Goal: Task Accomplishment & Management: Use online tool/utility

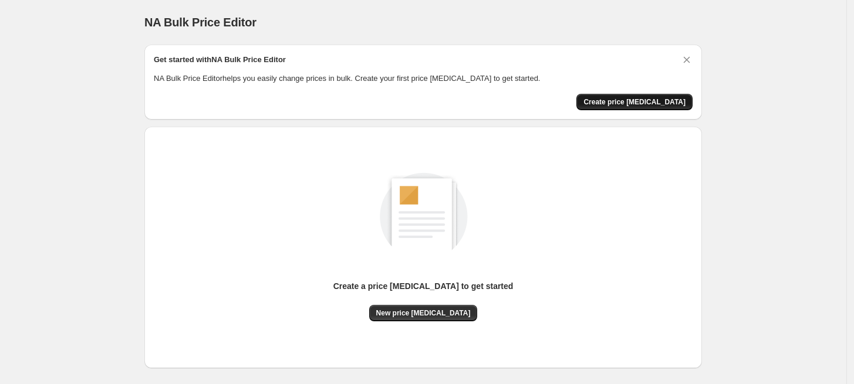
click at [653, 102] on span "Create price [MEDICAL_DATA]" at bounding box center [634, 101] width 102 height 9
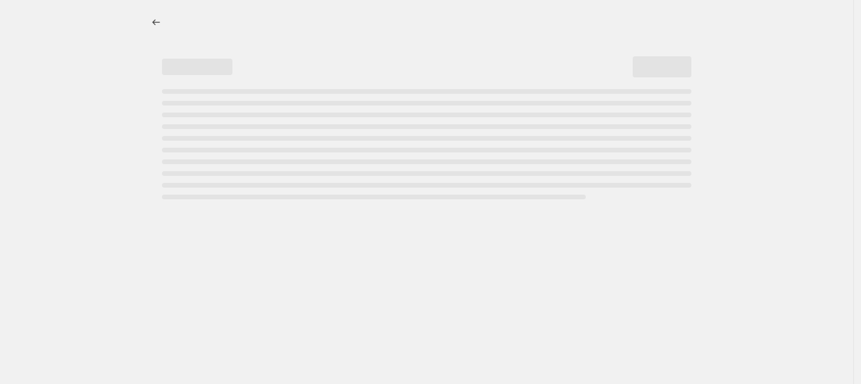
select select "percentage"
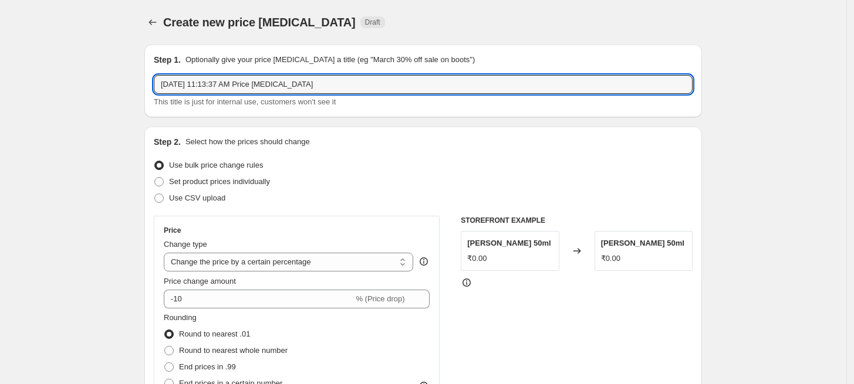
drag, startPoint x: 352, startPoint y: 89, endPoint x: 150, endPoint y: 82, distance: 202.0
click at [150, 82] on div "Step 1. Optionally give your price [MEDICAL_DATA] a title (eg "March 30% off sa…" at bounding box center [422, 81] width 557 height 73
type input "Pre [DATE] Sale off"
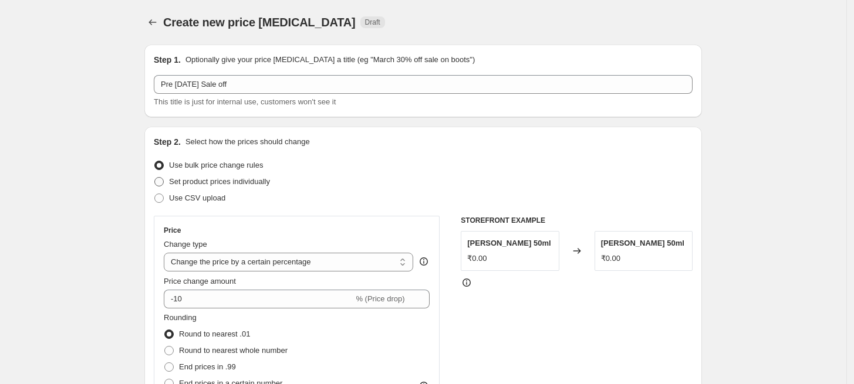
click at [162, 182] on span at bounding box center [158, 181] width 9 height 9
click at [155, 178] on input "Set product prices individually" at bounding box center [154, 177] width 1 height 1
radio input "true"
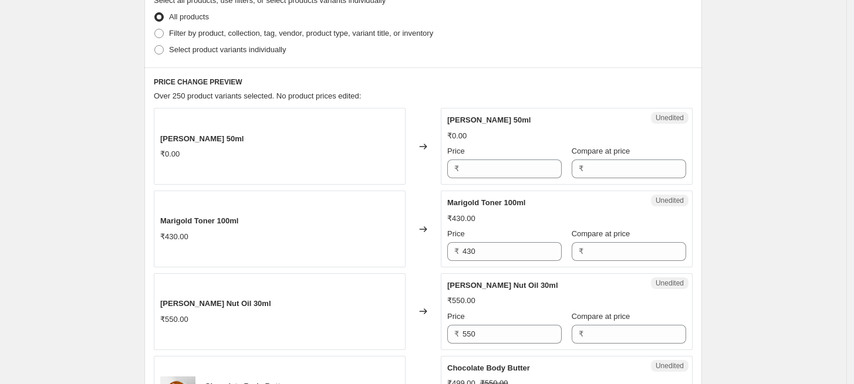
scroll to position [176, 0]
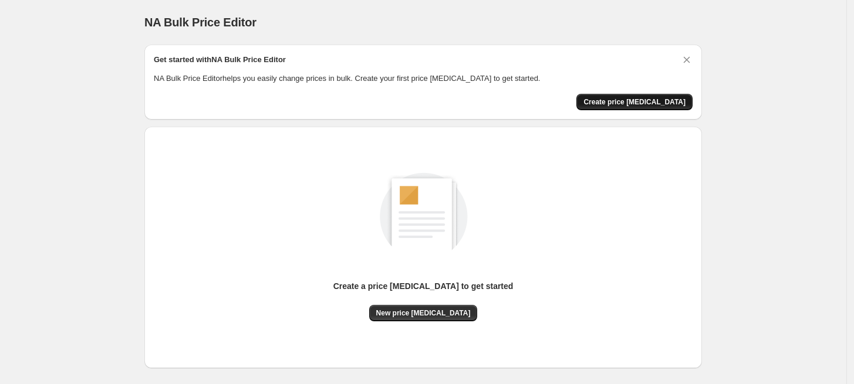
click at [662, 103] on span "Create price [MEDICAL_DATA]" at bounding box center [634, 101] width 102 height 9
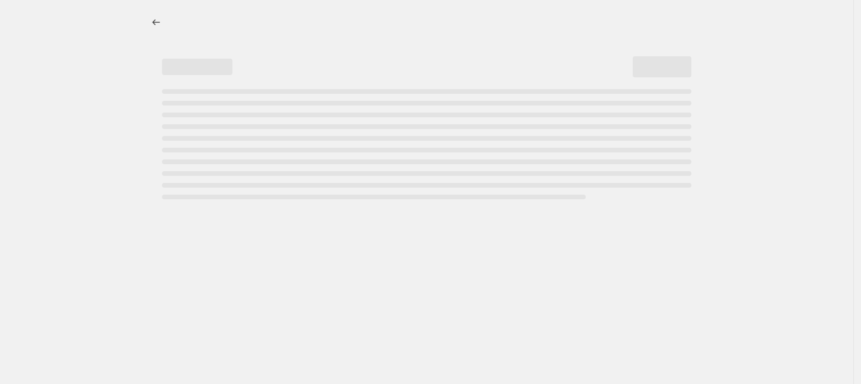
select select "percentage"
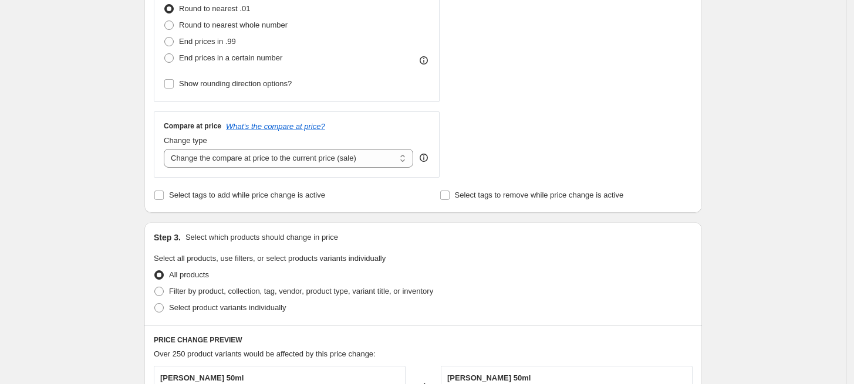
scroll to position [652, 0]
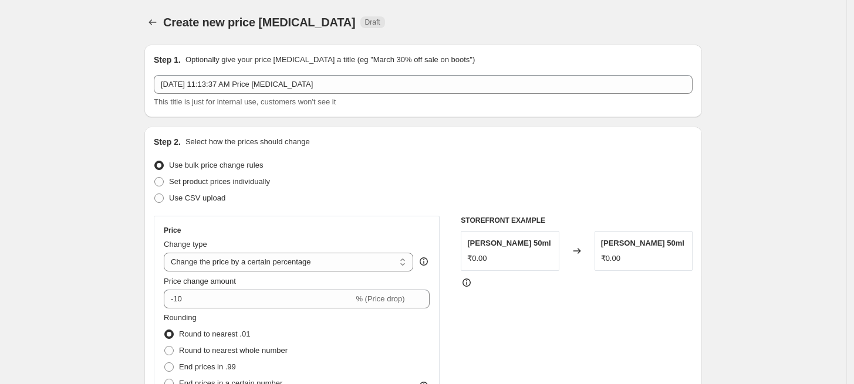
scroll to position [0, 0]
click at [161, 177] on span at bounding box center [158, 181] width 9 height 9
click at [155, 177] on input "Set product prices individually" at bounding box center [154, 177] width 1 height 1
radio input "true"
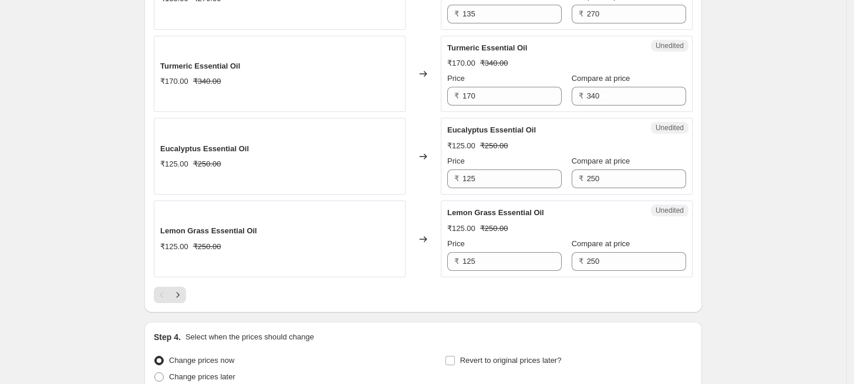
scroll to position [1871, 0]
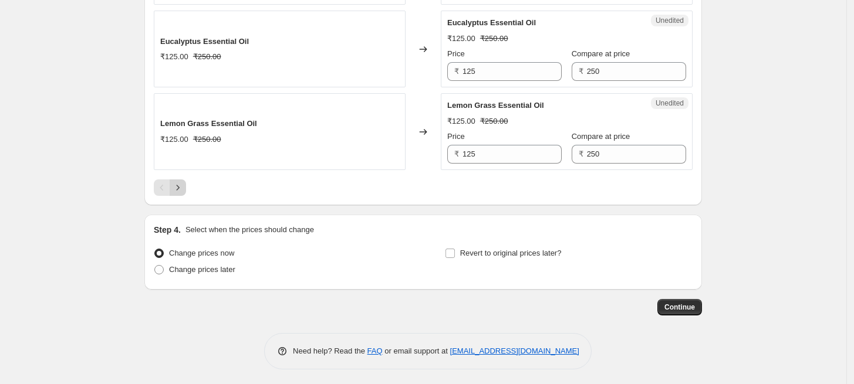
click at [184, 186] on icon "Next" at bounding box center [178, 188] width 12 height 12
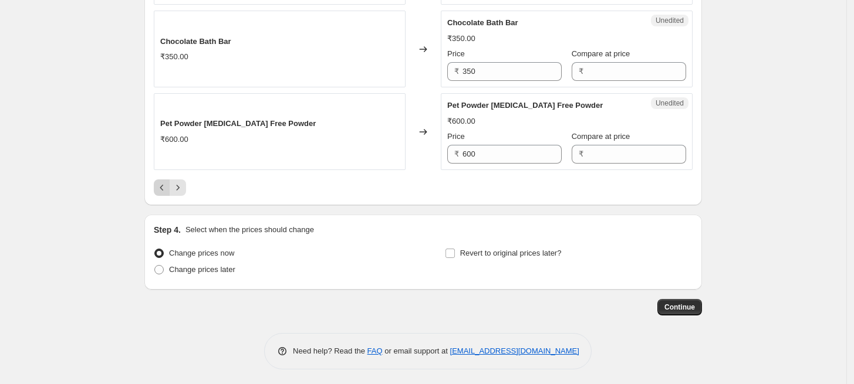
click at [160, 190] on icon "Previous" at bounding box center [162, 188] width 12 height 12
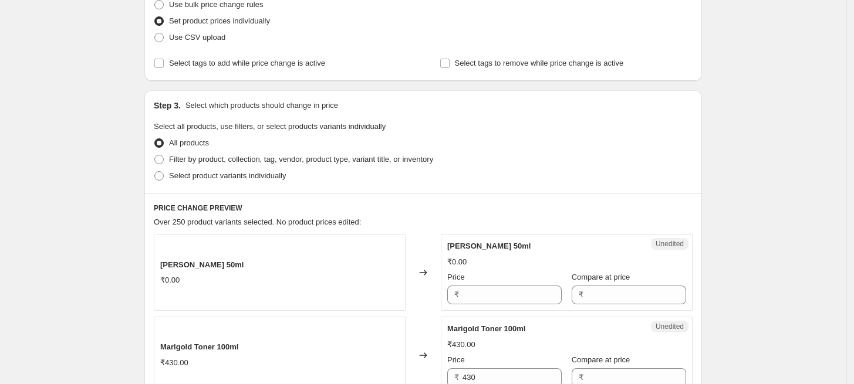
scroll to position [111, 0]
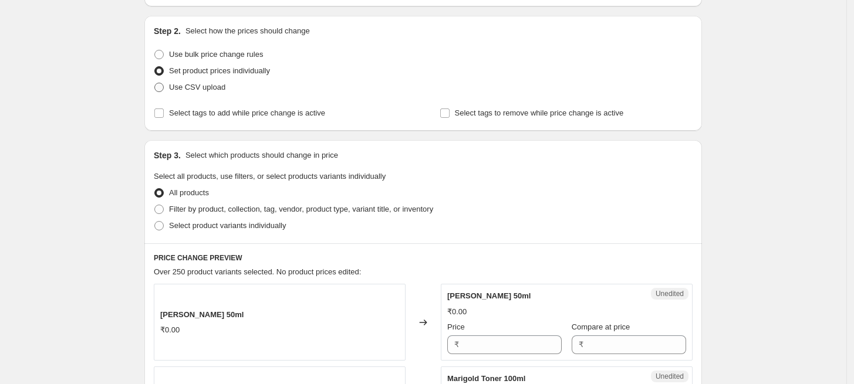
click at [164, 87] on span at bounding box center [158, 87] width 9 height 9
click at [155, 83] on input "Use CSV upload" at bounding box center [154, 83] width 1 height 1
radio input "true"
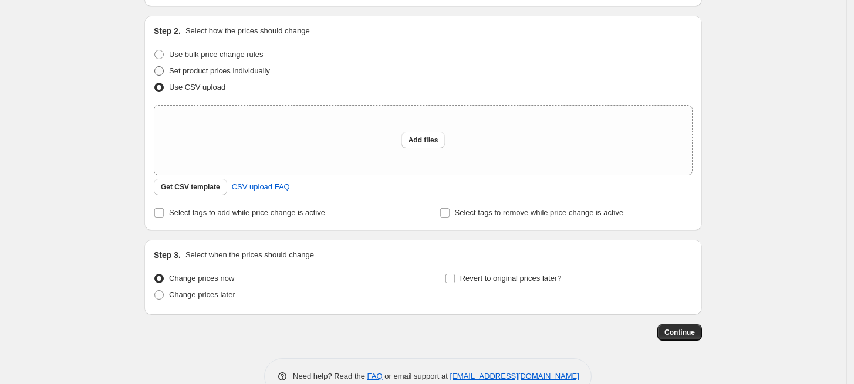
click at [216, 67] on span "Set product prices individually" at bounding box center [219, 70] width 101 height 9
click at [155, 67] on input "Set product prices individually" at bounding box center [154, 66] width 1 height 1
radio input "true"
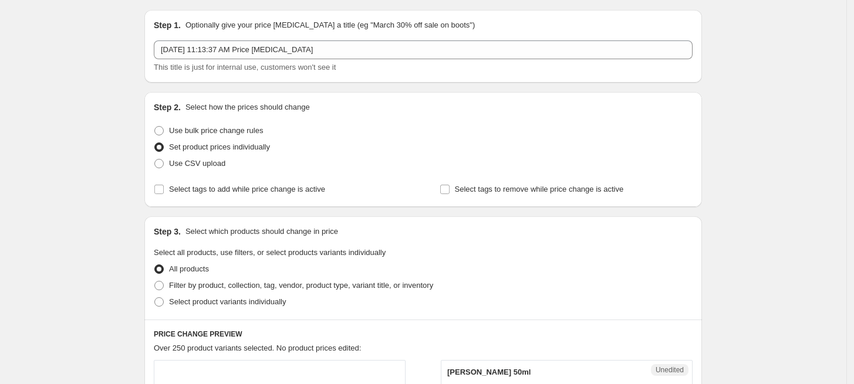
scroll to position [0, 0]
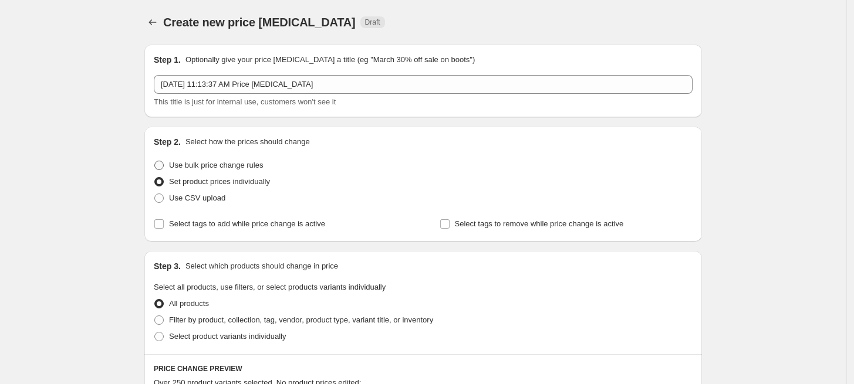
click at [160, 163] on span at bounding box center [158, 165] width 9 height 9
click at [155, 161] on input "Use bulk price change rules" at bounding box center [154, 161] width 1 height 1
radio input "true"
select select "percentage"
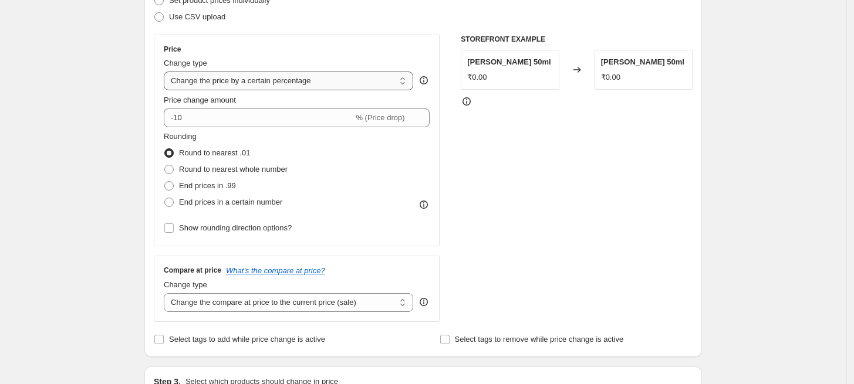
scroll to position [130, 0]
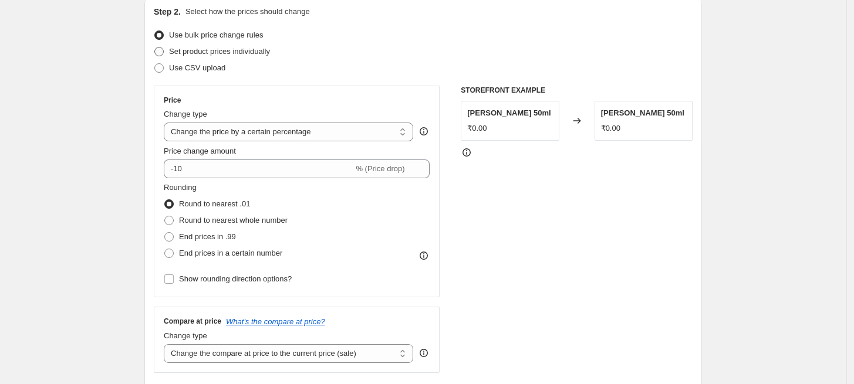
click at [164, 52] on span at bounding box center [158, 51] width 9 height 9
click at [155, 48] on input "Set product prices individually" at bounding box center [154, 47] width 1 height 1
radio input "true"
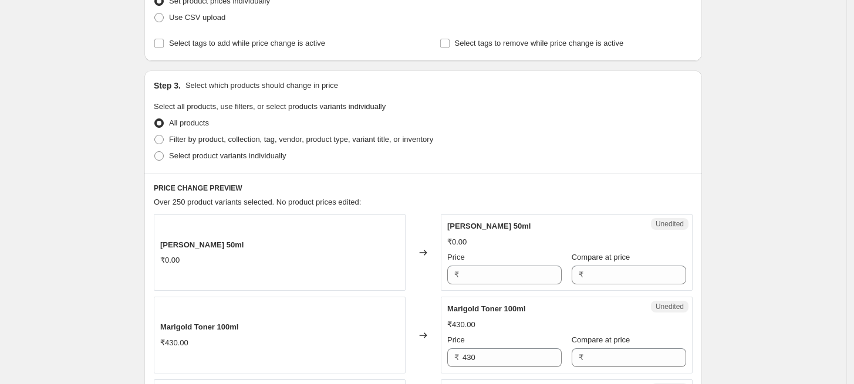
scroll to position [176, 0]
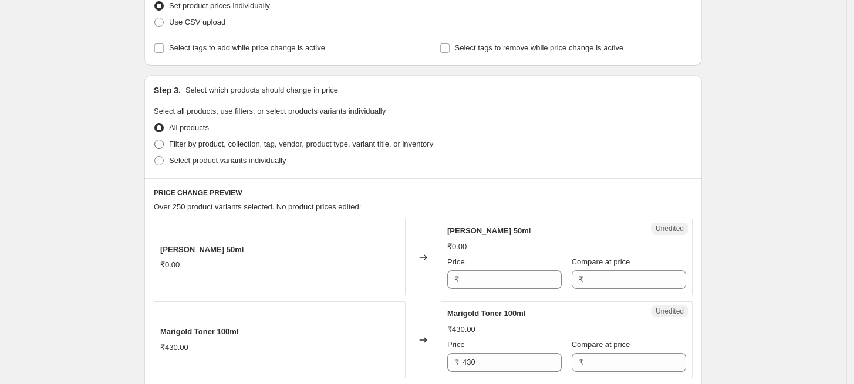
click at [163, 146] on span at bounding box center [158, 144] width 9 height 9
click at [155, 140] on input "Filter by product, collection, tag, vendor, product type, variant title, or inv…" at bounding box center [154, 140] width 1 height 1
radio input "true"
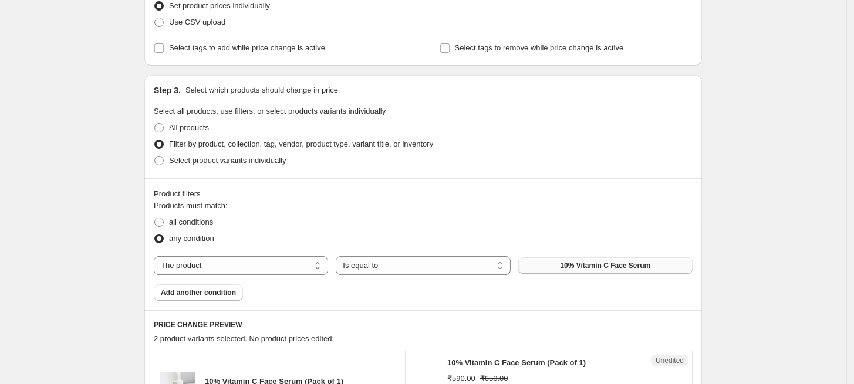
click at [568, 267] on span "10% Vitamin C Face Serum" at bounding box center [605, 265] width 90 height 9
click at [568, 268] on span "10% Vitamin C Face Serum" at bounding box center [605, 265] width 90 height 9
click at [214, 265] on select "The product The product's collection The product's tag The product's vendor The…" at bounding box center [241, 265] width 174 height 19
select select "tag"
click at [530, 266] on button "__hidden" at bounding box center [605, 266] width 174 height 16
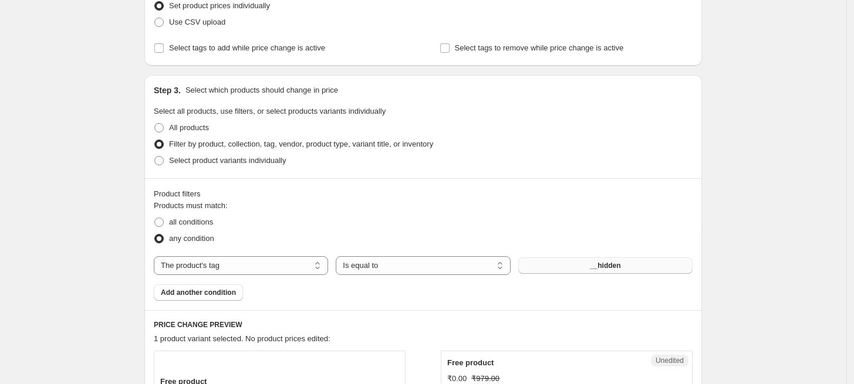
scroll to position [0, 0]
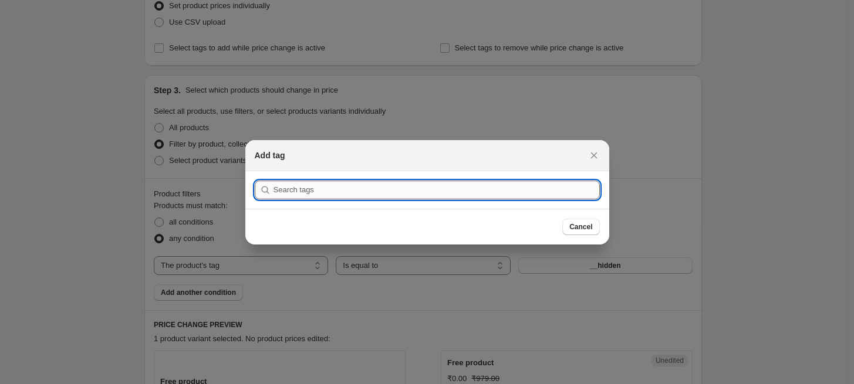
click at [567, 192] on input ":rno:" at bounding box center [436, 190] width 326 height 19
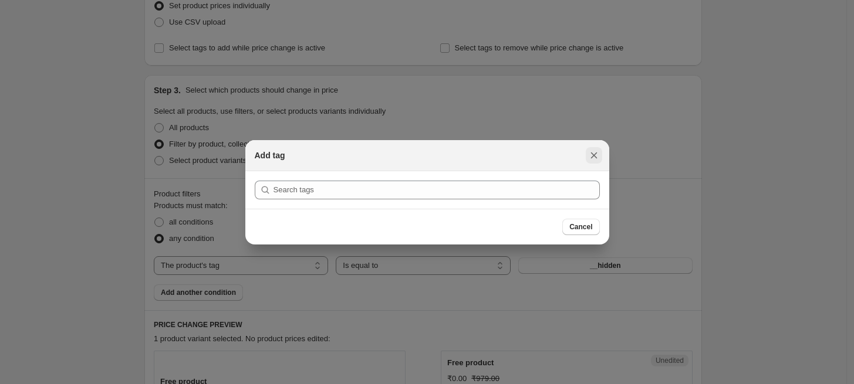
click at [597, 153] on icon "Close" at bounding box center [594, 156] width 12 height 12
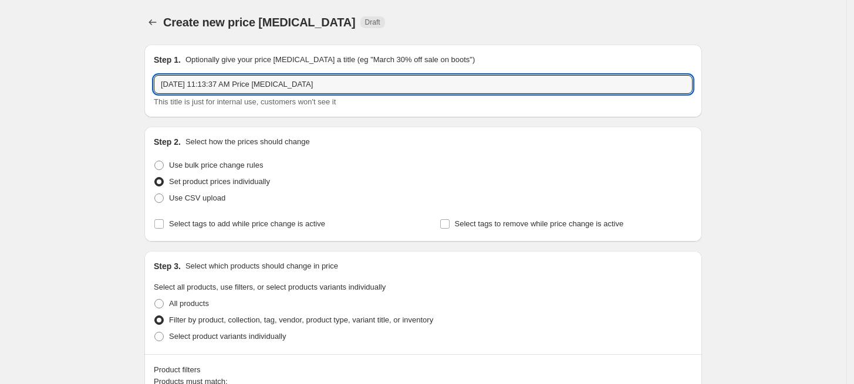
drag, startPoint x: 327, startPoint y: 81, endPoint x: 144, endPoint y: 80, distance: 183.1
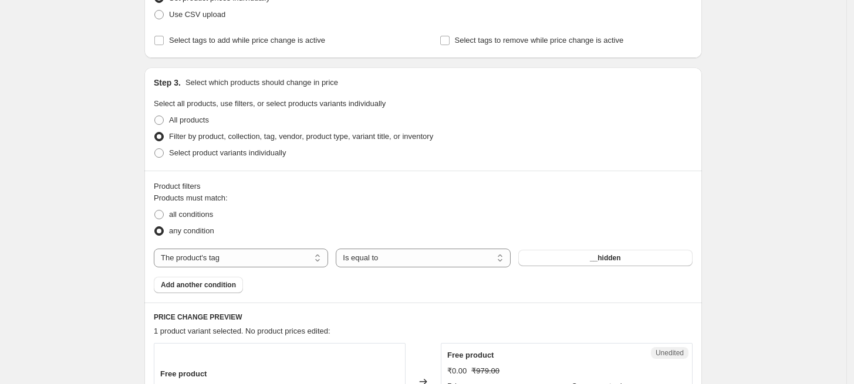
scroll to position [261, 0]
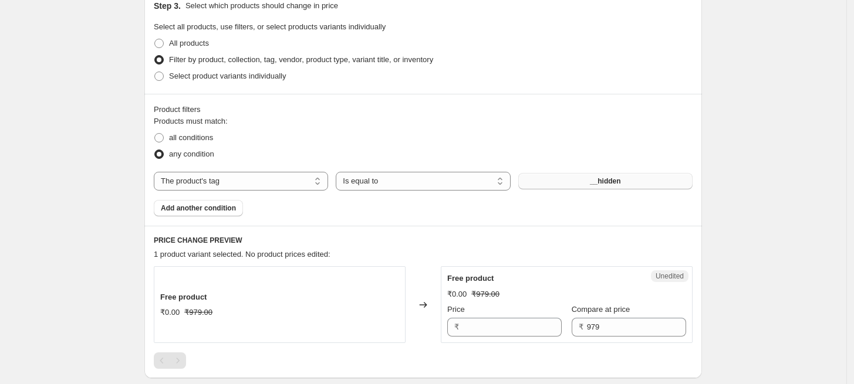
type input "Pre [DATE] Sale Off- 25"
click at [582, 185] on button "__hidden" at bounding box center [605, 181] width 174 height 16
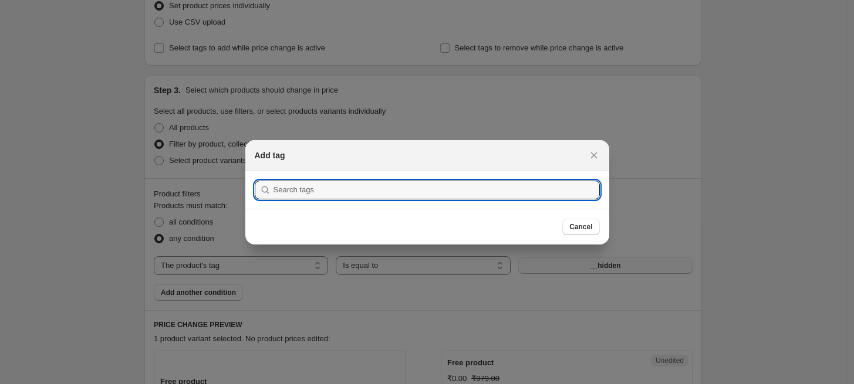
scroll to position [0, 0]
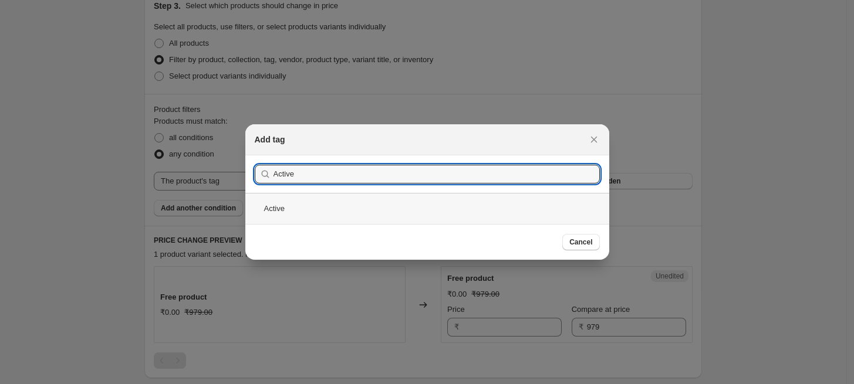
type input "Active"
click at [280, 213] on div "Active" at bounding box center [427, 208] width 364 height 31
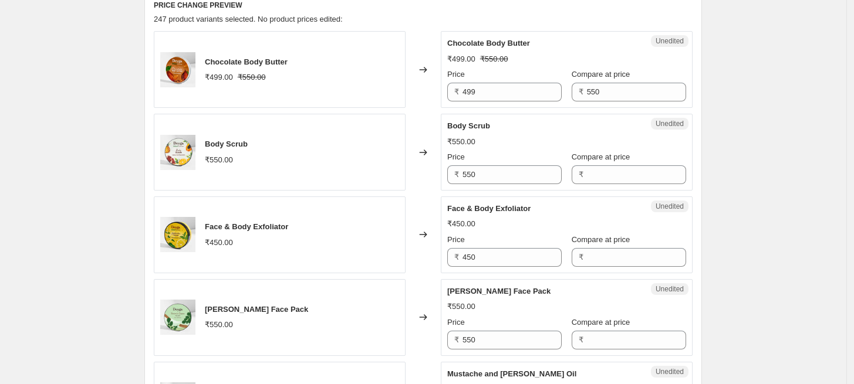
scroll to position [456, 0]
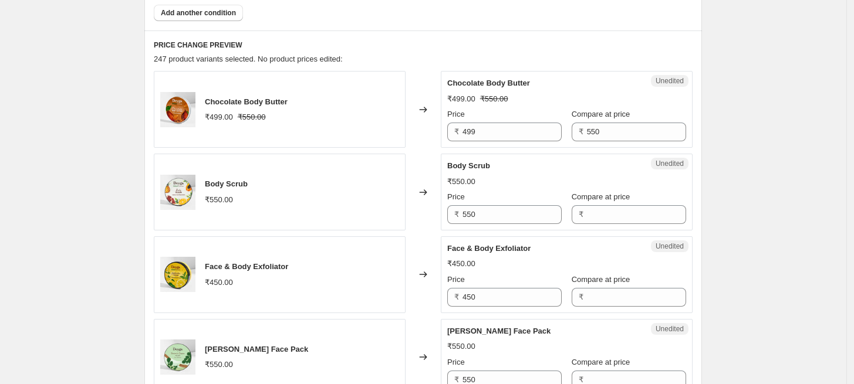
click at [317, 102] on div "Chocolate Body Butter ₹499.00 ₹550.00" at bounding box center [280, 109] width 252 height 77
click at [589, 131] on input "550" at bounding box center [636, 132] width 99 height 19
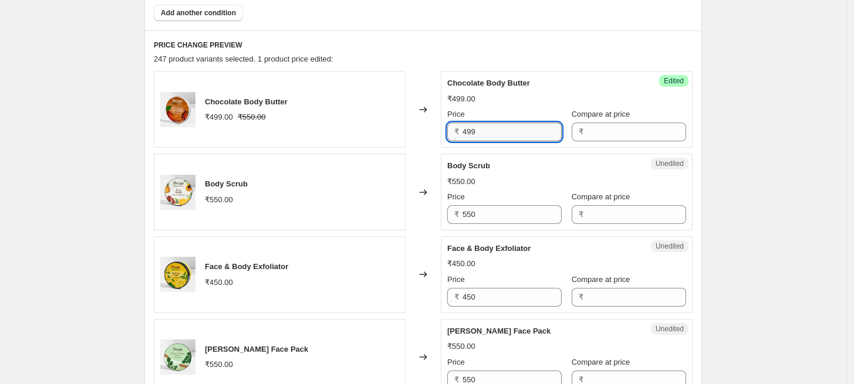
click at [465, 138] on input "499" at bounding box center [511, 132] width 99 height 19
click at [465, 137] on input "499" at bounding box center [511, 132] width 99 height 19
paste input "550"
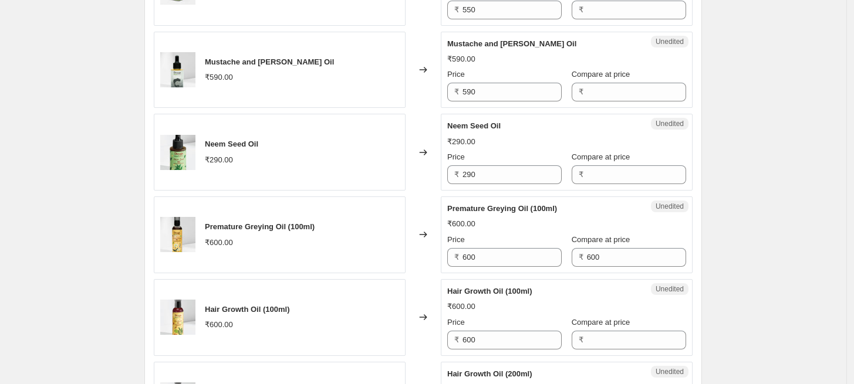
scroll to position [847, 0]
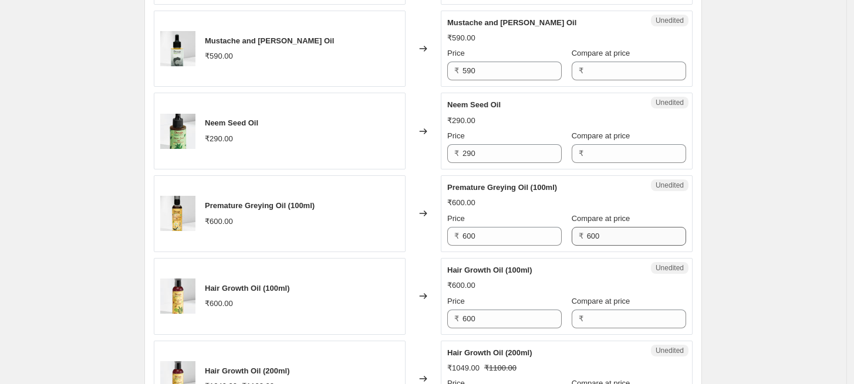
type input "550"
drag, startPoint x: 612, startPoint y: 239, endPoint x: 541, endPoint y: 232, distance: 71.3
click at [541, 232] on div "Price ₹ 600 Compare at price ₹ 600" at bounding box center [566, 229] width 239 height 33
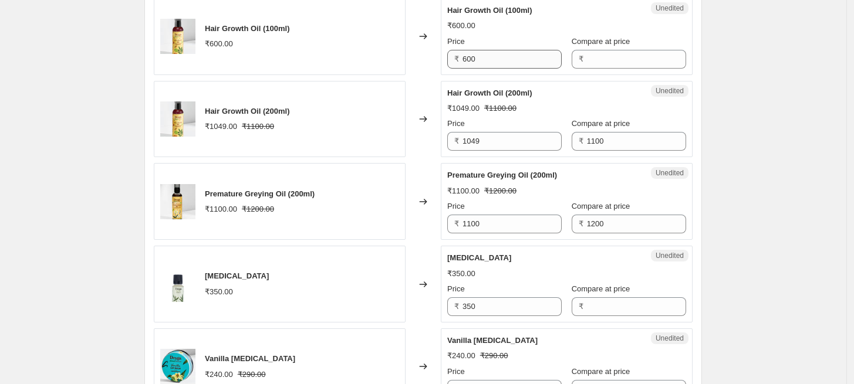
scroll to position [1108, 0]
click at [587, 143] on input "1100" at bounding box center [636, 140] width 99 height 19
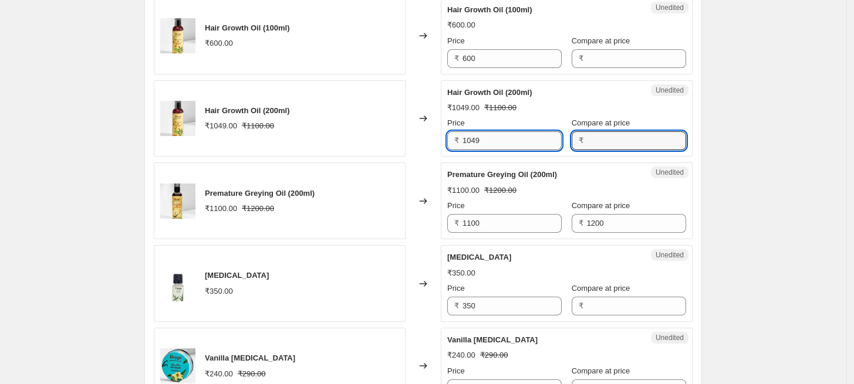
click at [469, 138] on input "1049" at bounding box center [511, 140] width 99 height 19
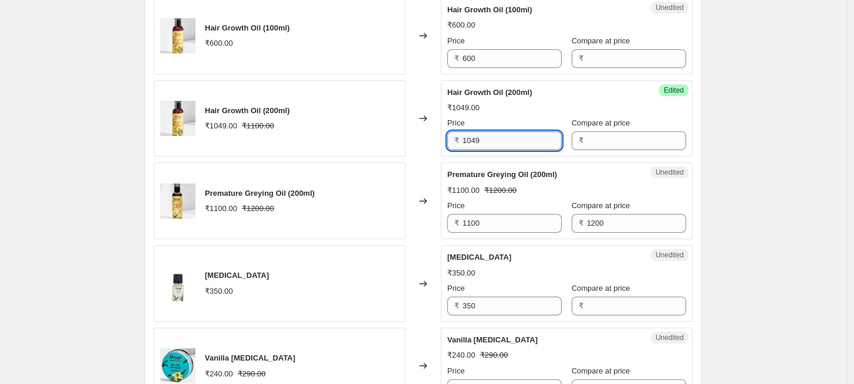
click at [469, 138] on input "1049" at bounding box center [511, 140] width 99 height 19
paste input "100"
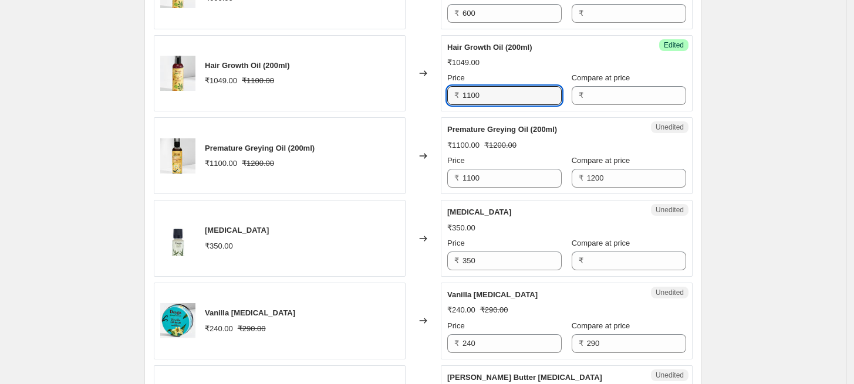
scroll to position [1174, 0]
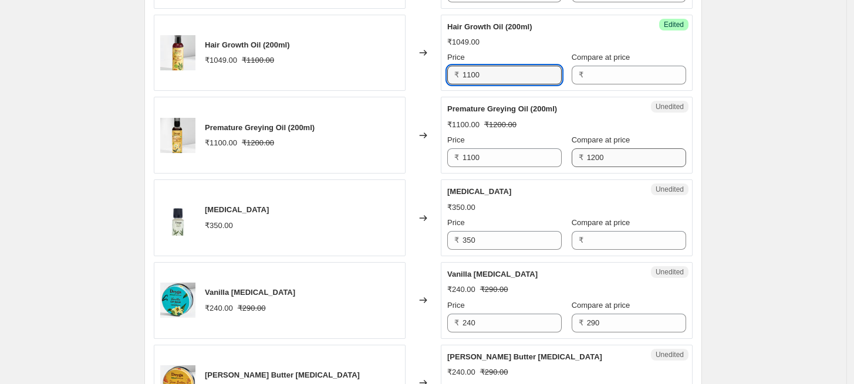
type input "1100"
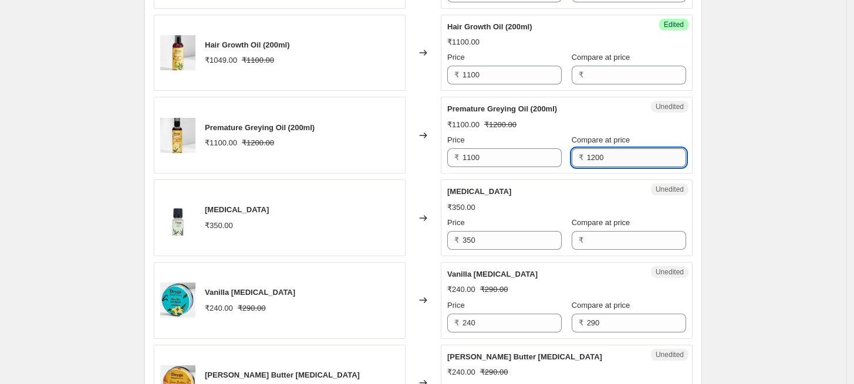
click at [587, 158] on input "1200" at bounding box center [636, 157] width 99 height 19
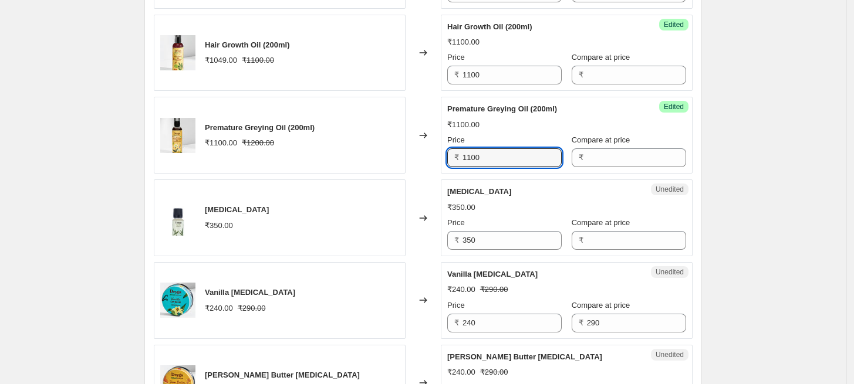
drag, startPoint x: 491, startPoint y: 158, endPoint x: 455, endPoint y: 160, distance: 35.8
click at [455, 160] on div "₹ 1100" at bounding box center [504, 157] width 114 height 19
paste input "2"
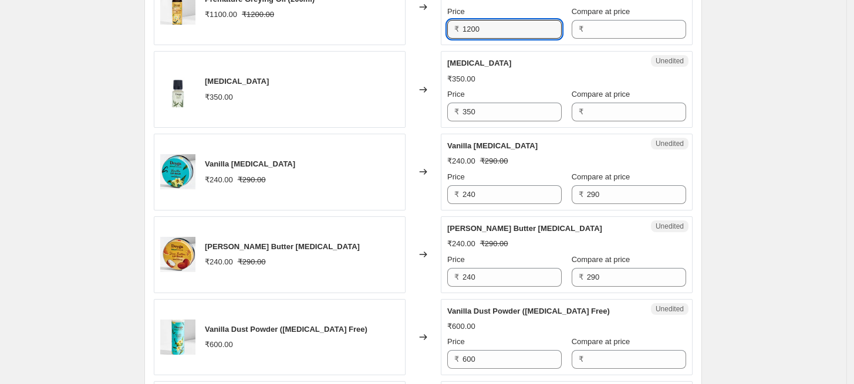
scroll to position [1304, 0]
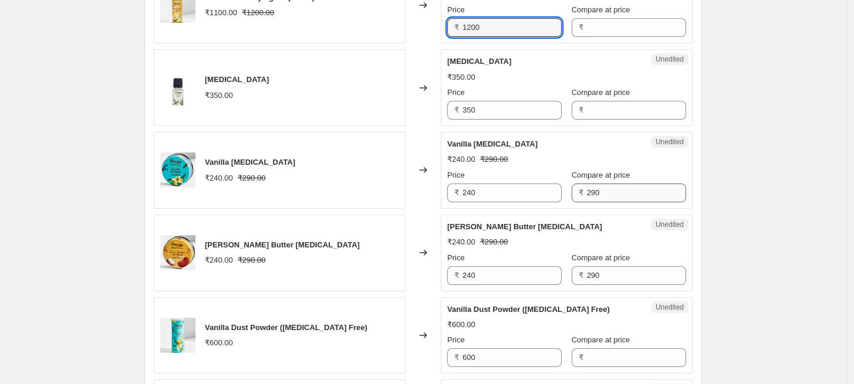
type input "1200"
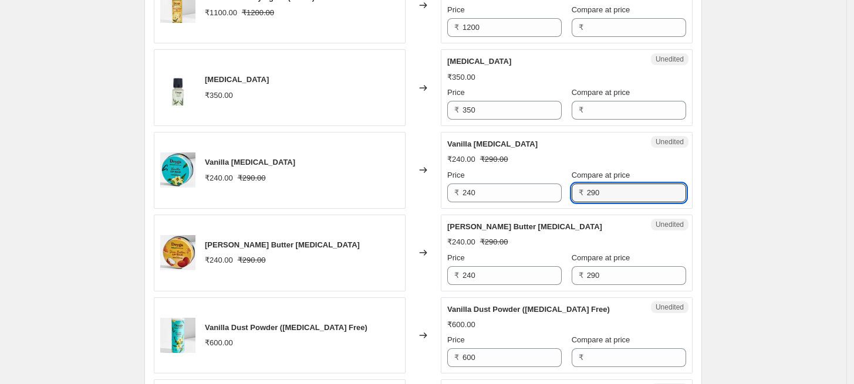
drag, startPoint x: 604, startPoint y: 187, endPoint x: 573, endPoint y: 191, distance: 31.4
click at [573, 191] on div "₹ 290" at bounding box center [629, 193] width 114 height 19
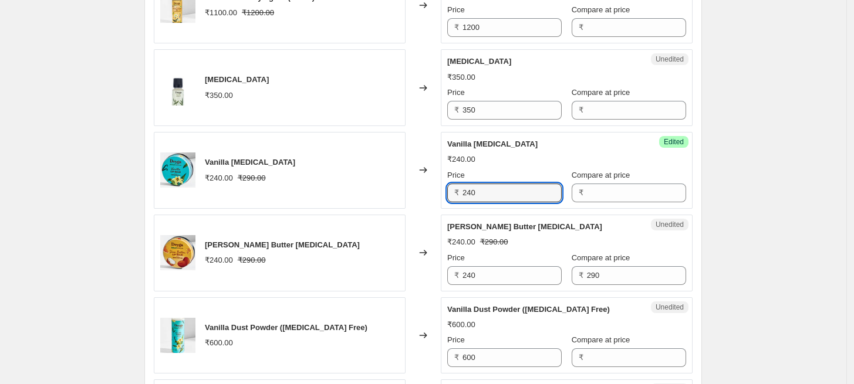
drag, startPoint x: 491, startPoint y: 194, endPoint x: 451, endPoint y: 194, distance: 40.5
click at [451, 194] on div "₹ 240" at bounding box center [504, 193] width 114 height 19
paste input "9"
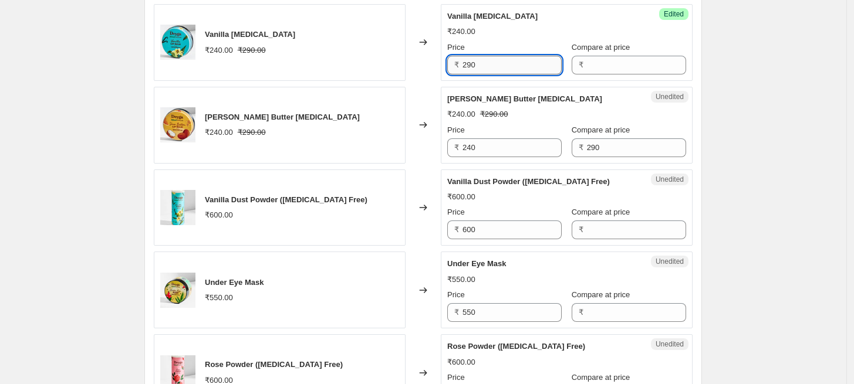
scroll to position [1434, 0]
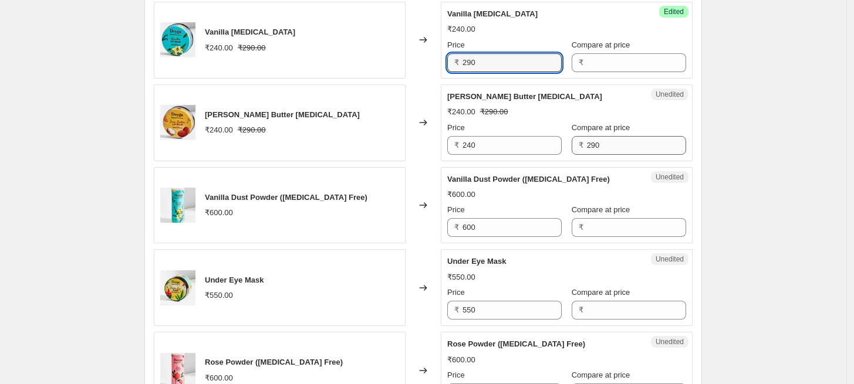
type input "290"
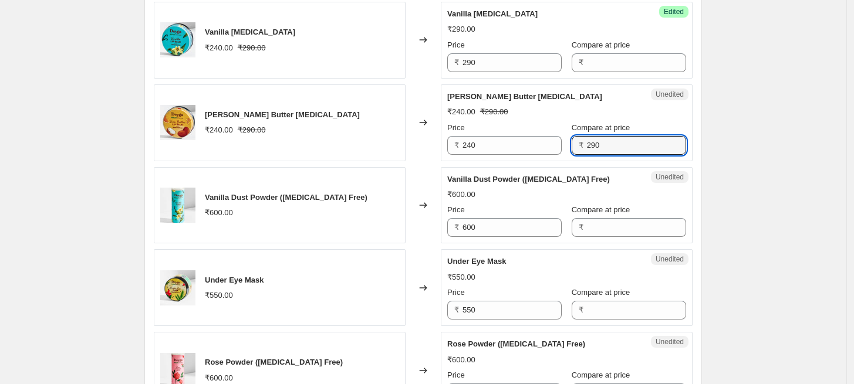
drag, startPoint x: 600, startPoint y: 144, endPoint x: 569, endPoint y: 142, distance: 31.1
click at [572, 142] on div "₹ 290" at bounding box center [629, 145] width 114 height 19
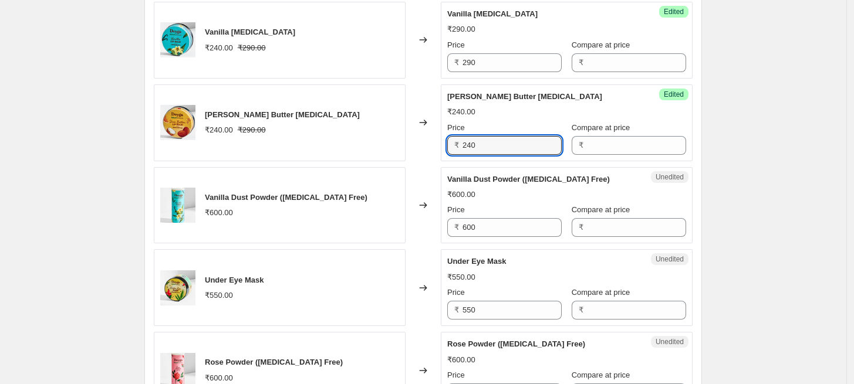
drag, startPoint x: 503, startPoint y: 149, endPoint x: 440, endPoint y: 148, distance: 63.4
click at [440, 148] on div "[PERSON_NAME] Butter [MEDICAL_DATA] ₹240.00 ₹290.00 Changed to Success Edited […" at bounding box center [423, 122] width 539 height 77
paste input "9"
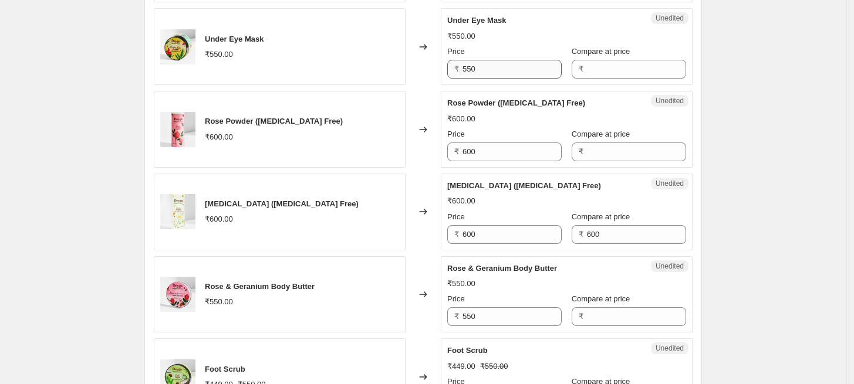
scroll to position [1695, 0]
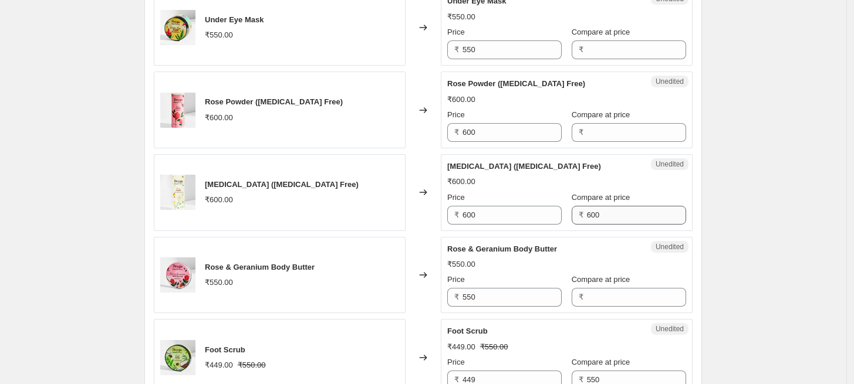
type input "290"
drag, startPoint x: 607, startPoint y: 214, endPoint x: 575, endPoint y: 214, distance: 31.7
click at [575, 214] on div "₹ 600" at bounding box center [629, 215] width 114 height 19
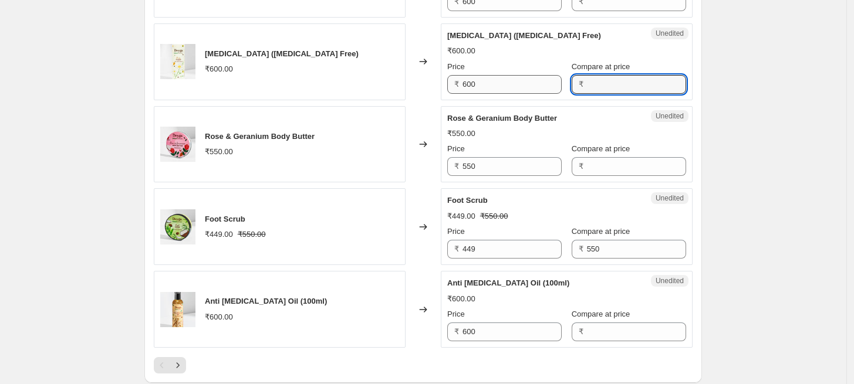
scroll to position [1891, 0]
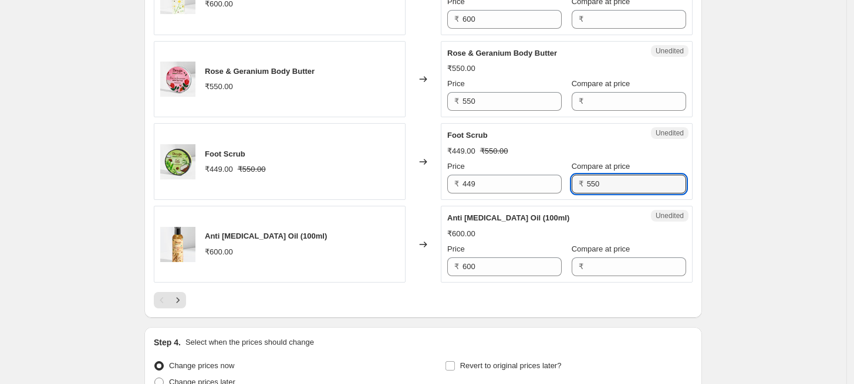
drag, startPoint x: 606, startPoint y: 186, endPoint x: 573, endPoint y: 185, distance: 32.9
click at [573, 185] on div "₹ 550" at bounding box center [629, 184] width 114 height 19
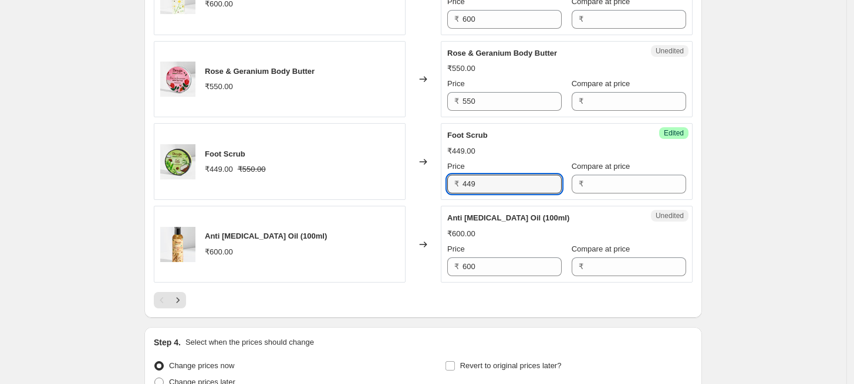
drag, startPoint x: 498, startPoint y: 182, endPoint x: 450, endPoint y: 182, distance: 47.5
click at [450, 182] on div "₹ 449" at bounding box center [504, 184] width 114 height 19
paste input "550"
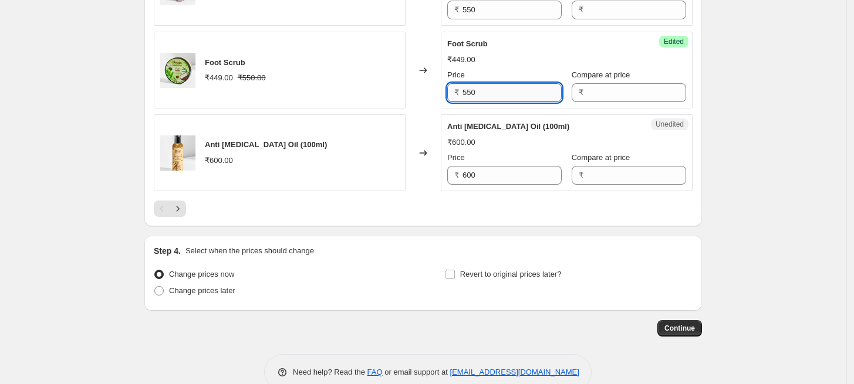
scroll to position [2003, 0]
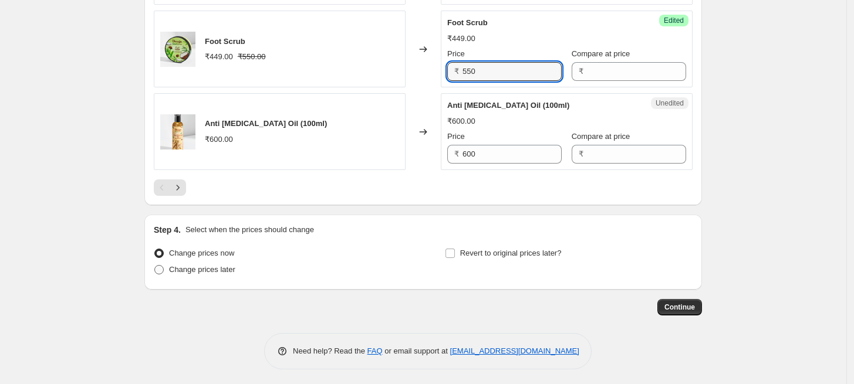
type input "550"
click at [162, 269] on span at bounding box center [158, 269] width 9 height 9
click at [155, 266] on input "Change prices later" at bounding box center [154, 265] width 1 height 1
radio input "true"
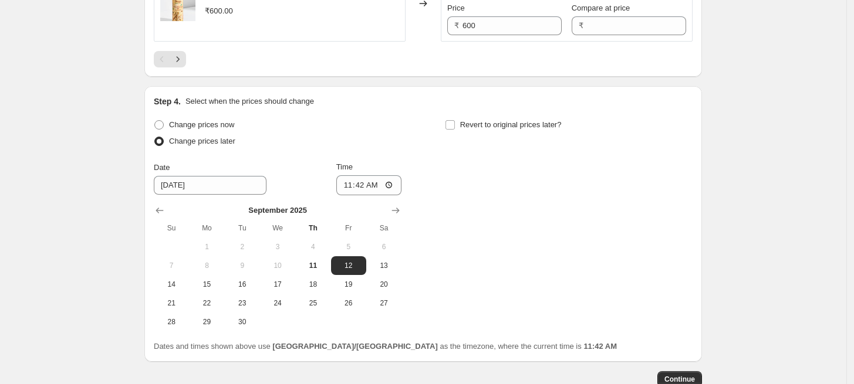
scroll to position [2134, 0]
click at [316, 265] on span "11" at bounding box center [313, 263] width 26 height 9
type input "[DATE]"
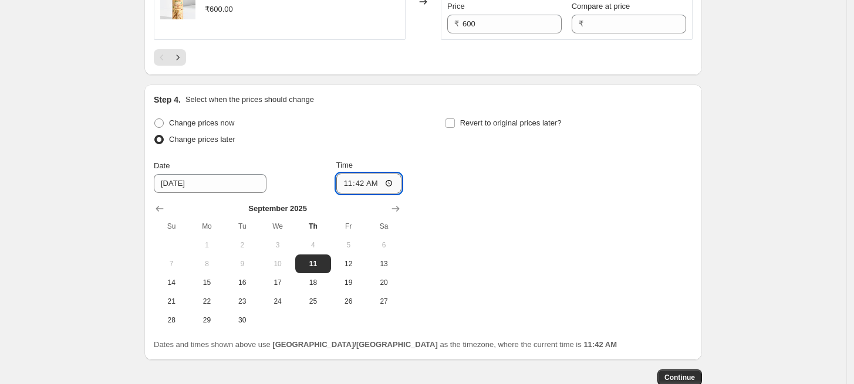
click at [375, 186] on input "11:42" at bounding box center [369, 184] width 66 height 20
click at [369, 186] on input "11:42" at bounding box center [369, 184] width 66 height 20
click at [388, 182] on input "11:42" at bounding box center [369, 184] width 66 height 20
type input "17:00"
click at [441, 188] on div "Change prices now Change prices later Date [DATE] Time 17:00 [DATE] Su Mo Tu We…" at bounding box center [423, 222] width 539 height 215
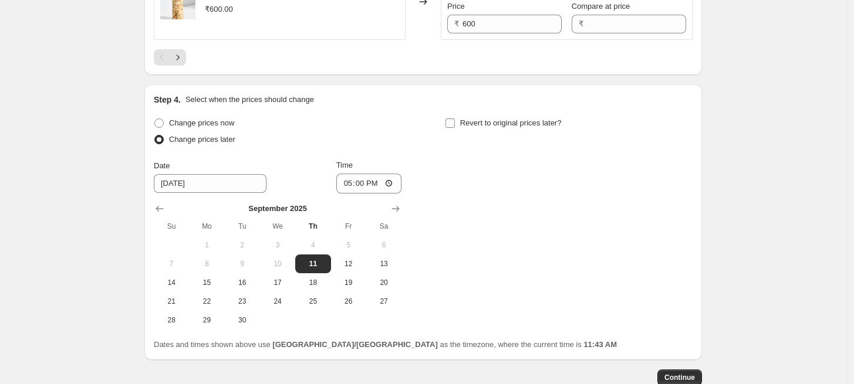
click at [452, 121] on input "Revert to original prices later?" at bounding box center [449, 123] width 9 height 9
checkbox input "true"
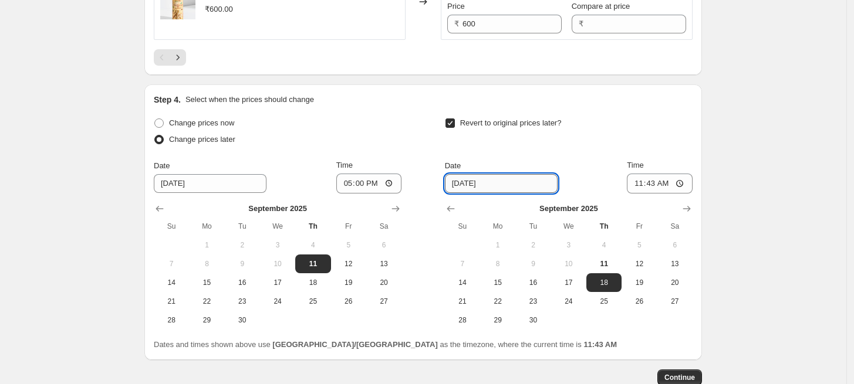
click at [507, 182] on input "[DATE]" at bounding box center [501, 183] width 113 height 19
click at [465, 300] on span "21" at bounding box center [462, 301] width 26 height 9
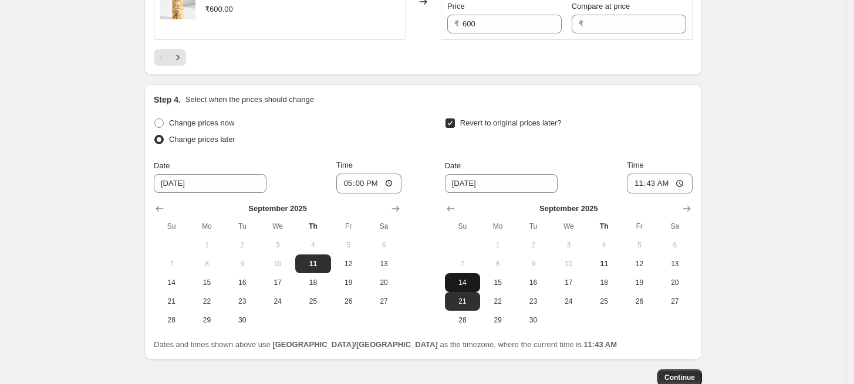
click at [474, 281] on span "14" at bounding box center [462, 282] width 26 height 9
type input "[DATE]"
click at [672, 181] on input "11:43" at bounding box center [660, 184] width 66 height 20
click at [667, 181] on input "11:43" at bounding box center [660, 184] width 66 height 20
click at [655, 183] on input "11:43" at bounding box center [660, 184] width 66 height 20
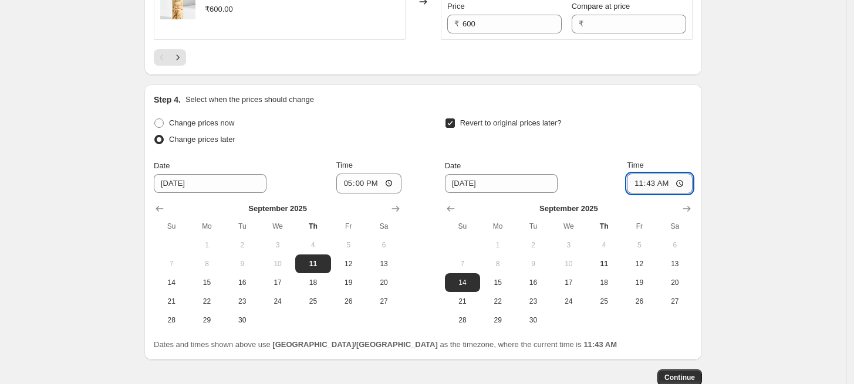
click at [681, 183] on input "11:43" at bounding box center [660, 184] width 66 height 20
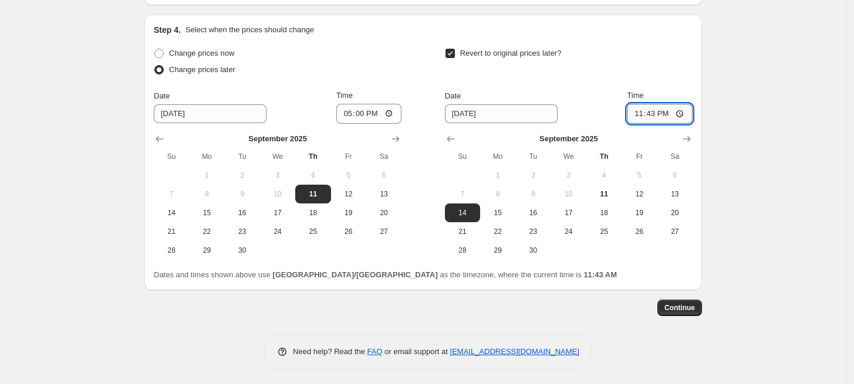
click at [668, 113] on input "23:43" at bounding box center [660, 114] width 66 height 20
type input "23:59"
drag, startPoint x: 775, startPoint y: 140, endPoint x: 766, endPoint y: 143, distance: 9.8
click at [689, 309] on span "Continue" at bounding box center [679, 307] width 31 height 9
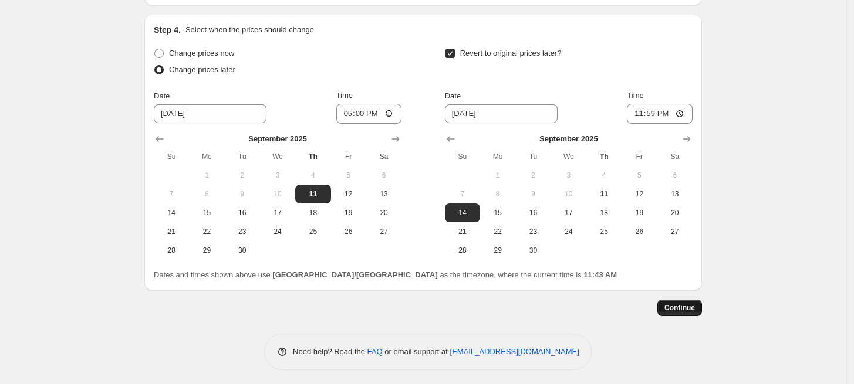
scroll to position [0, 0]
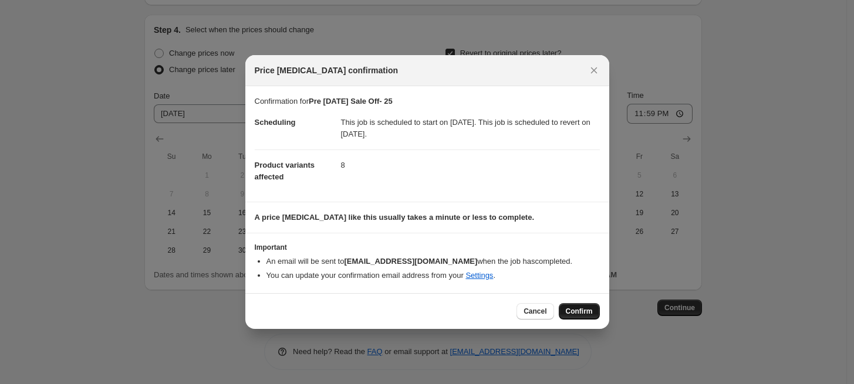
click at [571, 312] on span "Confirm" at bounding box center [579, 311] width 27 height 9
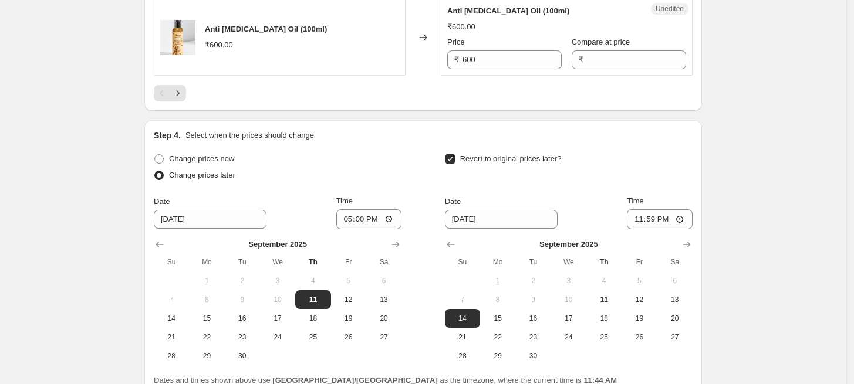
scroll to position [2276, 0]
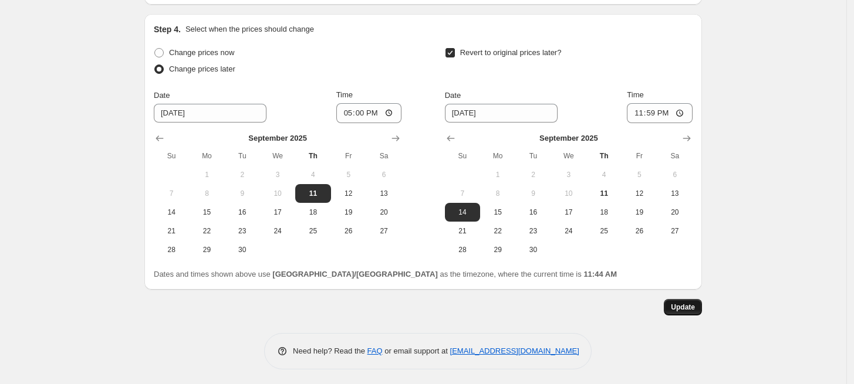
click at [682, 307] on span "Update" at bounding box center [683, 307] width 24 height 9
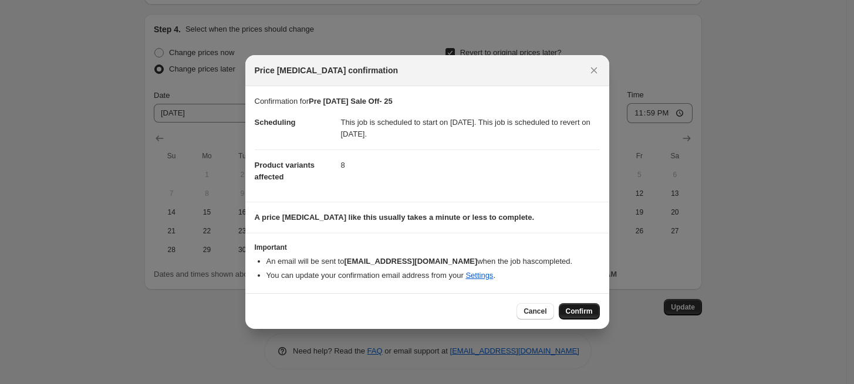
click at [577, 313] on span "Confirm" at bounding box center [579, 311] width 27 height 9
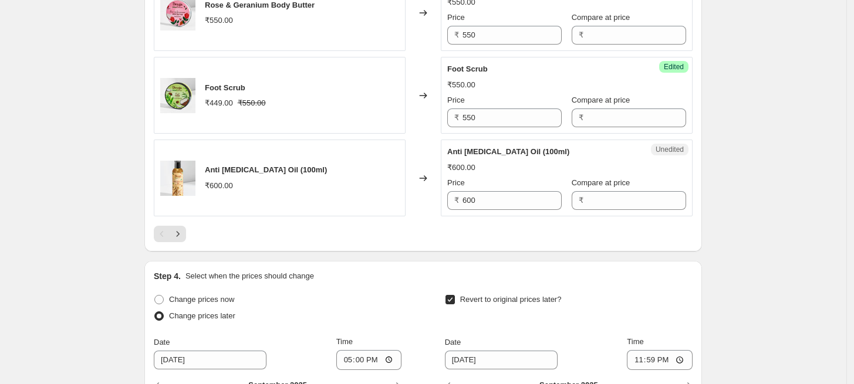
scroll to position [2014, 0]
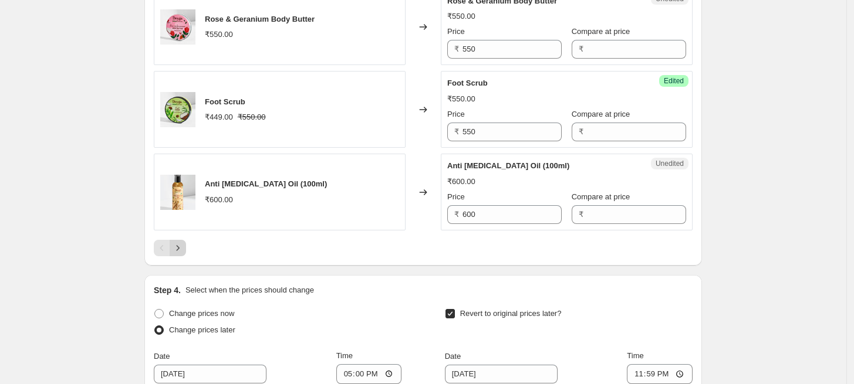
click at [178, 248] on icon "Next" at bounding box center [178, 248] width 12 height 12
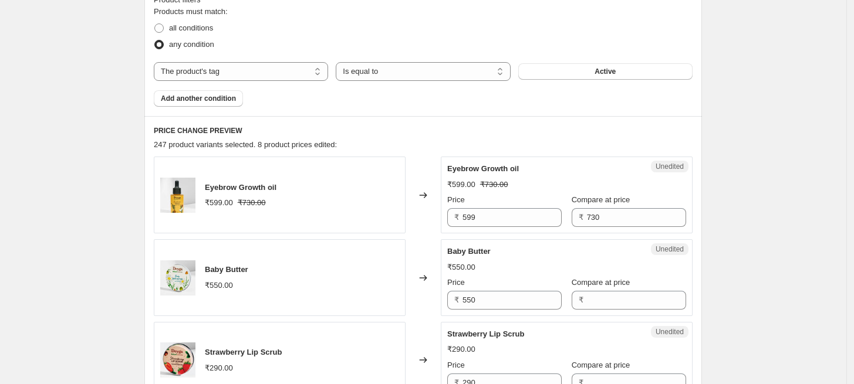
scroll to position [515, 0]
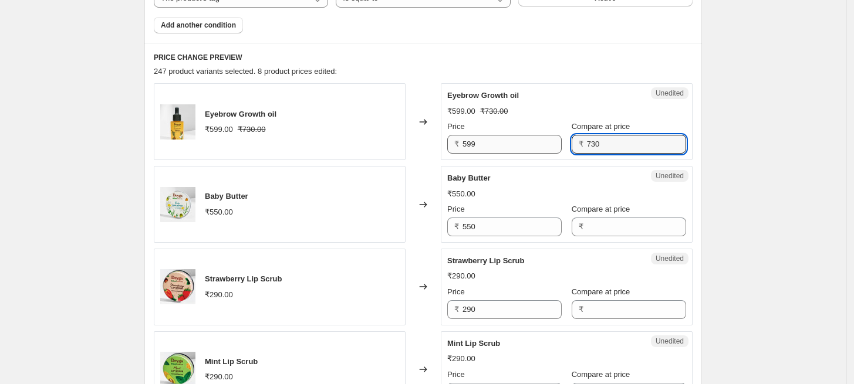
drag, startPoint x: 602, startPoint y: 144, endPoint x: 552, endPoint y: 141, distance: 50.0
click at [552, 141] on div "Price ₹ 599 Compare at price ₹ 730" at bounding box center [566, 137] width 239 height 33
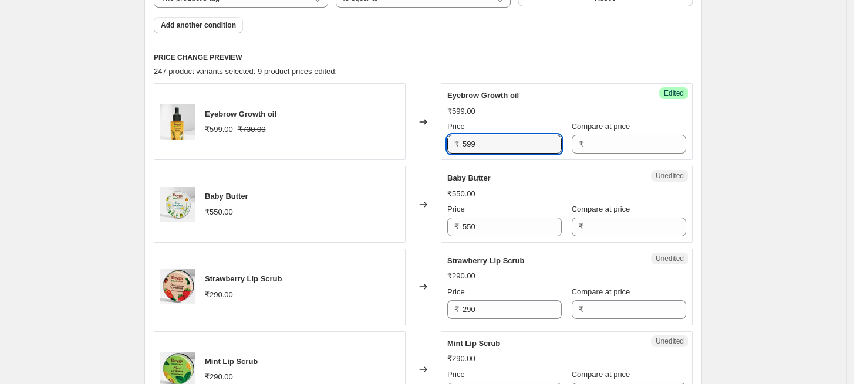
drag, startPoint x: 492, startPoint y: 146, endPoint x: 454, endPoint y: 143, distance: 38.3
click at [454, 143] on div "₹ 599" at bounding box center [504, 144] width 114 height 19
paste input "730"
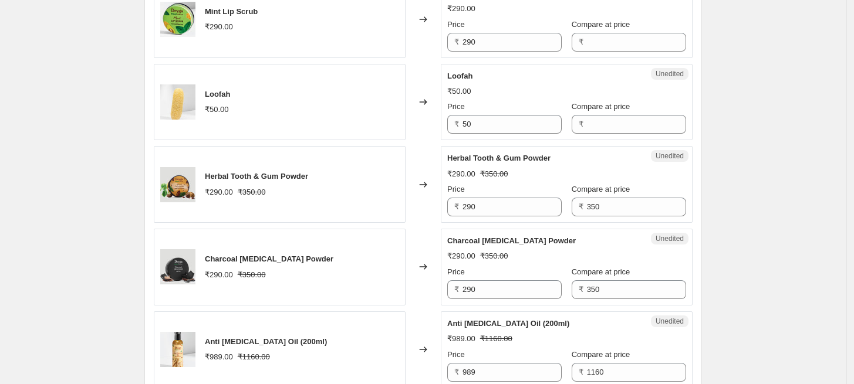
scroll to position [906, 0]
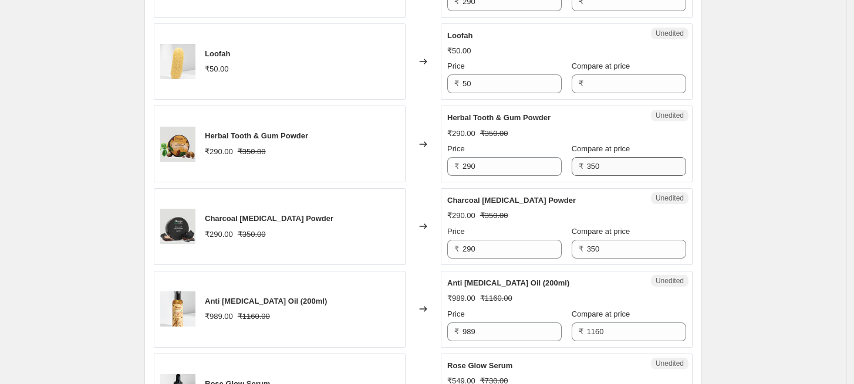
type input "730"
drag, startPoint x: 610, startPoint y: 166, endPoint x: 554, endPoint y: 163, distance: 56.4
click at [554, 163] on div "Price ₹ 290 Compare at price ₹ 350" at bounding box center [566, 159] width 239 height 33
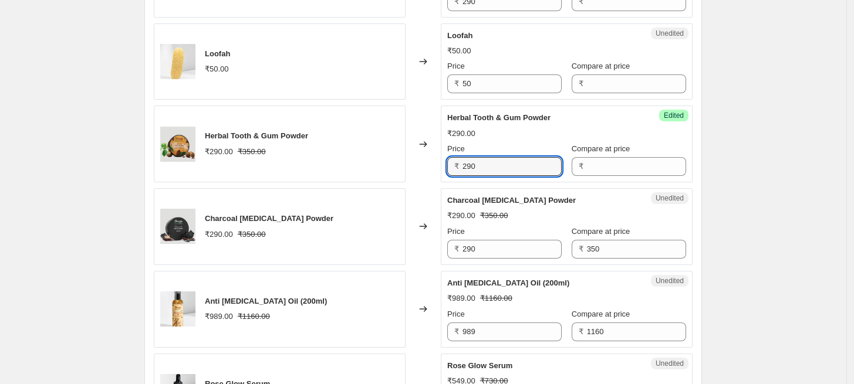
drag, startPoint x: 486, startPoint y: 165, endPoint x: 435, endPoint y: 158, distance: 51.5
click at [435, 158] on div "Herbal Tooth & Gum Powder ₹290.00 ₹350.00 Changed to Success Edited Herbal Toot…" at bounding box center [423, 144] width 539 height 77
paste input "35"
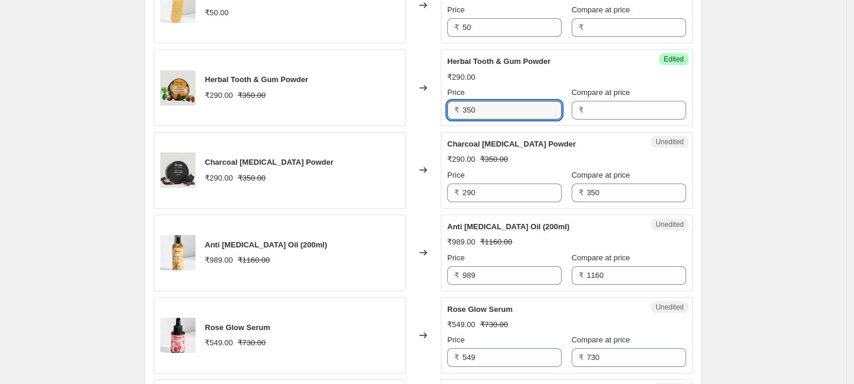
scroll to position [1037, 0]
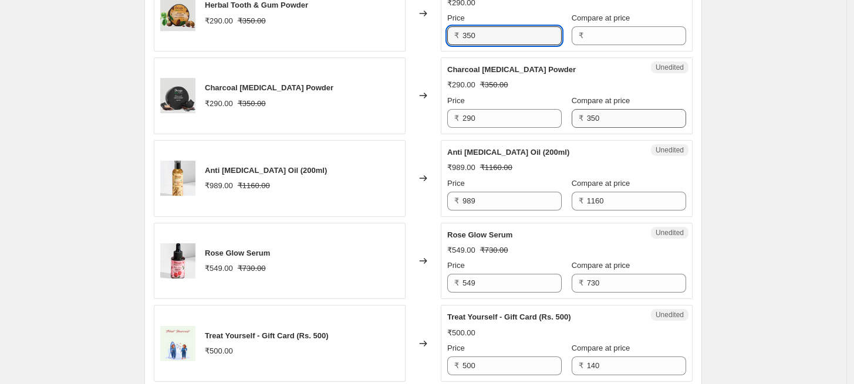
type input "350"
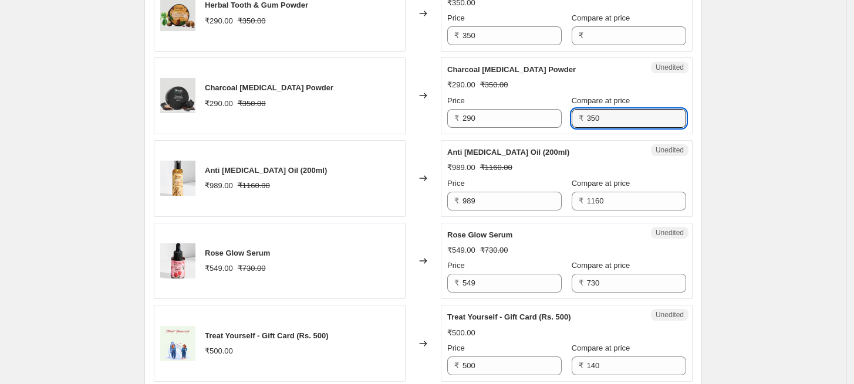
drag, startPoint x: 604, startPoint y: 116, endPoint x: 569, endPoint y: 117, distance: 35.2
click at [572, 117] on div "₹ 350" at bounding box center [629, 118] width 114 height 19
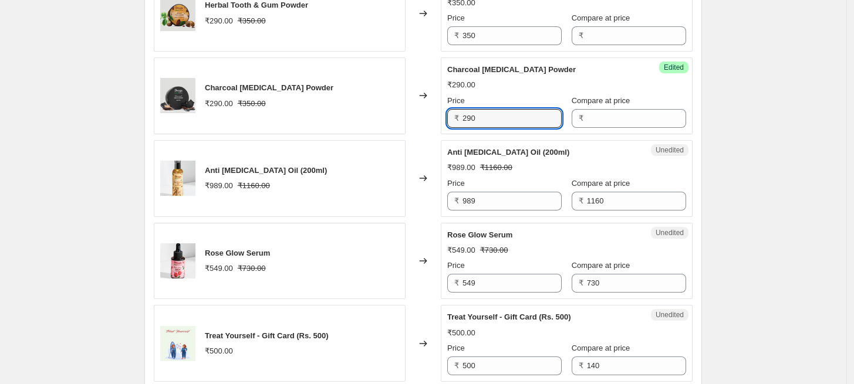
drag, startPoint x: 496, startPoint y: 117, endPoint x: 437, endPoint y: 114, distance: 59.9
click at [437, 114] on div "Charcoal [MEDICAL_DATA] Powder ₹290.00 ₹350.00 Changed to Success Edited Charco…" at bounding box center [423, 96] width 539 height 77
paste input "35"
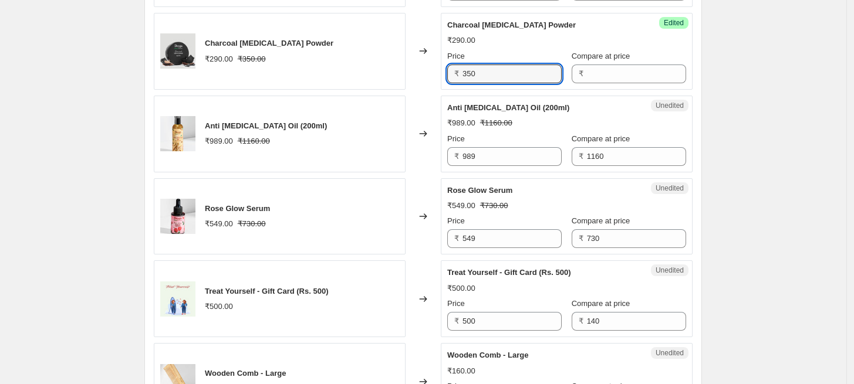
scroll to position [1102, 0]
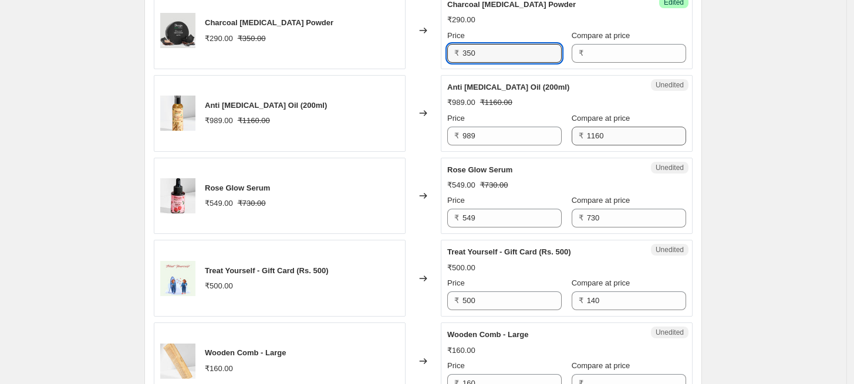
type input "350"
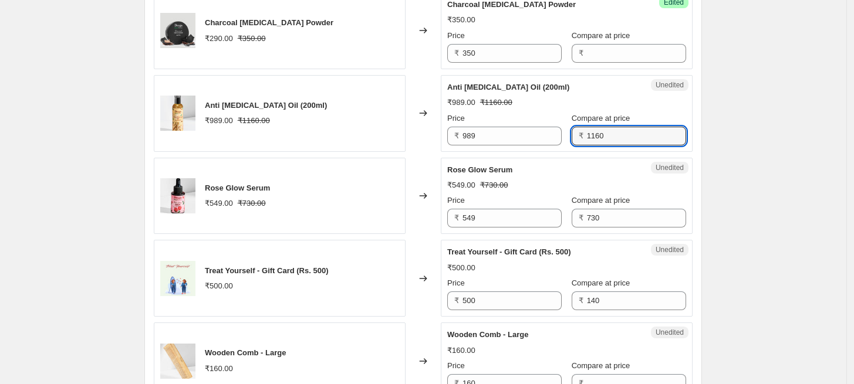
drag, startPoint x: 607, startPoint y: 134, endPoint x: 557, endPoint y: 132, distance: 49.9
click at [557, 132] on div "Price ₹ 989 Compare at price ₹ 1160" at bounding box center [566, 129] width 239 height 33
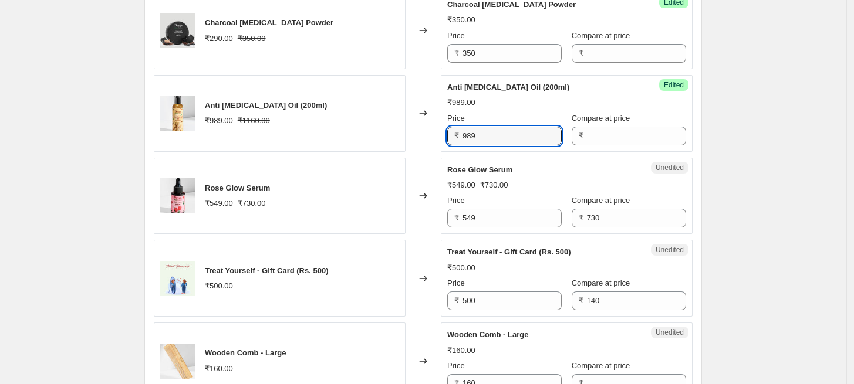
drag, startPoint x: 500, startPoint y: 130, endPoint x: 422, endPoint y: 133, distance: 77.5
click at [422, 133] on div "Anti [MEDICAL_DATA] Oil (200ml) ₹989.00 ₹1160.00 Changed to Success Edited Anti…" at bounding box center [423, 113] width 539 height 77
paste input "1160"
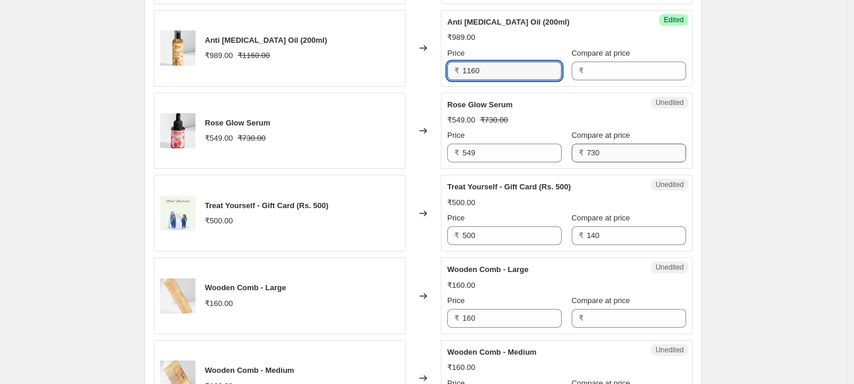
type input "1160"
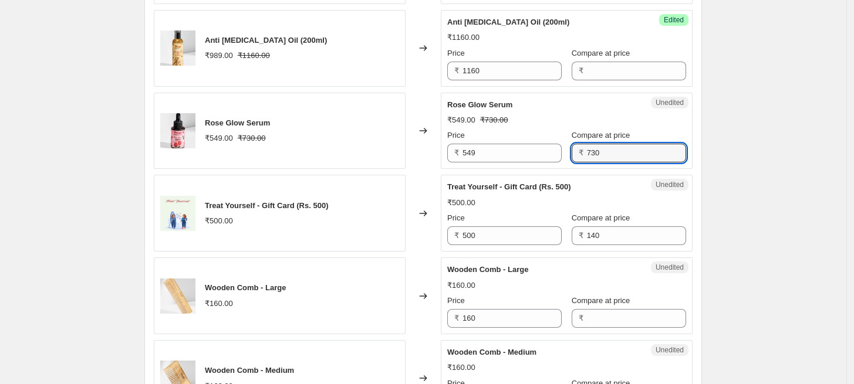
drag, startPoint x: 601, startPoint y: 150, endPoint x: 558, endPoint y: 151, distance: 42.9
click at [558, 151] on div "Price ₹ 549 Compare at price ₹ 730" at bounding box center [566, 146] width 239 height 33
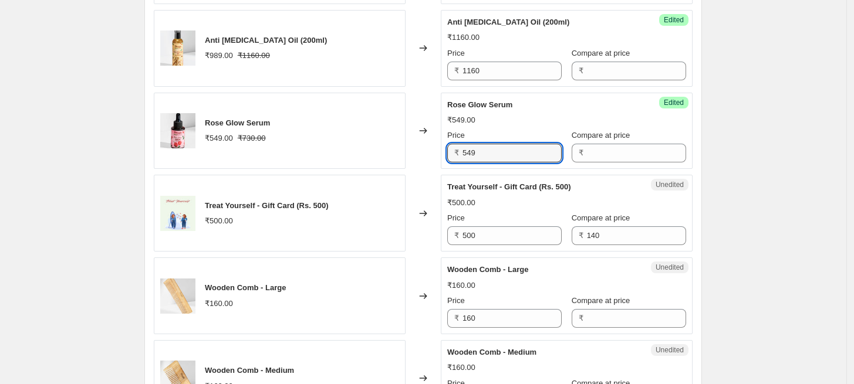
drag, startPoint x: 499, startPoint y: 149, endPoint x: 445, endPoint y: 150, distance: 53.4
click at [445, 150] on div "Success Edited [PERSON_NAME] Serum ₹549.00 Price ₹ 549 Compare at price ₹" at bounding box center [567, 131] width 252 height 77
paste input "730"
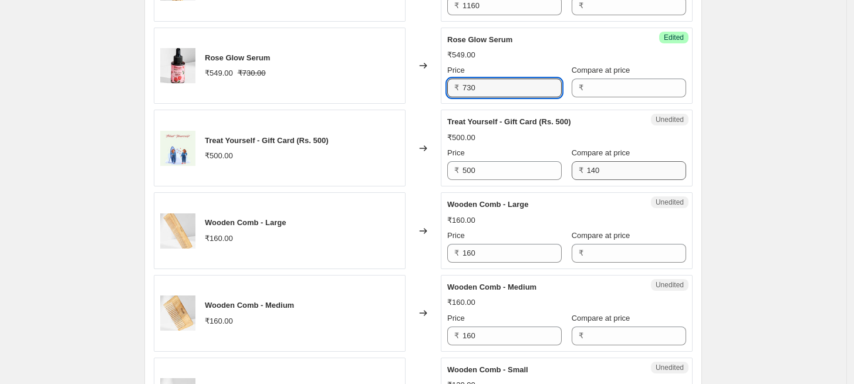
scroll to position [1297, 0]
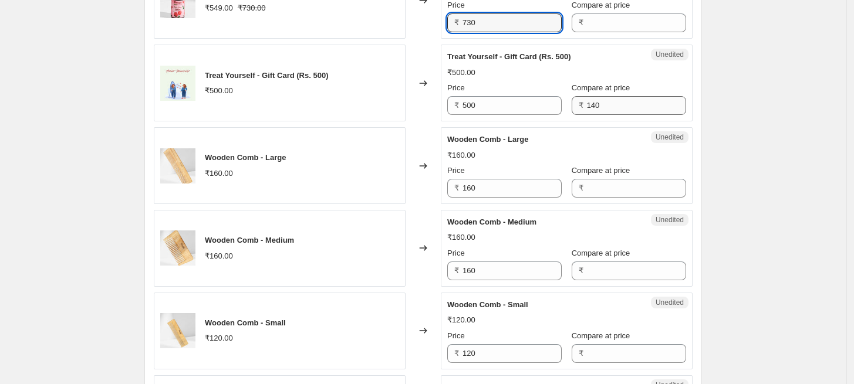
type input "730"
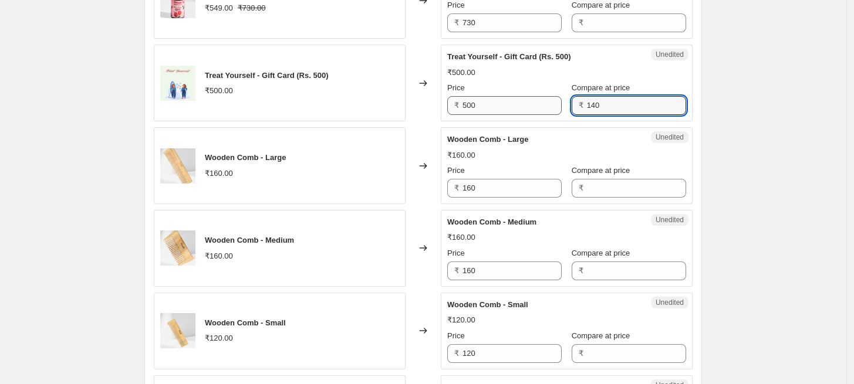
drag, startPoint x: 600, startPoint y: 102, endPoint x: 554, endPoint y: 104, distance: 45.8
click at [554, 104] on div "Price ₹ 500 Compare at price ₹ 140" at bounding box center [566, 98] width 239 height 33
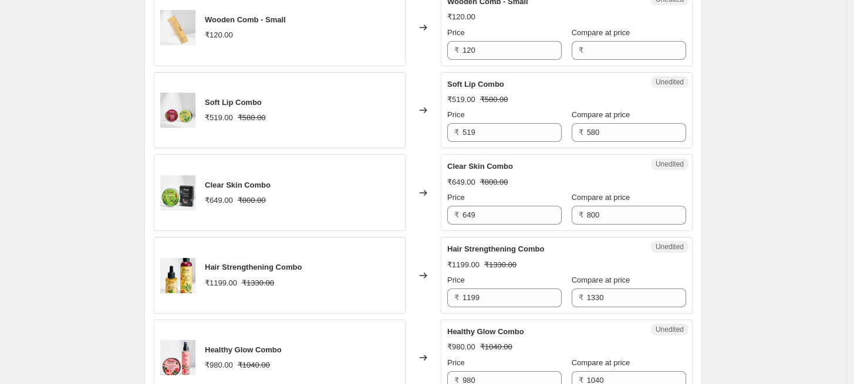
scroll to position [1624, 0]
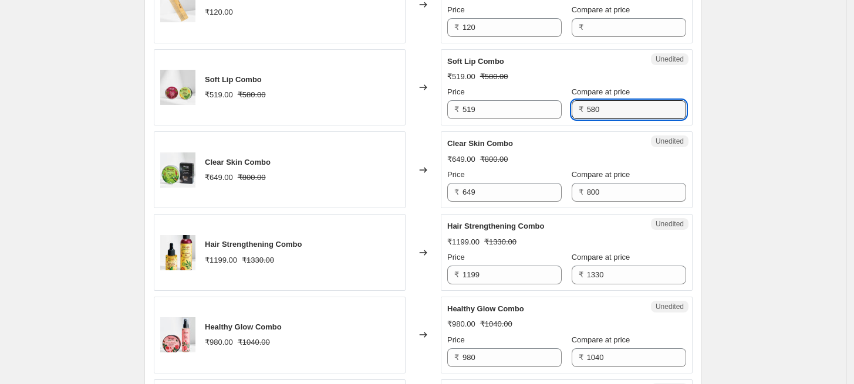
drag, startPoint x: 603, startPoint y: 111, endPoint x: 564, endPoint y: 111, distance: 38.7
click at [564, 111] on div "Price ₹ 519 Compare at price ₹ 580" at bounding box center [566, 102] width 239 height 33
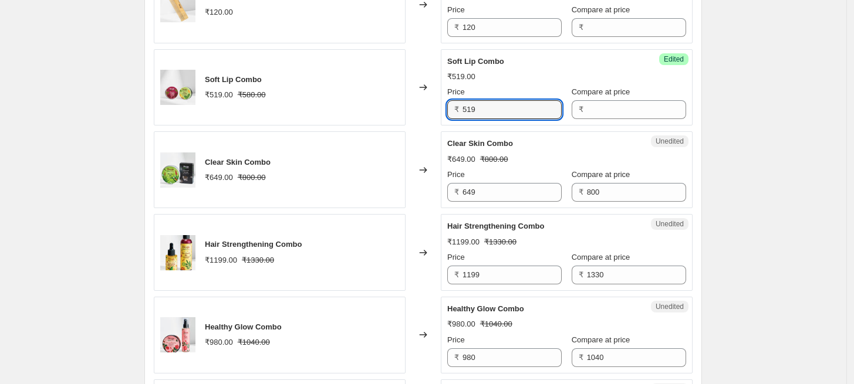
drag, startPoint x: 505, startPoint y: 112, endPoint x: 437, endPoint y: 111, distance: 68.1
click at [437, 111] on div "Soft Lip Combo ₹519.00 ₹580.00 Changed to Success Edited Soft Lip Combo ₹519.00…" at bounding box center [423, 87] width 539 height 77
paste input "80"
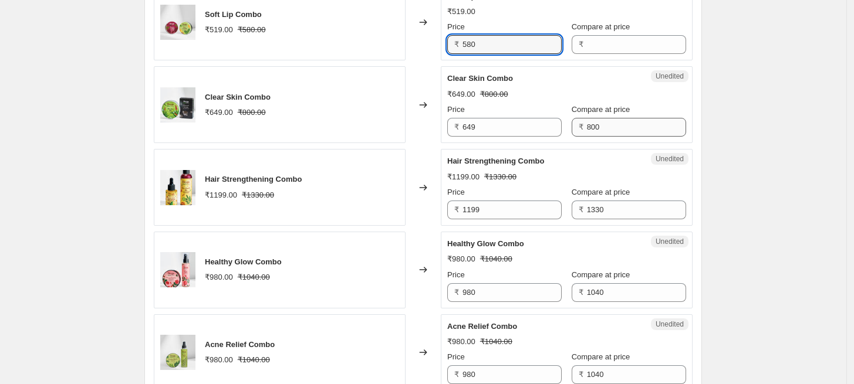
type input "580"
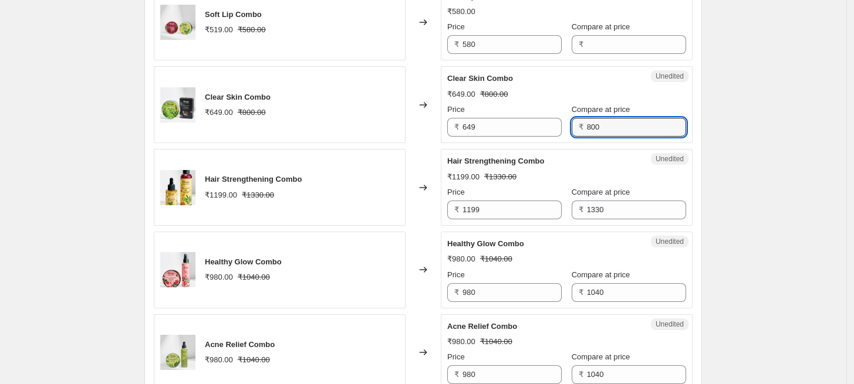
drag, startPoint x: 601, startPoint y: 128, endPoint x: 564, endPoint y: 125, distance: 36.5
click at [564, 125] on div "Price ₹ 649 Compare at price ₹ 800" at bounding box center [566, 120] width 239 height 33
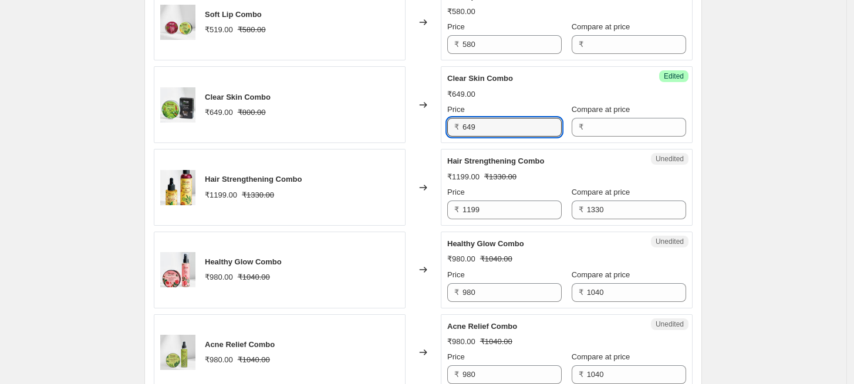
drag, startPoint x: 516, startPoint y: 127, endPoint x: 428, endPoint y: 127, distance: 88.0
click at [428, 127] on div "Clear Skin Combo ₹649.00 ₹800.00 Changed to Success Edited Clear Skin Combo ₹64…" at bounding box center [423, 104] width 539 height 77
paste input "800"
type input "800"
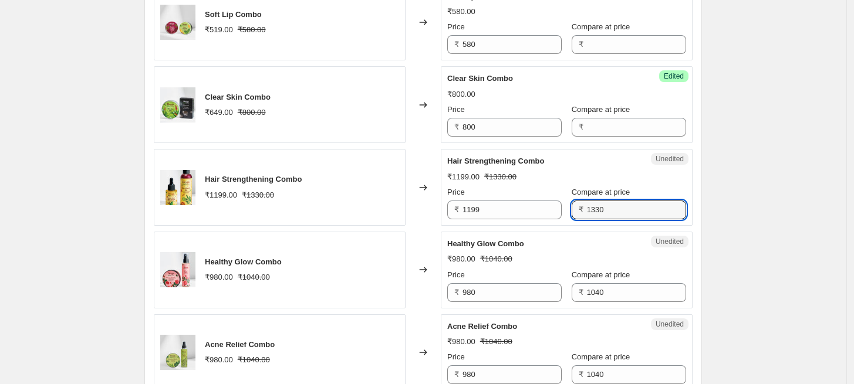
drag, startPoint x: 615, startPoint y: 209, endPoint x: 568, endPoint y: 206, distance: 47.0
click at [572, 206] on div "₹ 1330" at bounding box center [629, 210] width 114 height 19
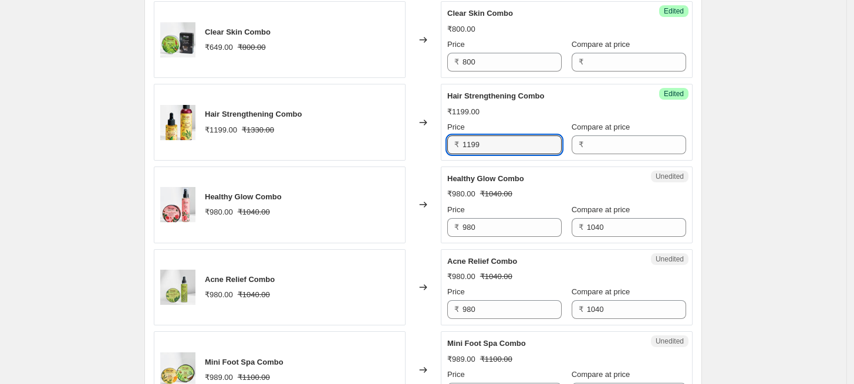
drag, startPoint x: 492, startPoint y: 141, endPoint x: 441, endPoint y: 142, distance: 50.5
click at [441, 142] on div "Hair Strengthening Combo ₹1199.00 ₹1330.00 Changed to Success Edited Hair Stren…" at bounding box center [423, 122] width 539 height 77
paste input "330"
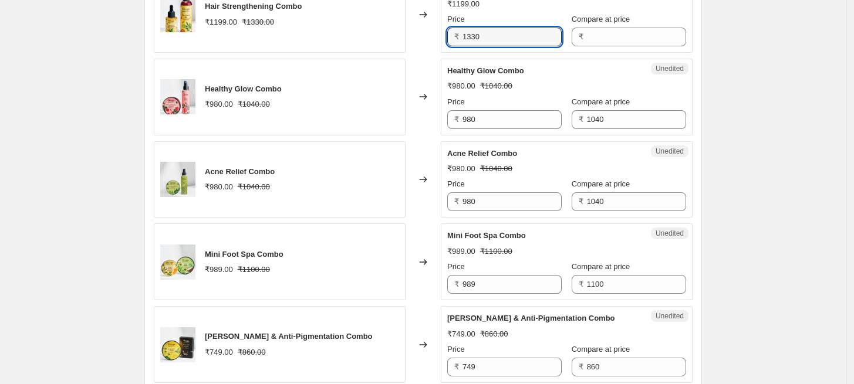
scroll to position [1884, 0]
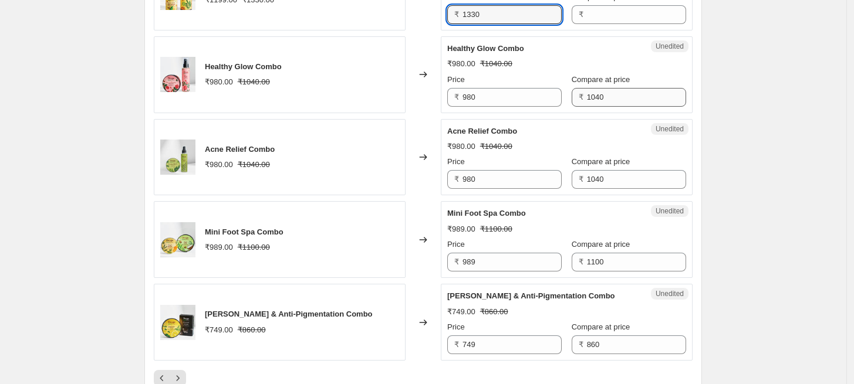
type input "1330"
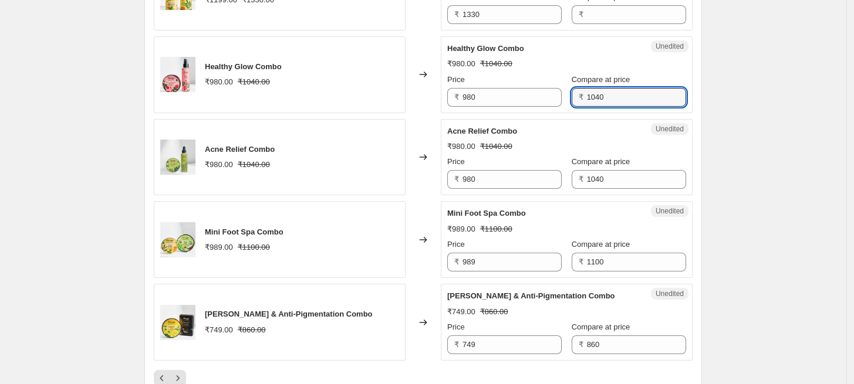
drag, startPoint x: 606, startPoint y: 97, endPoint x: 579, endPoint y: 97, distance: 26.4
click at [579, 97] on div "₹ 1040" at bounding box center [629, 97] width 114 height 19
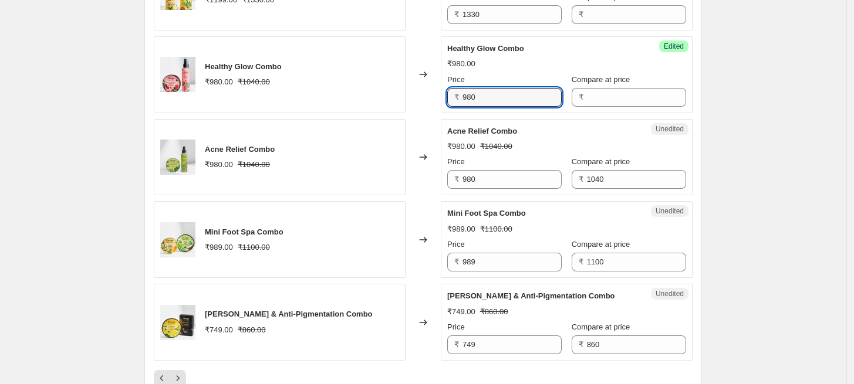
drag, startPoint x: 498, startPoint y: 97, endPoint x: 457, endPoint y: 95, distance: 40.5
click at [457, 95] on div "₹ 980" at bounding box center [504, 97] width 114 height 19
paste input "104"
type input "1040"
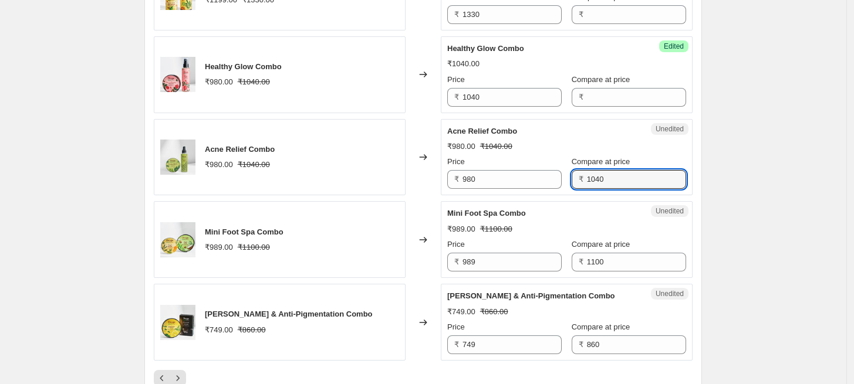
drag, startPoint x: 606, startPoint y: 182, endPoint x: 557, endPoint y: 180, distance: 48.1
click at [557, 180] on div "Price ₹ 980 Compare at price ₹ 1040" at bounding box center [566, 172] width 239 height 33
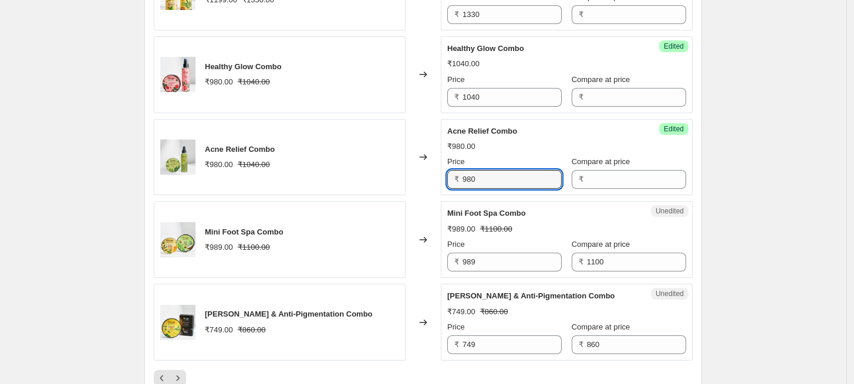
drag, startPoint x: 508, startPoint y: 180, endPoint x: 428, endPoint y: 180, distance: 80.4
click at [428, 180] on div "Acne Relief Combo ₹980.00 ₹1040.00 Changed to Success Edited Acne Relief Combo …" at bounding box center [423, 157] width 539 height 77
paste input "104"
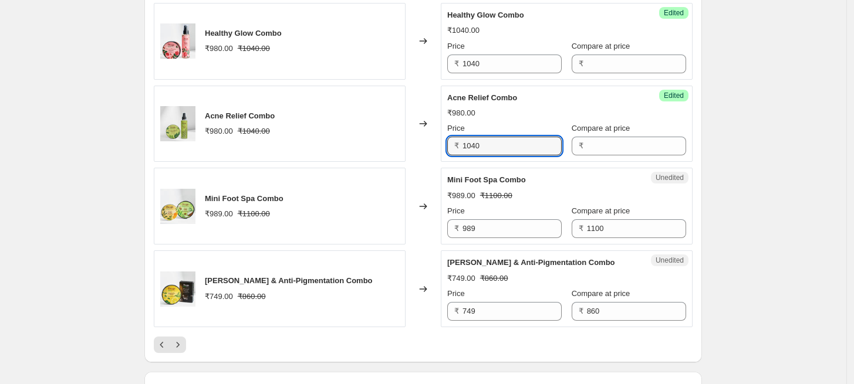
scroll to position [1949, 0]
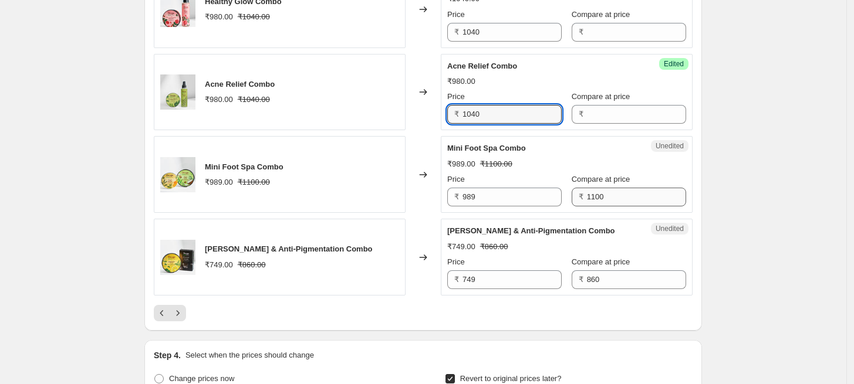
type input "1040"
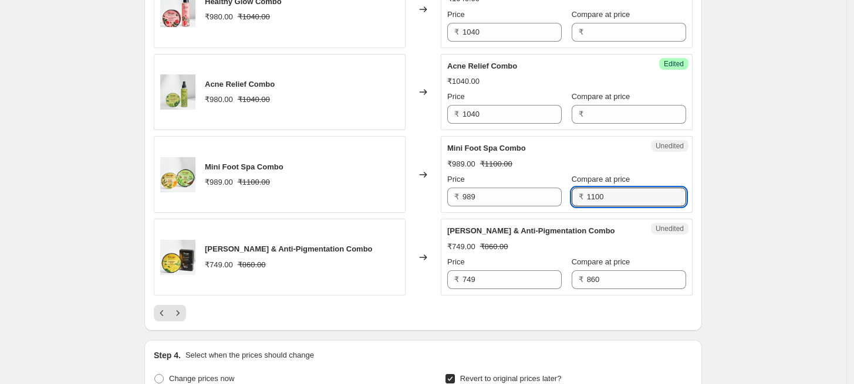
drag, startPoint x: 611, startPoint y: 195, endPoint x: 568, endPoint y: 194, distance: 43.5
click at [572, 194] on div "₹ 1100" at bounding box center [629, 197] width 114 height 19
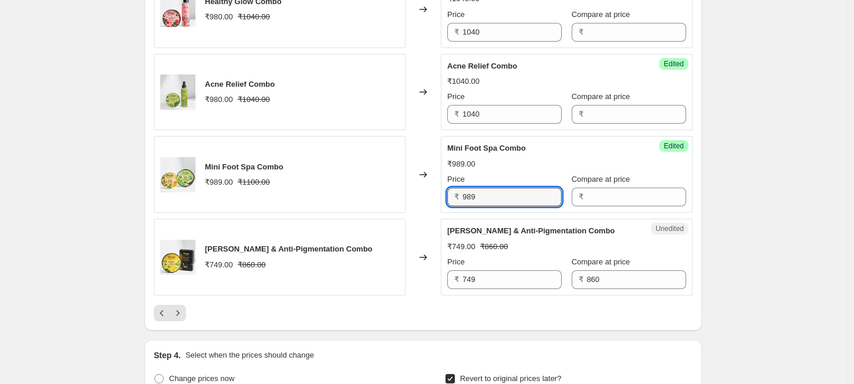
drag, startPoint x: 471, startPoint y: 194, endPoint x: 462, endPoint y: 194, distance: 8.2
click at [462, 194] on div "₹ 989" at bounding box center [504, 197] width 114 height 19
paste input "1100"
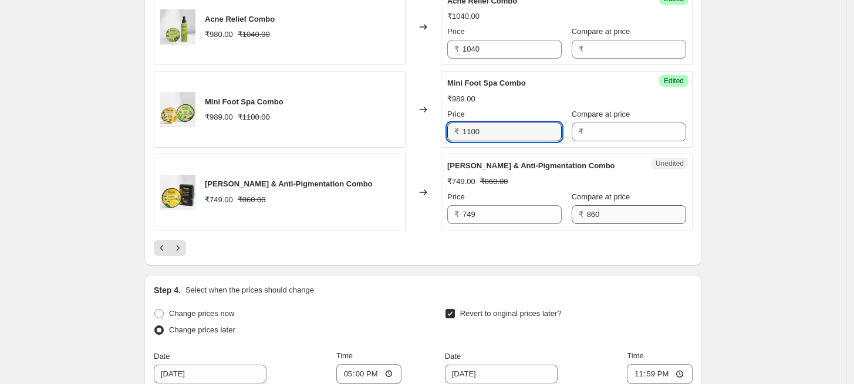
type input "1100"
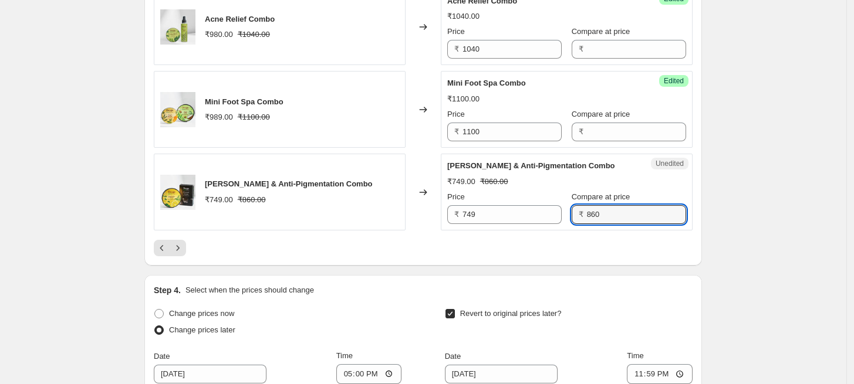
drag, startPoint x: 603, startPoint y: 209, endPoint x: 560, endPoint y: 208, distance: 42.9
click at [560, 208] on div "Price ₹ 749 Compare at price ₹ 860" at bounding box center [566, 207] width 239 height 33
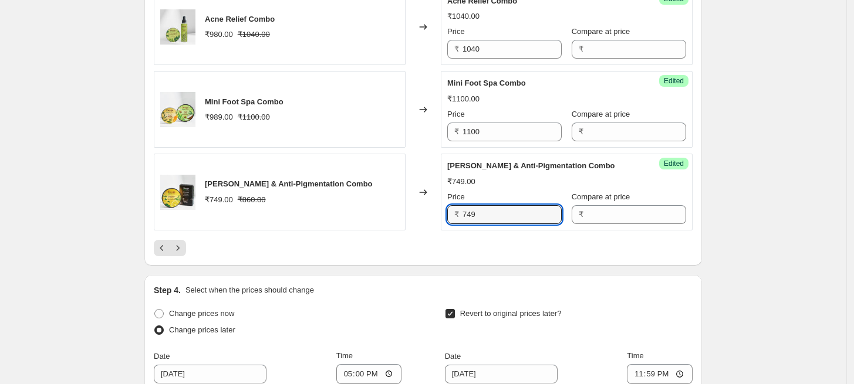
drag, startPoint x: 499, startPoint y: 214, endPoint x: 443, endPoint y: 211, distance: 56.4
click at [443, 211] on div "[PERSON_NAME] & Anti-Pigmentation Combo ₹749.00 ₹860.00 Changed to Success Edit…" at bounding box center [423, 192] width 539 height 77
paste input "860"
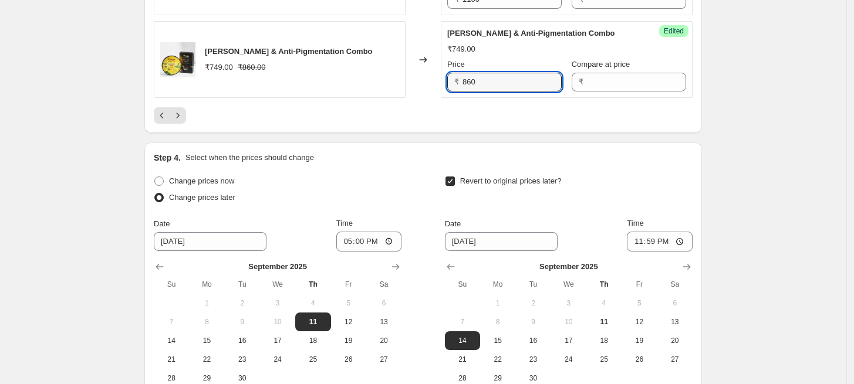
scroll to position [2145, 0]
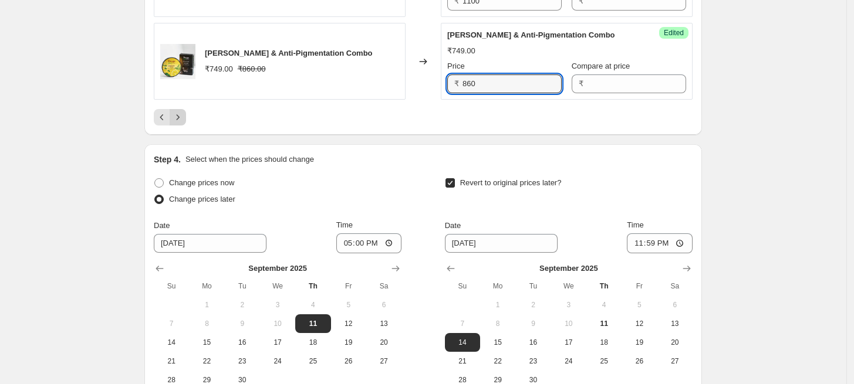
type input "860"
click at [174, 117] on button "Next" at bounding box center [178, 117] width 16 height 16
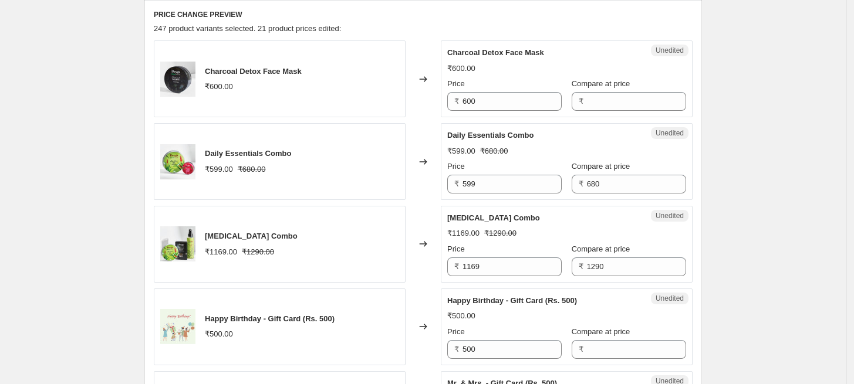
scroll to position [580, 0]
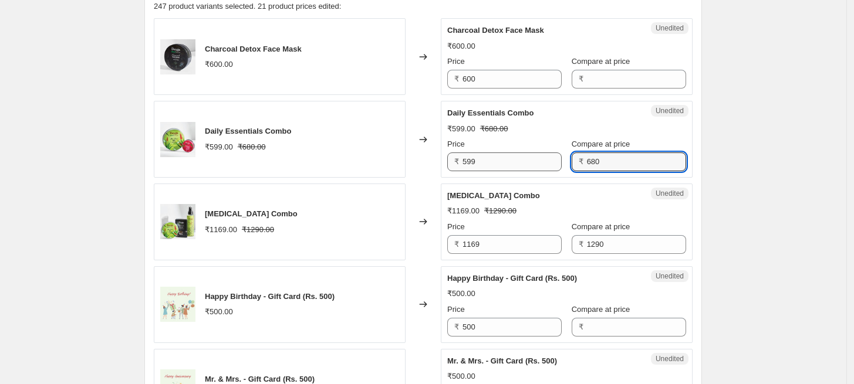
drag, startPoint x: 601, startPoint y: 167, endPoint x: 549, endPoint y: 164, distance: 51.7
click at [549, 164] on div "Price ₹ 599 Compare at price ₹ 680" at bounding box center [566, 154] width 239 height 33
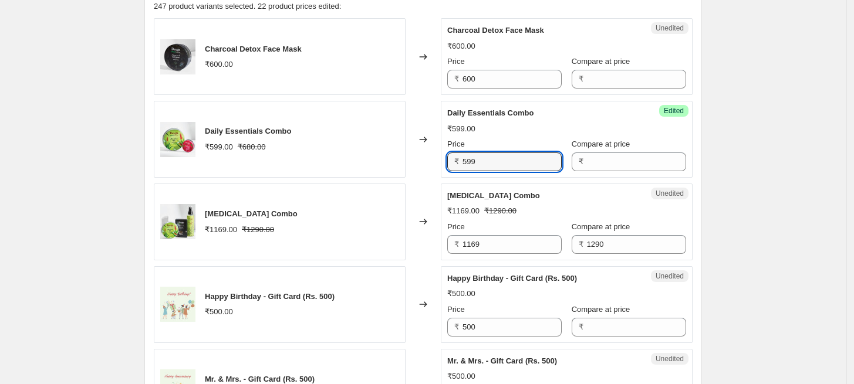
drag, startPoint x: 482, startPoint y: 157, endPoint x: 447, endPoint y: 157, distance: 35.8
click at [447, 157] on div "Success Edited Daily Essentials Combo ₹599.00 Price ₹ 599 Compare at price ₹" at bounding box center [567, 139] width 252 height 77
paste input "680"
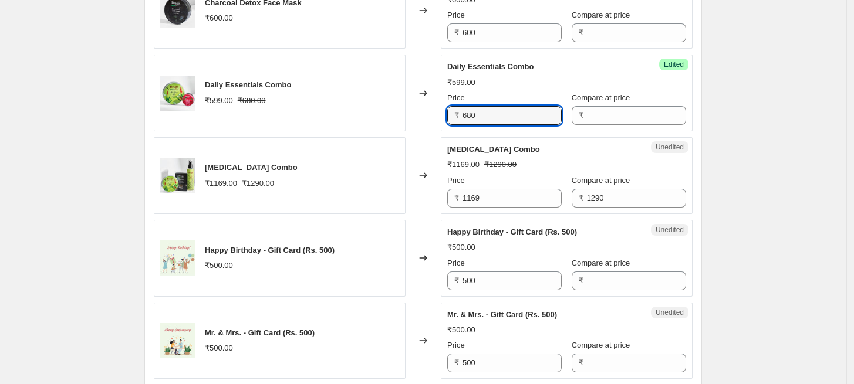
scroll to position [711, 0]
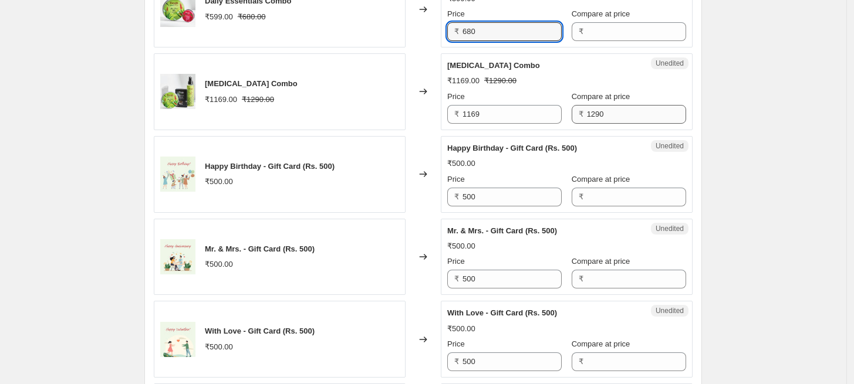
type input "680"
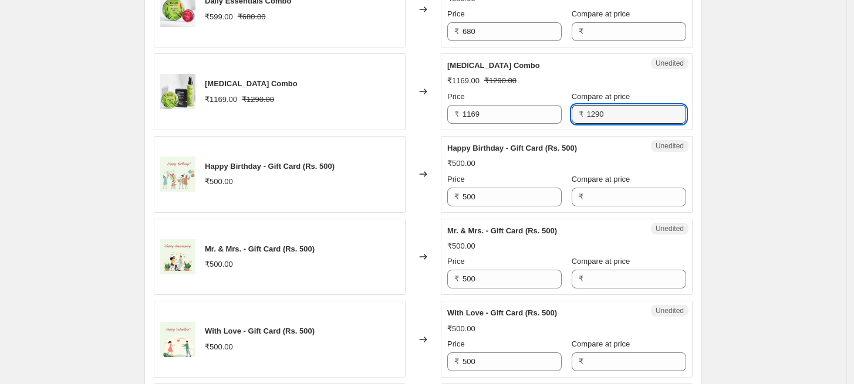
drag, startPoint x: 604, startPoint y: 112, endPoint x: 579, endPoint y: 113, distance: 25.8
click at [579, 113] on div "₹ 1290" at bounding box center [629, 114] width 114 height 19
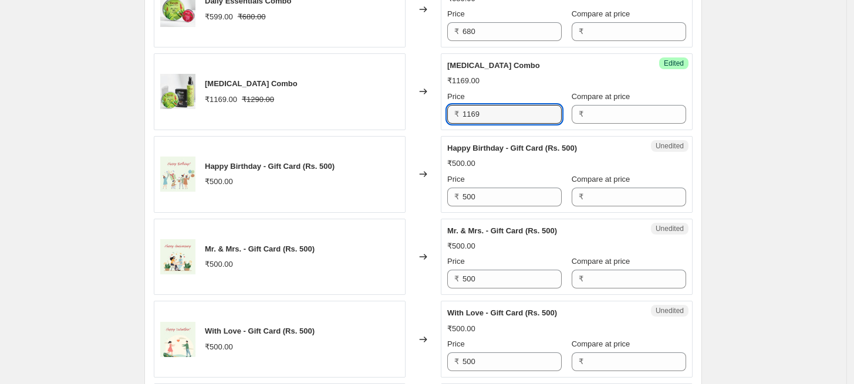
drag, startPoint x: 494, startPoint y: 116, endPoint x: 438, endPoint y: 116, distance: 55.7
click at [438, 116] on div "[MEDICAL_DATA] Combo ₹1169.00 ₹1290.00 Changed to Success Edited [MEDICAL_DATA]…" at bounding box center [423, 91] width 539 height 77
paste input "290"
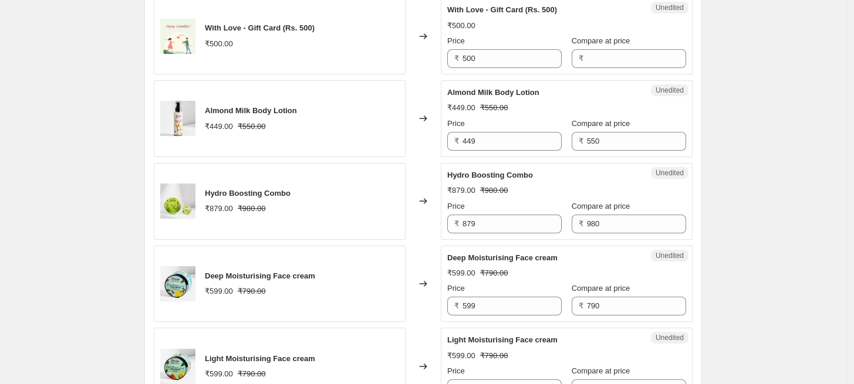
scroll to position [1037, 0]
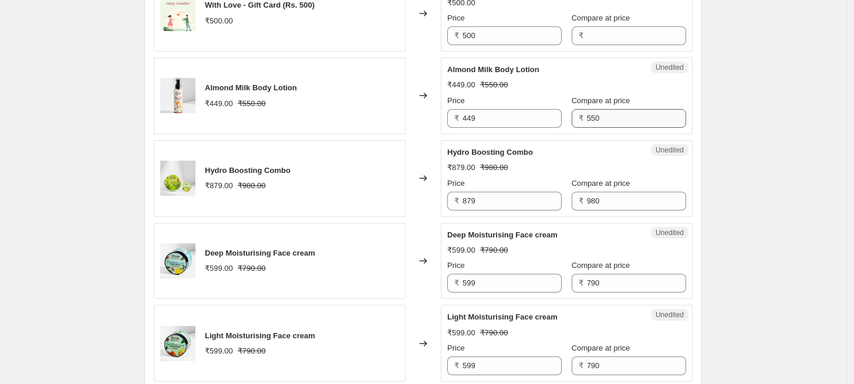
type input "1290"
drag, startPoint x: 603, startPoint y: 117, endPoint x: 570, endPoint y: 117, distance: 33.5
click at [572, 117] on div "₹ 550" at bounding box center [629, 118] width 114 height 19
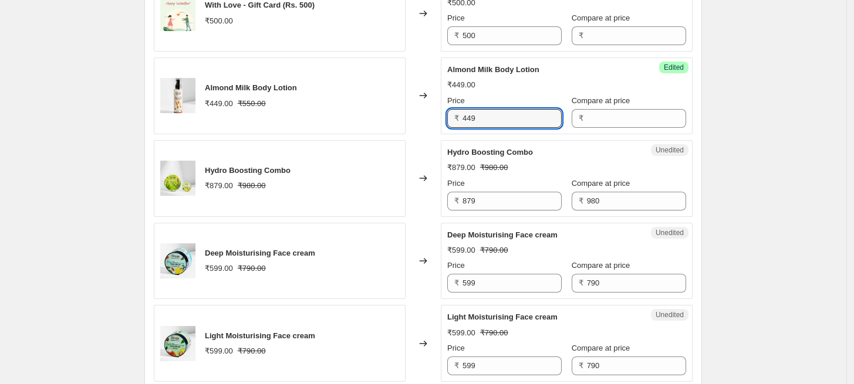
drag, startPoint x: 505, startPoint y: 121, endPoint x: 445, endPoint y: 121, distance: 59.3
click at [445, 121] on div "Success Edited Almond Milk Body Lotion ₹449.00 Price ₹ 449 Compare at price ₹" at bounding box center [567, 96] width 252 height 77
paste input "550"
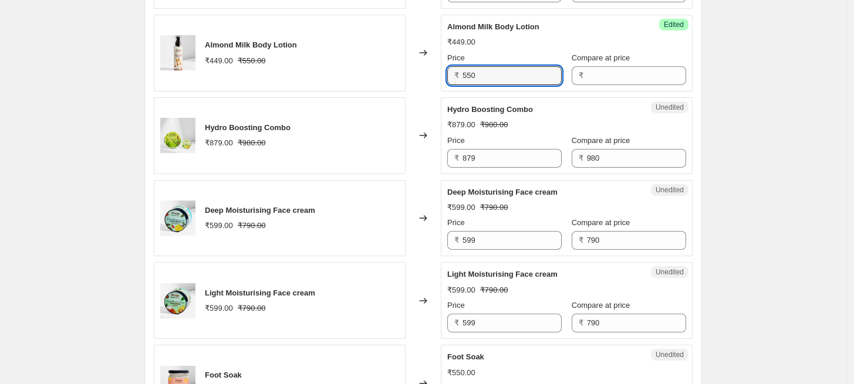
scroll to position [1102, 0]
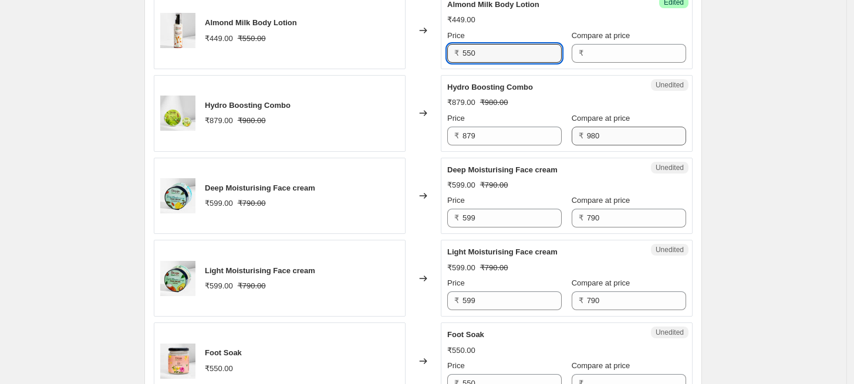
type input "550"
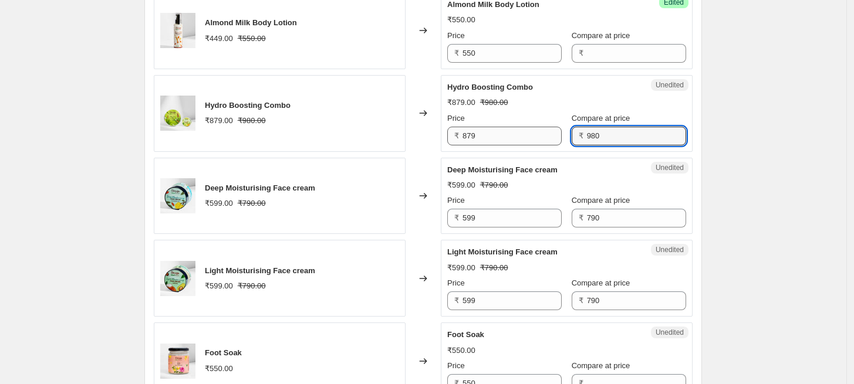
drag, startPoint x: 615, startPoint y: 133, endPoint x: 540, endPoint y: 133, distance: 75.1
click at [540, 133] on div "Price ₹ 879 Compare at price ₹ 980" at bounding box center [566, 129] width 239 height 33
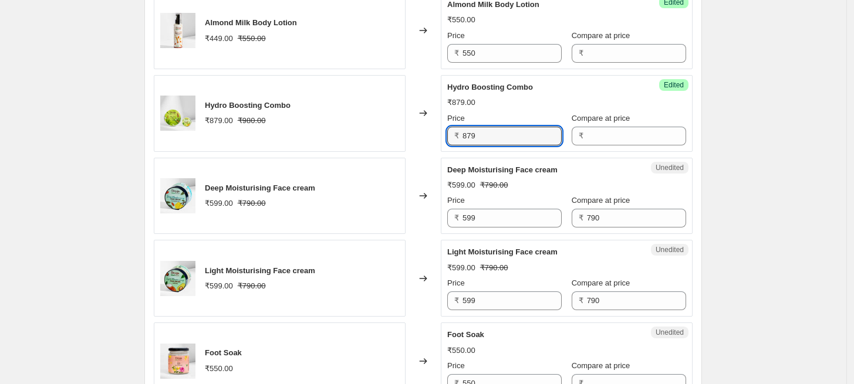
drag, startPoint x: 488, startPoint y: 134, endPoint x: 438, endPoint y: 135, distance: 49.9
click at [438, 135] on div "Hydro Boosting Combo ₹879.00 ₹980.00 Changed to Success Edited Hydro Boosting C…" at bounding box center [423, 113] width 539 height 77
paste input "980"
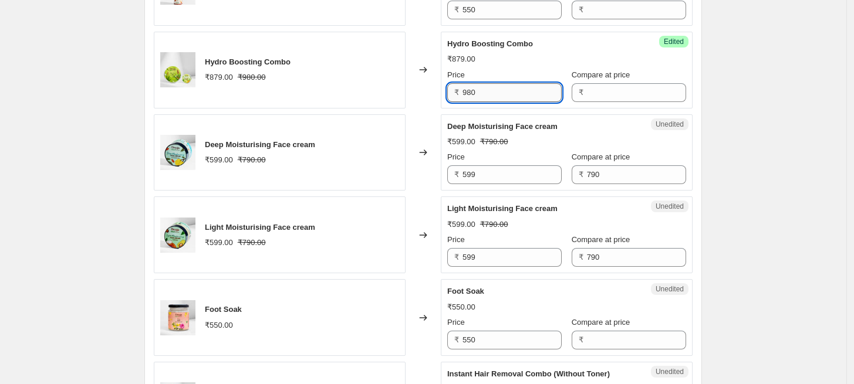
scroll to position [1167, 0]
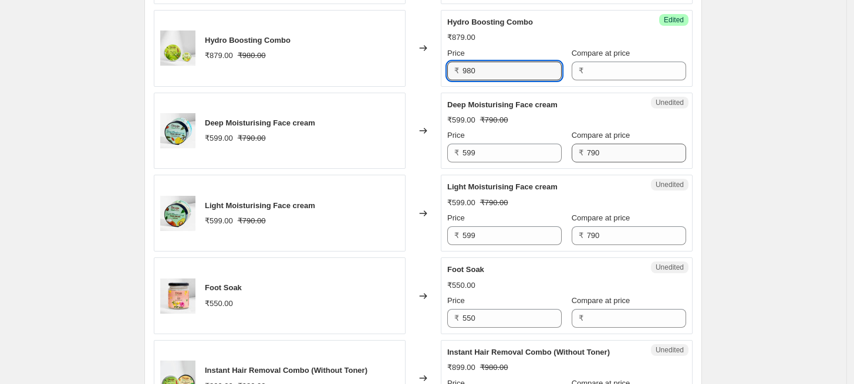
type input "980"
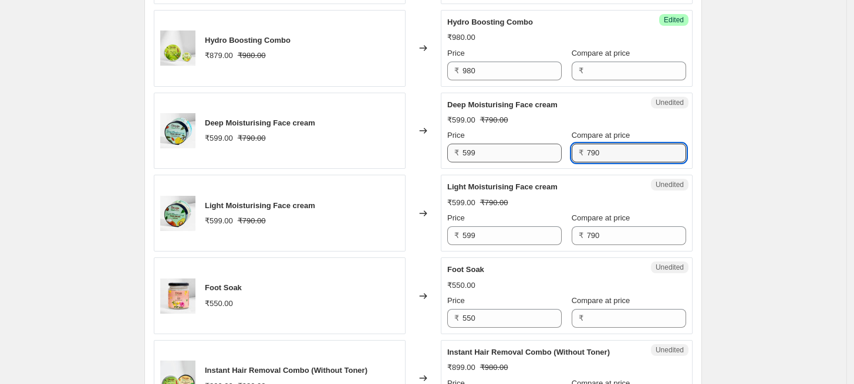
drag, startPoint x: 602, startPoint y: 153, endPoint x: 553, endPoint y: 152, distance: 48.7
click at [553, 152] on div "Price ₹ 599 Compare at price ₹ 790" at bounding box center [566, 146] width 239 height 33
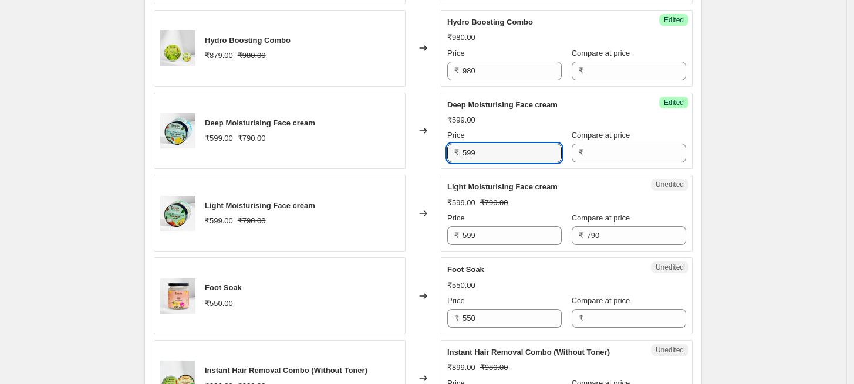
drag, startPoint x: 503, startPoint y: 154, endPoint x: 446, endPoint y: 150, distance: 57.6
click at [446, 150] on div "Success Edited Deep Moisturising Face cream ₹599.00 Price ₹ 599 Compare at pric…" at bounding box center [567, 131] width 252 height 77
paste input "790"
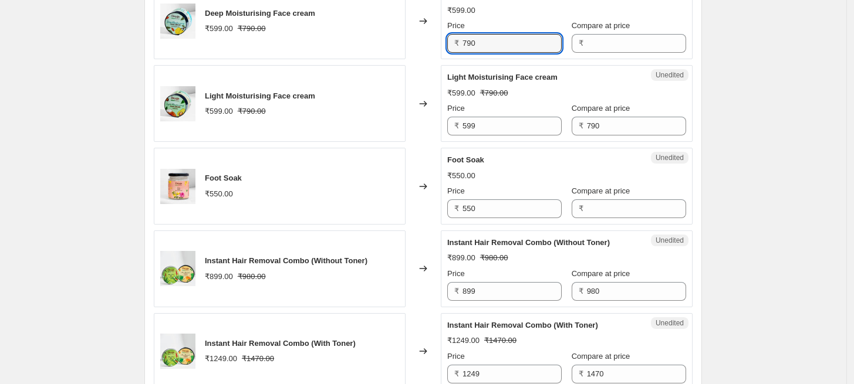
scroll to position [1297, 0]
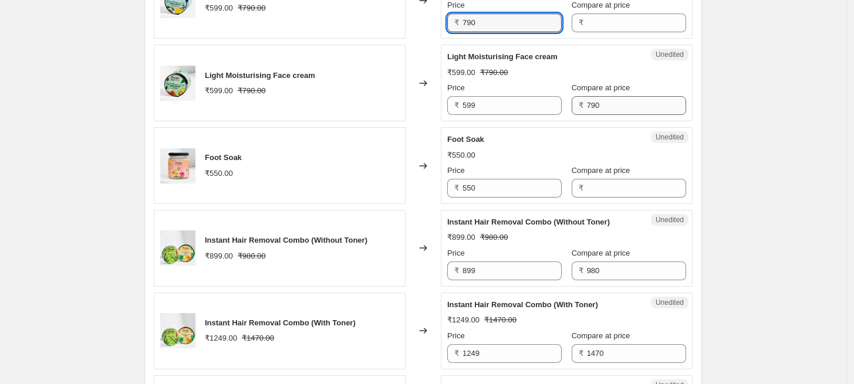
type input "790"
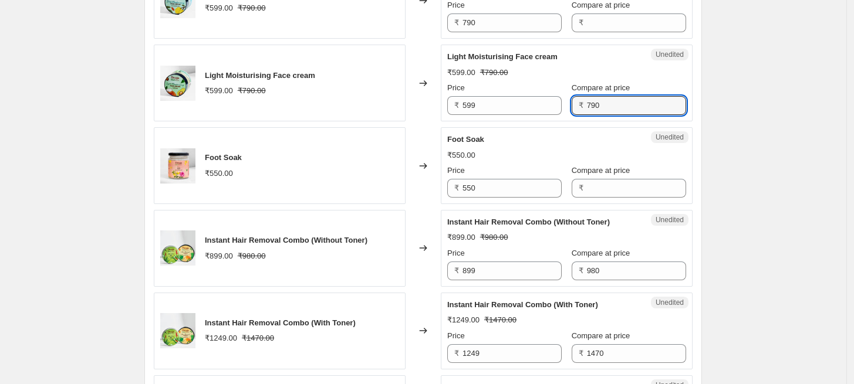
drag, startPoint x: 601, startPoint y: 107, endPoint x: 562, endPoint y: 107, distance: 39.9
click at [562, 107] on div "Price ₹ 599 Compare at price ₹ 790" at bounding box center [566, 98] width 239 height 33
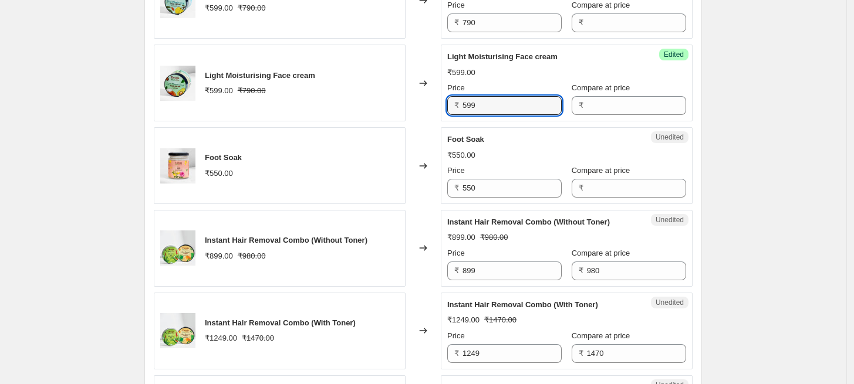
drag, startPoint x: 501, startPoint y: 107, endPoint x: 446, endPoint y: 106, distance: 55.2
click at [446, 106] on div "Success Edited Light Moisturising Face cream ₹599.00 Price ₹ 599 Compare at pri…" at bounding box center [567, 83] width 252 height 77
paste input "790"
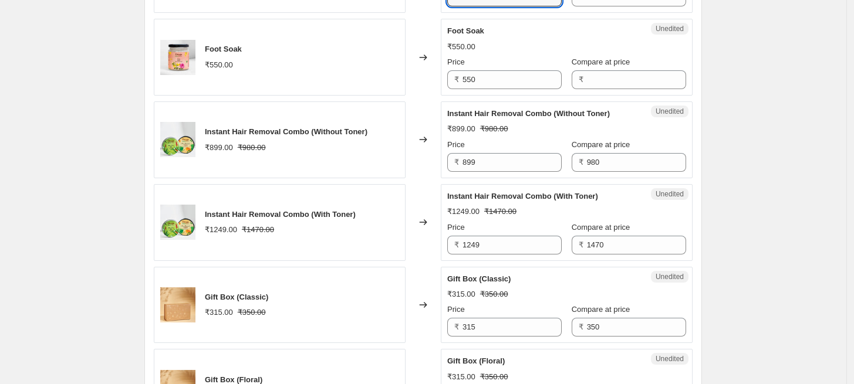
scroll to position [1428, 0]
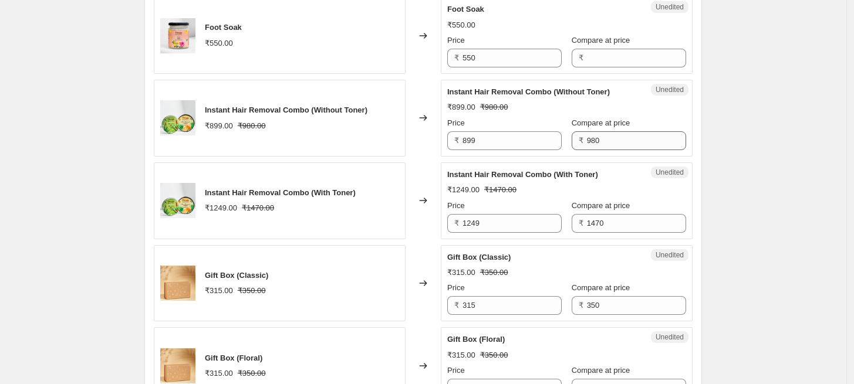
type input "790"
drag, startPoint x: 611, startPoint y: 140, endPoint x: 559, endPoint y: 136, distance: 52.3
click at [559, 136] on div "Price ₹ 899 Compare at price ₹ 980" at bounding box center [566, 133] width 239 height 33
drag, startPoint x: 492, startPoint y: 128, endPoint x: 444, endPoint y: 131, distance: 48.2
click at [444, 131] on div "Success Edited Instant Hair Removal Combo (Without Toner) ₹899.00 Price ₹ 899 C…" at bounding box center [567, 118] width 252 height 77
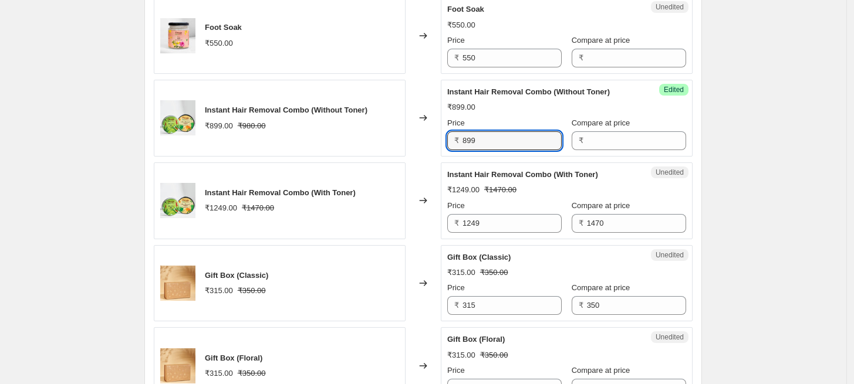
drag, startPoint x: 451, startPoint y: 137, endPoint x: 443, endPoint y: 137, distance: 7.6
click at [443, 137] on div "Instant Hair Removal Combo (Without Toner) ₹899.00 ₹980.00 Changed to Success E…" at bounding box center [423, 118] width 539 height 77
paste input "980"
type input "980"
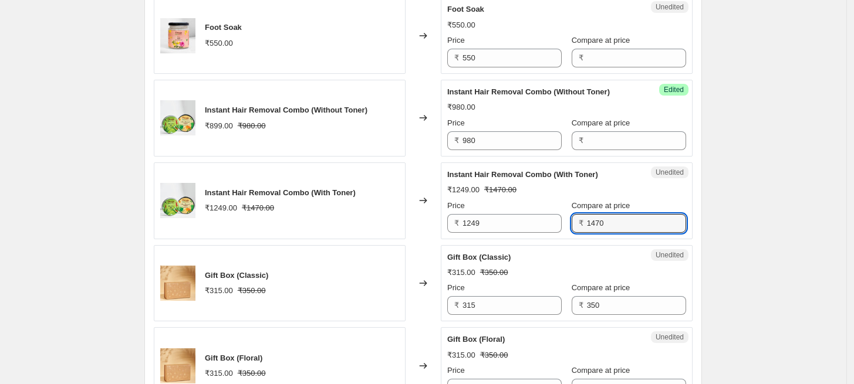
drag, startPoint x: 606, startPoint y: 222, endPoint x: 573, endPoint y: 218, distance: 33.6
click at [573, 218] on div "₹ 1470" at bounding box center [629, 223] width 114 height 19
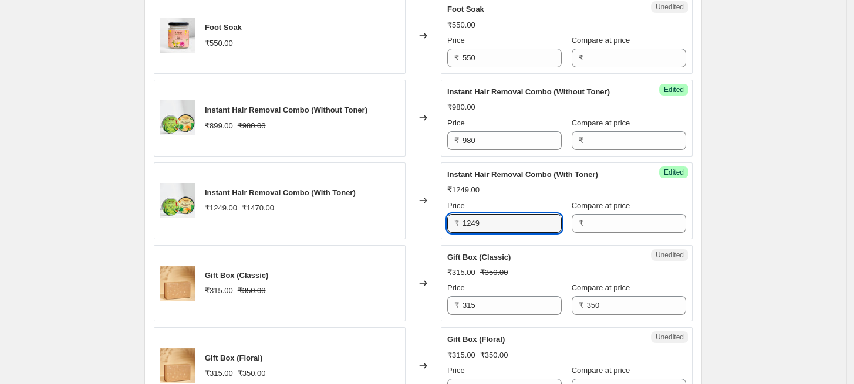
drag, startPoint x: 485, startPoint y: 219, endPoint x: 454, endPoint y: 219, distance: 30.5
click at [454, 219] on div "₹ 1249" at bounding box center [504, 223] width 114 height 19
paste input "470"
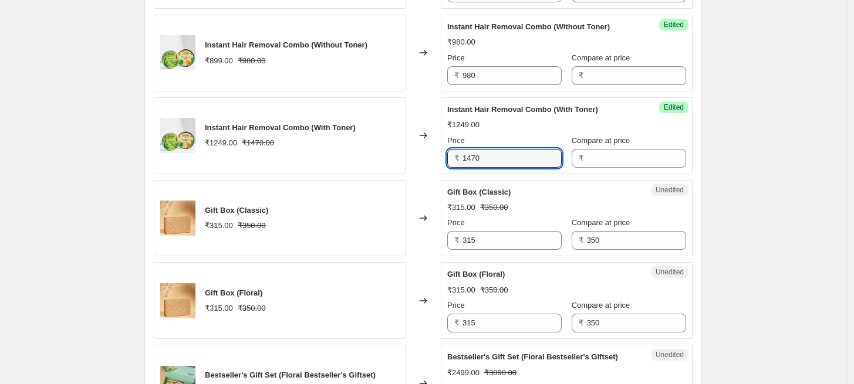
scroll to position [1559, 0]
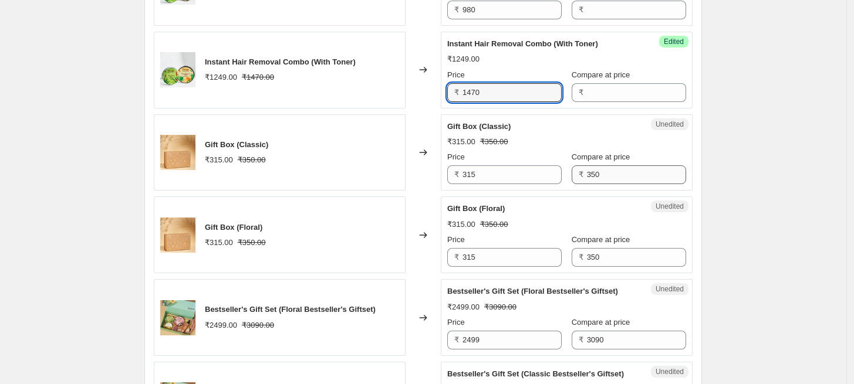
type input "1470"
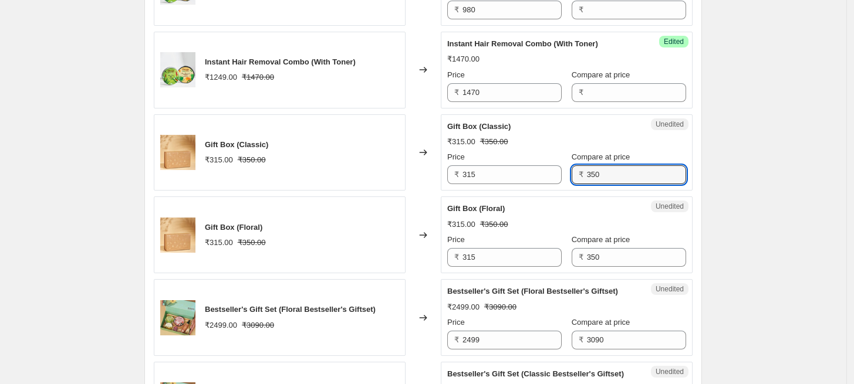
drag, startPoint x: 611, startPoint y: 172, endPoint x: 567, endPoint y: 171, distance: 44.0
click at [572, 171] on div "₹ 350" at bounding box center [629, 174] width 114 height 19
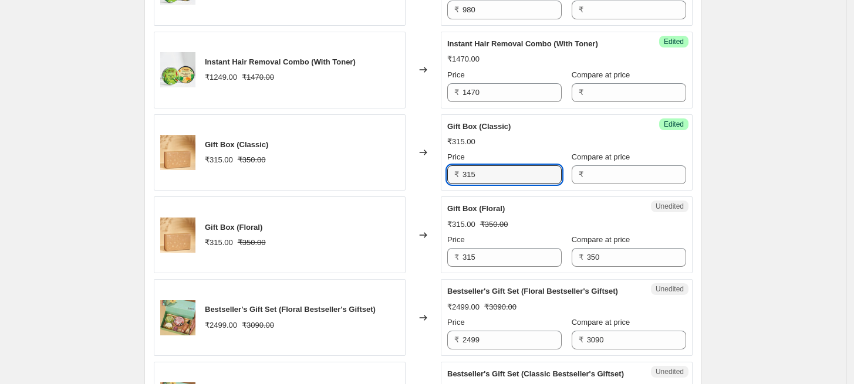
drag, startPoint x: 482, startPoint y: 172, endPoint x: 449, endPoint y: 171, distance: 32.9
click at [449, 171] on div "Success Edited Gift Box (Classic) ₹315.00 Price ₹ 315 Compare at price ₹" at bounding box center [567, 152] width 252 height 77
paste input "50"
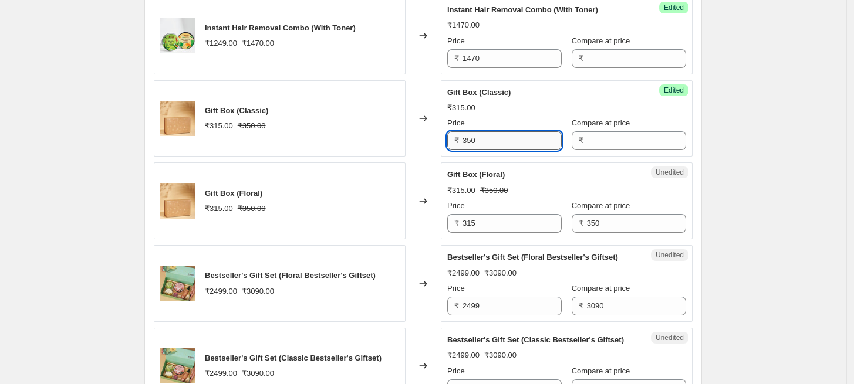
scroll to position [1624, 0]
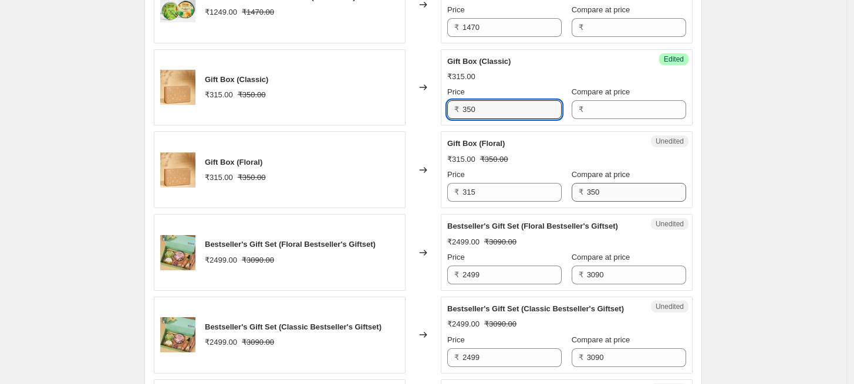
type input "350"
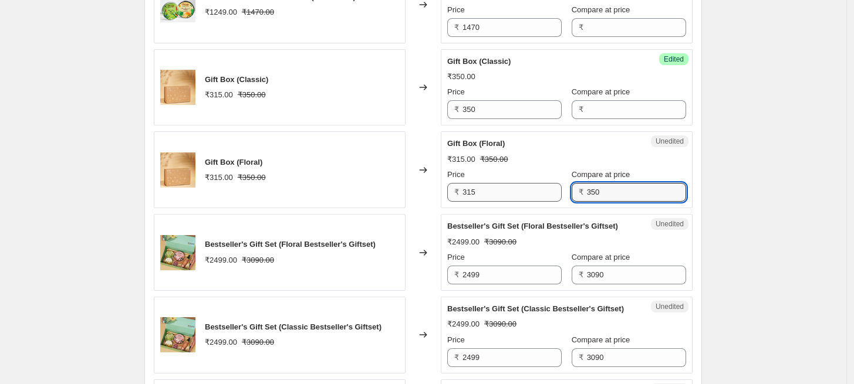
drag, startPoint x: 604, startPoint y: 192, endPoint x: 547, endPoint y: 192, distance: 56.9
click at [547, 192] on div "Price ₹ 315 Compare at price ₹ 350" at bounding box center [566, 185] width 239 height 33
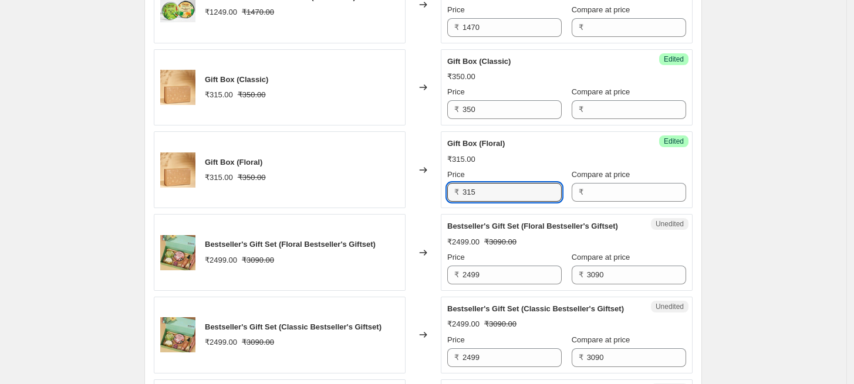
drag, startPoint x: 494, startPoint y: 188, endPoint x: 444, endPoint y: 188, distance: 49.9
click at [444, 188] on div "Success Edited Gift Box (Floral) ₹315.00 Price ₹ 315 Compare at price ₹" at bounding box center [567, 169] width 252 height 77
paste input "50"
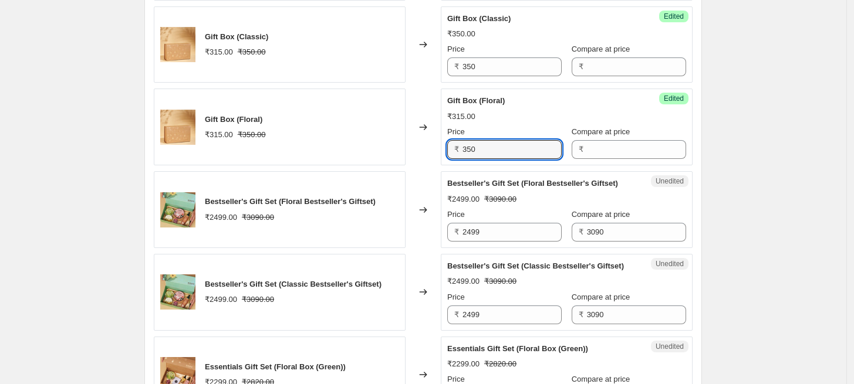
scroll to position [1754, 0]
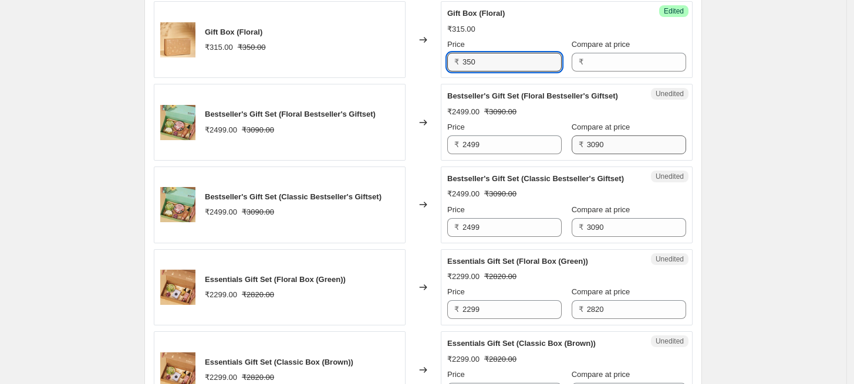
type input "350"
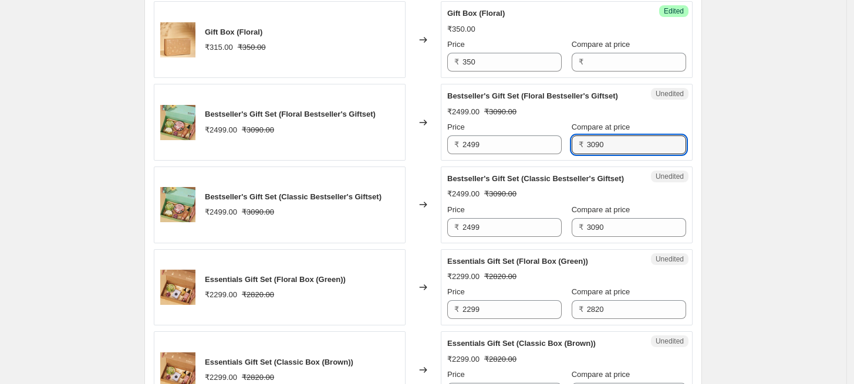
drag, startPoint x: 608, startPoint y: 144, endPoint x: 567, endPoint y: 147, distance: 41.2
click at [572, 147] on div "₹ 3090" at bounding box center [629, 145] width 114 height 19
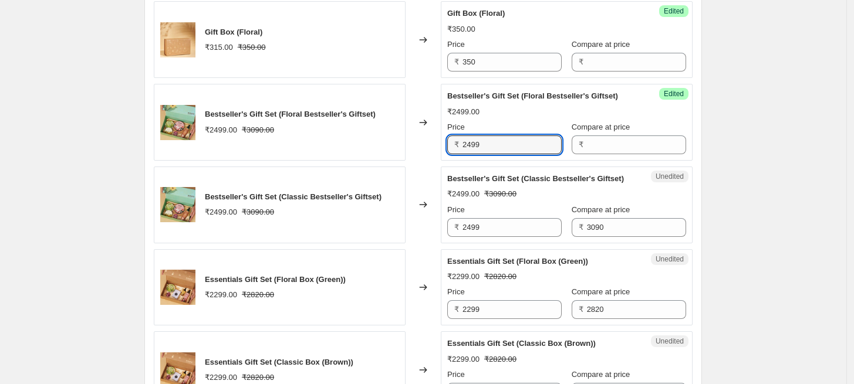
drag, startPoint x: 503, startPoint y: 145, endPoint x: 449, endPoint y: 146, distance: 54.0
click at [449, 146] on div "Success Edited Bestseller's Gift Set (Floral Bestseller's Giftset) ₹2499.00 Pri…" at bounding box center [567, 122] width 252 height 77
paste input "3090"
type input "3090"
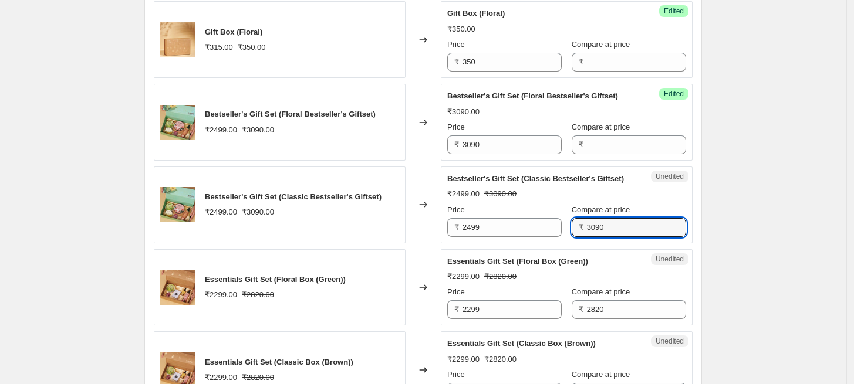
drag, startPoint x: 606, startPoint y: 224, endPoint x: 565, endPoint y: 221, distance: 40.6
click at [572, 221] on div "₹ 3090" at bounding box center [629, 227] width 114 height 19
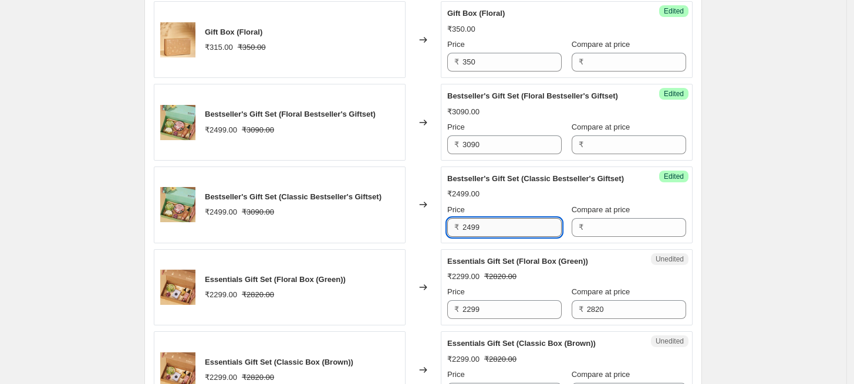
drag, startPoint x: 502, startPoint y: 224, endPoint x: 466, endPoint y: 224, distance: 36.4
click at [466, 224] on input "2499" at bounding box center [511, 227] width 99 height 19
drag, startPoint x: 508, startPoint y: 224, endPoint x: 457, endPoint y: 221, distance: 51.1
click at [457, 221] on div "₹ 2499" at bounding box center [504, 227] width 114 height 19
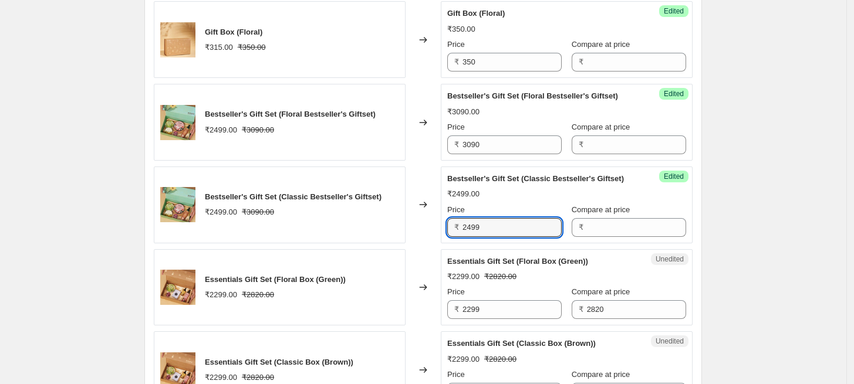
paste input "3090"
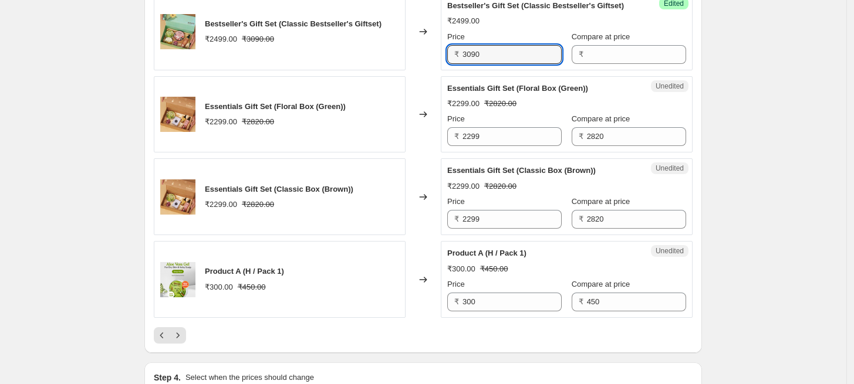
scroll to position [1949, 0]
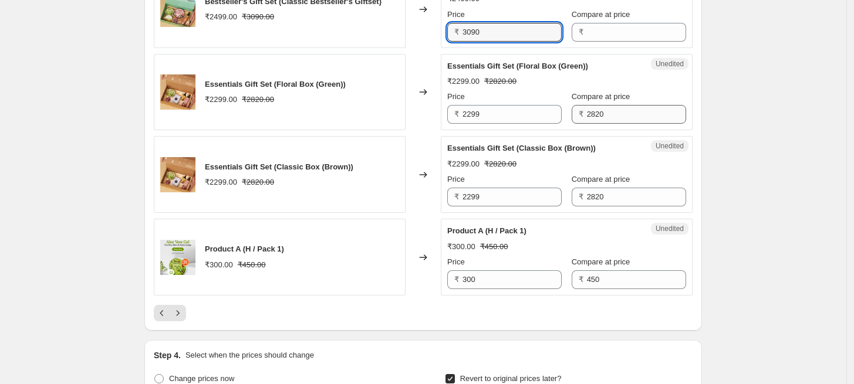
type input "3090"
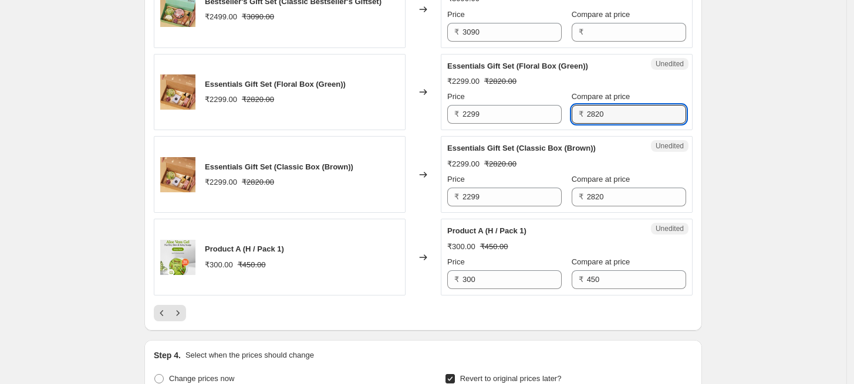
drag, startPoint x: 607, startPoint y: 114, endPoint x: 563, endPoint y: 108, distance: 45.1
click at [563, 108] on div "Price ₹ 2299 Compare at price ₹ 2820" at bounding box center [566, 107] width 239 height 33
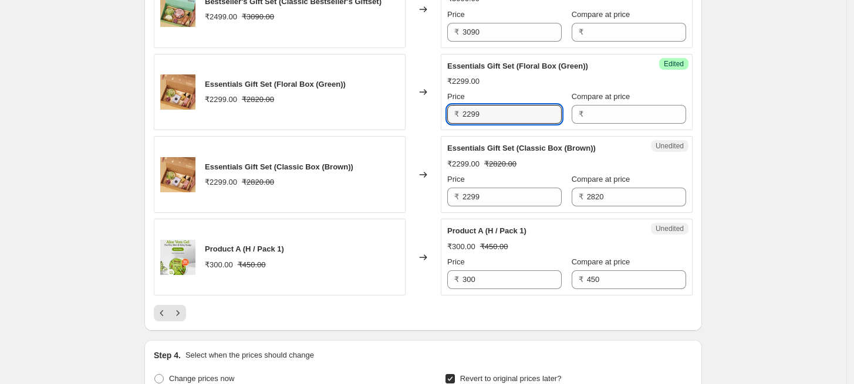
drag, startPoint x: 485, startPoint y: 114, endPoint x: 458, endPoint y: 115, distance: 27.0
click at [458, 115] on div "₹ 2299" at bounding box center [504, 114] width 114 height 19
paste input "820"
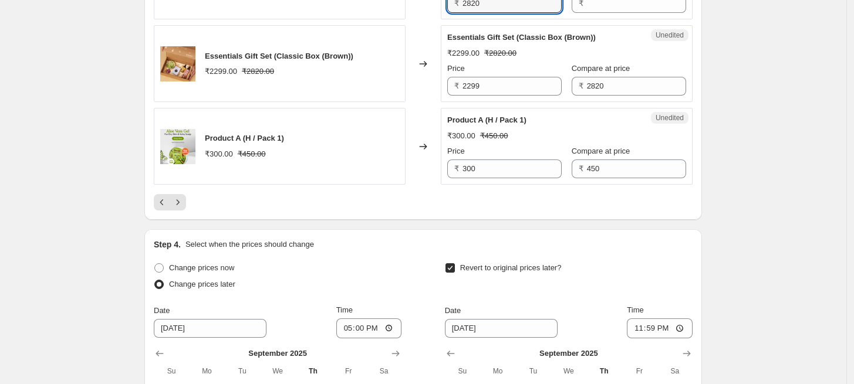
scroll to position [2080, 0]
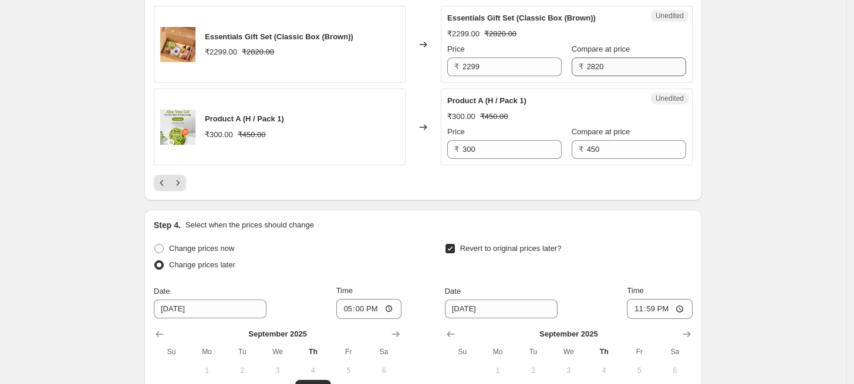
type input "2820"
drag, startPoint x: 613, startPoint y: 65, endPoint x: 577, endPoint y: 67, distance: 35.3
click at [577, 67] on div "₹ 2820" at bounding box center [629, 67] width 114 height 19
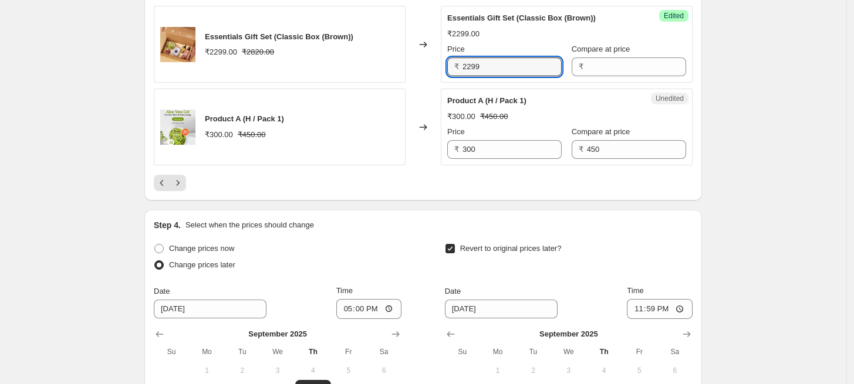
drag, startPoint x: 491, startPoint y: 66, endPoint x: 459, endPoint y: 64, distance: 32.4
click at [459, 64] on div "₹ 2299" at bounding box center [504, 67] width 114 height 19
paste input "820"
type input "2820"
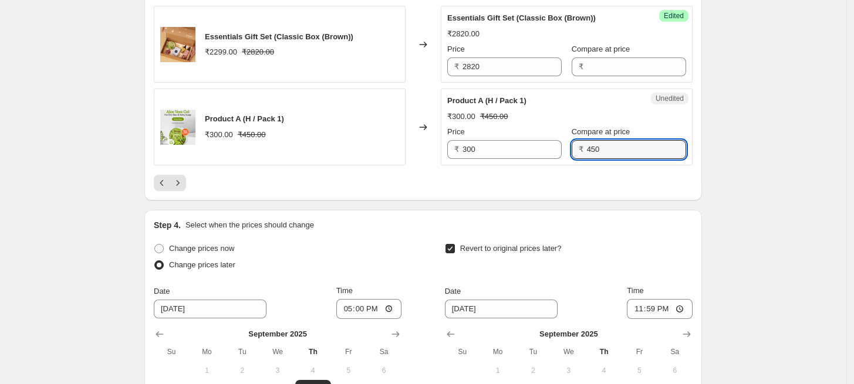
drag, startPoint x: 607, startPoint y: 144, endPoint x: 569, endPoint y: 143, distance: 37.6
click at [572, 143] on div "₹ 450" at bounding box center [629, 149] width 114 height 19
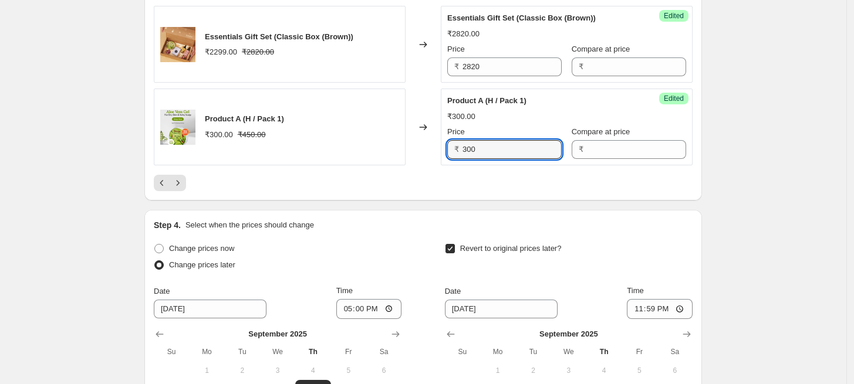
drag, startPoint x: 501, startPoint y: 144, endPoint x: 439, endPoint y: 143, distance: 62.2
click at [439, 143] on div "Product A (H / Pack 1) ₹300.00 ₹450.00 Changed to Success Edited Product A (H /…" at bounding box center [423, 127] width 539 height 77
paste input "45"
type input "450"
click at [180, 186] on button "Next" at bounding box center [178, 183] width 16 height 16
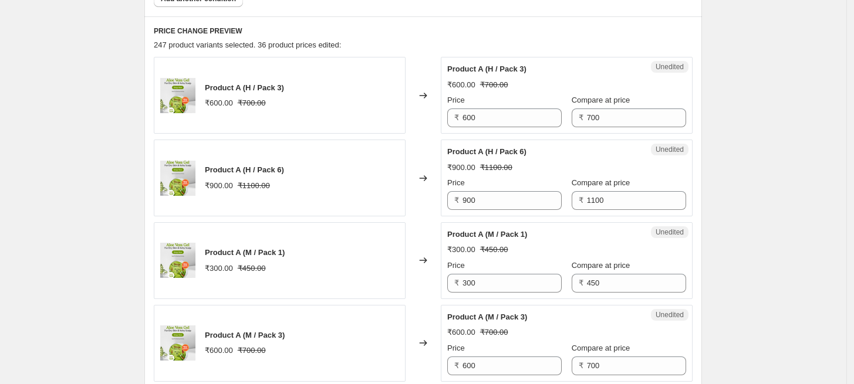
scroll to position [580, 0]
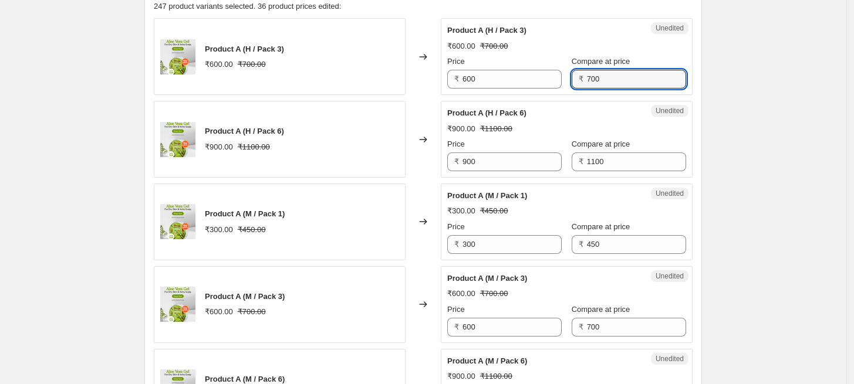
drag, startPoint x: 602, startPoint y: 77, endPoint x: 572, endPoint y: 80, distance: 30.7
click at [572, 80] on div "₹ 700" at bounding box center [629, 79] width 114 height 19
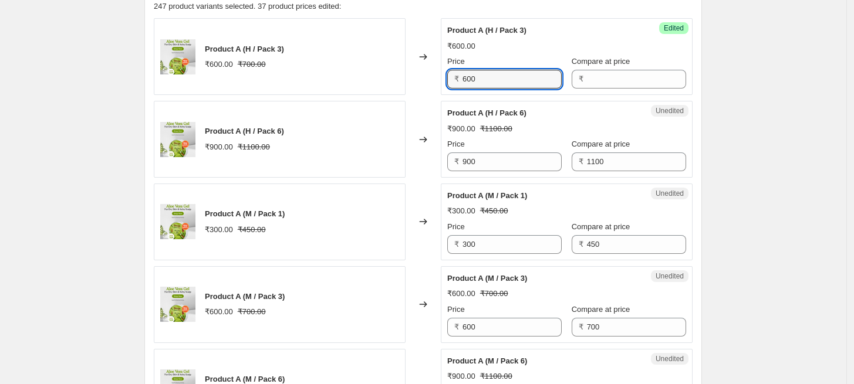
drag, startPoint x: 503, startPoint y: 80, endPoint x: 444, endPoint y: 81, distance: 59.9
click at [444, 81] on div "Success Edited Product A (H / Pack 3) ₹600.00 Price ₹ 600 Compare at price ₹" at bounding box center [567, 56] width 252 height 77
paste input "7"
type input "700"
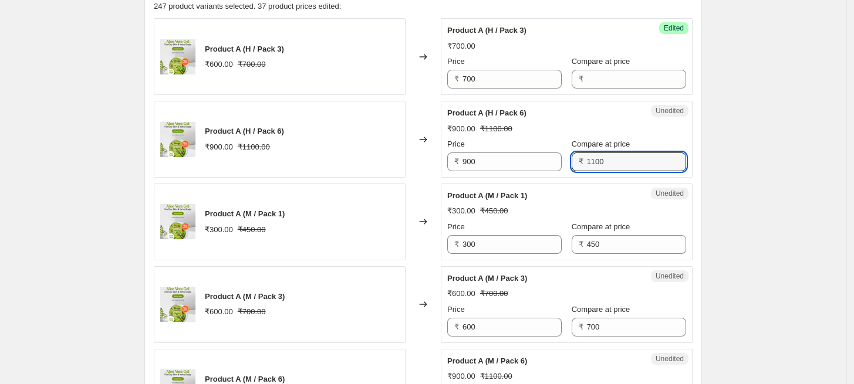
drag, startPoint x: 620, startPoint y: 161, endPoint x: 563, endPoint y: 161, distance: 56.9
click at [563, 161] on div "Price ₹ 900 Compare at price ₹ 1100" at bounding box center [566, 154] width 239 height 33
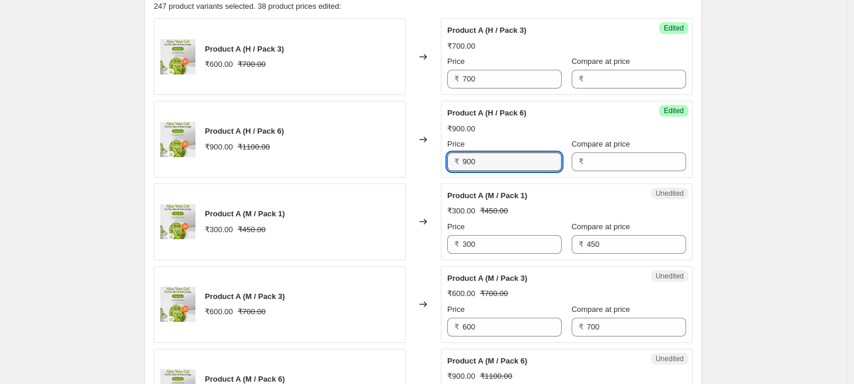
drag, startPoint x: 512, startPoint y: 162, endPoint x: 438, endPoint y: 163, distance: 73.4
click at [438, 163] on div "Product A (H / Pack 6) ₹900.00 ₹1100.00 Changed to Success Edited Product A (H …" at bounding box center [423, 139] width 539 height 77
paste input "11"
type input "1100"
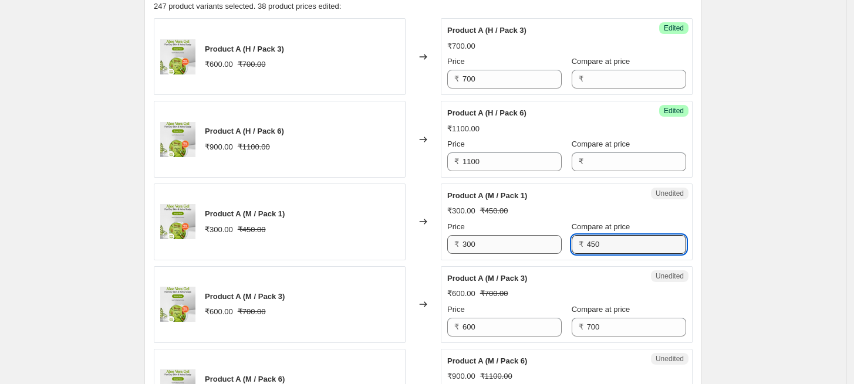
drag, startPoint x: 609, startPoint y: 244, endPoint x: 544, endPoint y: 244, distance: 65.1
click at [544, 244] on div "Price ₹ 300 Compare at price ₹ 450" at bounding box center [566, 237] width 239 height 33
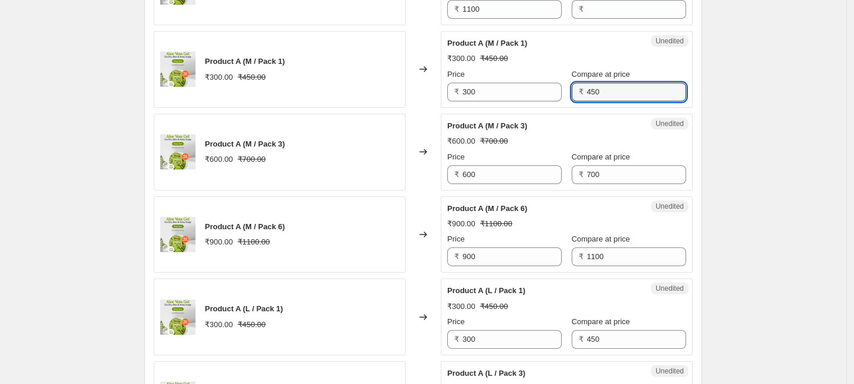
scroll to position [711, 0]
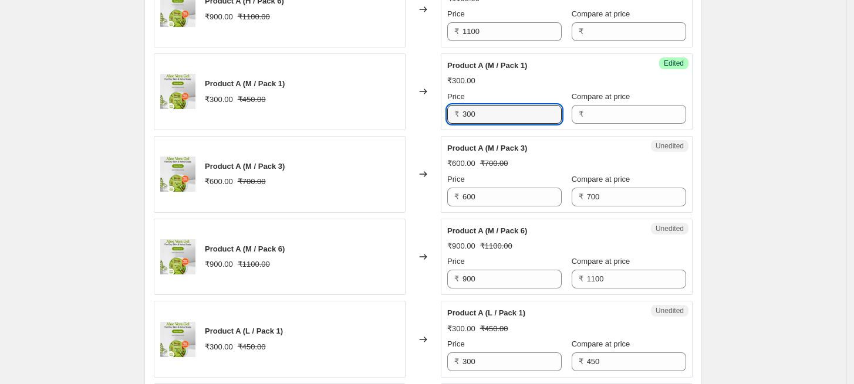
drag, startPoint x: 488, startPoint y: 113, endPoint x: 437, endPoint y: 110, distance: 50.6
click at [437, 110] on div "Product A (M / Pack 1) ₹300.00 ₹450.00 Changed to Success Edited Product A (M /…" at bounding box center [423, 91] width 539 height 77
paste input "45"
type input "450"
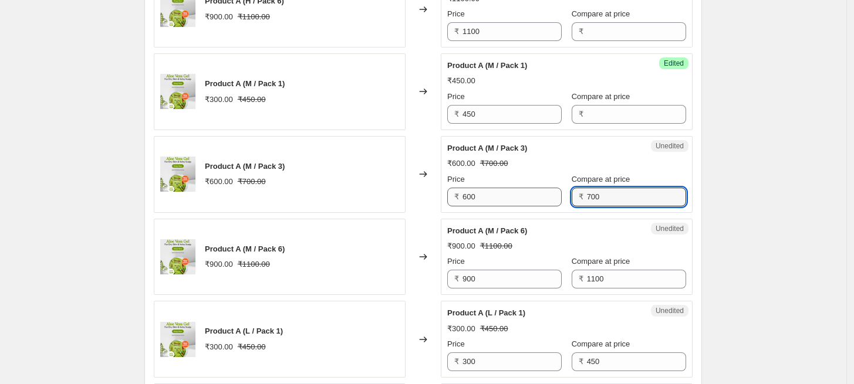
drag, startPoint x: 566, startPoint y: 197, endPoint x: 556, endPoint y: 196, distance: 10.6
click at [556, 196] on div "Price ₹ 600 Compare at price ₹ 700" at bounding box center [566, 190] width 239 height 33
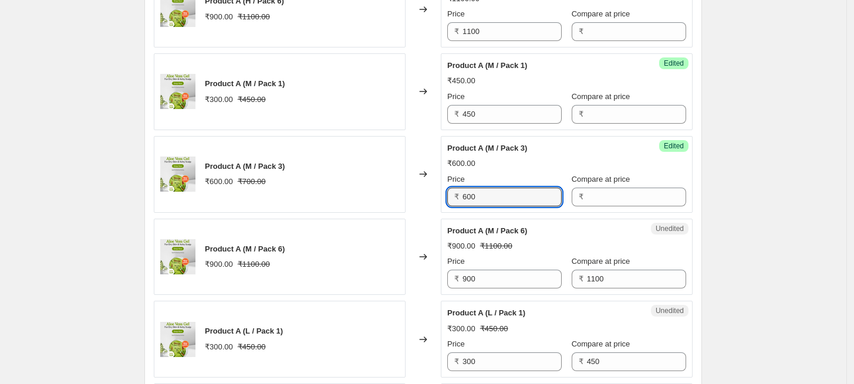
drag, startPoint x: 515, startPoint y: 200, endPoint x: 442, endPoint y: 199, distance: 72.8
click at [442, 199] on div "Product A (M / Pack 3) ₹600.00 ₹700.00 Changed to Success Edited Product A (M /…" at bounding box center [423, 174] width 539 height 77
paste input "7"
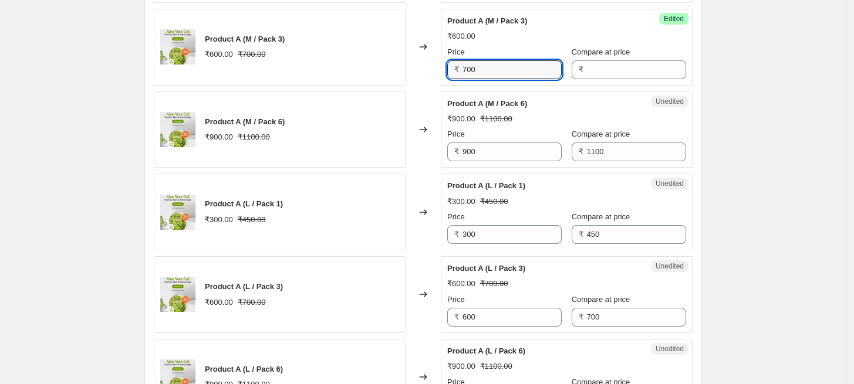
scroll to position [841, 0]
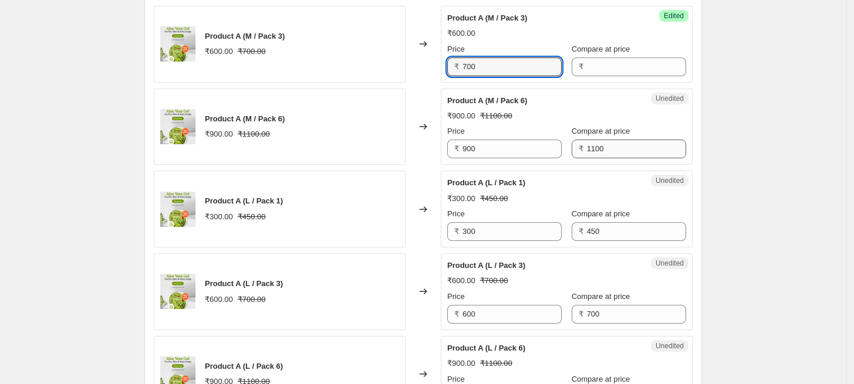
type input "700"
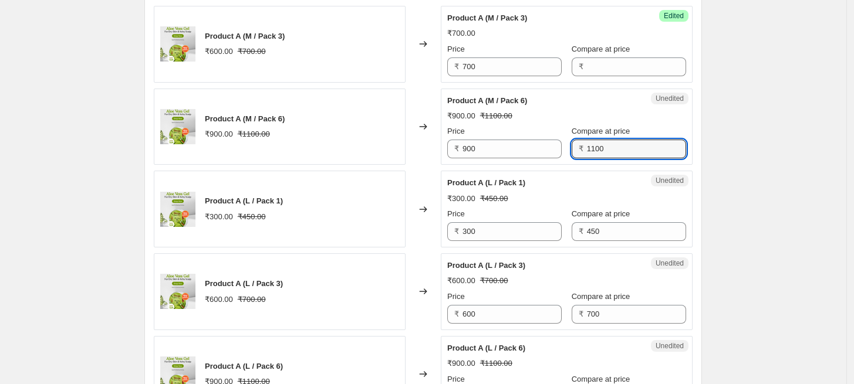
drag, startPoint x: 613, startPoint y: 150, endPoint x: 573, endPoint y: 151, distance: 39.9
click at [573, 151] on div "₹ 1100" at bounding box center [629, 149] width 114 height 19
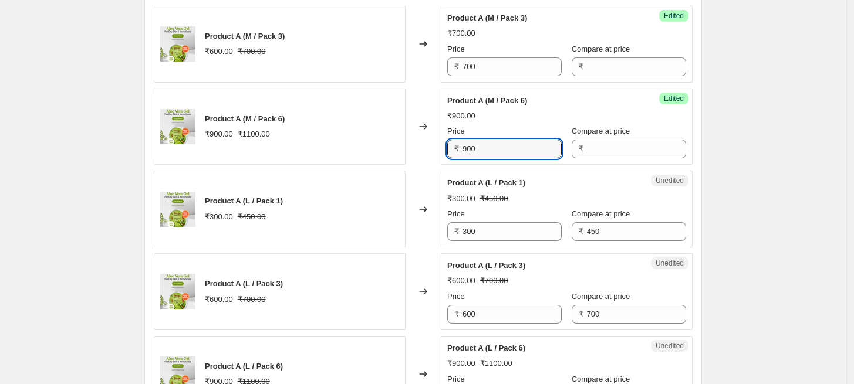
drag, startPoint x: 509, startPoint y: 150, endPoint x: 448, endPoint y: 150, distance: 60.4
click at [448, 150] on div "Success Edited Product A (M / Pack 6) ₹900.00 Price ₹ 900 Compare at price ₹" at bounding box center [567, 127] width 252 height 77
paste input "11"
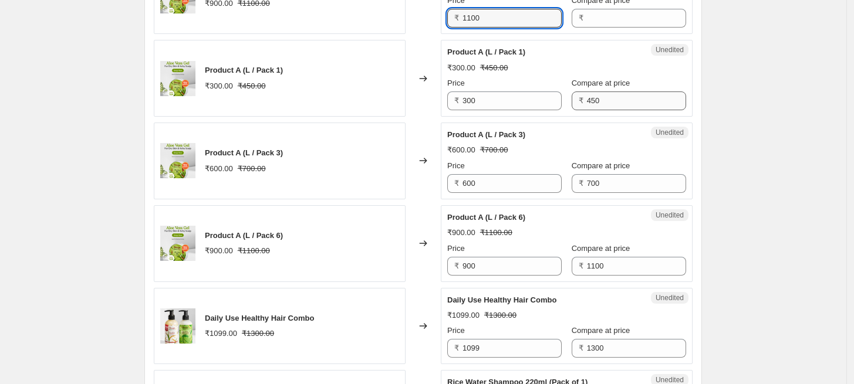
type input "1100"
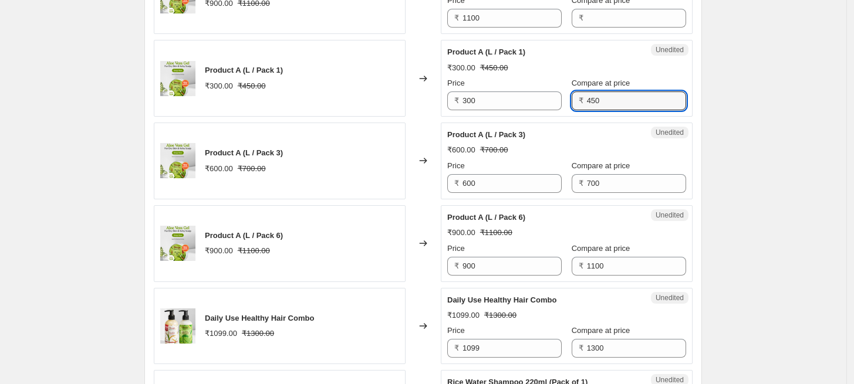
drag, startPoint x: 600, startPoint y: 101, endPoint x: 562, endPoint y: 103, distance: 37.6
click at [562, 103] on div "Price ₹ 300 Compare at price ₹ 450" at bounding box center [566, 93] width 239 height 33
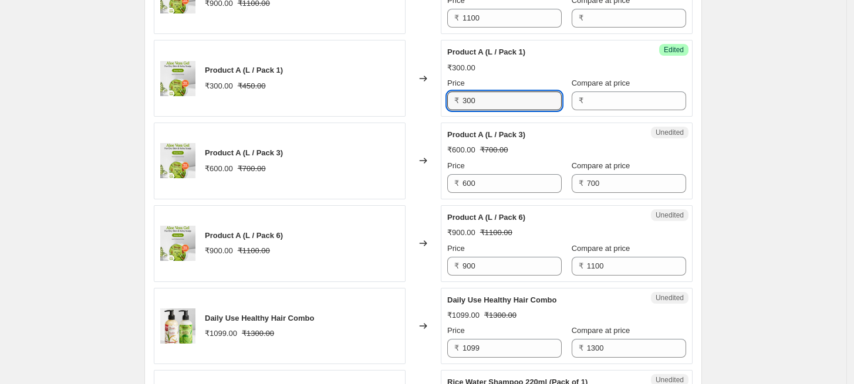
drag, startPoint x: 489, startPoint y: 109, endPoint x: 454, endPoint y: 107, distance: 34.7
click at [454, 107] on div "₹ 300" at bounding box center [504, 101] width 114 height 19
paste input "45"
type input "450"
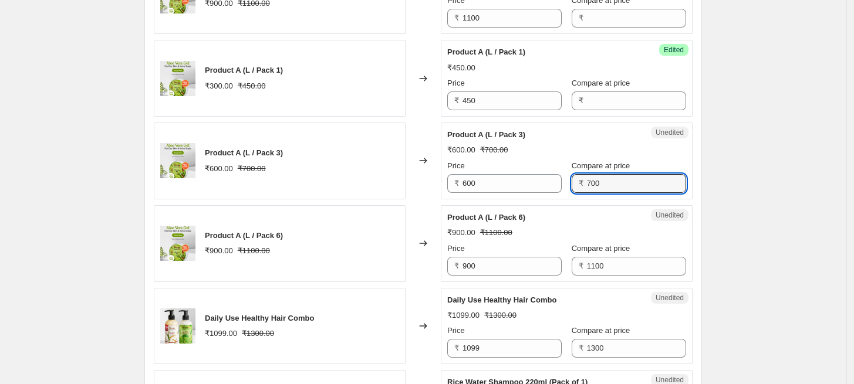
drag, startPoint x: 607, startPoint y: 185, endPoint x: 563, endPoint y: 184, distance: 43.4
click at [563, 184] on div "Price ₹ 600 Compare at price ₹ 700" at bounding box center [566, 176] width 239 height 33
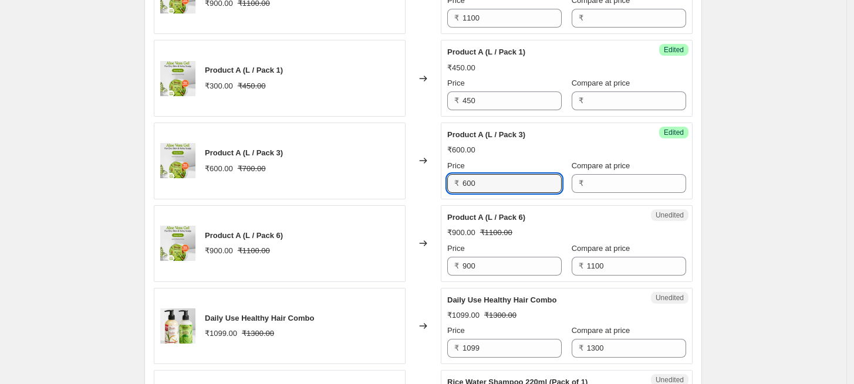
drag, startPoint x: 504, startPoint y: 177, endPoint x: 451, endPoint y: 180, distance: 53.4
click at [451, 180] on div "₹ 600" at bounding box center [504, 183] width 114 height 19
paste input "7"
type input "700"
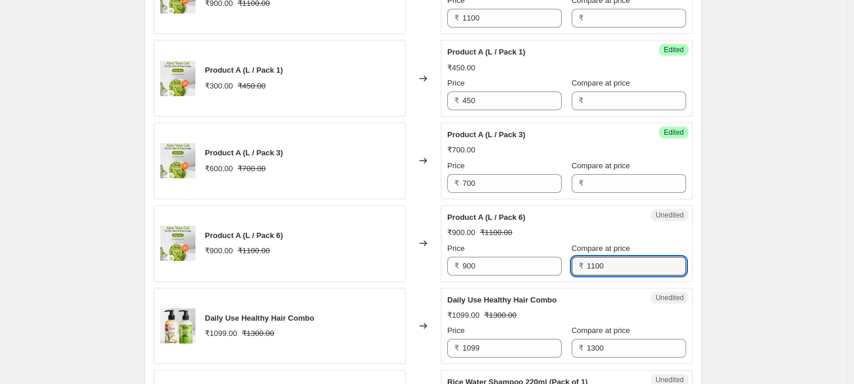
drag, startPoint x: 616, startPoint y: 262, endPoint x: 561, endPoint y: 262, distance: 55.2
click at [561, 262] on div "Price ₹ 900 Compare at price ₹ 1100" at bounding box center [566, 259] width 239 height 33
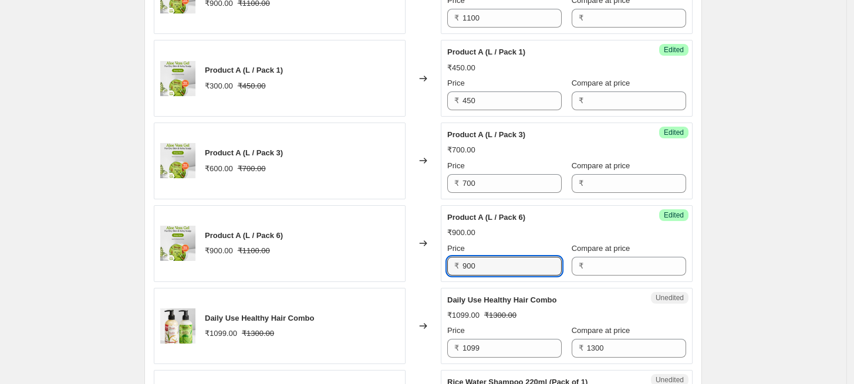
drag, startPoint x: 486, startPoint y: 266, endPoint x: 445, endPoint y: 264, distance: 41.1
click at [445, 264] on div "Success Edited Product A (L / Pack 6) ₹900.00 Price ₹ 900 Compare at price ₹" at bounding box center [567, 243] width 252 height 77
paste input "11"
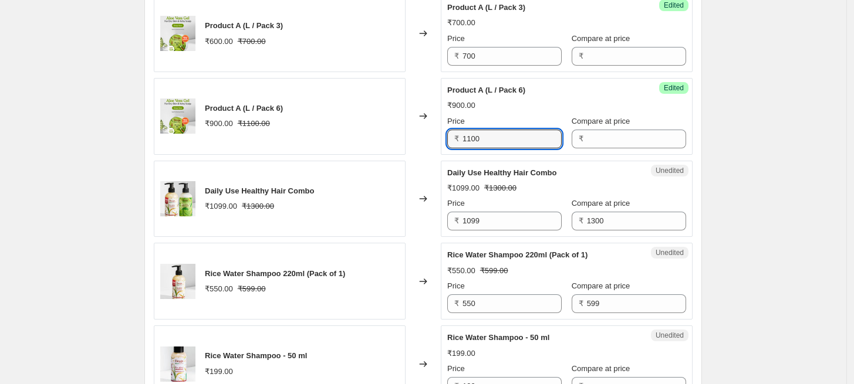
scroll to position [1102, 0]
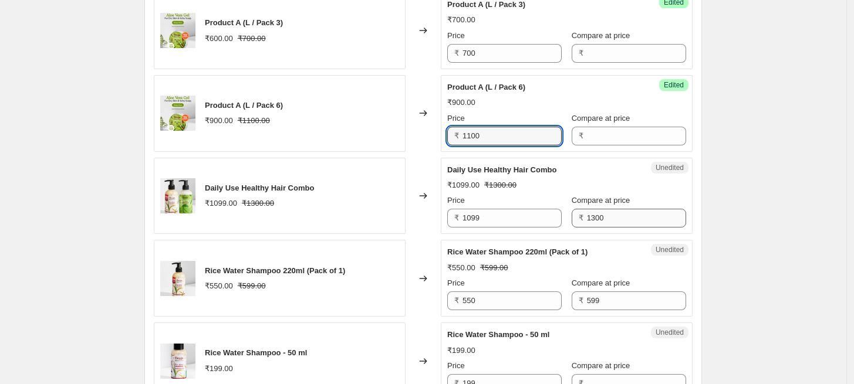
type input "1100"
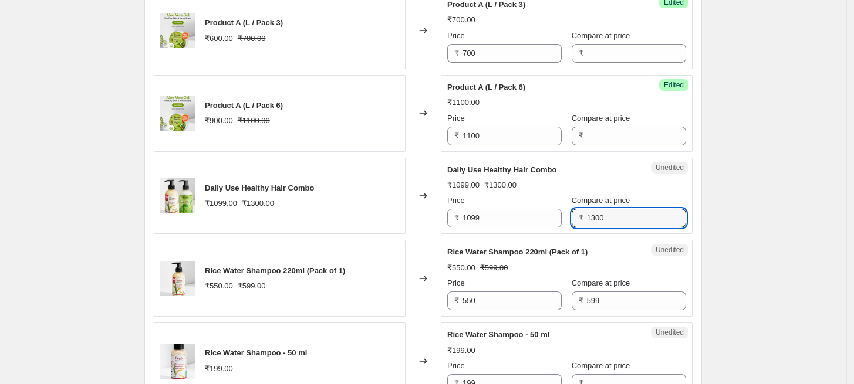
drag, startPoint x: 615, startPoint y: 217, endPoint x: 572, endPoint y: 218, distance: 43.4
click at [572, 218] on div "₹ 1300" at bounding box center [629, 218] width 114 height 19
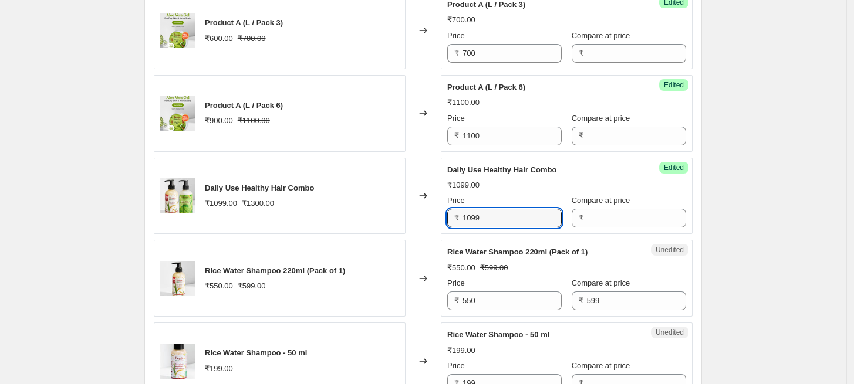
drag, startPoint x: 520, startPoint y: 219, endPoint x: 463, endPoint y: 219, distance: 56.9
click at [463, 219] on div "₹ 1099" at bounding box center [504, 218] width 114 height 19
paste input "300"
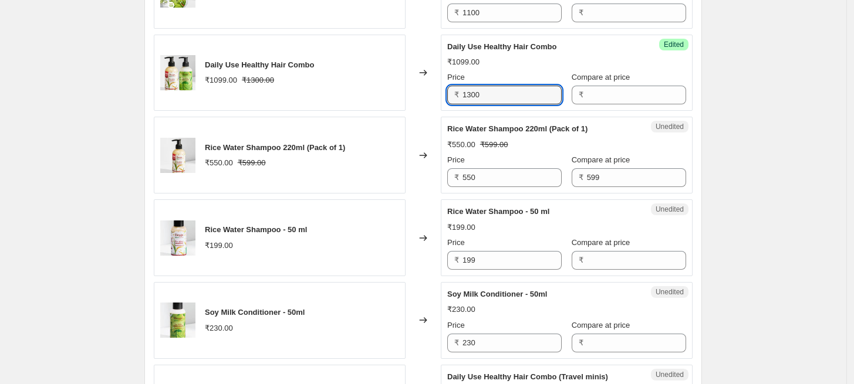
scroll to position [1232, 0]
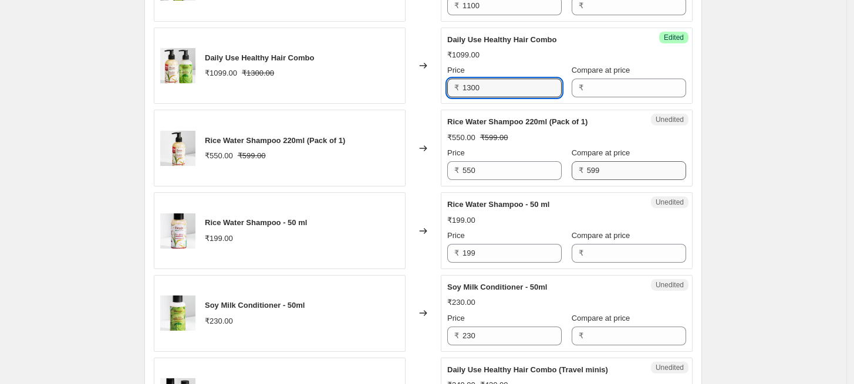
type input "1300"
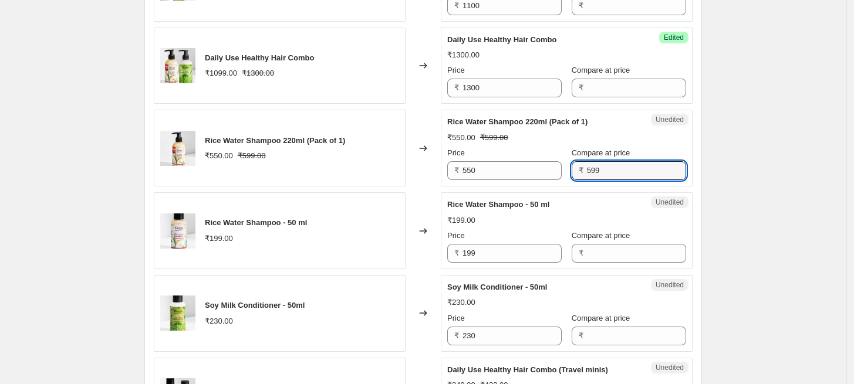
drag, startPoint x: 610, startPoint y: 171, endPoint x: 576, endPoint y: 172, distance: 34.6
click at [576, 172] on div "₹ 599" at bounding box center [629, 170] width 114 height 19
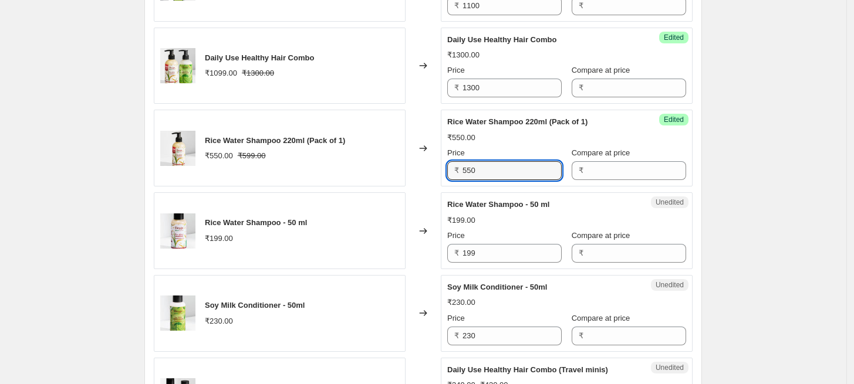
drag, startPoint x: 486, startPoint y: 170, endPoint x: 441, endPoint y: 169, distance: 44.6
click at [441, 169] on div "Rice Water Shampoo 220ml (Pack of 1) ₹550.00 ₹599.00 Changed to Success Edited …" at bounding box center [423, 148] width 539 height 77
paste input "99"
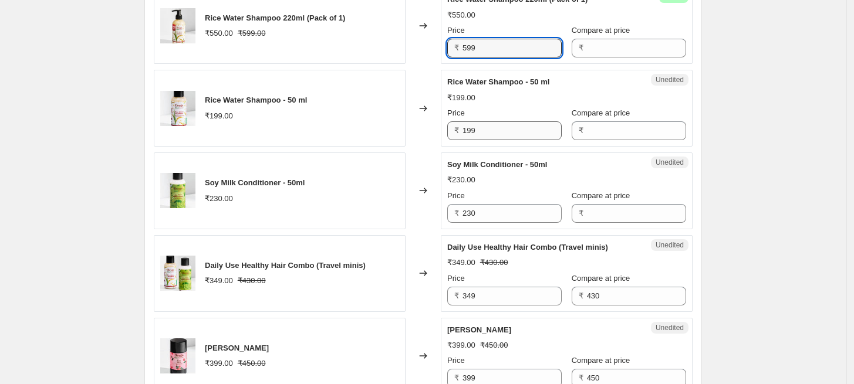
scroll to position [1428, 0]
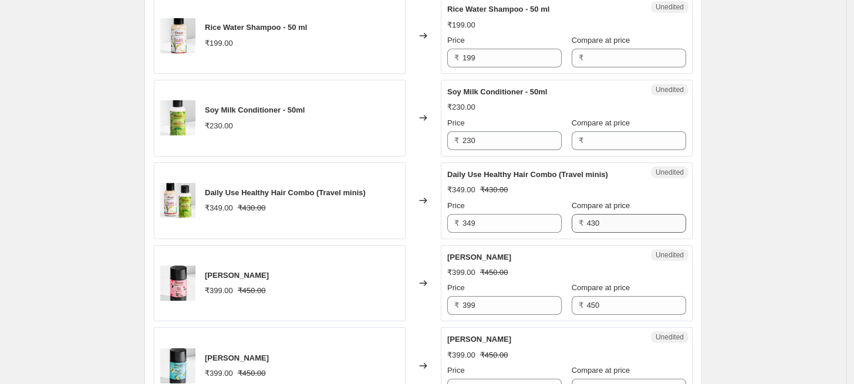
type input "599"
drag, startPoint x: 610, startPoint y: 222, endPoint x: 567, endPoint y: 222, distance: 42.8
click at [572, 222] on div "₹ 430" at bounding box center [629, 223] width 114 height 19
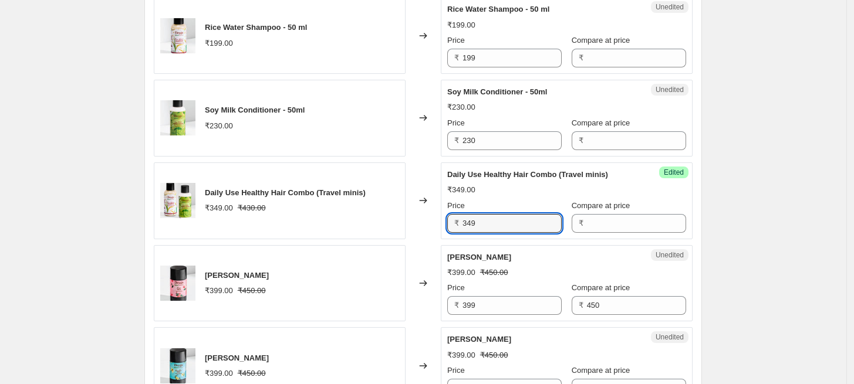
drag, startPoint x: 479, startPoint y: 222, endPoint x: 437, endPoint y: 222, distance: 42.2
click at [437, 222] on div "Daily Use Healthy Hair Combo (Travel minis) ₹349.00 ₹430.00 Changed to Success …" at bounding box center [423, 201] width 539 height 77
paste input "430"
type input "430"
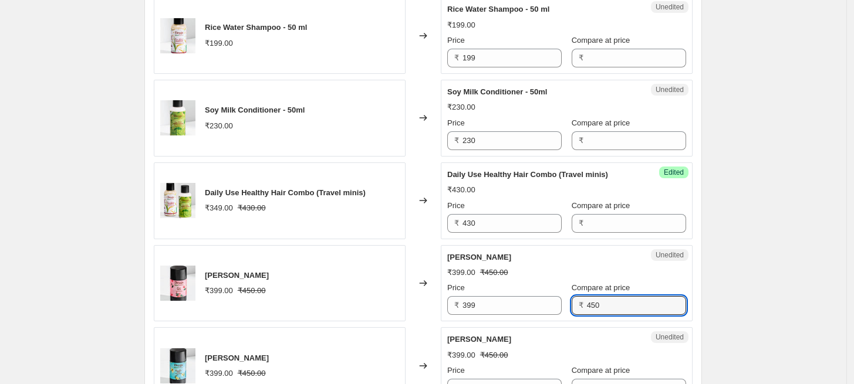
drag, startPoint x: 607, startPoint y: 305, endPoint x: 563, endPoint y: 302, distance: 44.1
click at [563, 302] on div "Price ₹ 399 Compare at price ₹ 450" at bounding box center [566, 298] width 239 height 33
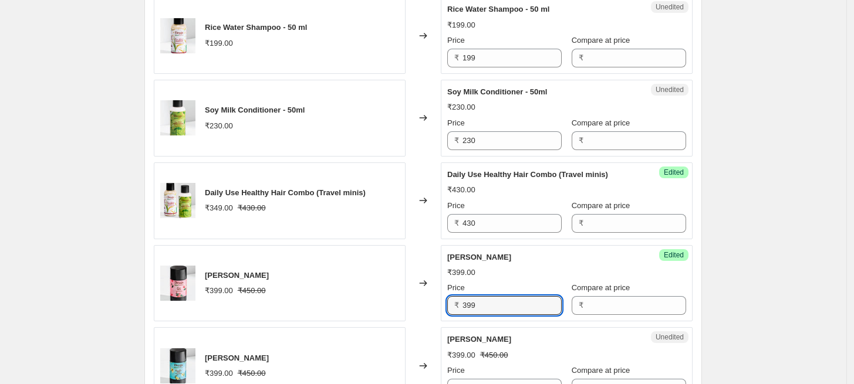
drag, startPoint x: 502, startPoint y: 307, endPoint x: 435, endPoint y: 305, distance: 66.9
click at [435, 305] on div "[PERSON_NAME] ₹399.00 ₹450.00 Changed to Success Edited [PERSON_NAME] ₹399.00 P…" at bounding box center [423, 283] width 539 height 77
paste input "450"
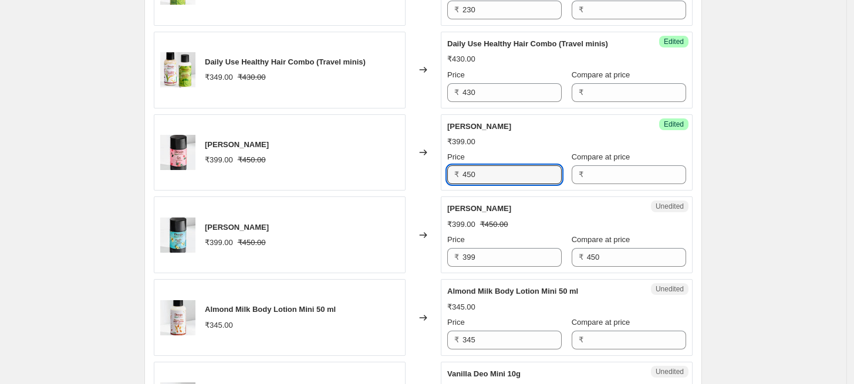
scroll to position [1624, 0]
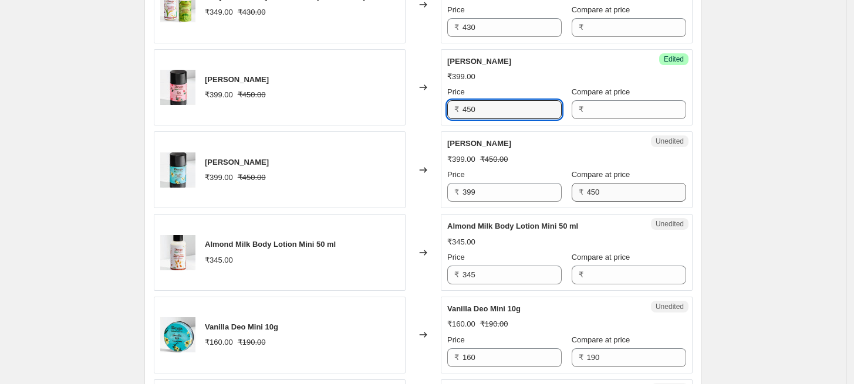
type input "450"
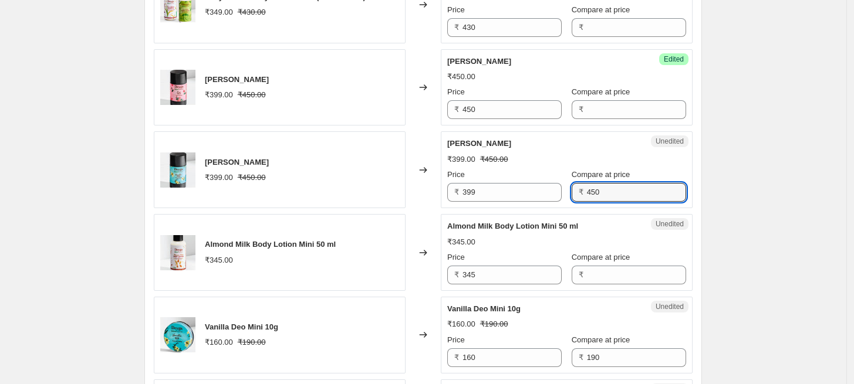
drag, startPoint x: 606, startPoint y: 190, endPoint x: 563, endPoint y: 197, distance: 43.3
click at [563, 197] on div "Price ₹ 399 Compare at price ₹ 450" at bounding box center [566, 185] width 239 height 33
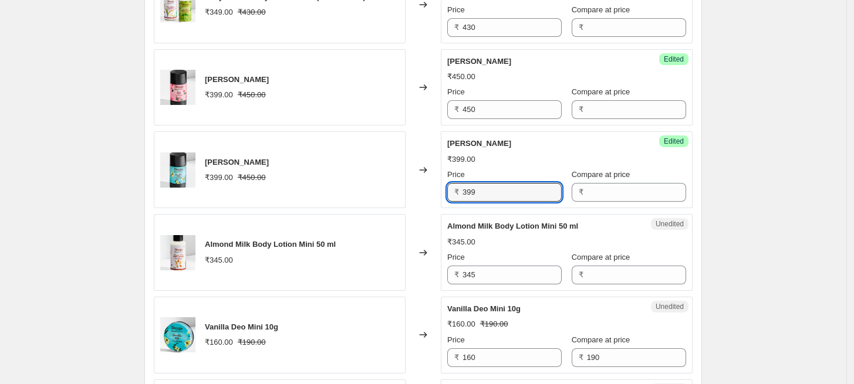
drag, startPoint x: 488, startPoint y: 195, endPoint x: 420, endPoint y: 193, distance: 68.7
click at [420, 193] on div "Vanilla Deo ₹399.00 ₹450.00 Changed to Success Edited [PERSON_NAME] ₹399.00 Pri…" at bounding box center [423, 169] width 539 height 77
paste input "450"
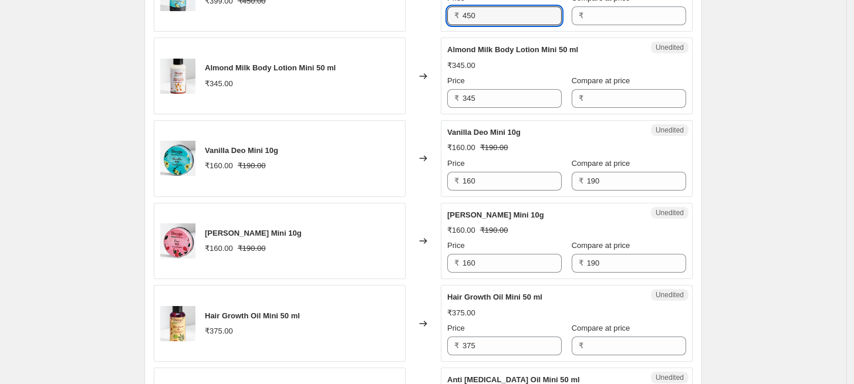
scroll to position [1819, 0]
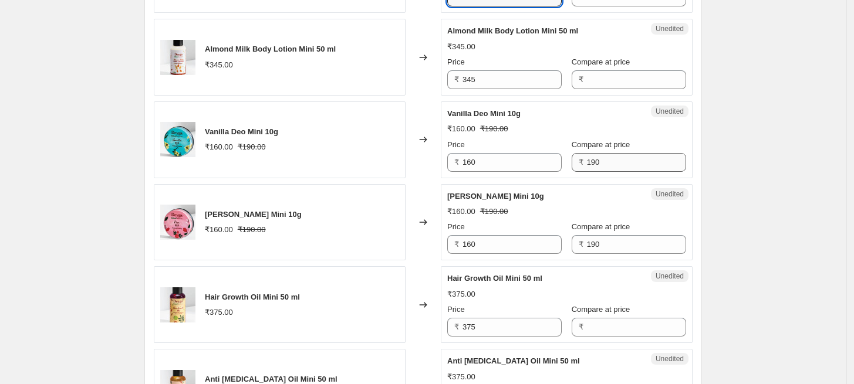
type input "450"
drag, startPoint x: 599, startPoint y: 165, endPoint x: 562, endPoint y: 165, distance: 37.0
click at [562, 165] on div "Price ₹ 160 Compare at price ₹ 190" at bounding box center [566, 155] width 239 height 33
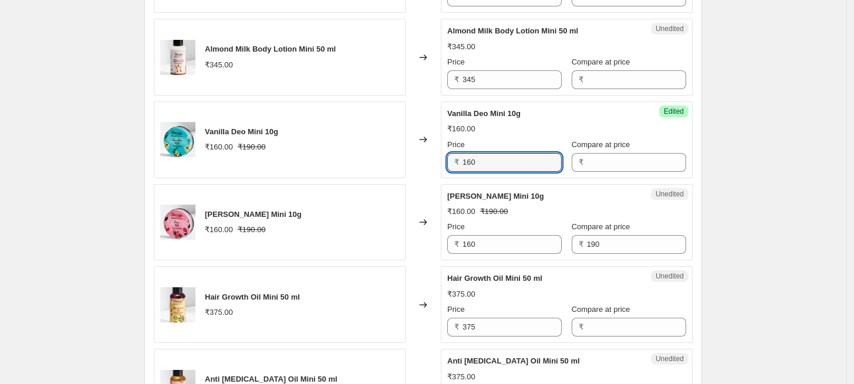
drag, startPoint x: 455, startPoint y: 160, endPoint x: 444, endPoint y: 160, distance: 11.8
click at [444, 160] on div "Success Edited [PERSON_NAME] Mini 10g ₹160.00 Price ₹ 160 Compare at price ₹" at bounding box center [567, 140] width 252 height 77
paste input "9"
type input "190"
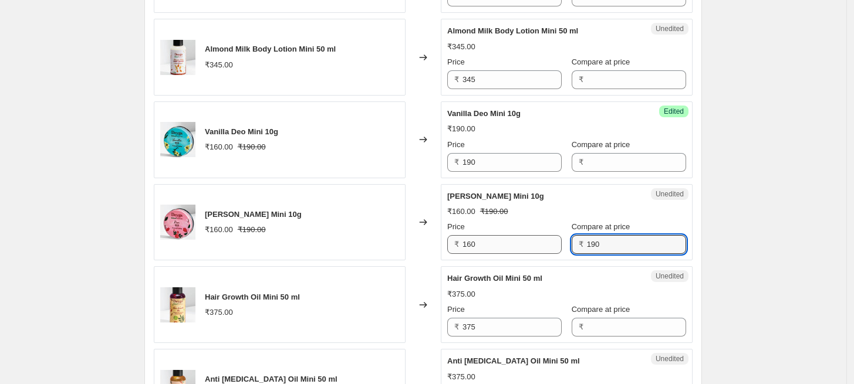
drag, startPoint x: 601, startPoint y: 236, endPoint x: 553, endPoint y: 236, distance: 47.5
click at [553, 236] on div "Price ₹ 160 Compare at price ₹ 190" at bounding box center [566, 237] width 239 height 33
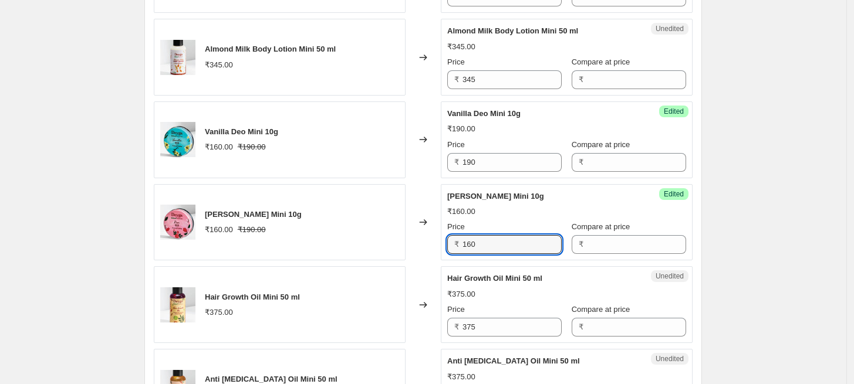
drag, startPoint x: 498, startPoint y: 240, endPoint x: 446, endPoint y: 241, distance: 52.2
click at [446, 241] on div "Success Edited [PERSON_NAME] Mini 10g ₹160.00 Price ₹ 160 Compare at price ₹" at bounding box center [567, 222] width 252 height 77
paste input "9"
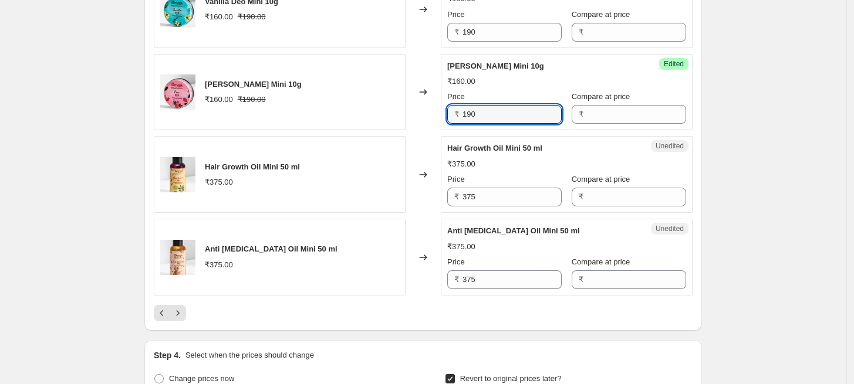
scroll to position [2014, 0]
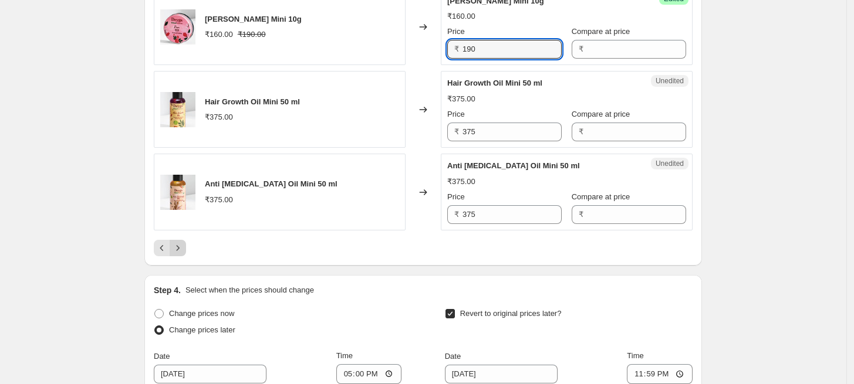
type input "190"
click at [184, 246] on icon "Next" at bounding box center [178, 248] width 12 height 12
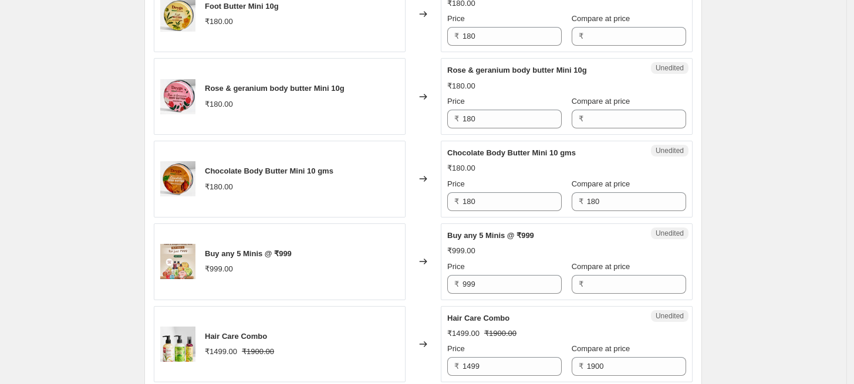
scroll to position [645, 0]
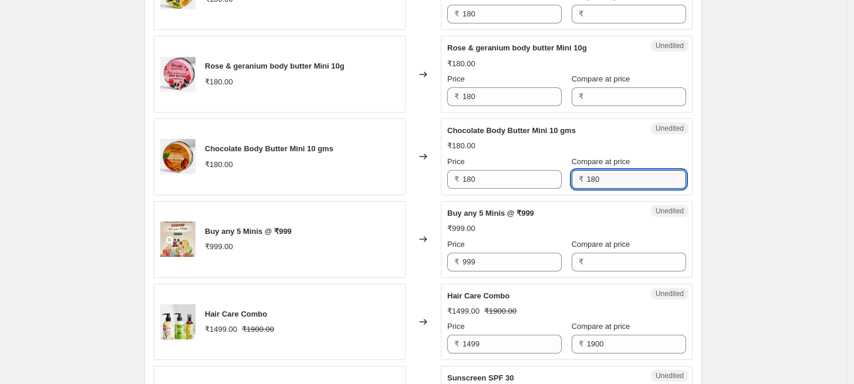
drag, startPoint x: 611, startPoint y: 181, endPoint x: 564, endPoint y: 180, distance: 46.9
click at [564, 180] on div "Price ₹ 180 Compare at price ₹ 180" at bounding box center [566, 172] width 239 height 33
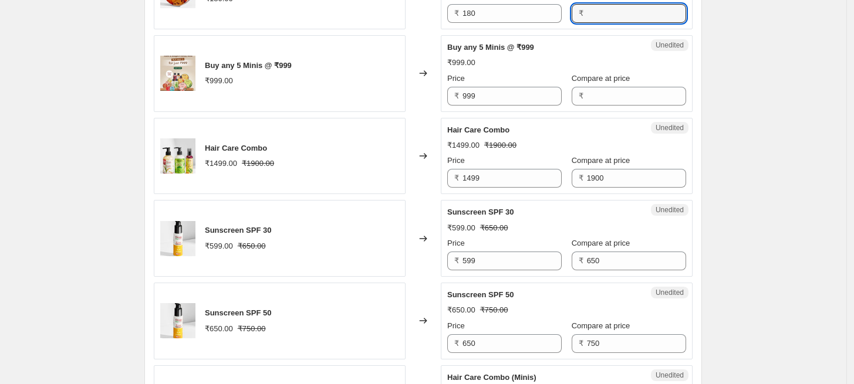
scroll to position [841, 0]
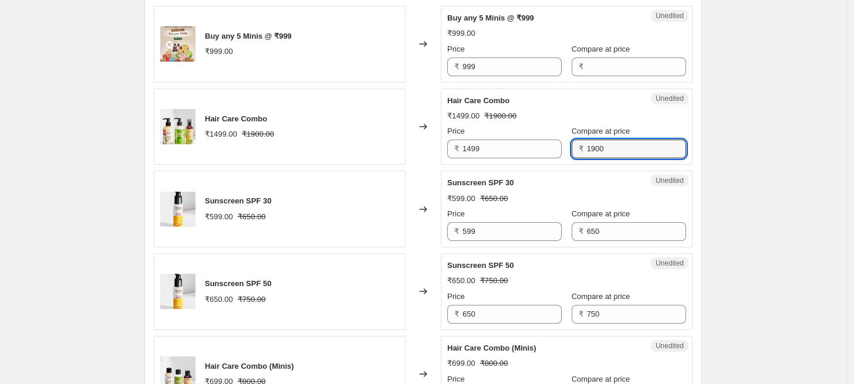
drag, startPoint x: 610, startPoint y: 154, endPoint x: 573, endPoint y: 147, distance: 38.2
click at [573, 147] on div "₹ 1900" at bounding box center [629, 149] width 114 height 19
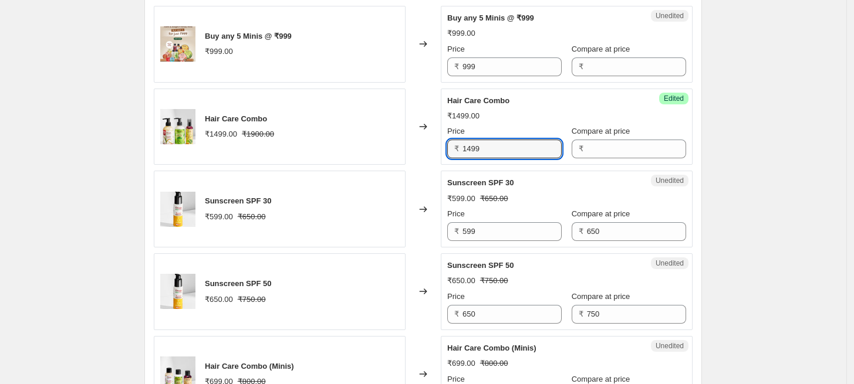
drag, startPoint x: 496, startPoint y: 149, endPoint x: 447, endPoint y: 145, distance: 50.0
click at [447, 145] on div "Success Edited Hair Care Combo ₹1499.00 Price ₹ 1499 Compare at price ₹" at bounding box center [567, 127] width 252 height 77
paste input "900"
type input "1900"
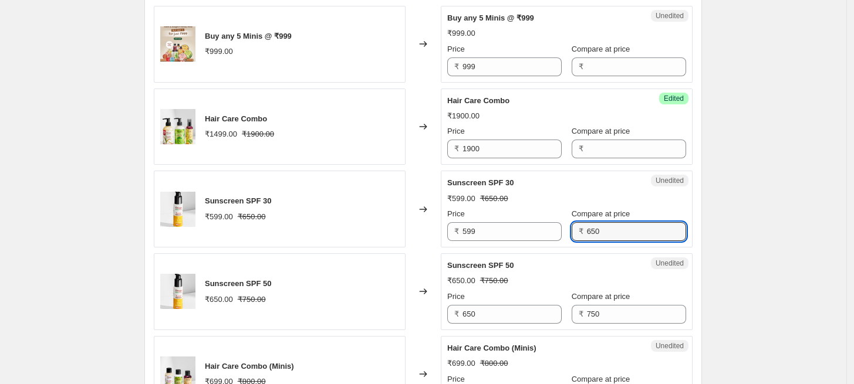
drag, startPoint x: 608, startPoint y: 231, endPoint x: 565, endPoint y: 231, distance: 42.8
click at [572, 231] on div "₹ 650" at bounding box center [629, 231] width 114 height 19
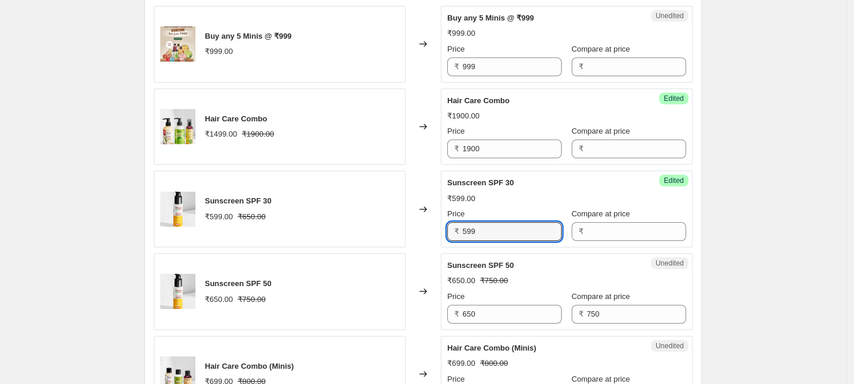
drag, startPoint x: 498, startPoint y: 231, endPoint x: 420, endPoint y: 229, distance: 78.1
click at [420, 229] on div "Sunscreen SPF 30 ₹599.00 ₹650.00 Changed to Success Edited Sunscreen SPF 30 ₹59…" at bounding box center [423, 209] width 539 height 77
paste input "650"
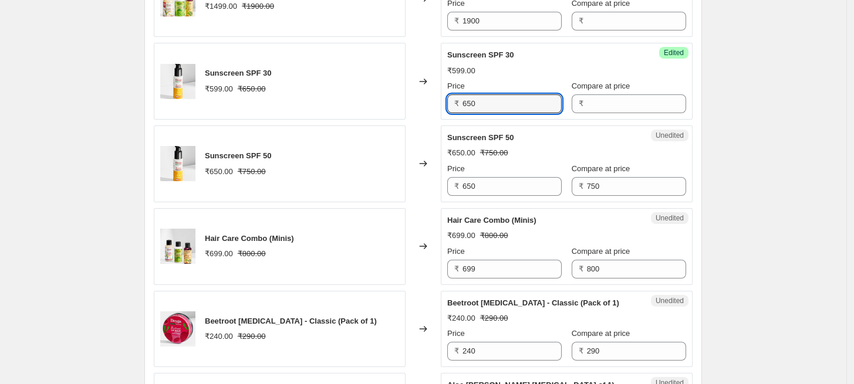
scroll to position [972, 0]
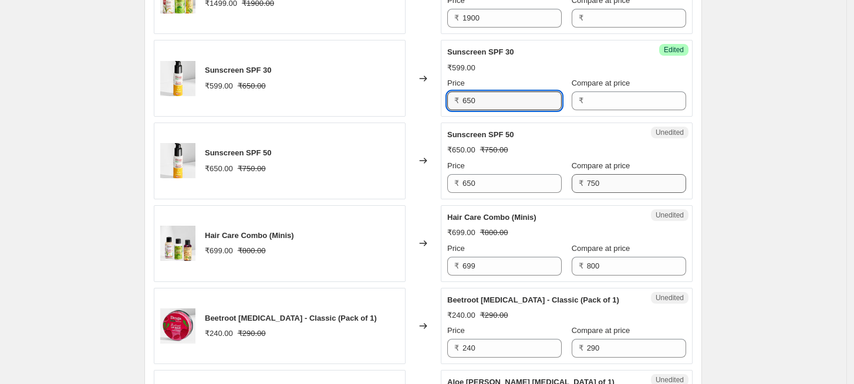
type input "650"
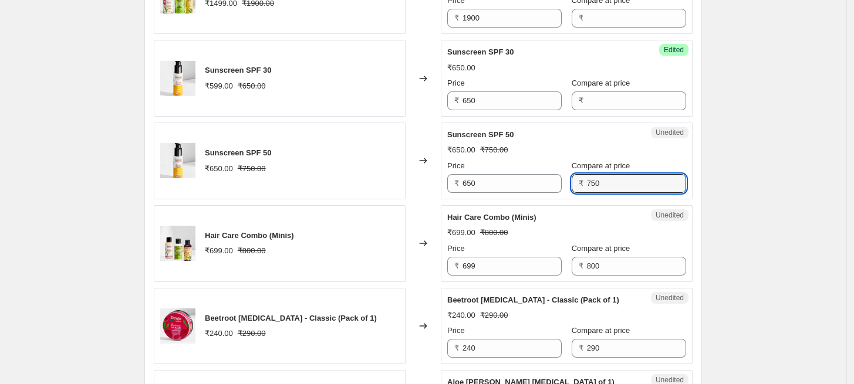
drag, startPoint x: 600, startPoint y: 179, endPoint x: 567, endPoint y: 179, distance: 32.9
click at [572, 179] on div "₹ 750" at bounding box center [629, 183] width 114 height 19
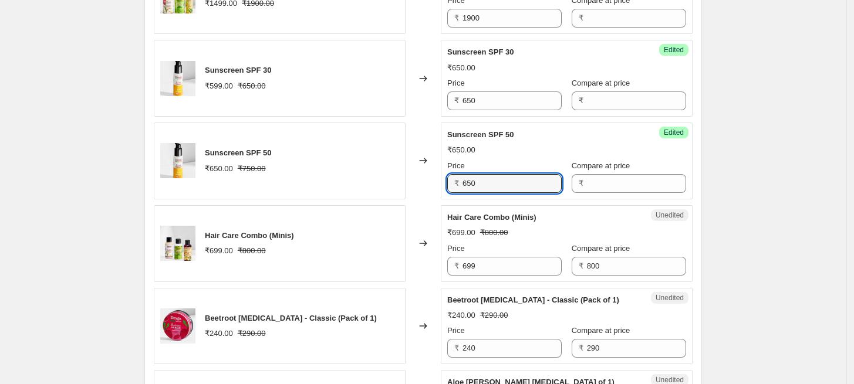
drag, startPoint x: 502, startPoint y: 188, endPoint x: 449, endPoint y: 182, distance: 53.7
click at [449, 182] on div "Success Edited Sunscreen SPF 50 ₹650.00 Price ₹ 650 Compare at price ₹" at bounding box center [567, 161] width 252 height 77
paste input "7"
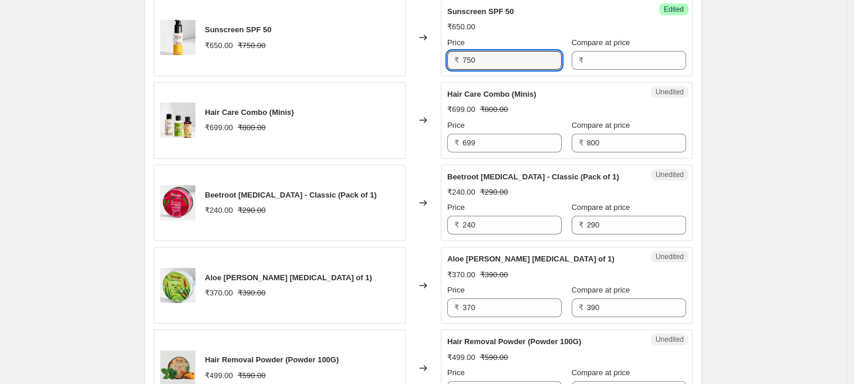
scroll to position [1102, 0]
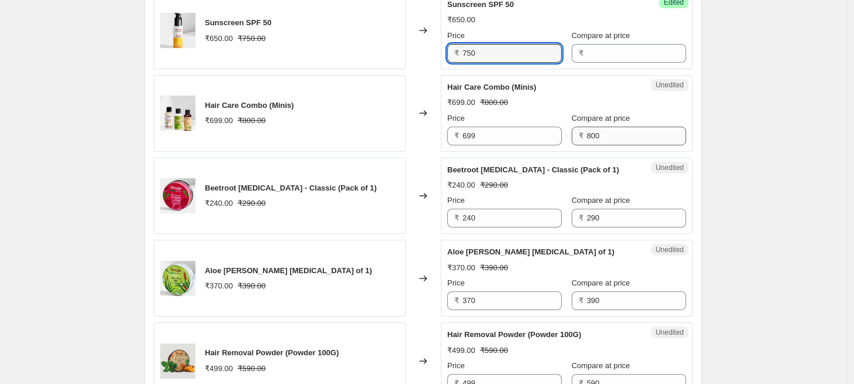
type input "750"
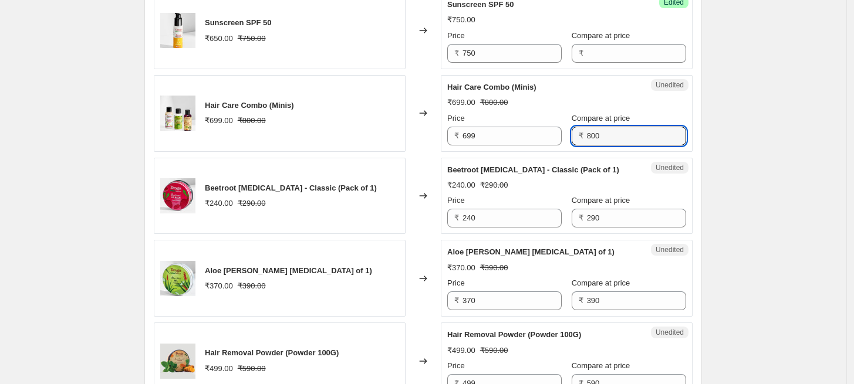
drag, startPoint x: 603, startPoint y: 134, endPoint x: 576, endPoint y: 134, distance: 27.0
click at [576, 134] on div "₹ 800" at bounding box center [629, 136] width 114 height 19
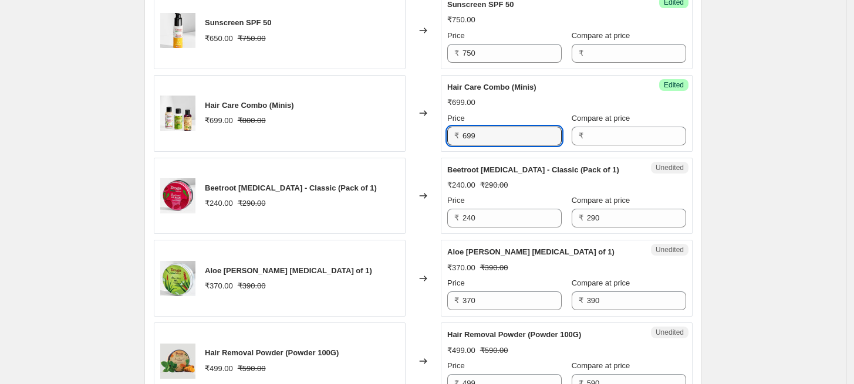
drag, startPoint x: 481, startPoint y: 137, endPoint x: 452, endPoint y: 136, distance: 29.4
click at [452, 136] on div "₹ 699" at bounding box center [504, 136] width 114 height 19
paste input "800"
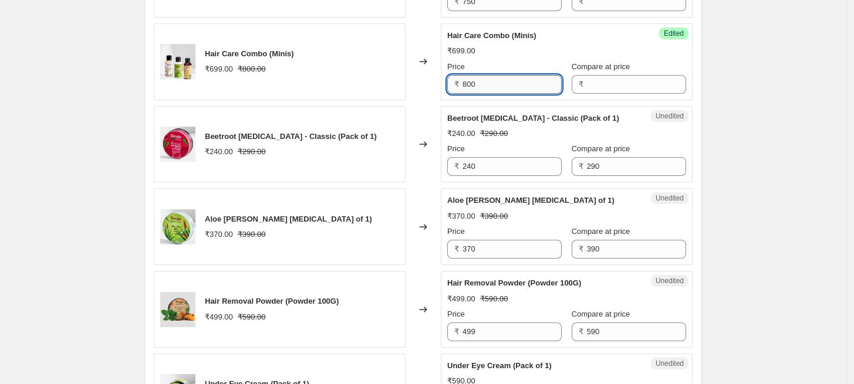
scroll to position [1167, 0]
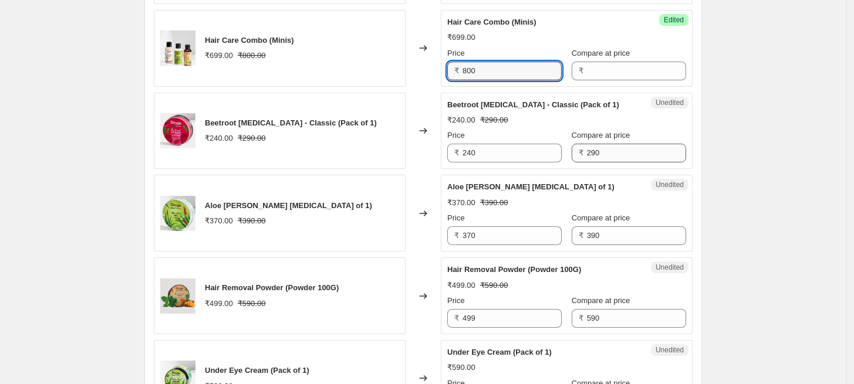
type input "800"
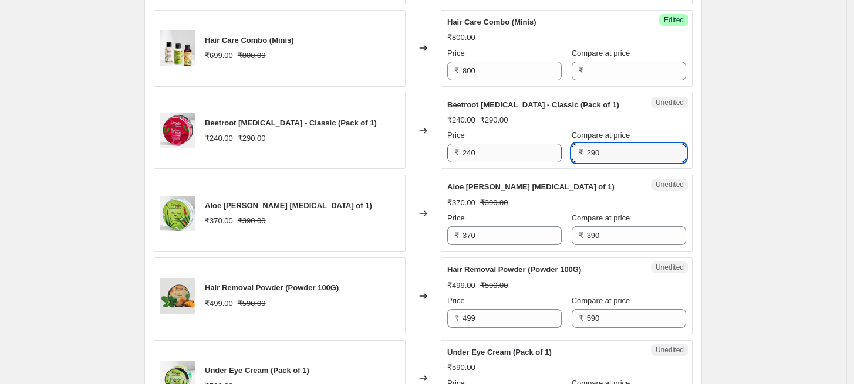
drag, startPoint x: 601, startPoint y: 154, endPoint x: 553, endPoint y: 150, distance: 48.9
click at [553, 150] on div "Price ₹ 240 Compare at price ₹ 290" at bounding box center [566, 146] width 239 height 33
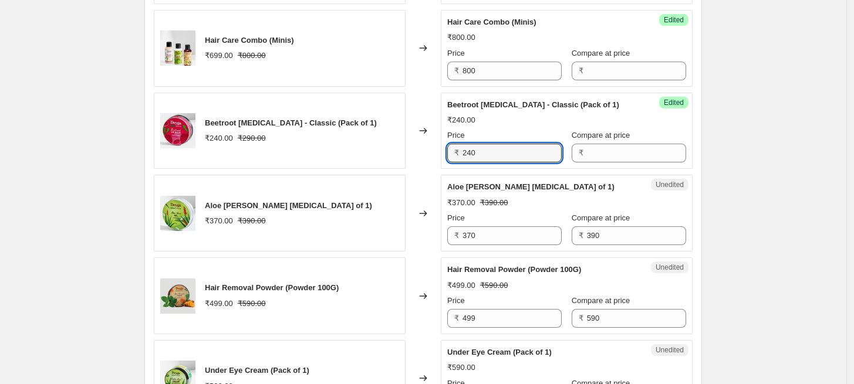
drag, startPoint x: 488, startPoint y: 150, endPoint x: 447, endPoint y: 150, distance: 41.1
click at [447, 150] on div "Success Edited Beetroot [MEDICAL_DATA] - Classic (Pack of 1) ₹240.00 Price ₹ 24…" at bounding box center [567, 131] width 252 height 77
paste input "9"
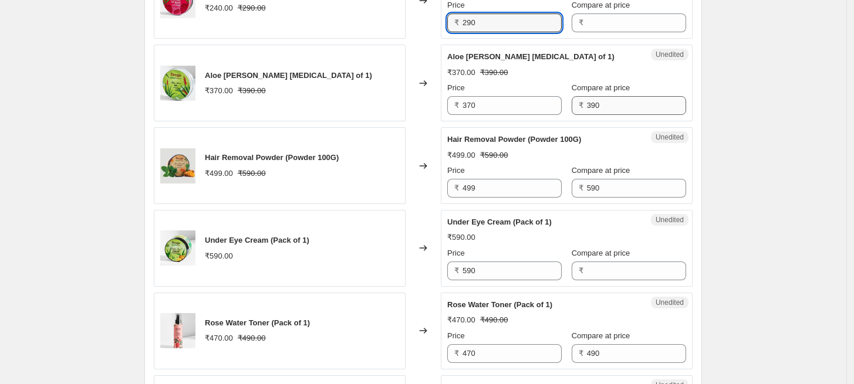
type input "290"
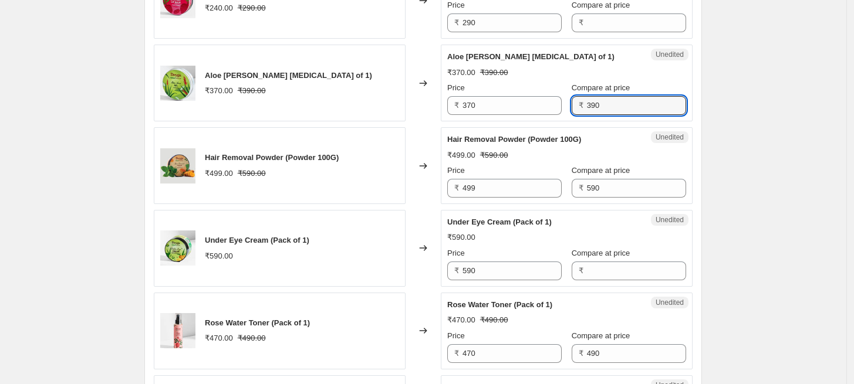
drag, startPoint x: 598, startPoint y: 100, endPoint x: 573, endPoint y: 101, distance: 24.7
click at [573, 101] on div "₹ 390" at bounding box center [629, 105] width 114 height 19
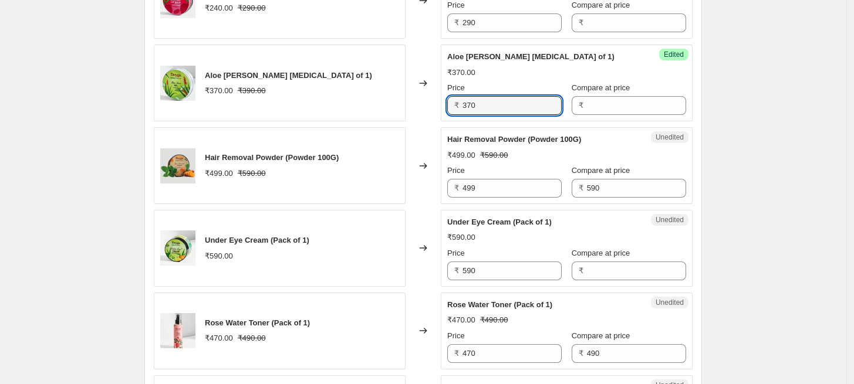
drag, startPoint x: 483, startPoint y: 107, endPoint x: 447, endPoint y: 105, distance: 35.8
click at [447, 105] on div "Success Edited [PERSON_NAME][MEDICAL_DATA] of 1) ₹370.00 Price ₹ 370 Compare at…" at bounding box center [567, 83] width 252 height 77
paste input "9"
type input "390"
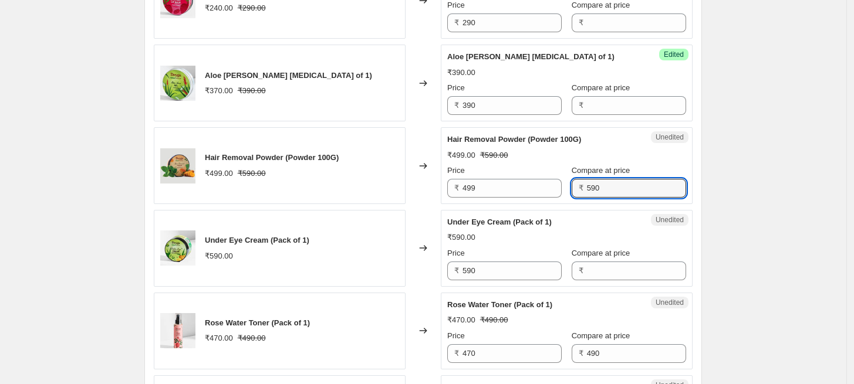
drag, startPoint x: 609, startPoint y: 182, endPoint x: 562, endPoint y: 181, distance: 47.5
click at [562, 181] on div "Price ₹ 499 Compare at price ₹ 590" at bounding box center [566, 181] width 239 height 33
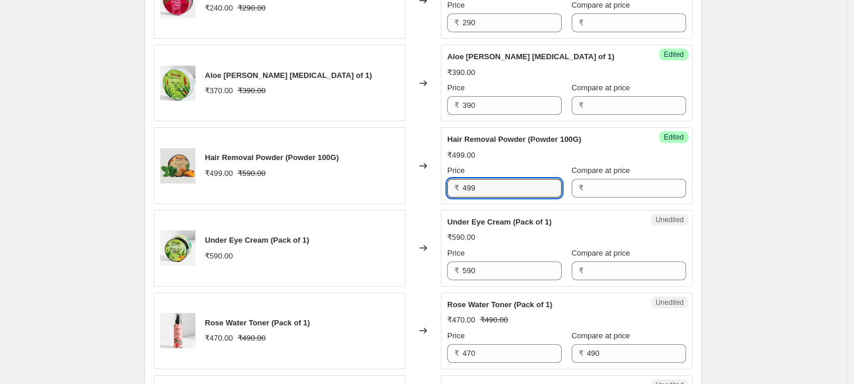
drag, startPoint x: 482, startPoint y: 187, endPoint x: 441, endPoint y: 183, distance: 41.3
click at [441, 183] on div "Hair Removal Powder (Powder 100G) ₹499.00 ₹590.00 Changed to Success Edited Hai…" at bounding box center [423, 165] width 539 height 77
paste input "590"
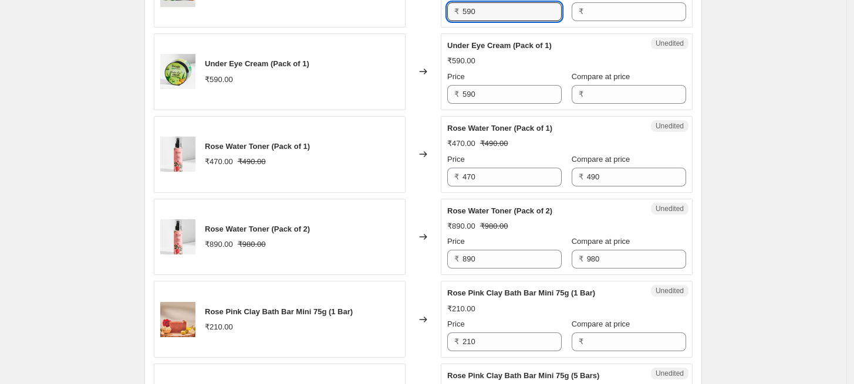
scroll to position [1493, 0]
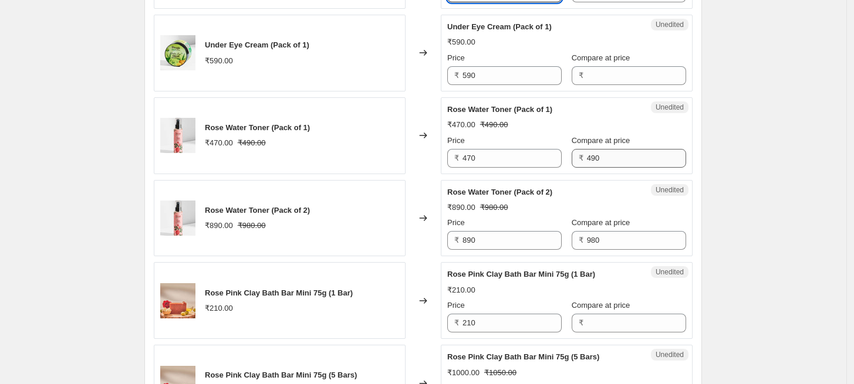
type input "590"
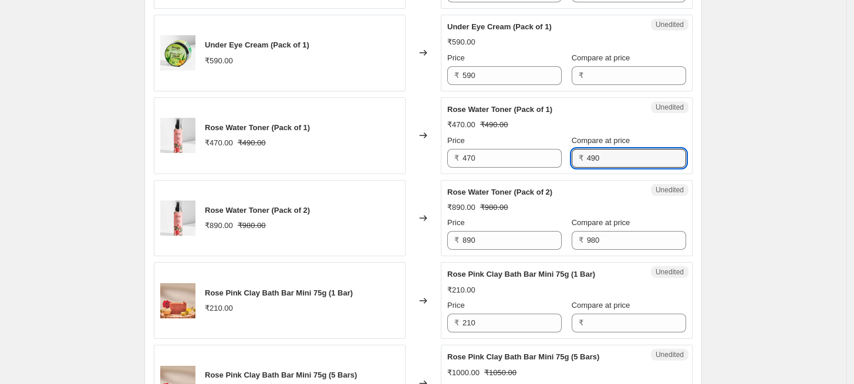
drag, startPoint x: 601, startPoint y: 158, endPoint x: 571, endPoint y: 155, distance: 30.1
click at [572, 155] on div "₹ 490" at bounding box center [629, 158] width 114 height 19
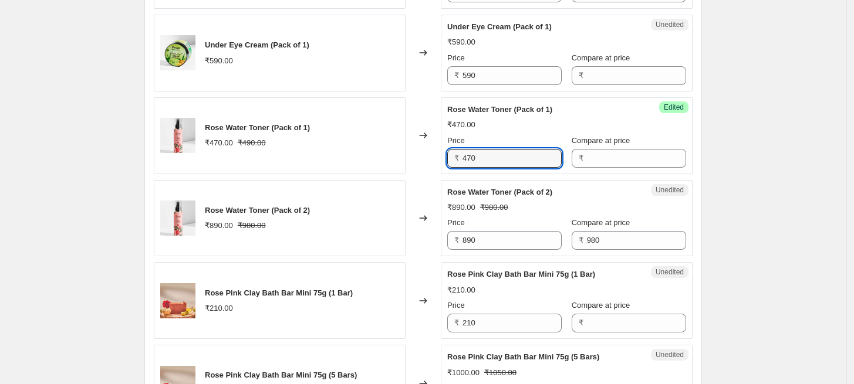
drag, startPoint x: 445, startPoint y: 158, endPoint x: 432, endPoint y: 158, distance: 12.9
click at [432, 158] on div "Rose Water Toner (Pack of 1) ₹470.00 ₹490.00 Changed to Success Edited Rose Wat…" at bounding box center [423, 135] width 539 height 77
paste input "9"
type input "490"
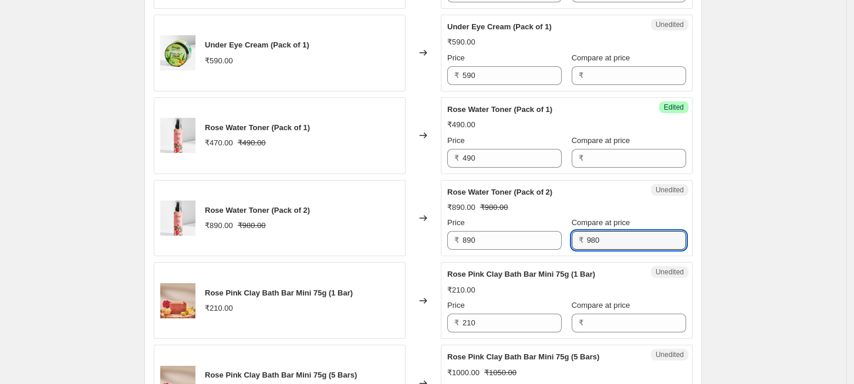
drag, startPoint x: 597, startPoint y: 242, endPoint x: 573, endPoint y: 239, distance: 23.7
click at [573, 239] on div "₹ 980" at bounding box center [629, 240] width 114 height 19
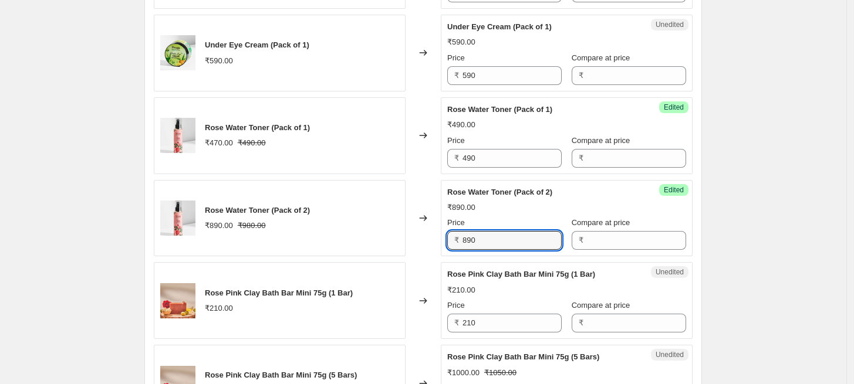
drag, startPoint x: 498, startPoint y: 238, endPoint x: 419, endPoint y: 234, distance: 78.7
click at [419, 234] on div "Rose Water Toner (Pack of 2) ₹890.00 ₹980.00 Changed to Success Edited Rose Wat…" at bounding box center [423, 218] width 539 height 77
paste input "98"
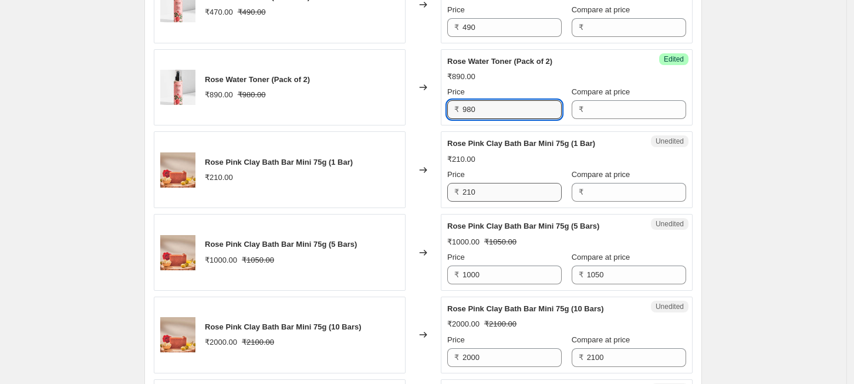
scroll to position [1689, 0]
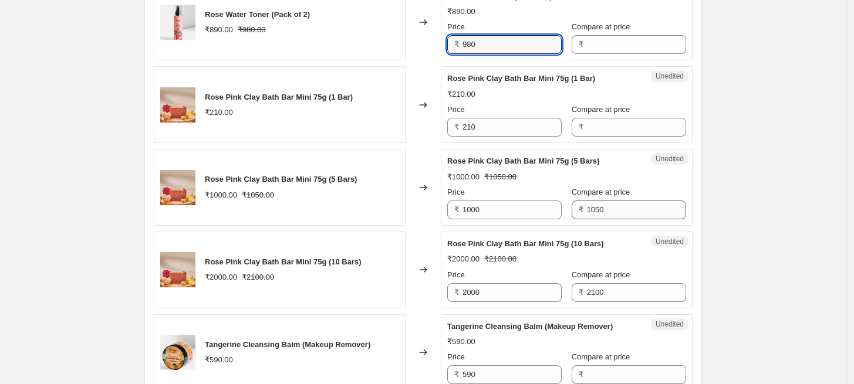
type input "980"
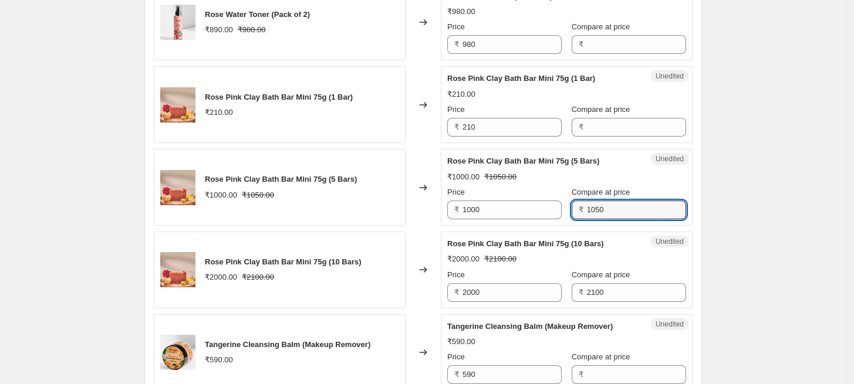
drag, startPoint x: 601, startPoint y: 205, endPoint x: 564, endPoint y: 206, distance: 37.0
click at [564, 206] on div "Price ₹ 1000 Compare at price ₹ 1050" at bounding box center [566, 203] width 239 height 33
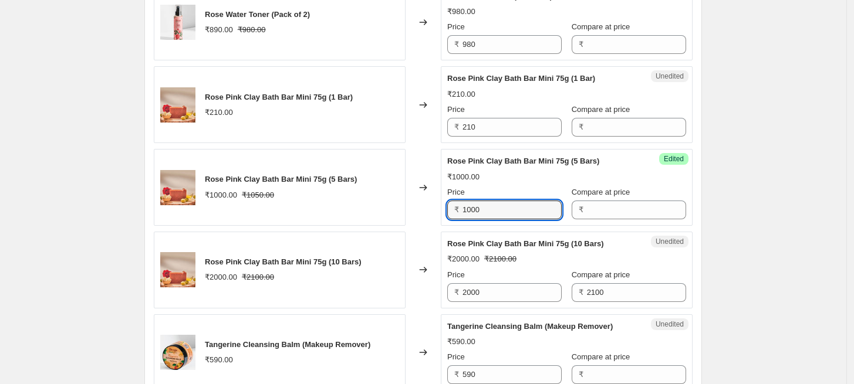
drag, startPoint x: 487, startPoint y: 207, endPoint x: 434, endPoint y: 207, distance: 52.8
click at [434, 207] on div "Rose Pink Clay Bath Bar Mini 75g (5 Bars) ₹1000.00 ₹1050.00 Changed to Success …" at bounding box center [423, 187] width 539 height 77
paste input "5"
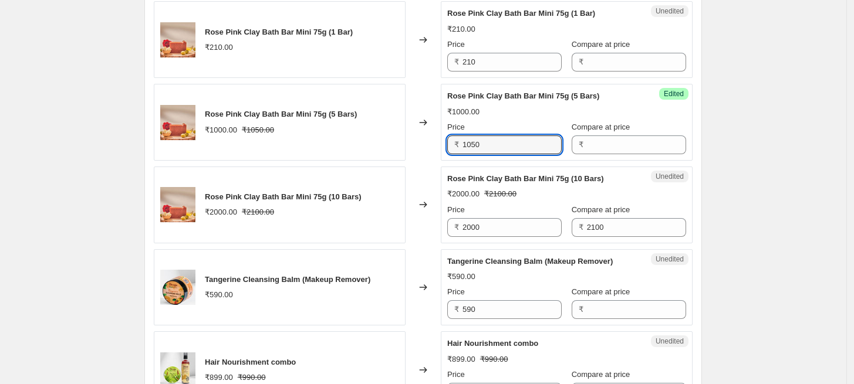
scroll to position [1819, 0]
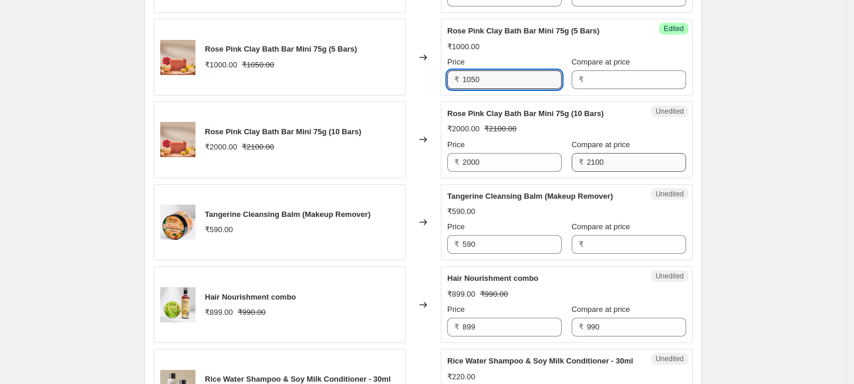
type input "1050"
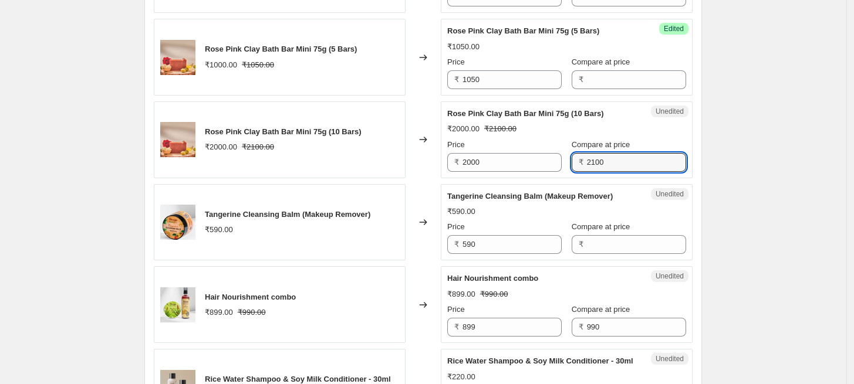
drag, startPoint x: 605, startPoint y: 158, endPoint x: 575, endPoint y: 158, distance: 29.9
click at [575, 158] on div "₹ 2100" at bounding box center [629, 162] width 114 height 19
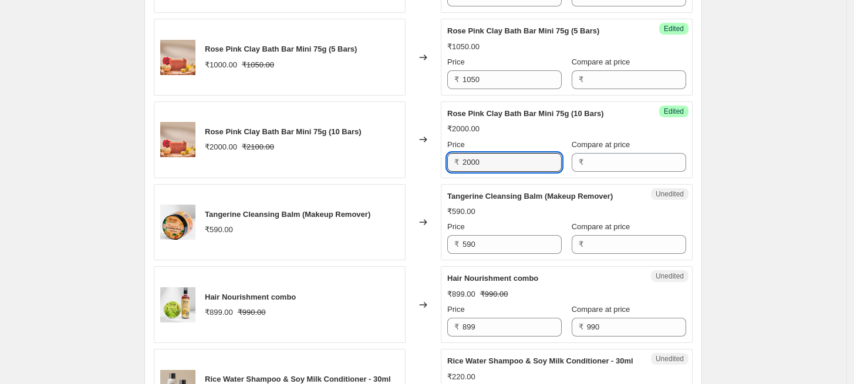
drag, startPoint x: 511, startPoint y: 167, endPoint x: 444, endPoint y: 161, distance: 67.2
click at [444, 161] on div "Success Edited Rose Pink Clay Bath Bar Mini 75g (10 Bars) ₹2000.00 Price ₹ 2000…" at bounding box center [567, 140] width 252 height 77
paste input "1"
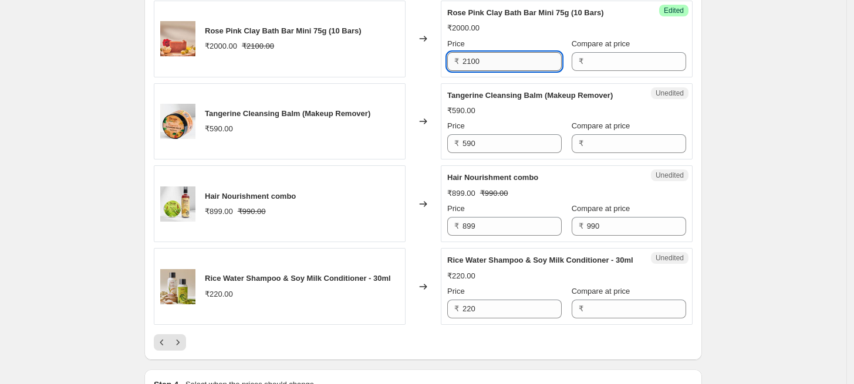
scroll to position [1949, 0]
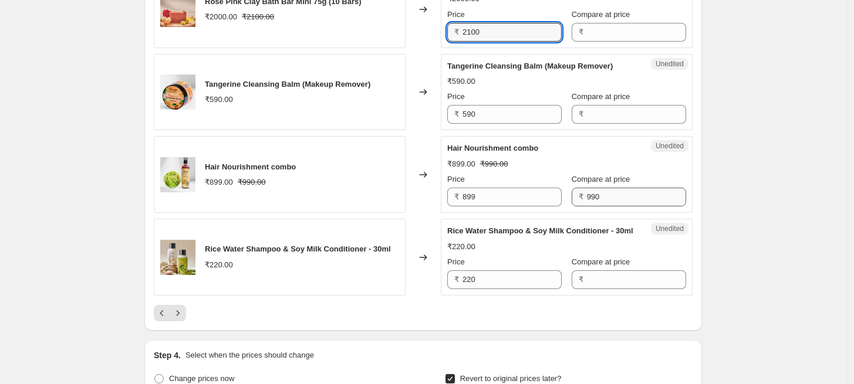
type input "2100"
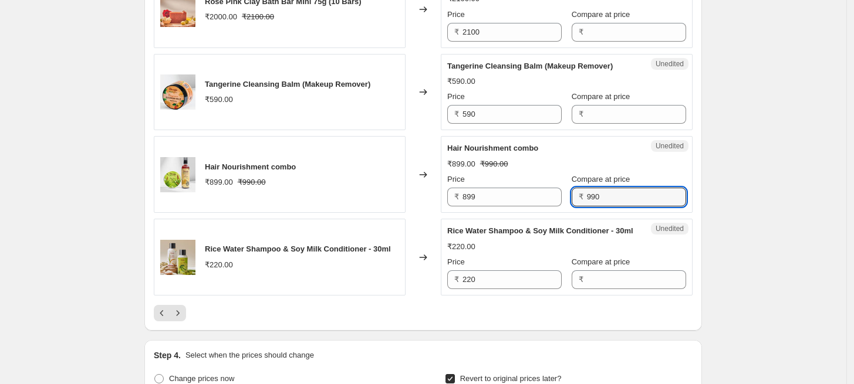
drag, startPoint x: 608, startPoint y: 200, endPoint x: 572, endPoint y: 197, distance: 36.5
click at [572, 197] on div "₹ 990" at bounding box center [629, 197] width 114 height 19
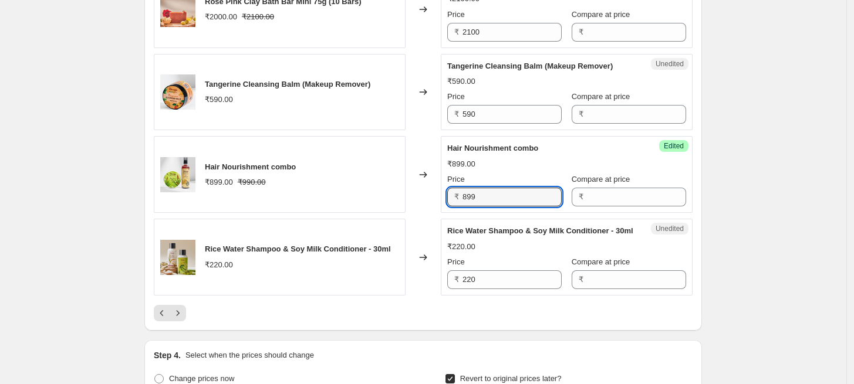
drag, startPoint x: 486, startPoint y: 196, endPoint x: 452, endPoint y: 194, distance: 34.1
click at [452, 194] on div "₹ 899" at bounding box center [504, 197] width 114 height 19
paste input "990"
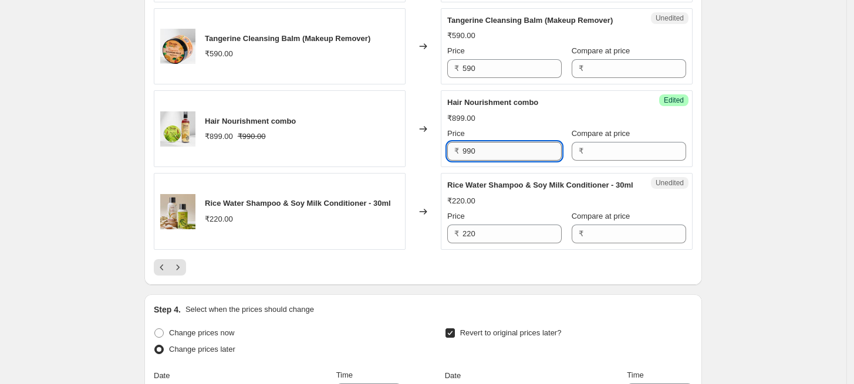
scroll to position [2014, 0]
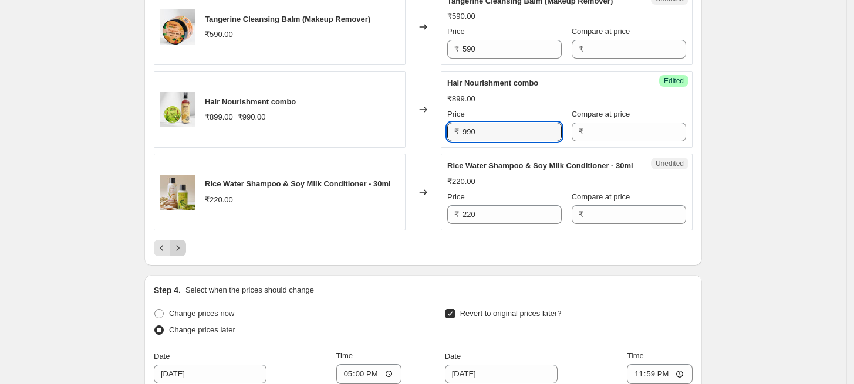
type input "990"
click at [181, 254] on icon "Next" at bounding box center [178, 248] width 12 height 12
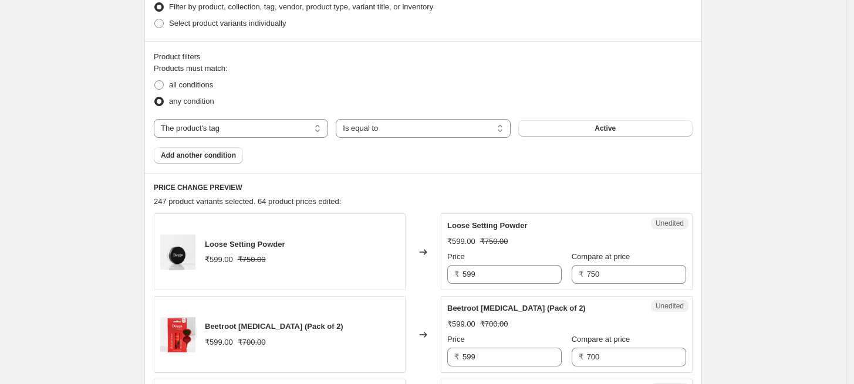
scroll to position [515, 0]
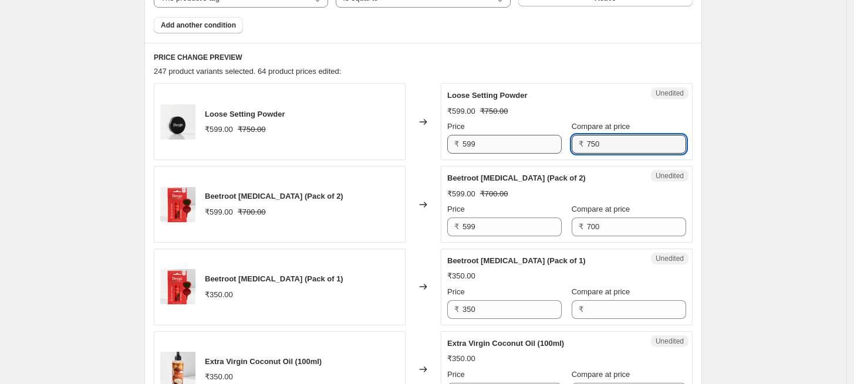
drag, startPoint x: 612, startPoint y: 143, endPoint x: 556, endPoint y: 138, distance: 56.0
click at [556, 138] on div "Price ₹ 599 Compare at price ₹ 750" at bounding box center [566, 137] width 239 height 33
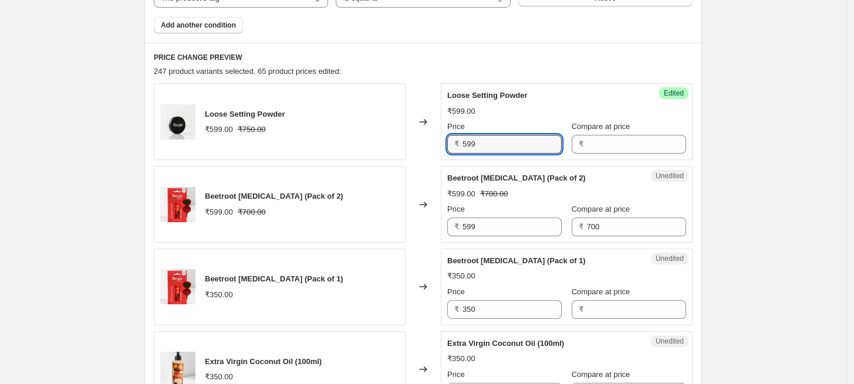
drag, startPoint x: 499, startPoint y: 150, endPoint x: 458, endPoint y: 144, distance: 42.0
click at [458, 144] on div "₹ 599" at bounding box center [504, 144] width 114 height 19
paste input "750"
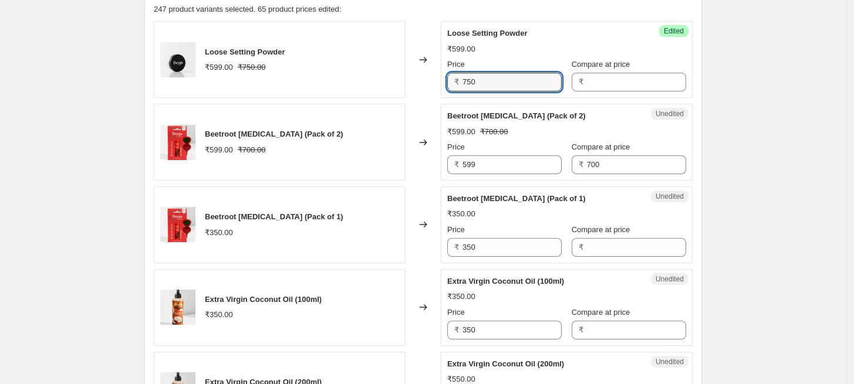
scroll to position [580, 0]
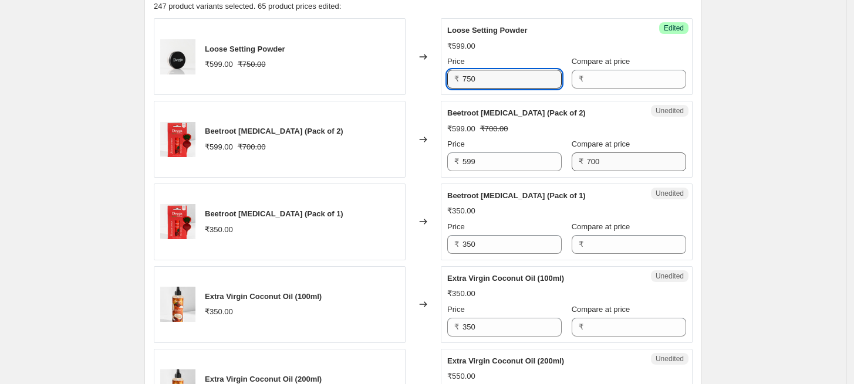
type input "750"
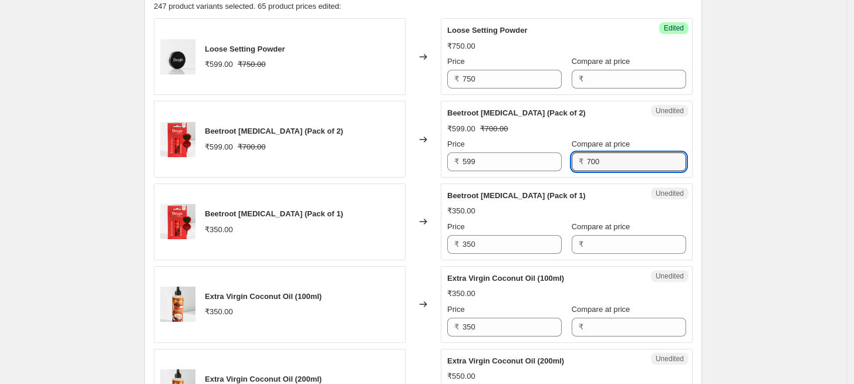
drag, startPoint x: 611, startPoint y: 166, endPoint x: 569, endPoint y: 163, distance: 42.4
click at [572, 163] on div "₹ 700" at bounding box center [629, 162] width 114 height 19
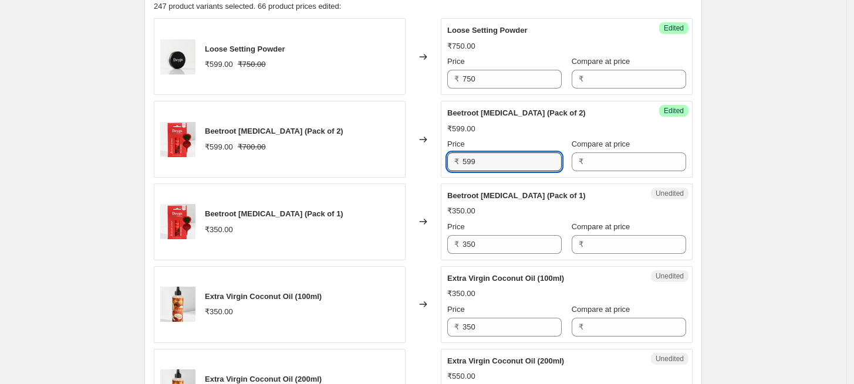
drag, startPoint x: 502, startPoint y: 165, endPoint x: 450, endPoint y: 163, distance: 52.3
click at [450, 163] on div "₹ 599" at bounding box center [504, 162] width 114 height 19
paste input "700"
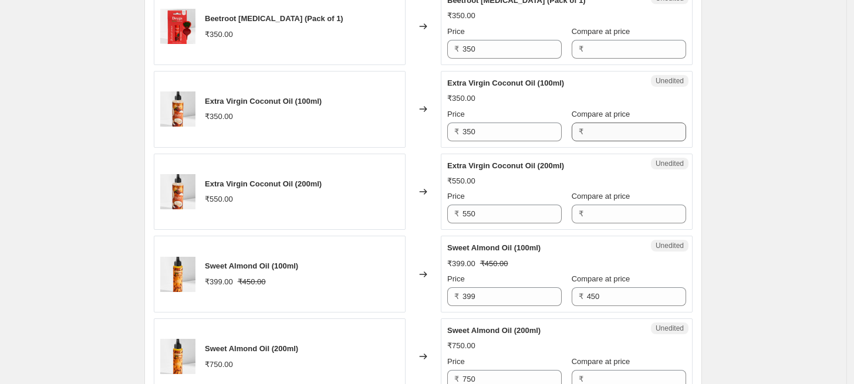
scroll to position [841, 0]
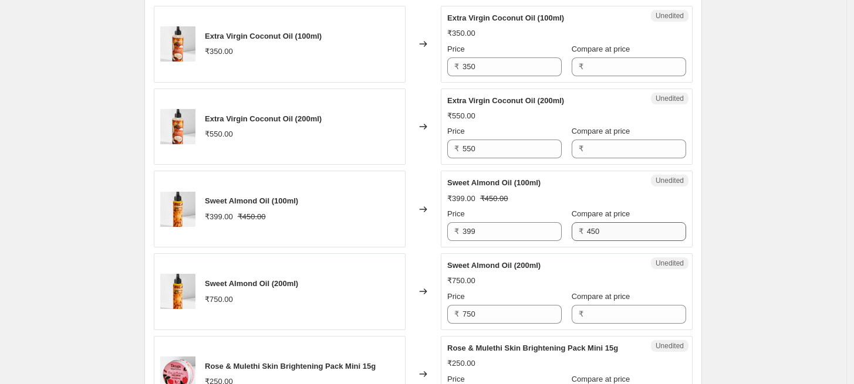
type input "700"
drag, startPoint x: 607, startPoint y: 234, endPoint x: 567, endPoint y: 230, distance: 40.1
click at [572, 230] on div "₹ 450" at bounding box center [629, 231] width 114 height 19
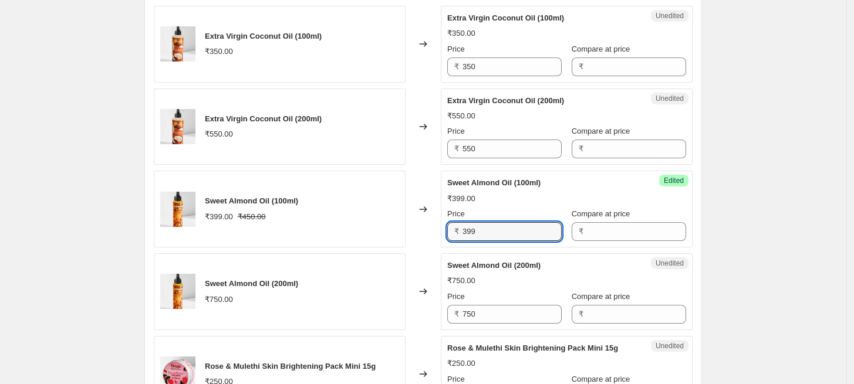
drag, startPoint x: 488, startPoint y: 233, endPoint x: 441, endPoint y: 224, distance: 47.3
click at [441, 224] on div "Sweet Almond Oil (100ml) ₹399.00 ₹450.00 Changed to Success Edited Sweet Almond…" at bounding box center [423, 209] width 539 height 77
paste input "450"
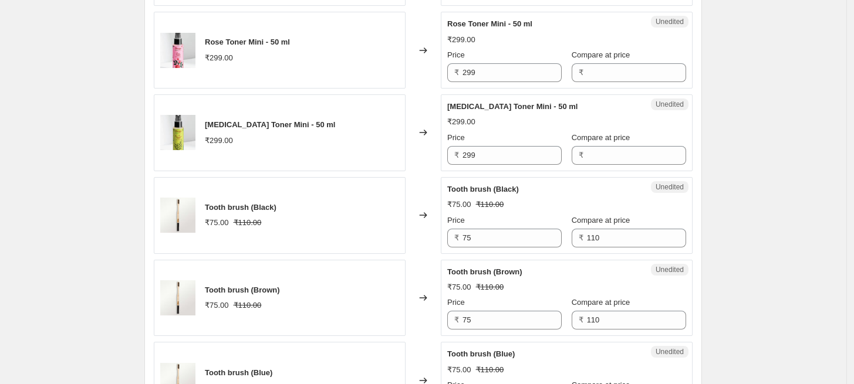
scroll to position [1493, 0]
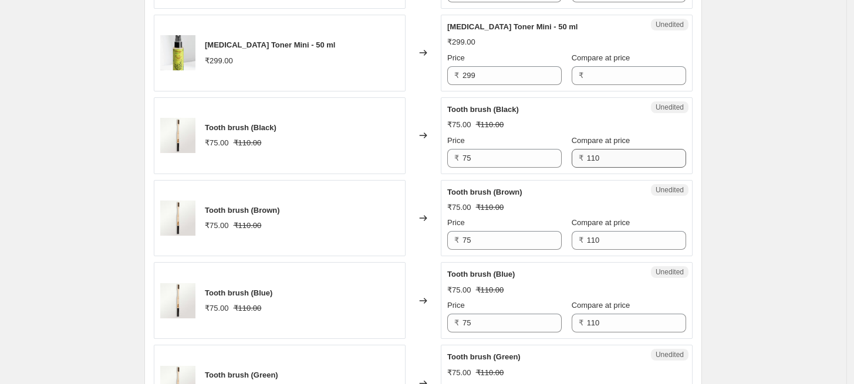
type input "450"
drag, startPoint x: 606, startPoint y: 157, endPoint x: 565, endPoint y: 155, distance: 41.1
click at [572, 155] on div "₹ 110" at bounding box center [629, 158] width 114 height 19
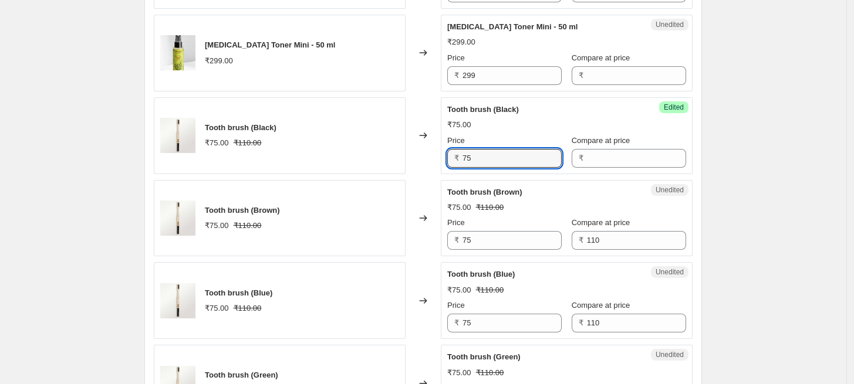
drag, startPoint x: 509, startPoint y: 158, endPoint x: 444, endPoint y: 155, distance: 65.2
click at [445, 155] on div "Success Edited Tooth brush (Black) ₹75.00 Price ₹ 75 Compare at price ₹" at bounding box center [567, 135] width 252 height 77
paste input "110"
type input "110"
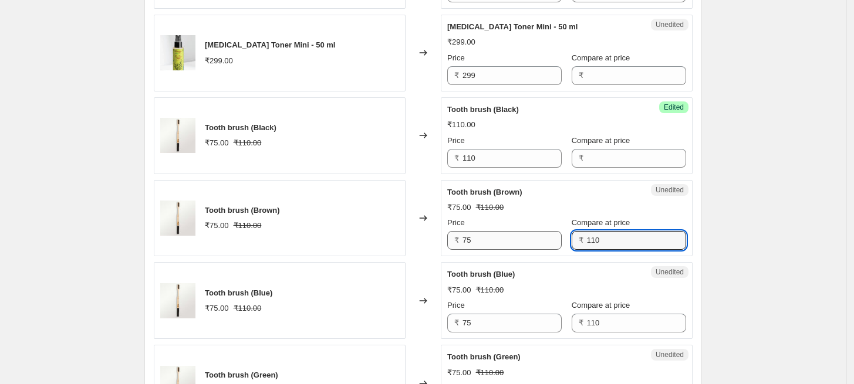
drag, startPoint x: 606, startPoint y: 241, endPoint x: 550, endPoint y: 241, distance: 55.2
click at [550, 241] on div "Price ₹ 75 Compare at price ₹ 110" at bounding box center [566, 233] width 239 height 33
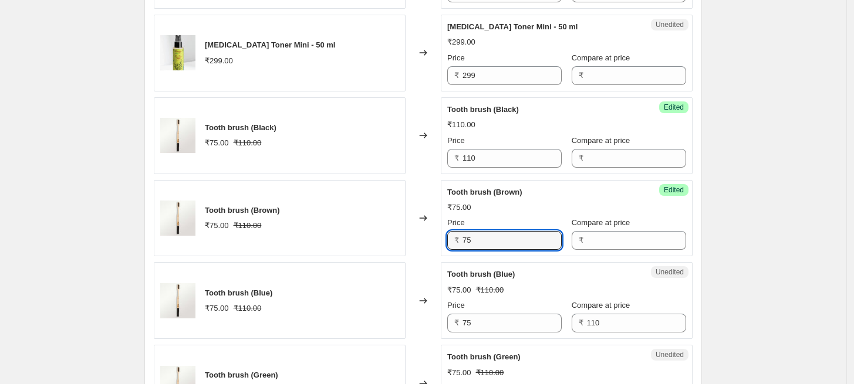
drag, startPoint x: 484, startPoint y: 242, endPoint x: 440, endPoint y: 238, distance: 44.2
click at [440, 238] on div "Tooth brush (Brown) ₹75.00 ₹110.00 Changed to Success Edited Tooth brush (Brown…" at bounding box center [423, 218] width 539 height 77
paste input "110"
type input "110"
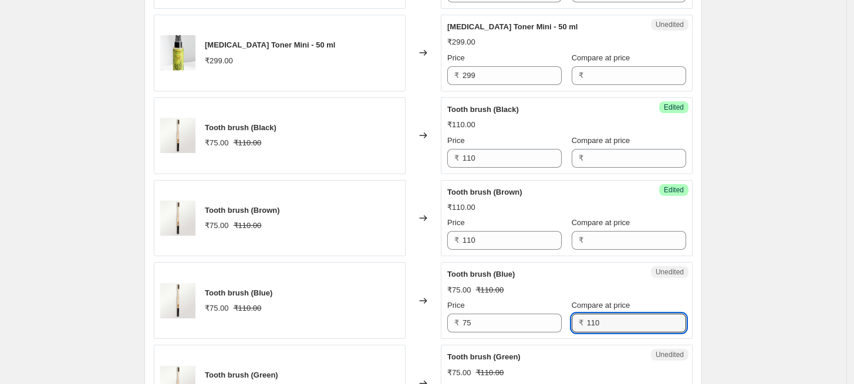
drag, startPoint x: 610, startPoint y: 321, endPoint x: 559, endPoint y: 322, distance: 50.5
click at [559, 322] on div "Price ₹ 75 Compare at price ₹ 110" at bounding box center [566, 316] width 239 height 33
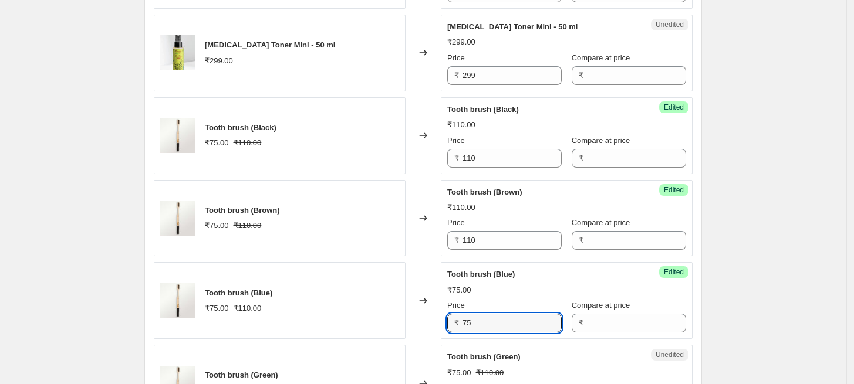
drag, startPoint x: 517, startPoint y: 320, endPoint x: 425, endPoint y: 320, distance: 92.1
click at [425, 320] on div "Tooth brush (Blue) ₹75.00 ₹110.00 Changed to Success Edited Tooth brush (Blue) …" at bounding box center [423, 300] width 539 height 77
paste input "110"
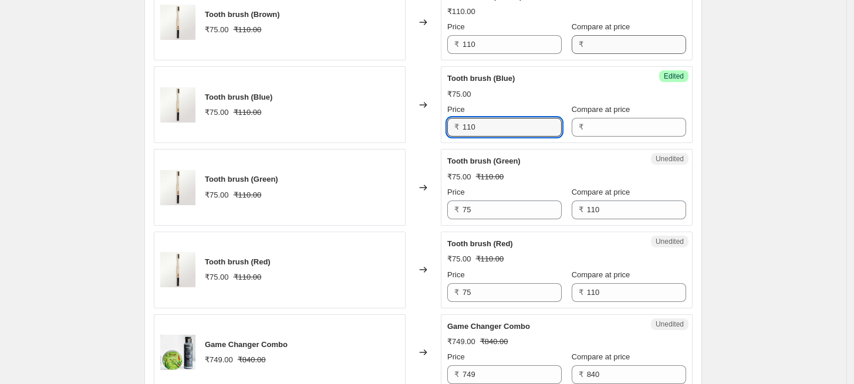
scroll to position [1754, 0]
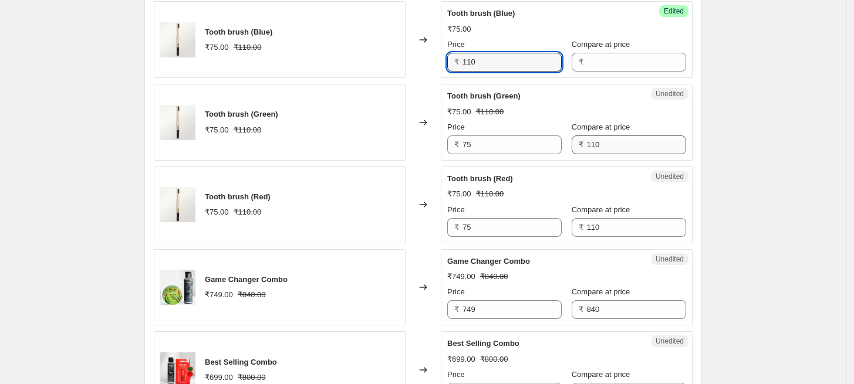
type input "110"
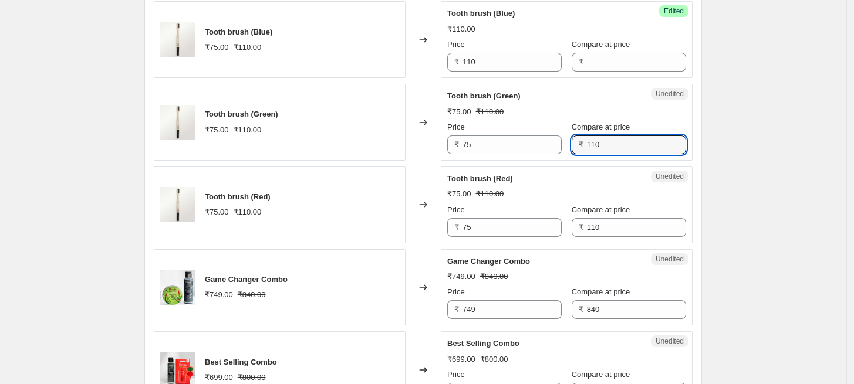
drag, startPoint x: 606, startPoint y: 138, endPoint x: 571, endPoint y: 143, distance: 34.9
click at [572, 143] on div "₹ 110" at bounding box center [629, 145] width 114 height 19
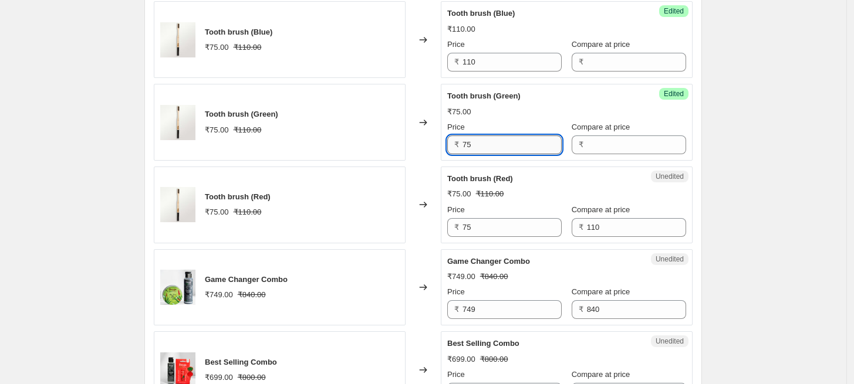
click at [486, 149] on input "75" at bounding box center [511, 145] width 99 height 19
paste input "110"
type input "110"
click at [600, 231] on input "110" at bounding box center [636, 227] width 99 height 19
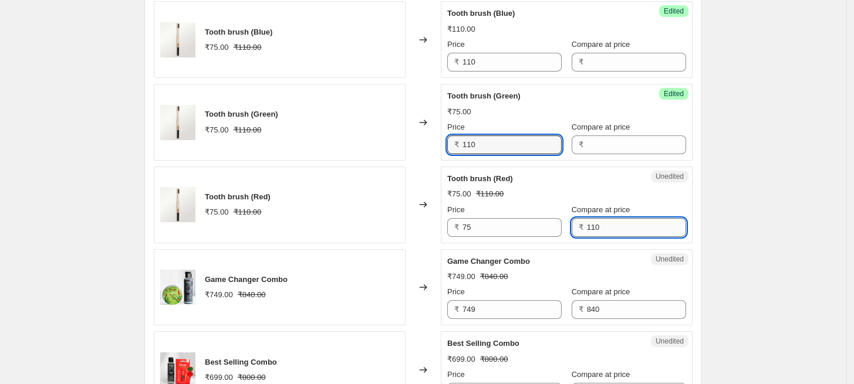
click at [600, 231] on input "110" at bounding box center [636, 227] width 99 height 19
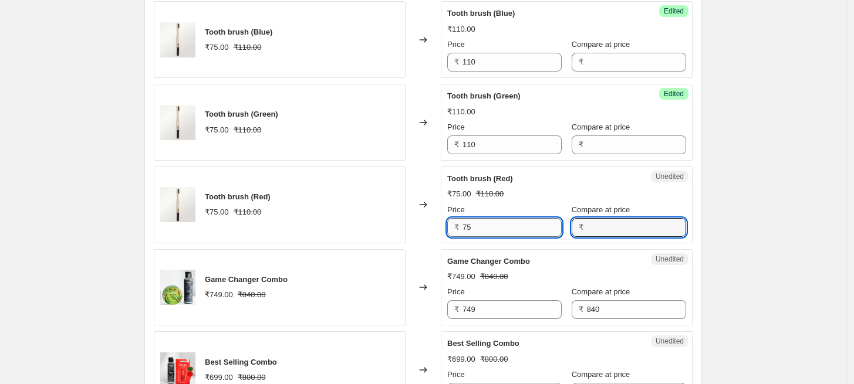
click at [477, 229] on input "75" at bounding box center [511, 227] width 99 height 19
paste input "110"
type input "110"
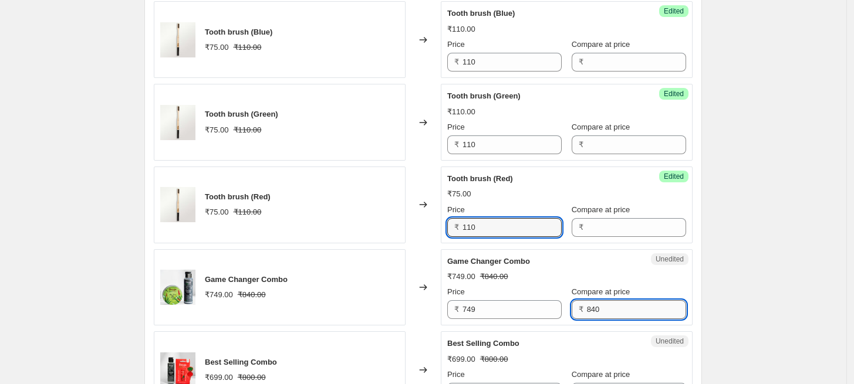
click at [597, 306] on input "840" at bounding box center [636, 309] width 99 height 19
click at [598, 306] on input "840" at bounding box center [636, 309] width 99 height 19
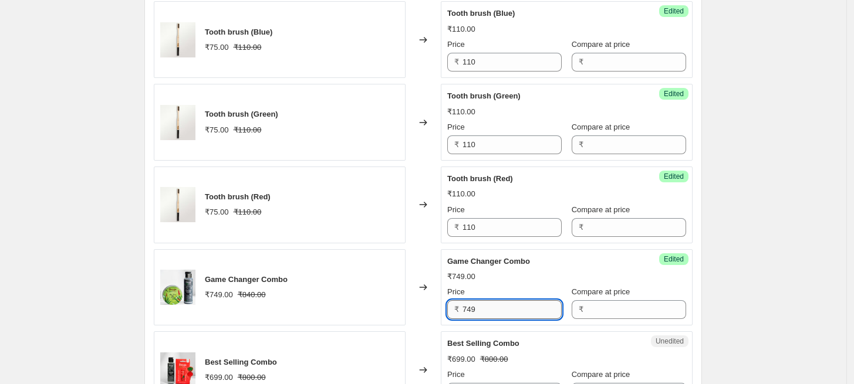
click at [480, 309] on input "749" at bounding box center [511, 309] width 99 height 19
paste input "840"
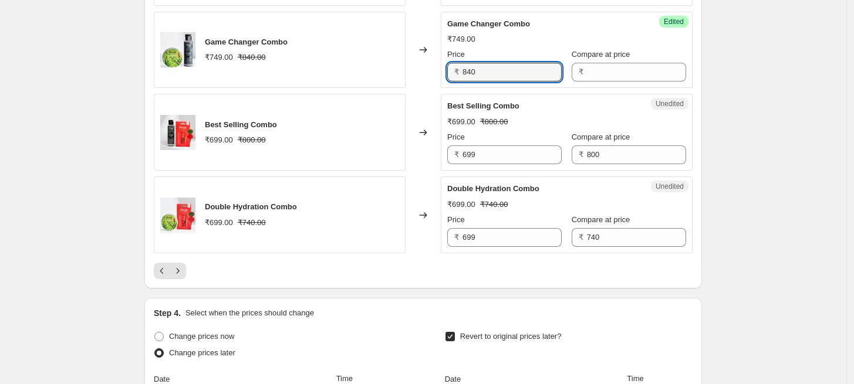
scroll to position [2014, 0]
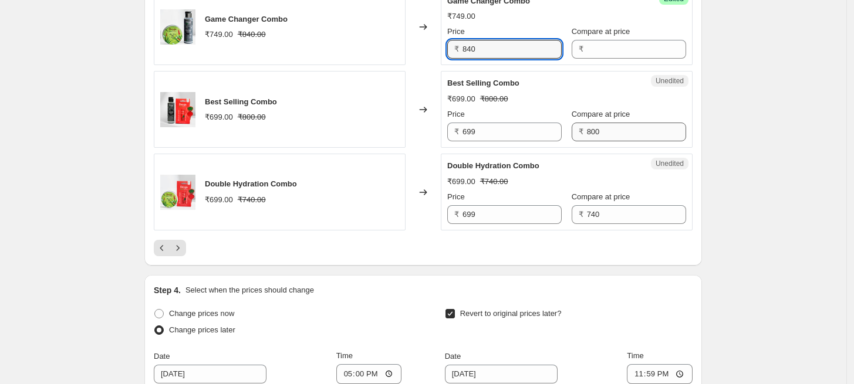
type input "840"
click at [616, 130] on input "800" at bounding box center [636, 132] width 99 height 19
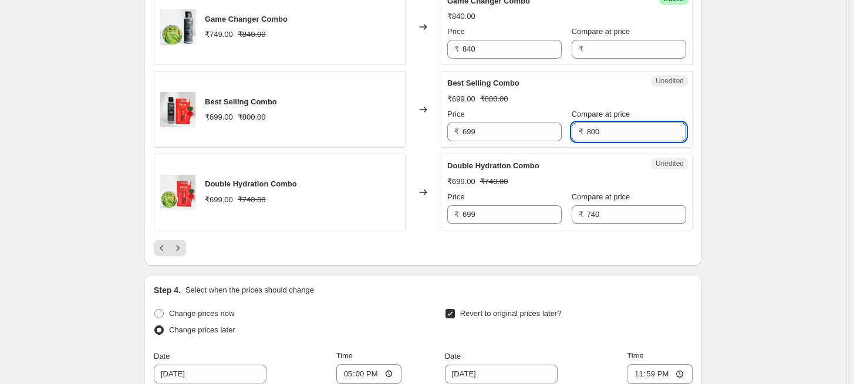
click at [616, 130] on input "800" at bounding box center [636, 132] width 99 height 19
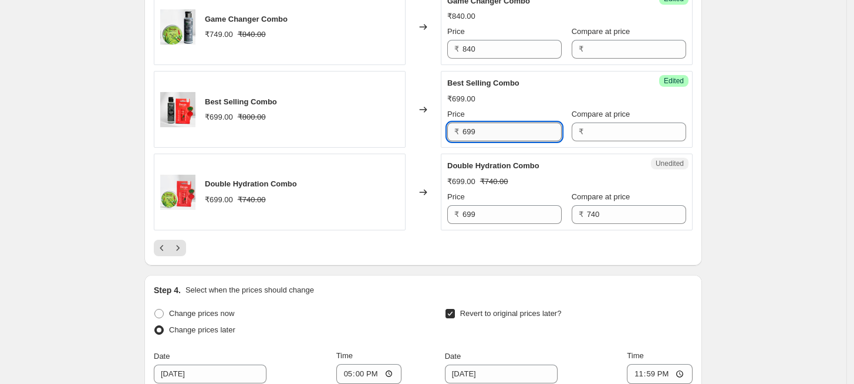
click at [484, 136] on input "699" at bounding box center [511, 132] width 99 height 19
paste input "800"
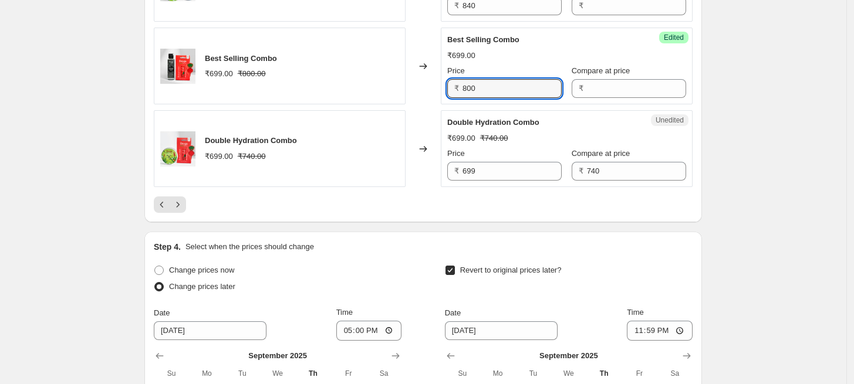
scroll to position [2080, 0]
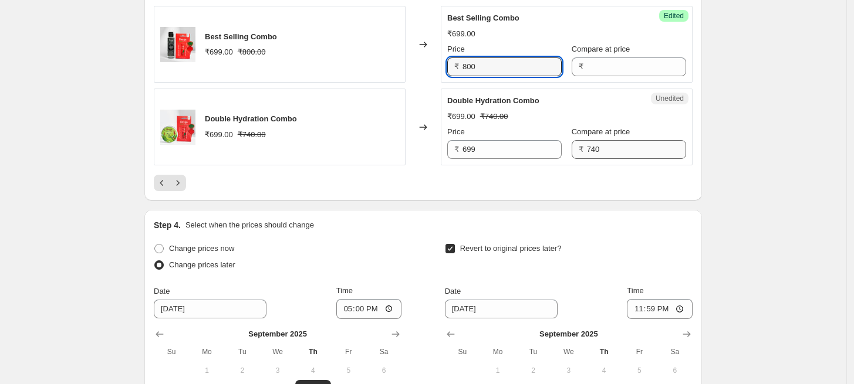
type input "800"
click at [616, 146] on input "740" at bounding box center [636, 149] width 99 height 19
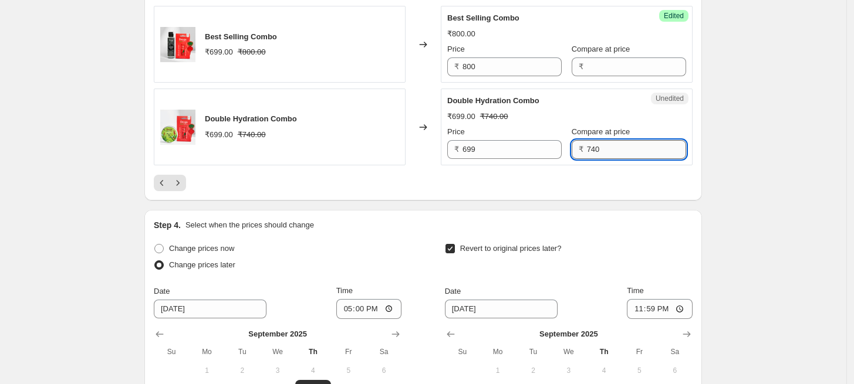
click at [616, 146] on input "740" at bounding box center [636, 149] width 99 height 19
click at [499, 151] on input "699" at bounding box center [511, 149] width 99 height 19
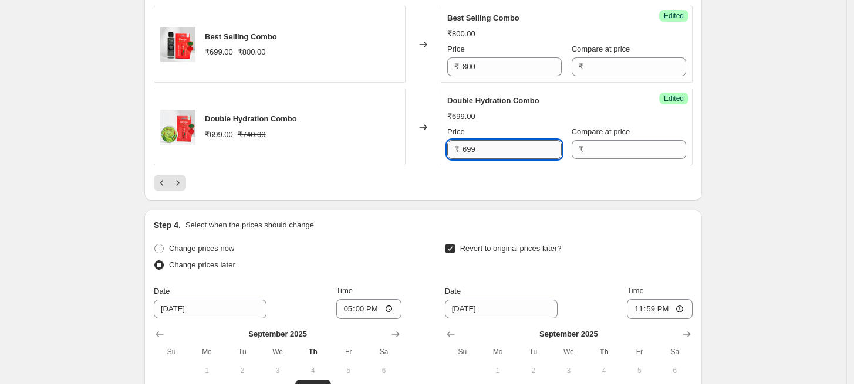
click at [499, 151] on input "699" at bounding box center [511, 149] width 99 height 19
paste input "740"
type input "740"
click at [184, 181] on icon "Next" at bounding box center [178, 183] width 12 height 12
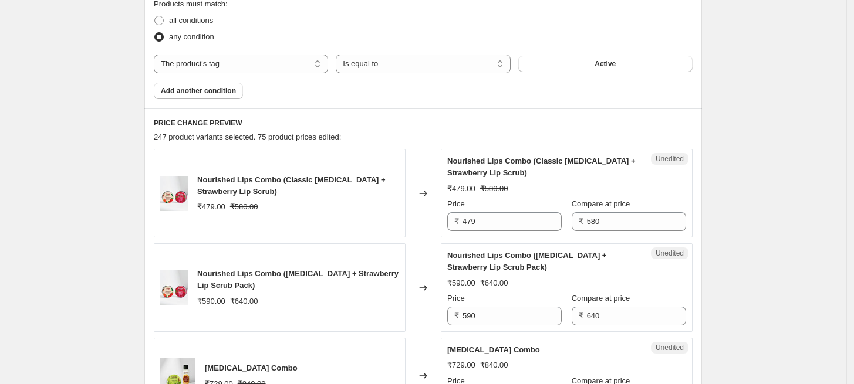
scroll to position [450, 0]
click at [637, 226] on input "580" at bounding box center [636, 221] width 99 height 19
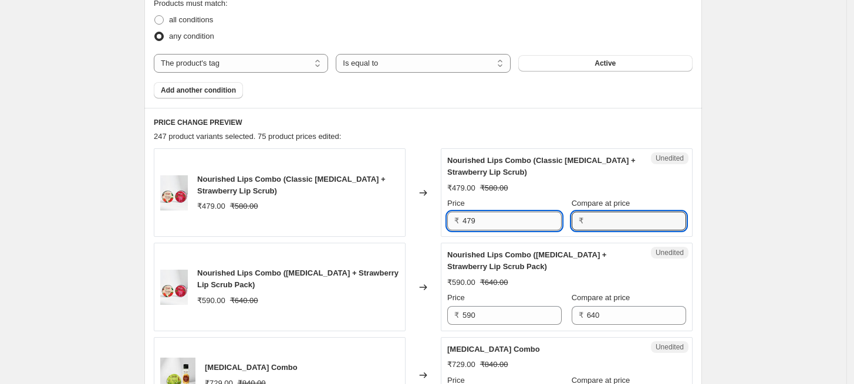
click at [486, 226] on input "479" at bounding box center [511, 221] width 99 height 19
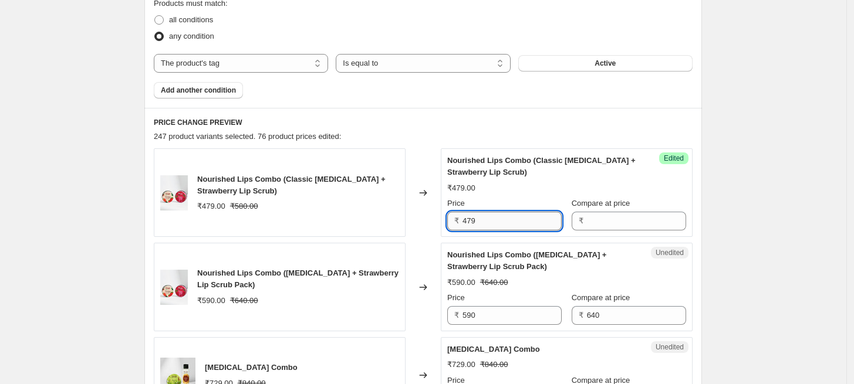
click at [486, 226] on input "479" at bounding box center [511, 221] width 99 height 19
paste input "580"
type input "580"
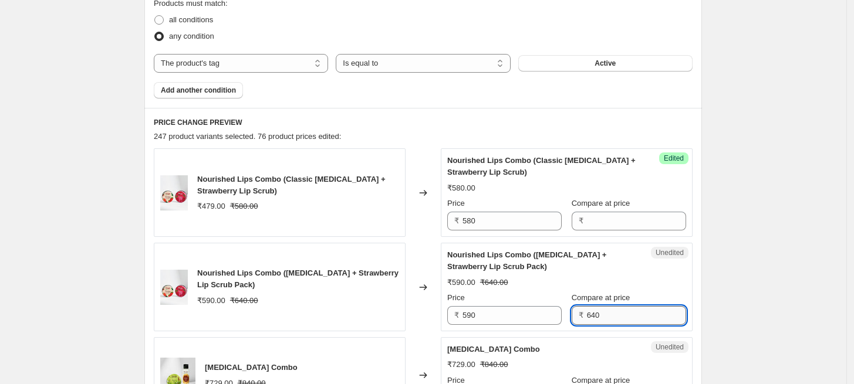
click at [610, 320] on input "640" at bounding box center [636, 315] width 99 height 19
click at [504, 316] on input "590" at bounding box center [511, 315] width 99 height 19
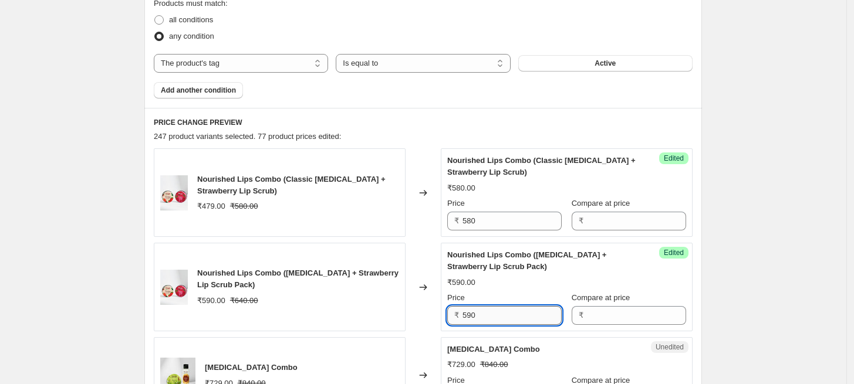
click at [504, 316] on input "590" at bounding box center [511, 315] width 99 height 19
paste input "64"
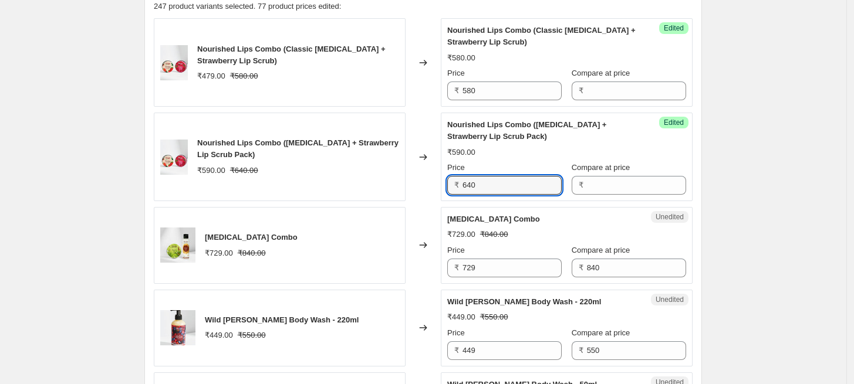
scroll to position [645, 0]
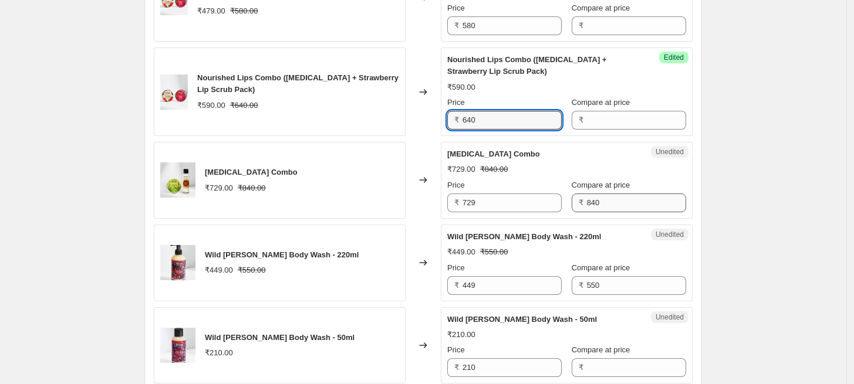
type input "640"
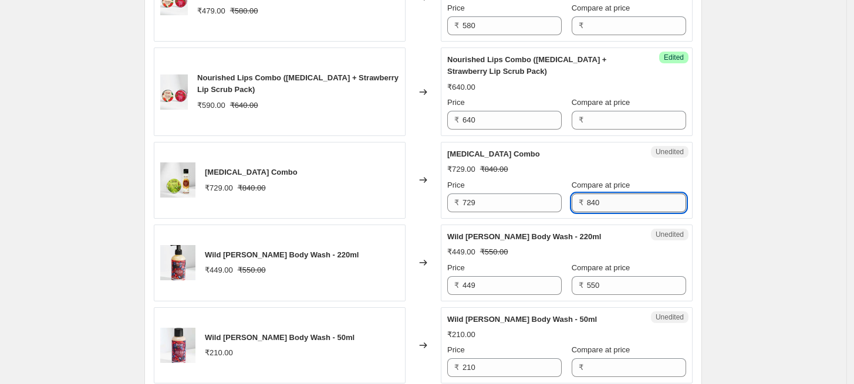
click at [610, 205] on input "840" at bounding box center [636, 203] width 99 height 19
click at [514, 208] on input "729" at bounding box center [511, 203] width 99 height 19
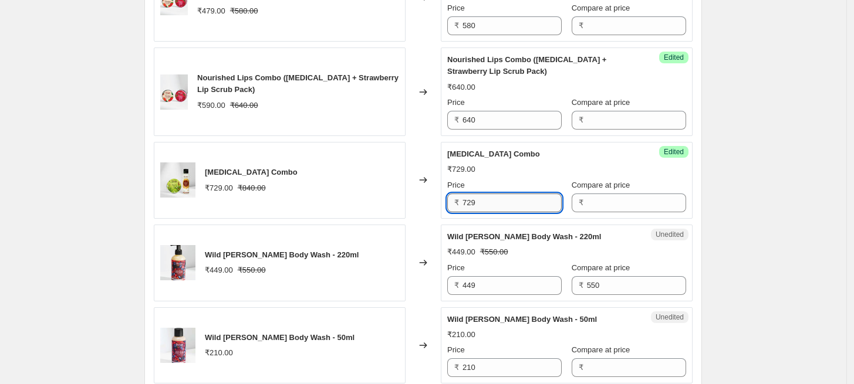
click at [514, 208] on input "729" at bounding box center [511, 203] width 99 height 19
paste input "840"
type input "840"
click at [613, 282] on input "550" at bounding box center [636, 285] width 99 height 19
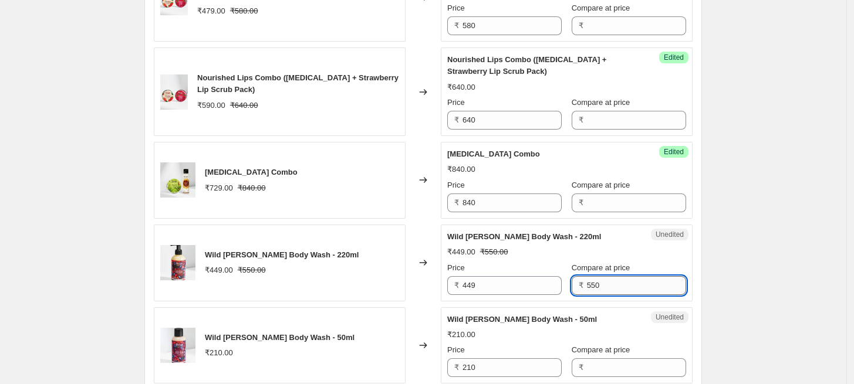
click at [613, 282] on input "550" at bounding box center [636, 285] width 99 height 19
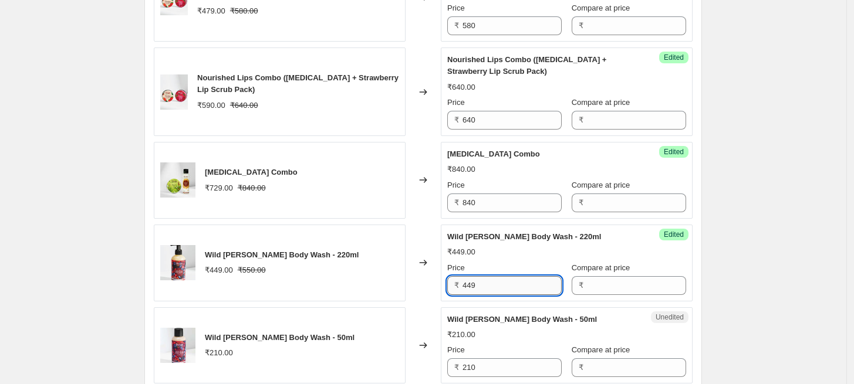
click at [500, 282] on input "449" at bounding box center [511, 285] width 99 height 19
paste input "550"
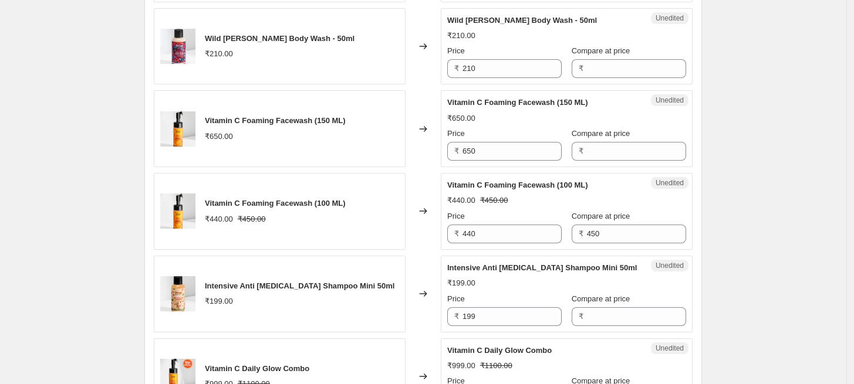
scroll to position [972, 0]
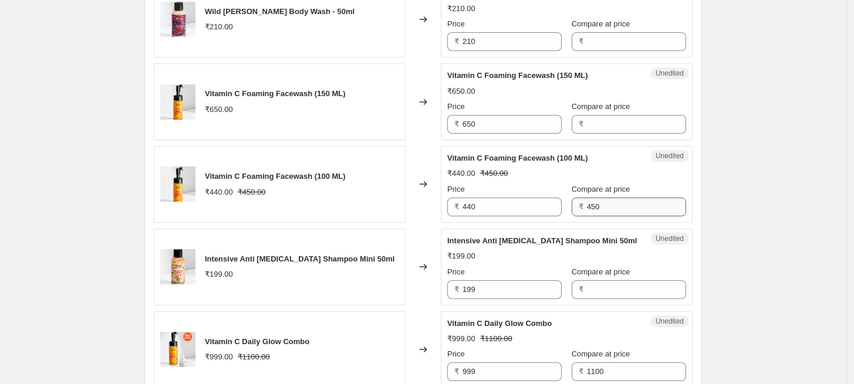
type input "550"
click at [599, 214] on input "450" at bounding box center [636, 207] width 99 height 19
click at [500, 215] on div "Success Edited Vitamin C Foaming Facewash (100 ML) ₹440.00 Price ₹ 440 Compare …" at bounding box center [567, 184] width 252 height 77
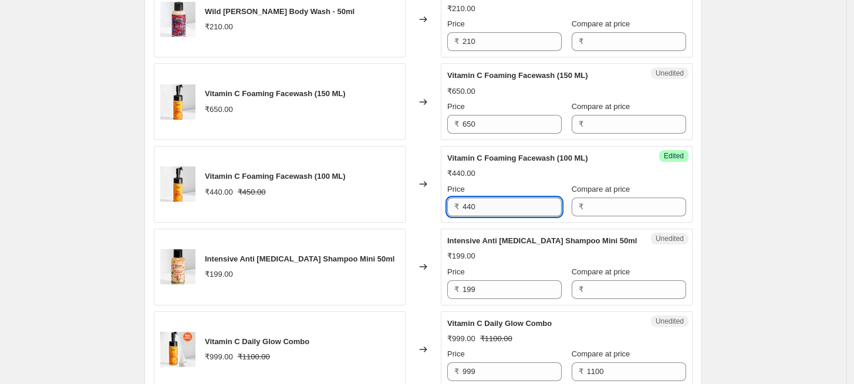
click at [501, 208] on input "440" at bounding box center [511, 207] width 99 height 19
paste input "5"
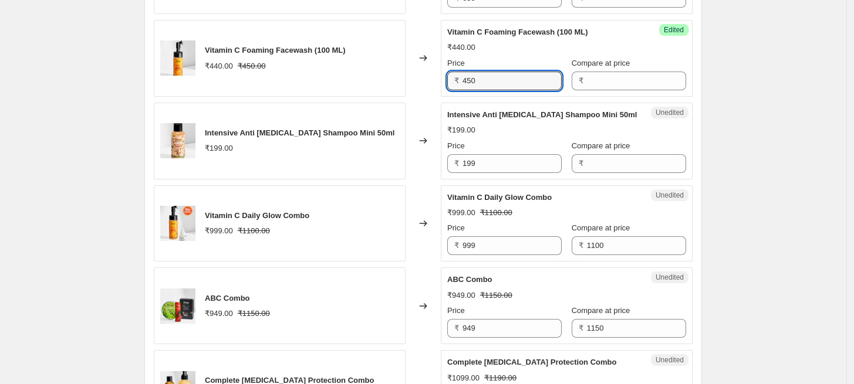
scroll to position [1102, 0]
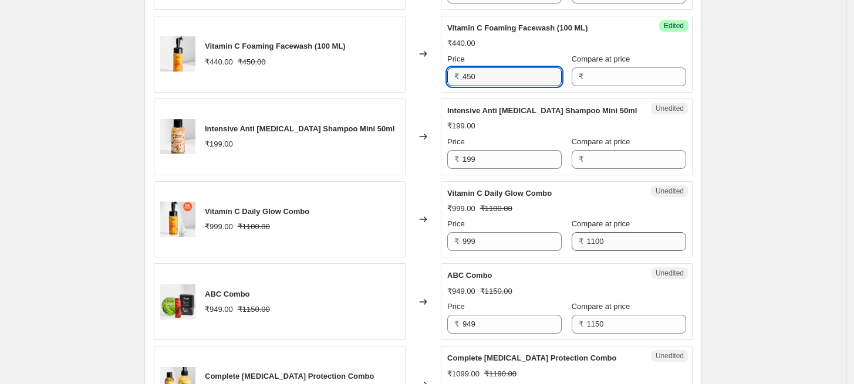
type input "450"
click at [616, 243] on input "1100" at bounding box center [636, 241] width 99 height 19
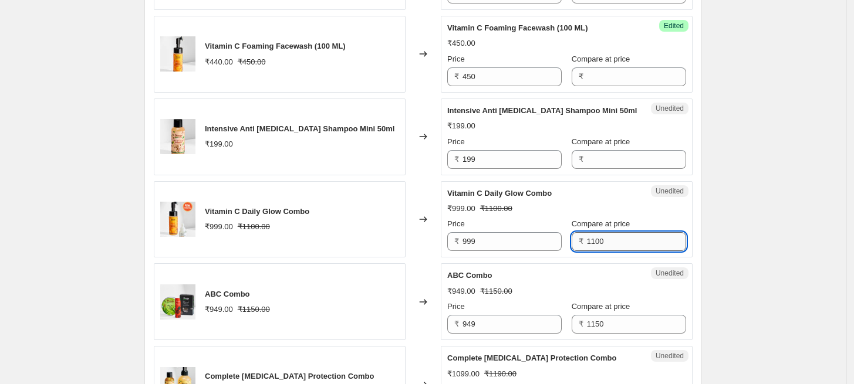
click at [616, 243] on input "1100" at bounding box center [636, 241] width 99 height 19
click at [487, 246] on input "999" at bounding box center [511, 241] width 99 height 19
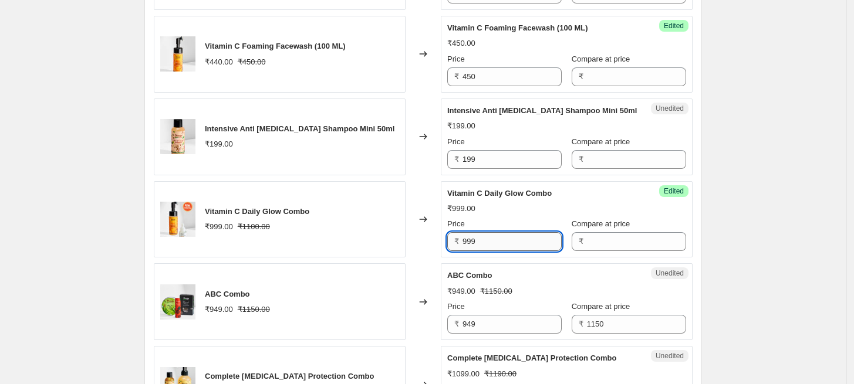
click at [487, 246] on input "999" at bounding box center [511, 241] width 99 height 19
paste input "1100"
type input "1100"
click at [613, 319] on input "1150" at bounding box center [636, 324] width 99 height 19
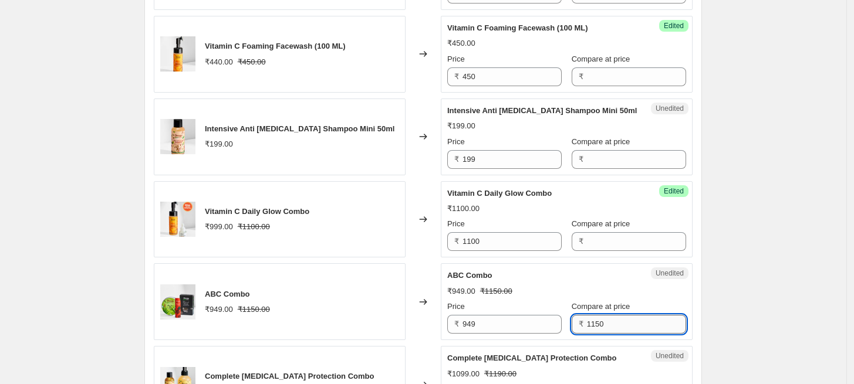
click at [613, 319] on input "1150" at bounding box center [636, 324] width 99 height 19
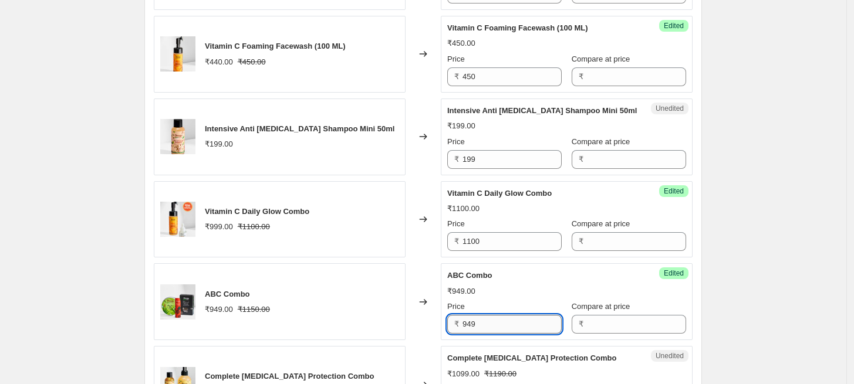
click at [494, 315] on input "949" at bounding box center [511, 324] width 99 height 19
paste input "1150"
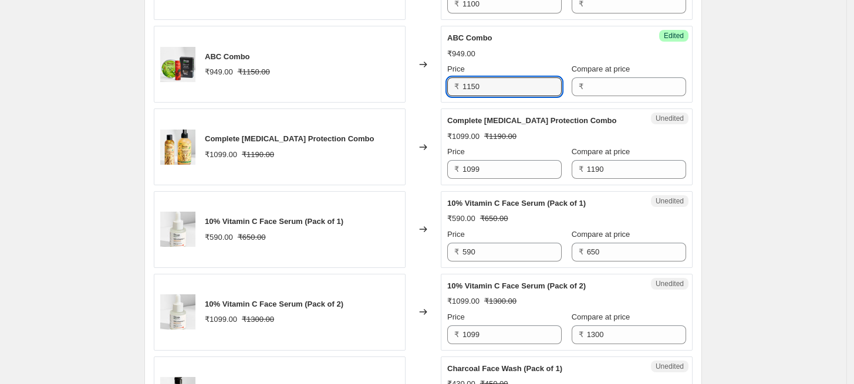
scroll to position [1363, 0]
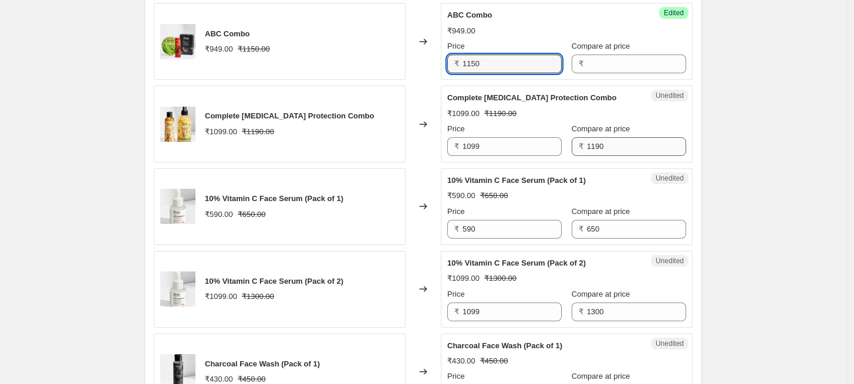
type input "1150"
click at [613, 145] on input "1190" at bounding box center [636, 146] width 99 height 19
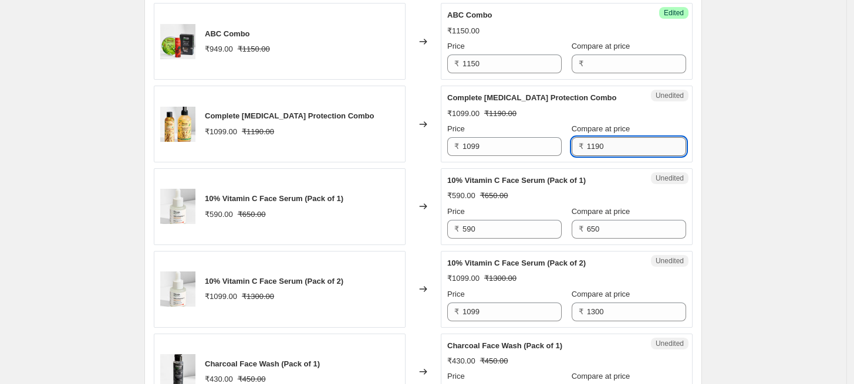
click at [613, 145] on input "1190" at bounding box center [636, 146] width 99 height 19
click at [488, 144] on input "1099" at bounding box center [511, 146] width 99 height 19
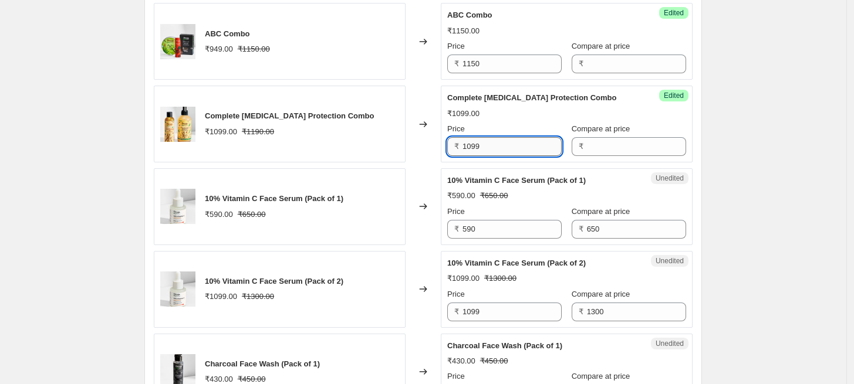
click at [488, 144] on input "1099" at bounding box center [511, 146] width 99 height 19
paste input "190"
type input "1190"
click at [599, 230] on input "650" at bounding box center [636, 229] width 99 height 19
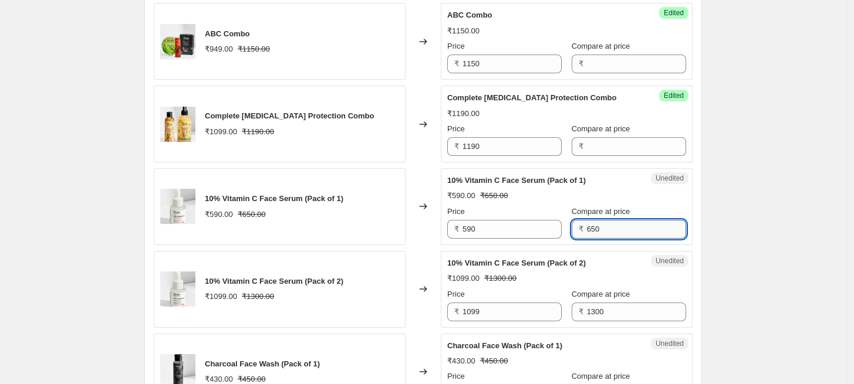
click at [599, 230] on input "650" at bounding box center [636, 229] width 99 height 19
click at [476, 222] on input "590" at bounding box center [511, 229] width 99 height 19
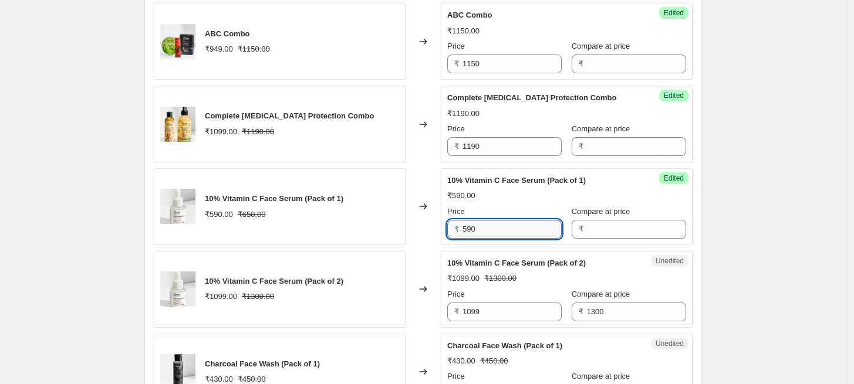
click at [476, 222] on input "590" at bounding box center [511, 229] width 99 height 19
paste input "65"
type input "650"
click at [607, 310] on input "1300" at bounding box center [636, 312] width 99 height 19
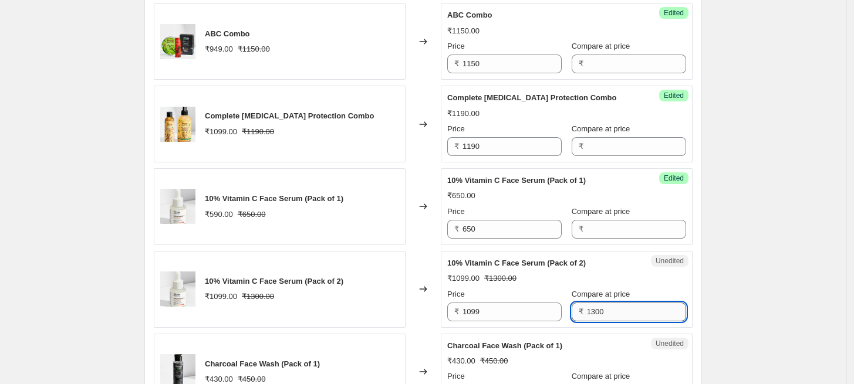
click at [607, 310] on input "1300" at bounding box center [636, 312] width 99 height 19
click at [502, 307] on input "1099" at bounding box center [511, 312] width 99 height 19
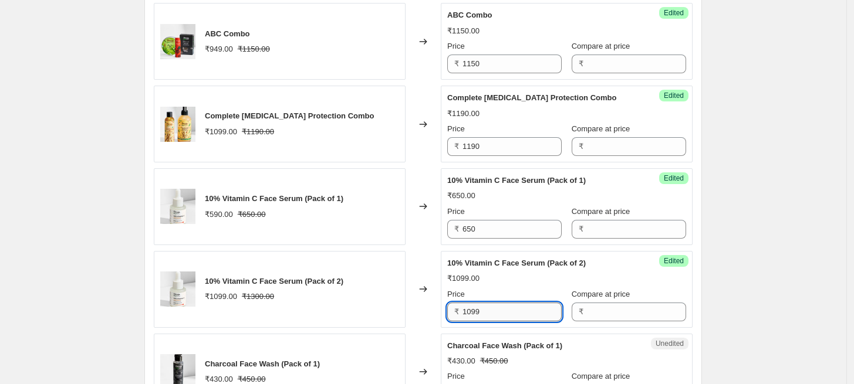
click at [502, 307] on input "1099" at bounding box center [511, 312] width 99 height 19
paste input "300"
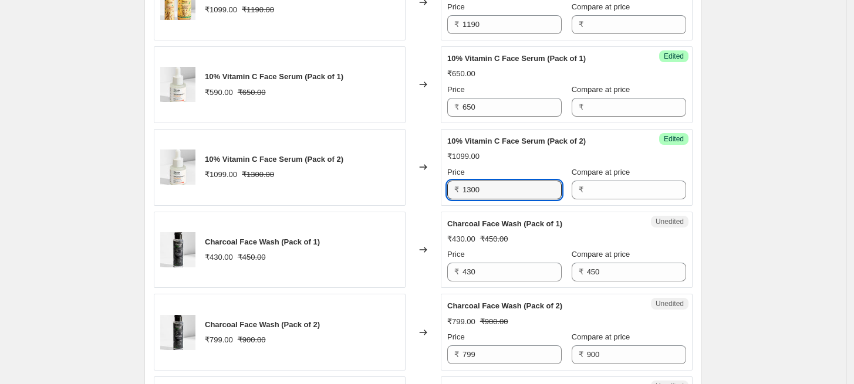
scroll to position [1493, 0]
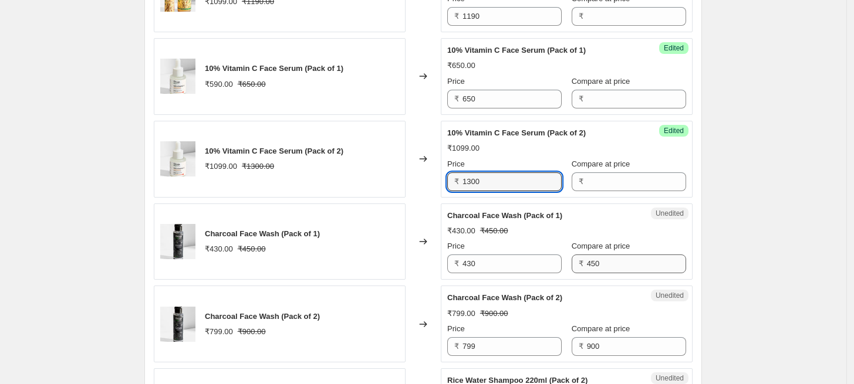
type input "1300"
click at [611, 257] on input "450" at bounding box center [636, 264] width 99 height 19
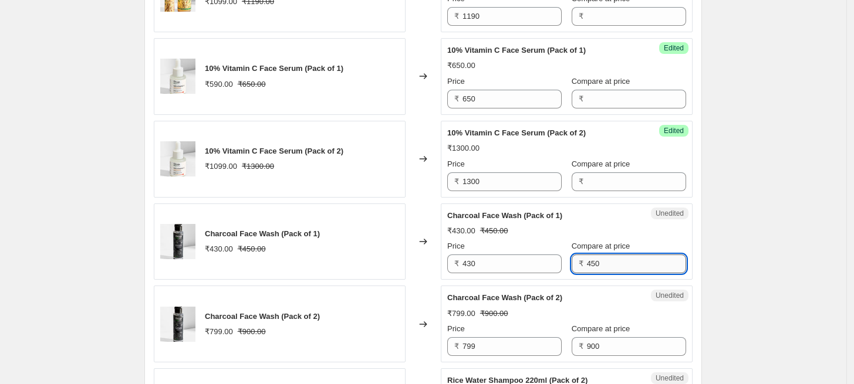
click at [611, 257] on input "450" at bounding box center [636, 264] width 99 height 19
click at [523, 260] on input "430" at bounding box center [511, 264] width 99 height 19
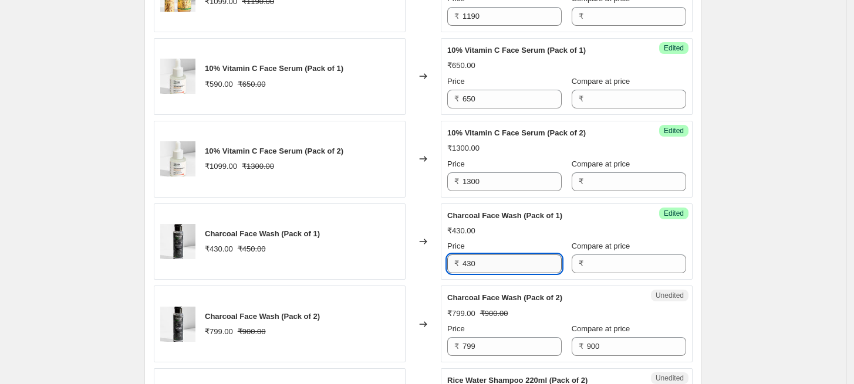
click at [523, 260] on input "430" at bounding box center [511, 264] width 99 height 19
paste input "5"
type input "450"
click at [603, 343] on input "900" at bounding box center [636, 346] width 99 height 19
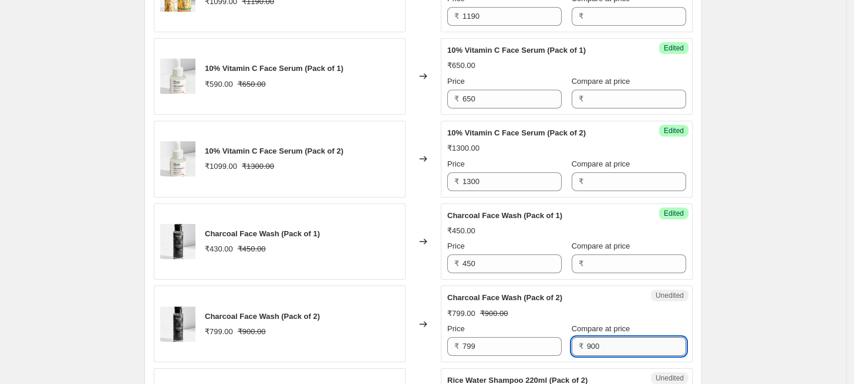
click at [603, 343] on input "900" at bounding box center [636, 346] width 99 height 19
click at [496, 343] on input "799" at bounding box center [511, 346] width 99 height 19
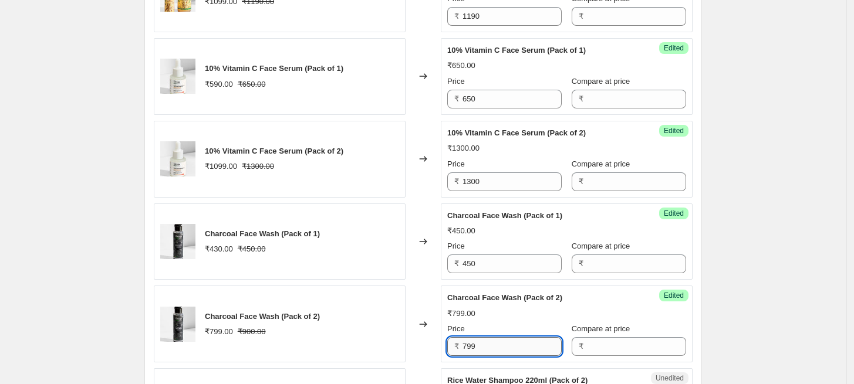
click at [496, 343] on input "799" at bounding box center [511, 346] width 99 height 19
paste input "900"
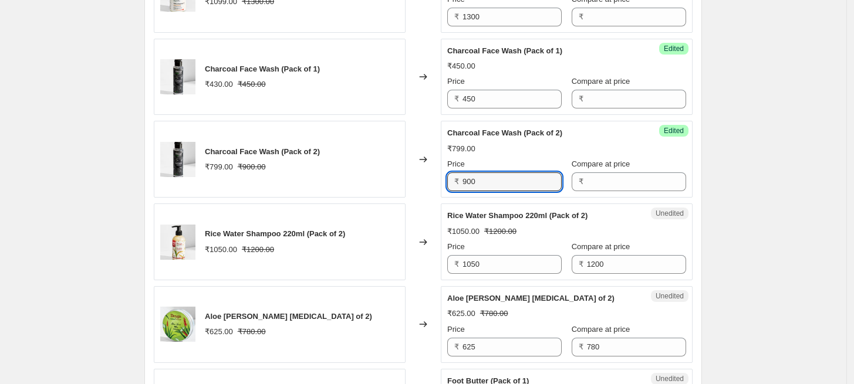
scroll to position [1689, 0]
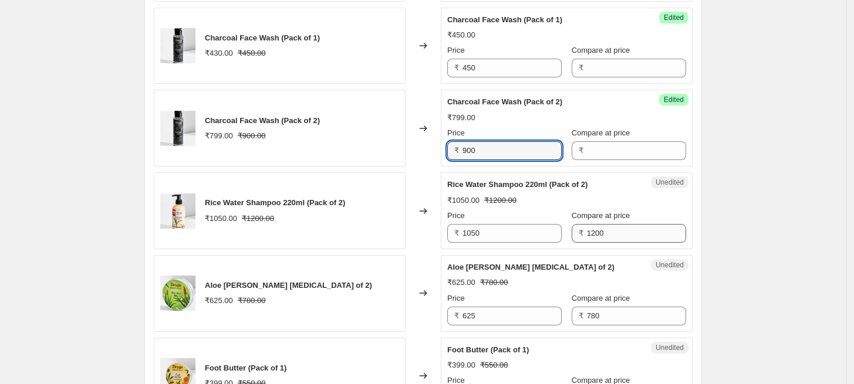
type input "900"
click at [601, 236] on input "1200" at bounding box center [636, 233] width 99 height 19
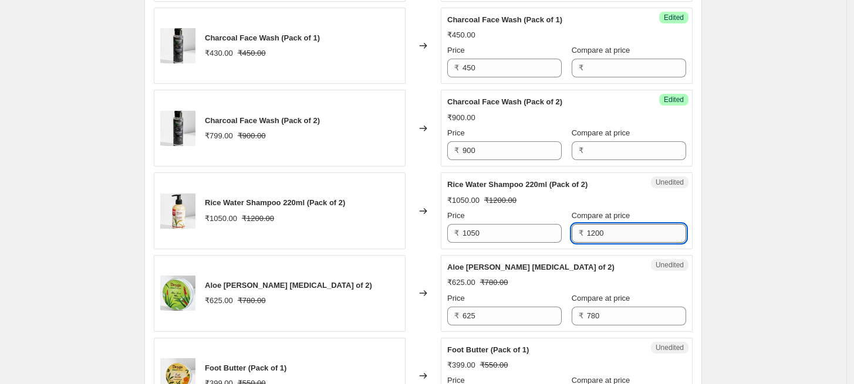
click at [601, 236] on input "1200" at bounding box center [636, 233] width 99 height 19
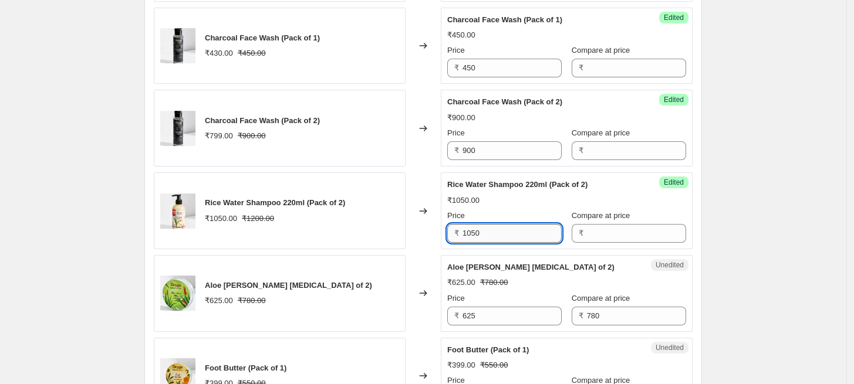
click at [506, 236] on input "1050" at bounding box center [511, 233] width 99 height 19
paste input "20"
type input "1200"
click at [614, 310] on input "780" at bounding box center [636, 316] width 99 height 19
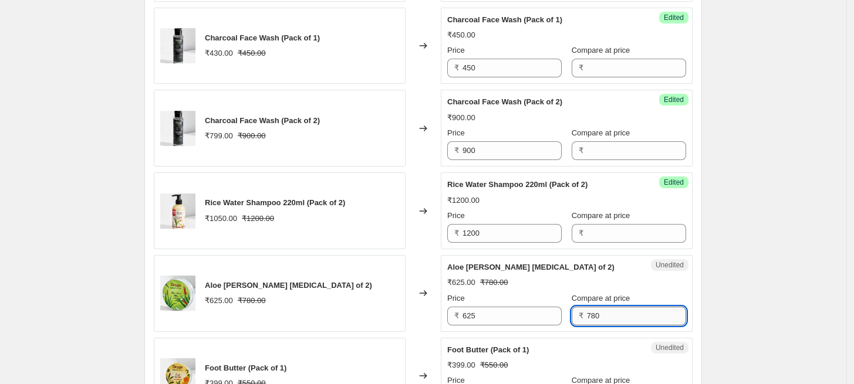
click at [614, 310] on input "780" at bounding box center [636, 316] width 99 height 19
click at [502, 311] on input "625" at bounding box center [511, 316] width 99 height 19
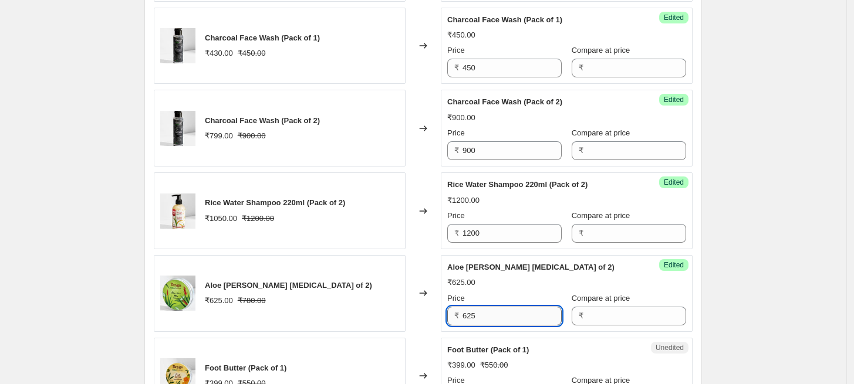
click at [502, 311] on input "625" at bounding box center [511, 316] width 99 height 19
paste input "780"
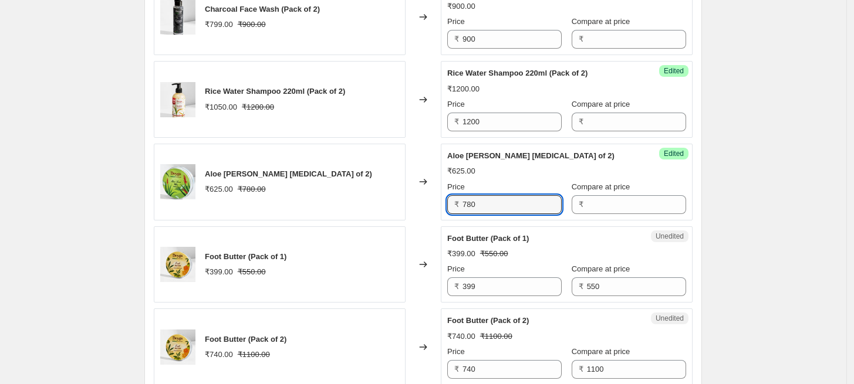
scroll to position [1819, 0]
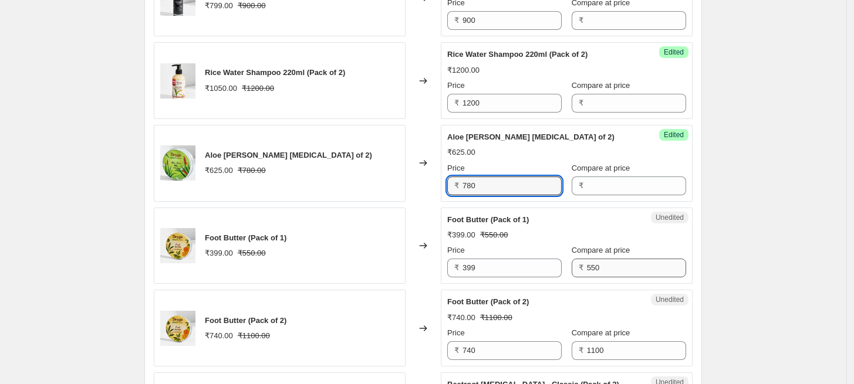
type input "780"
click at [599, 268] on input "550" at bounding box center [636, 268] width 99 height 19
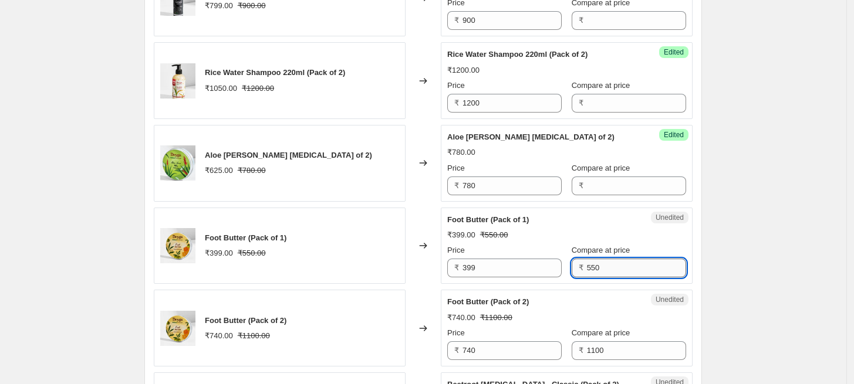
click at [599, 268] on input "550" at bounding box center [636, 268] width 99 height 19
click at [523, 265] on input "399" at bounding box center [511, 268] width 99 height 19
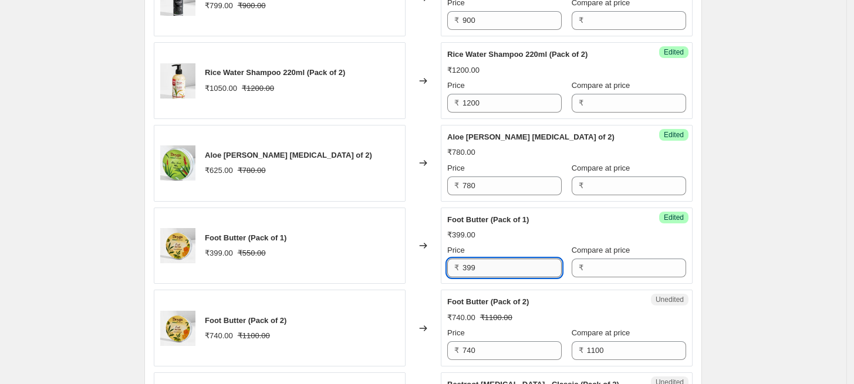
click at [523, 265] on input "399" at bounding box center [511, 268] width 99 height 19
paste input "550"
type input "550"
click at [612, 351] on input "1100" at bounding box center [636, 351] width 99 height 19
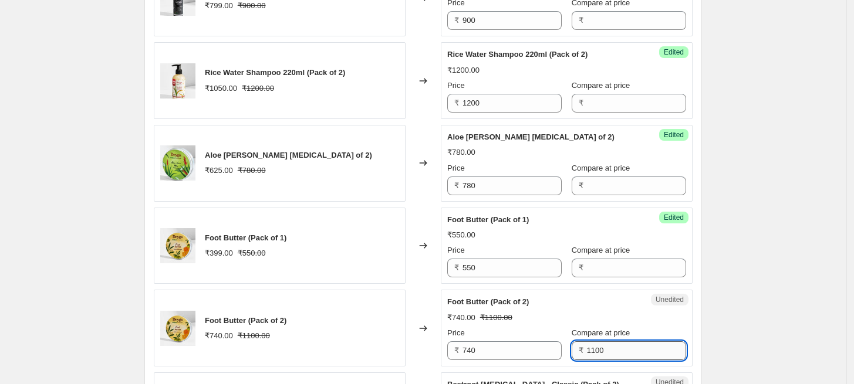
click at [612, 351] on input "1100" at bounding box center [636, 351] width 99 height 19
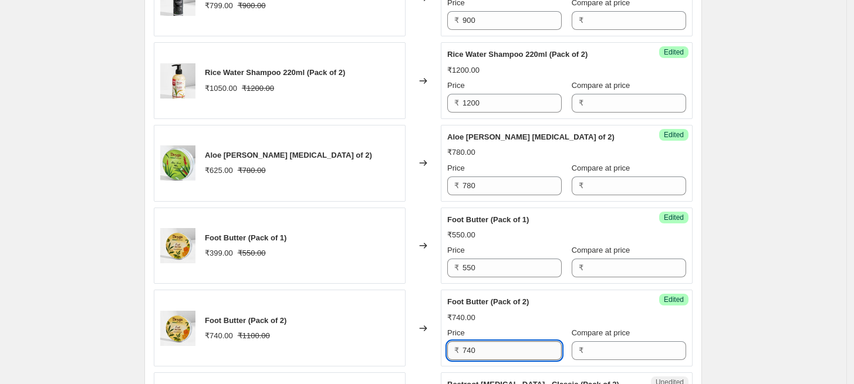
click at [493, 347] on input "740" at bounding box center [511, 351] width 99 height 19
paste input "110"
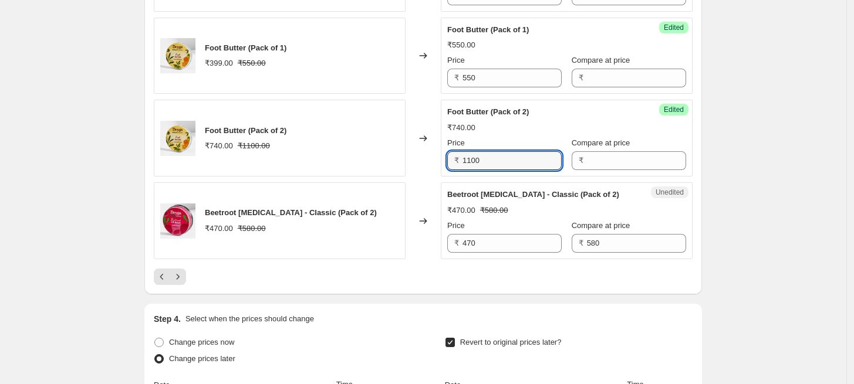
scroll to position [2014, 0]
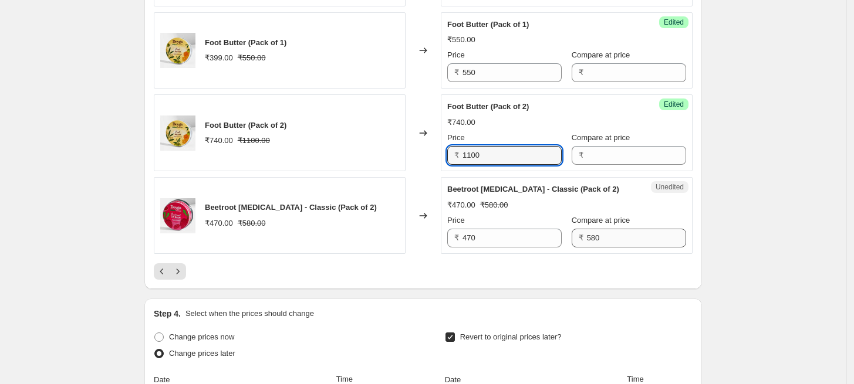
type input "1100"
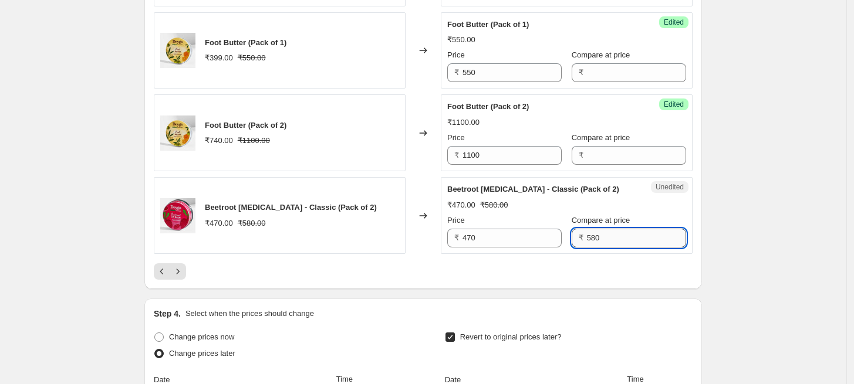
click at [600, 232] on input "580" at bounding box center [636, 238] width 99 height 19
click at [518, 232] on input "470" at bounding box center [511, 238] width 99 height 19
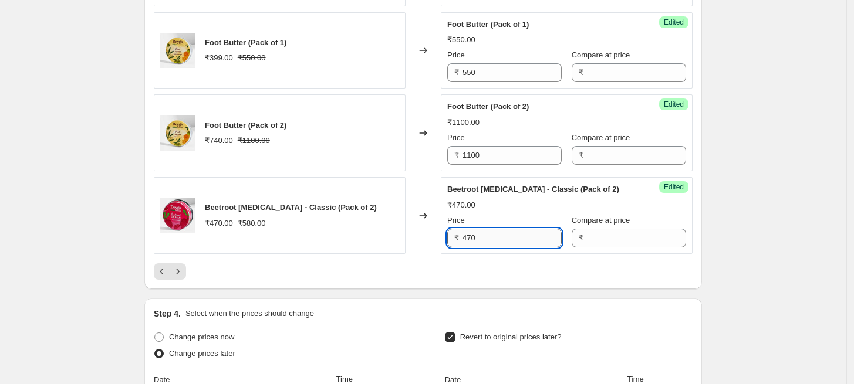
click at [518, 232] on input "470" at bounding box center [511, 238] width 99 height 19
paste input "58"
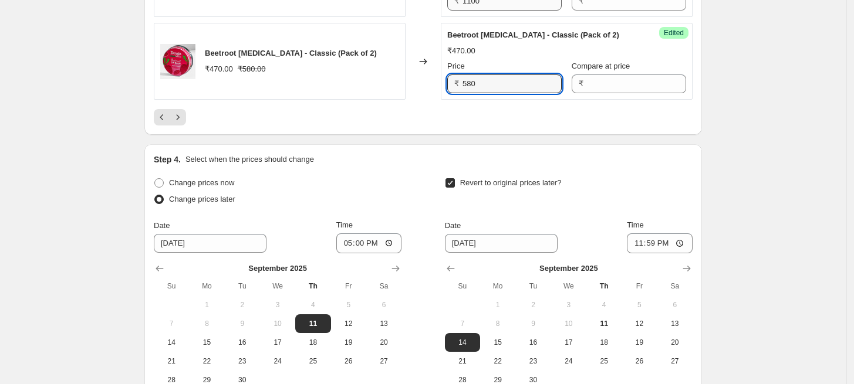
scroll to position [2169, 0]
type input "580"
click at [184, 116] on icon "Next" at bounding box center [178, 117] width 12 height 12
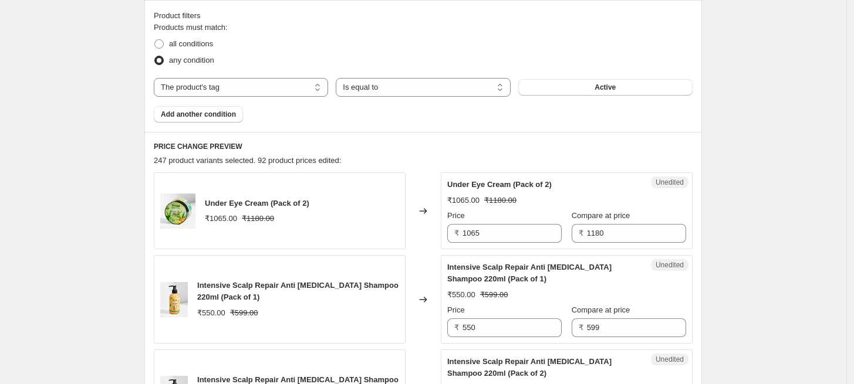
scroll to position [539, 0]
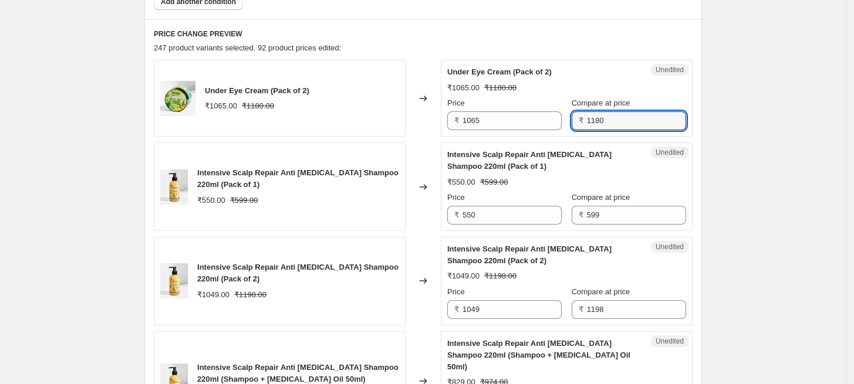
drag, startPoint x: 610, startPoint y: 118, endPoint x: 574, endPoint y: 119, distance: 35.8
click at [574, 119] on div "₹ 1180" at bounding box center [629, 120] width 114 height 19
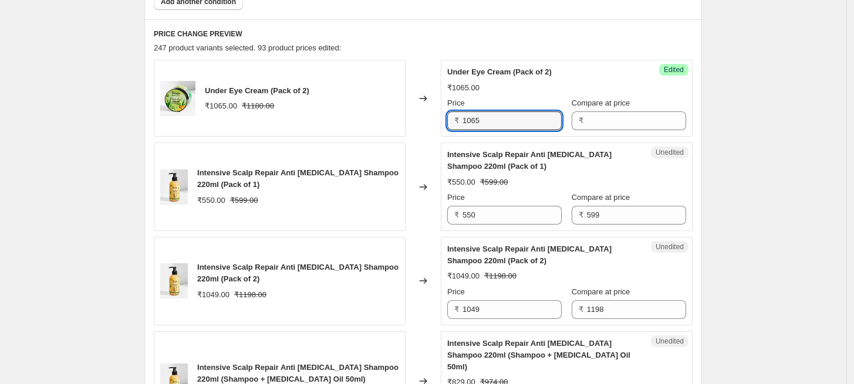
drag, startPoint x: 507, startPoint y: 118, endPoint x: 447, endPoint y: 115, distance: 59.9
click at [447, 115] on div "Success Edited Under Eye Cream (Pack of 2) ₹1065.00 Price ₹ 1065 Compare at pri…" at bounding box center [567, 98] width 252 height 77
paste input "180"
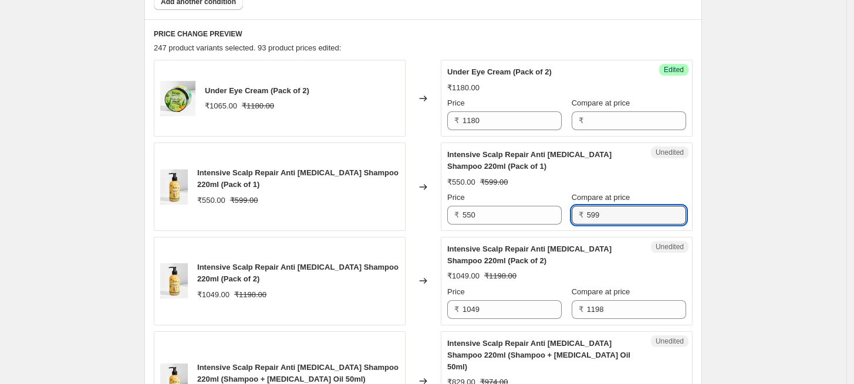
drag, startPoint x: 610, startPoint y: 213, endPoint x: 563, endPoint y: 209, distance: 47.7
click at [563, 209] on div "Price ₹ 550 Compare at price ₹ 599" at bounding box center [566, 208] width 239 height 33
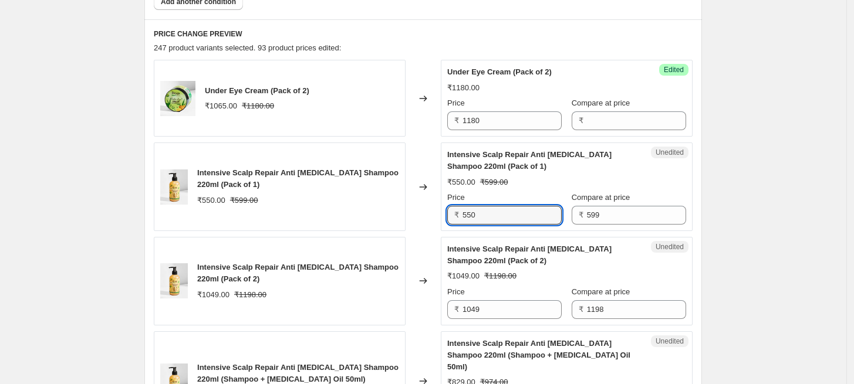
drag, startPoint x: 509, startPoint y: 215, endPoint x: 451, endPoint y: 214, distance: 58.1
click at [451, 214] on div "₹ 550" at bounding box center [504, 215] width 114 height 19
paste input "118"
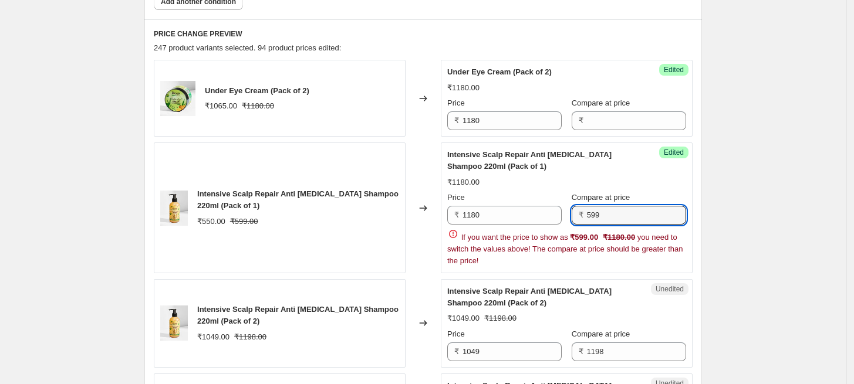
drag, startPoint x: 608, startPoint y: 219, endPoint x: 576, endPoint y: 215, distance: 33.2
click at [576, 215] on div "₹ 599" at bounding box center [629, 215] width 114 height 19
click at [618, 215] on input "599" at bounding box center [636, 215] width 99 height 19
drag, startPoint x: 618, startPoint y: 215, endPoint x: 578, endPoint y: 210, distance: 40.2
click at [578, 210] on div "₹ 599" at bounding box center [629, 215] width 114 height 19
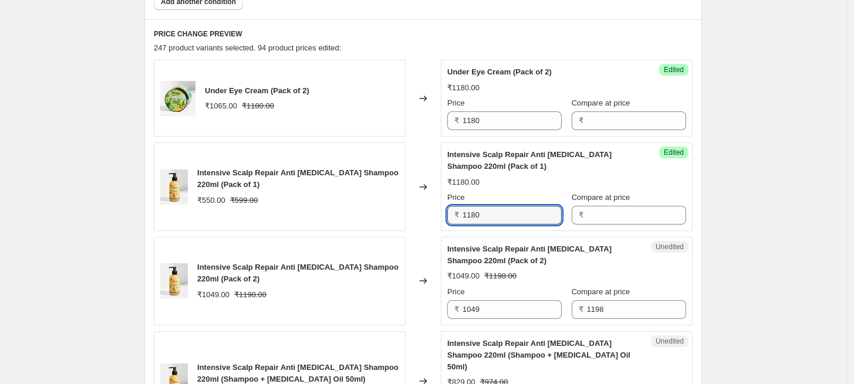
drag, startPoint x: 491, startPoint y: 212, endPoint x: 457, endPoint y: 211, distance: 34.6
click at [457, 211] on div "₹ 1180" at bounding box center [504, 215] width 114 height 19
paste input "599"
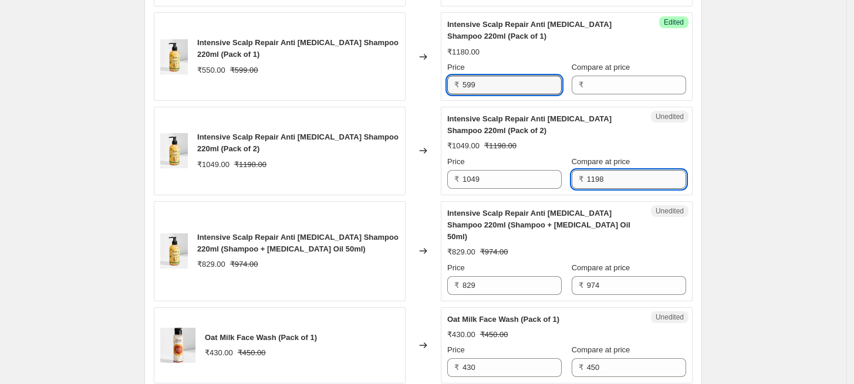
click at [601, 172] on input "1198" at bounding box center [636, 179] width 99 height 19
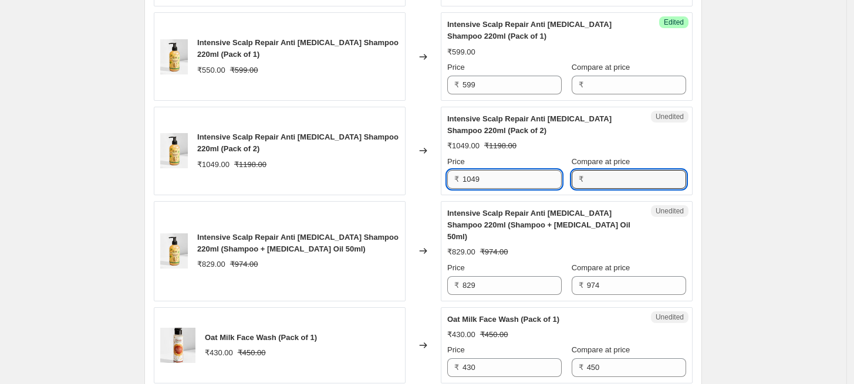
click at [486, 182] on input "1049" at bounding box center [511, 179] width 99 height 19
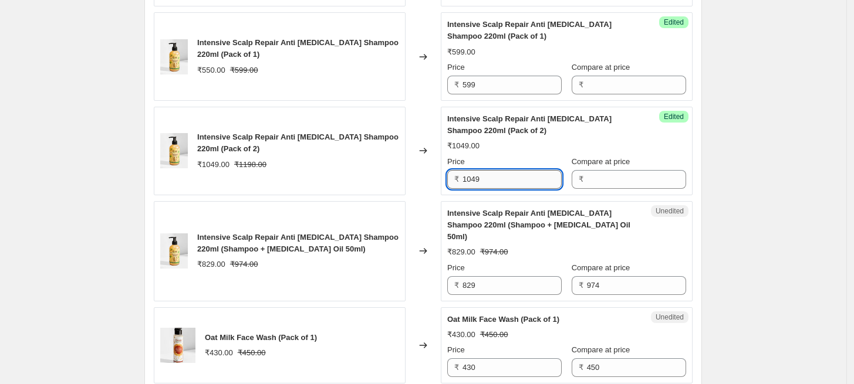
click at [486, 182] on input "1049" at bounding box center [511, 179] width 99 height 19
paste input "198"
click at [626, 276] on input "974" at bounding box center [636, 285] width 99 height 19
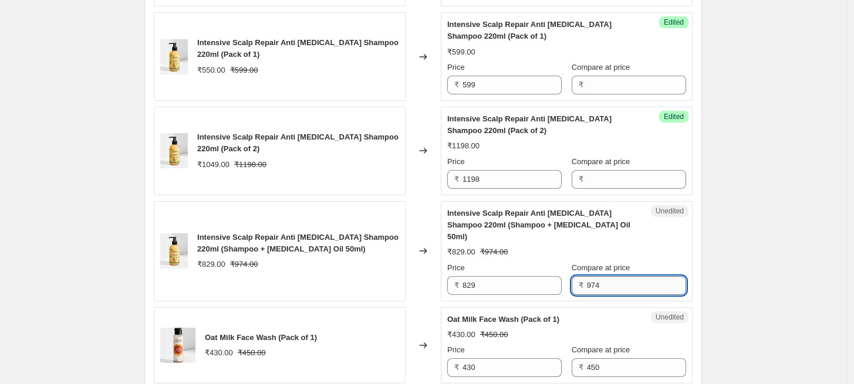
click at [626, 276] on input "974" at bounding box center [636, 285] width 99 height 19
click at [494, 276] on input "829" at bounding box center [511, 285] width 99 height 19
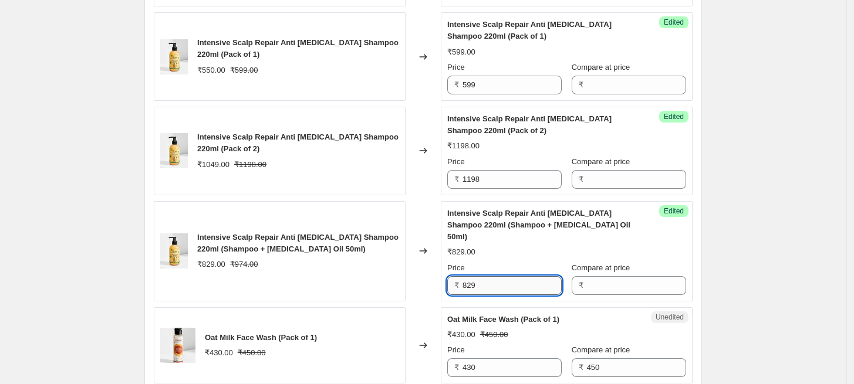
click at [494, 276] on input "829" at bounding box center [511, 285] width 99 height 19
paste input "974"
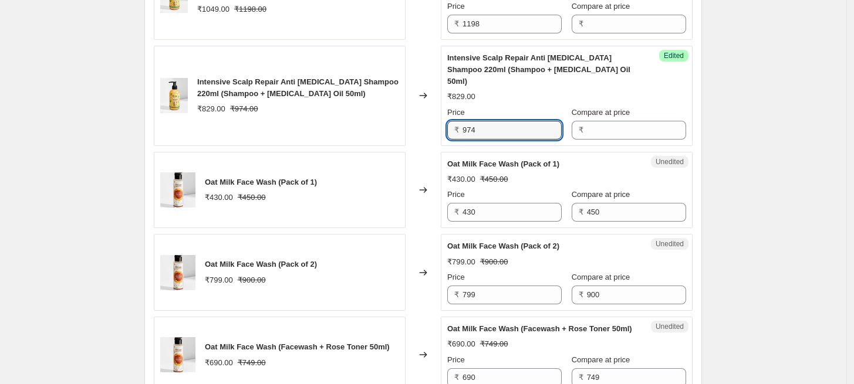
scroll to position [864, 0]
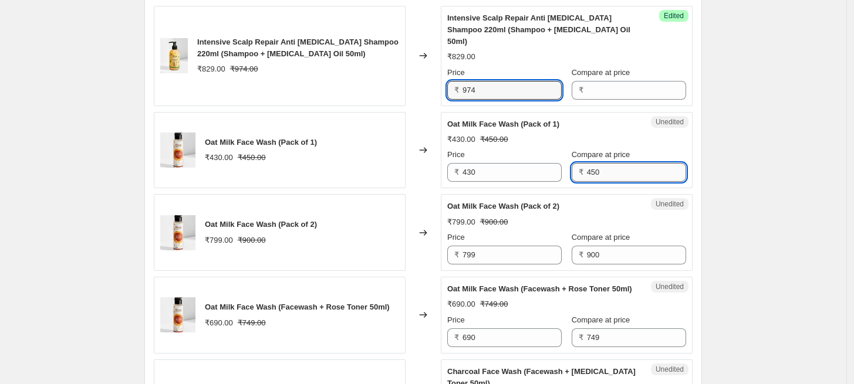
click at [603, 163] on input "450" at bounding box center [636, 172] width 99 height 19
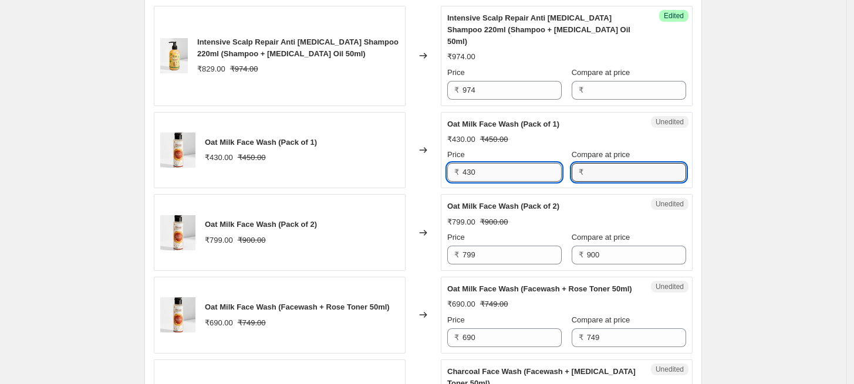
click at [516, 167] on input "430" at bounding box center [511, 172] width 99 height 19
paste input "5"
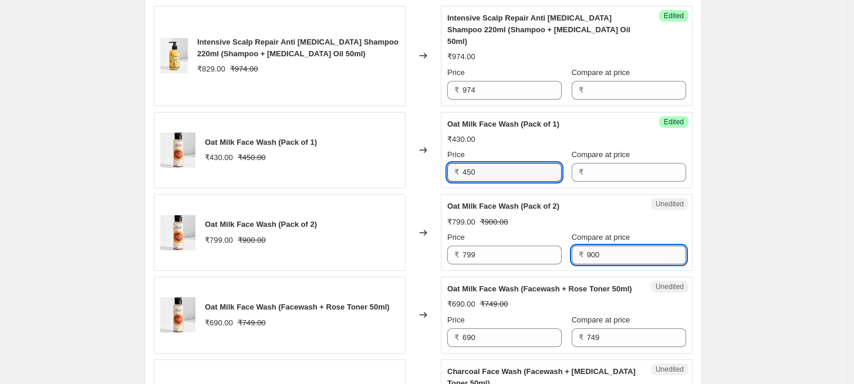
click at [617, 246] on input "900" at bounding box center [636, 255] width 99 height 19
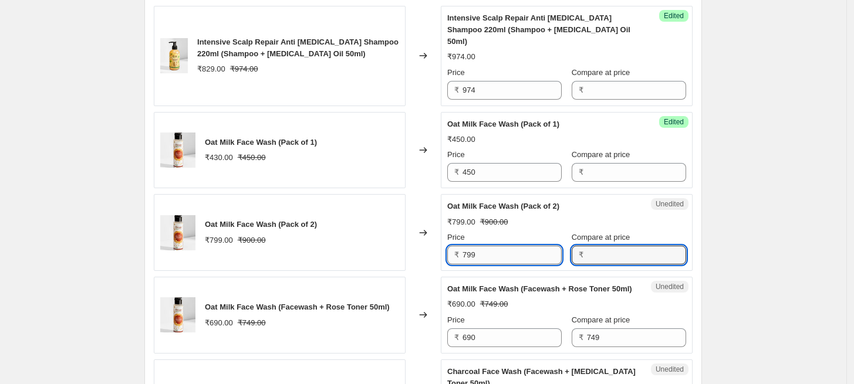
click at [526, 246] on input "799" at bounding box center [511, 255] width 99 height 19
paste input "900"
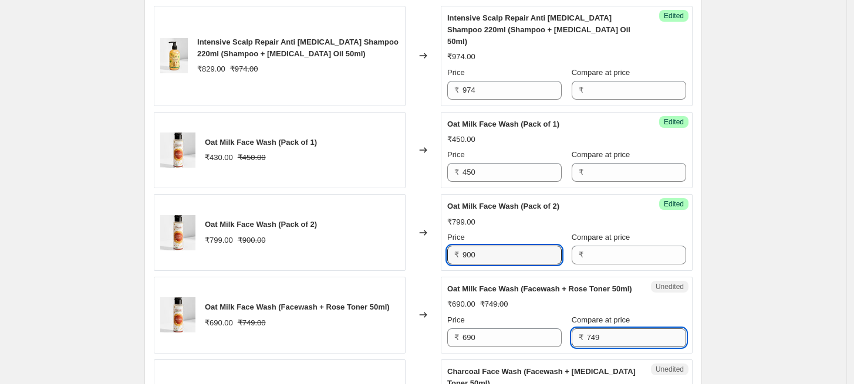
click at [596, 337] on input "749" at bounding box center [636, 338] width 99 height 19
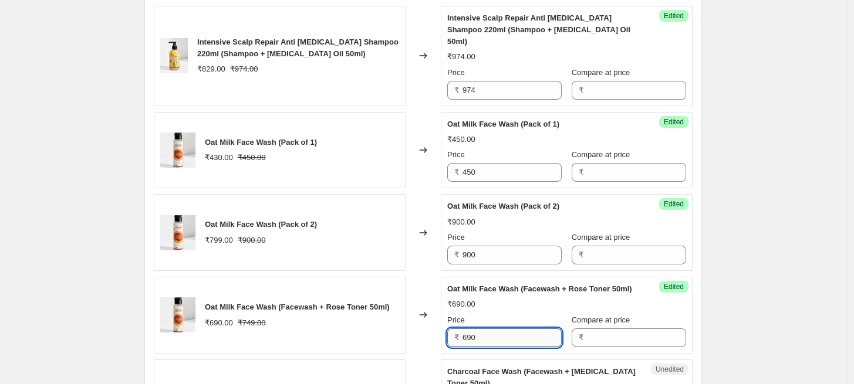
click at [505, 333] on input "690" at bounding box center [511, 338] width 99 height 19
paste input "749"
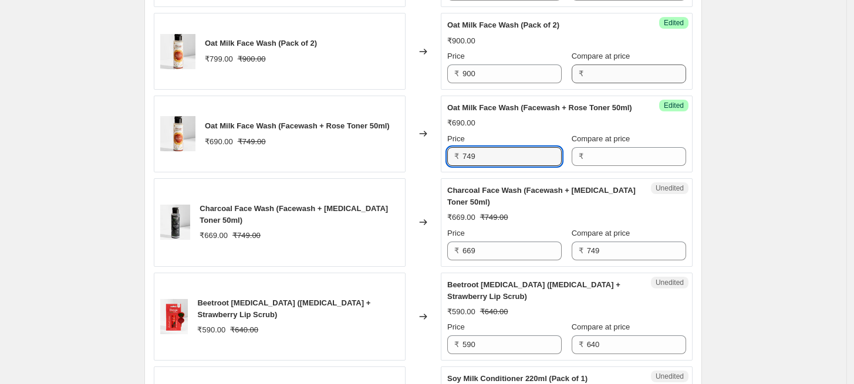
scroll to position [1060, 0]
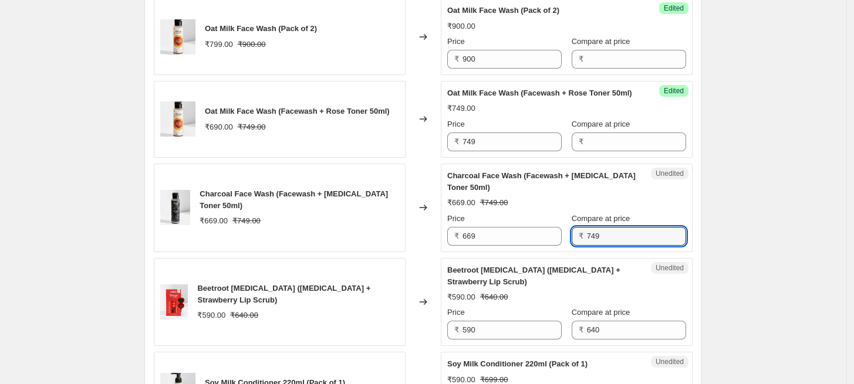
drag, startPoint x: 606, startPoint y: 238, endPoint x: 577, endPoint y: 236, distance: 28.3
click at [577, 236] on div "₹ 749" at bounding box center [629, 236] width 114 height 19
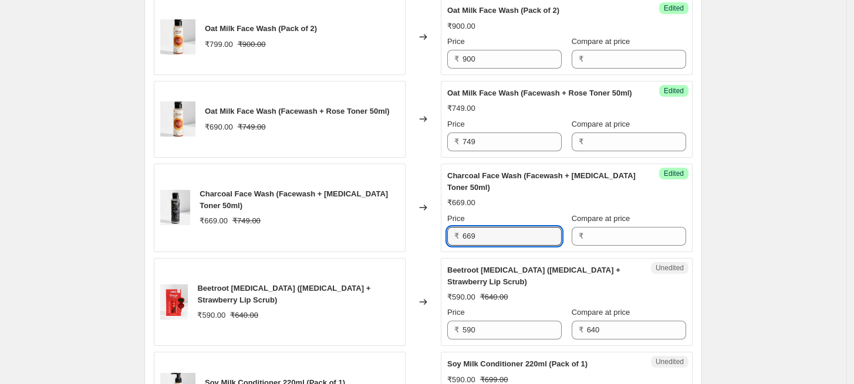
drag, startPoint x: 522, startPoint y: 234, endPoint x: 447, endPoint y: 234, distance: 75.1
click at [447, 234] on div "Success Edited Charcoal Face Wash (Facewash + [MEDICAL_DATA] Toner 50ml) ₹669.0…" at bounding box center [567, 208] width 252 height 89
paste input "74"
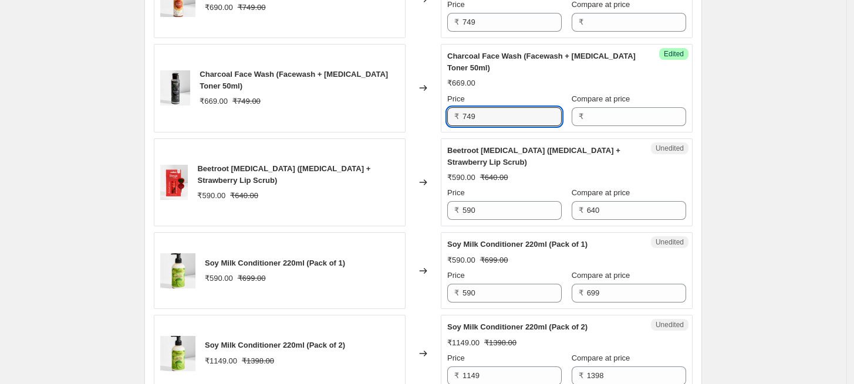
scroll to position [1191, 0]
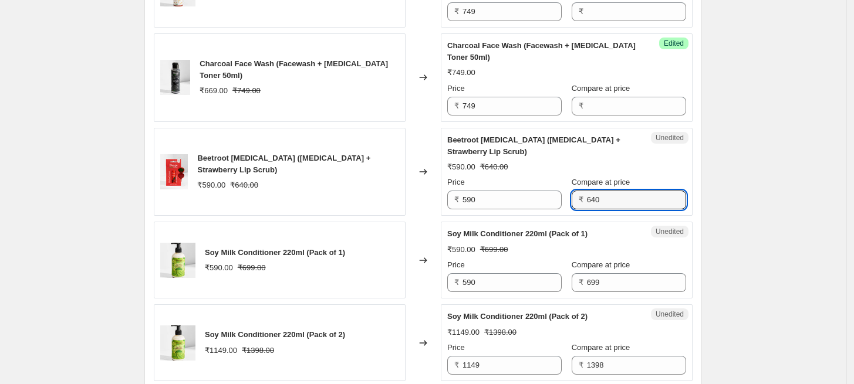
drag, startPoint x: 607, startPoint y: 198, endPoint x: 573, endPoint y: 198, distance: 34.0
click at [573, 198] on div "₹ 640" at bounding box center [629, 200] width 114 height 19
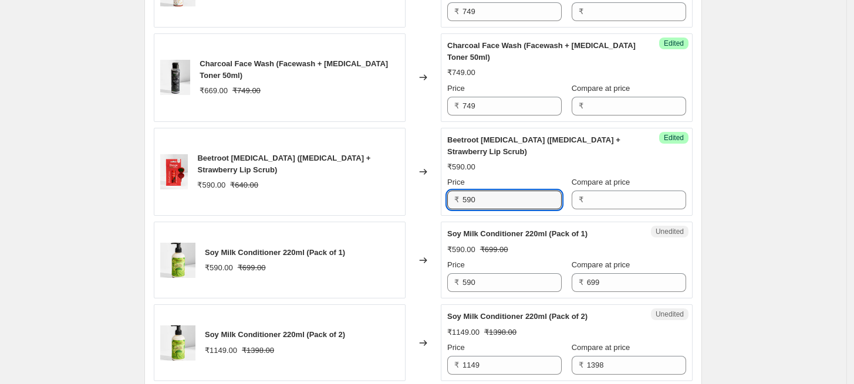
drag, startPoint x: 513, startPoint y: 196, endPoint x: 461, endPoint y: 198, distance: 52.8
click at [461, 198] on div "₹ 590" at bounding box center [504, 200] width 114 height 19
paste input "64"
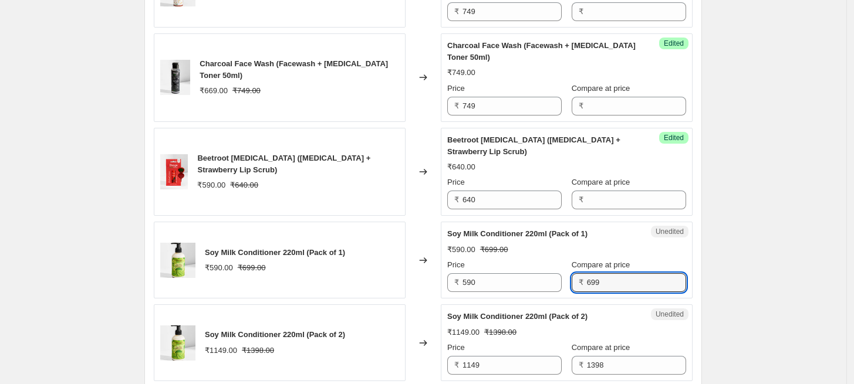
drag, startPoint x: 600, startPoint y: 281, endPoint x: 571, endPoint y: 281, distance: 28.8
click at [572, 281] on div "₹ 699" at bounding box center [629, 282] width 114 height 19
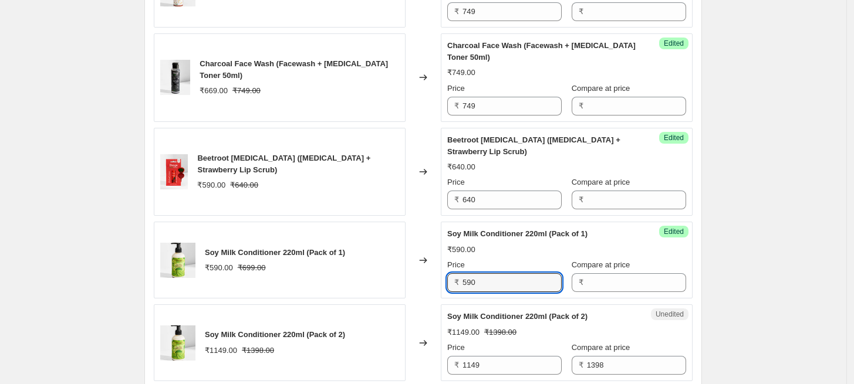
drag, startPoint x: 491, startPoint y: 283, endPoint x: 445, endPoint y: 283, distance: 45.2
click at [445, 283] on div "Success Edited Soy Milk Conditioner 220ml (Pack of 1) ₹590.00 Price ₹ 590 Compa…" at bounding box center [567, 260] width 252 height 77
paste input "699"
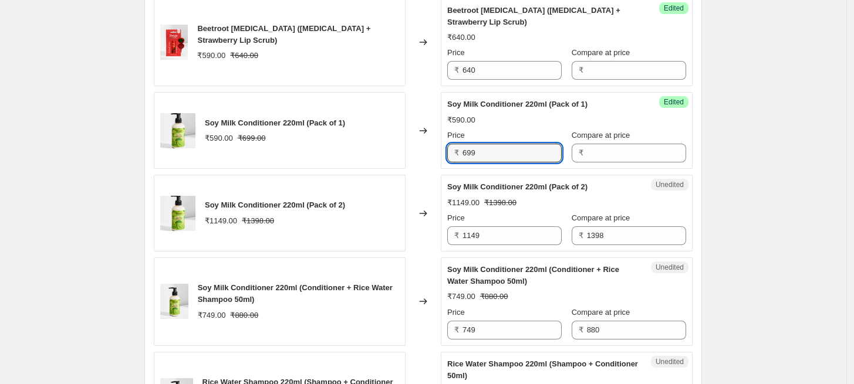
scroll to position [1321, 0]
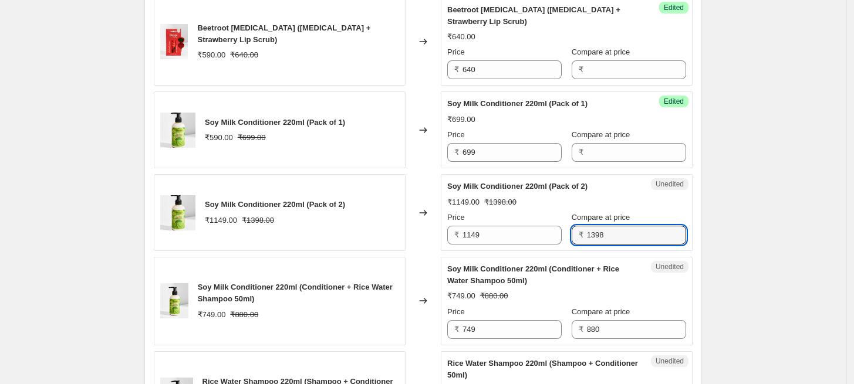
drag, startPoint x: 616, startPoint y: 235, endPoint x: 573, endPoint y: 236, distance: 42.8
click at [573, 236] on div "₹ 1398" at bounding box center [629, 235] width 114 height 19
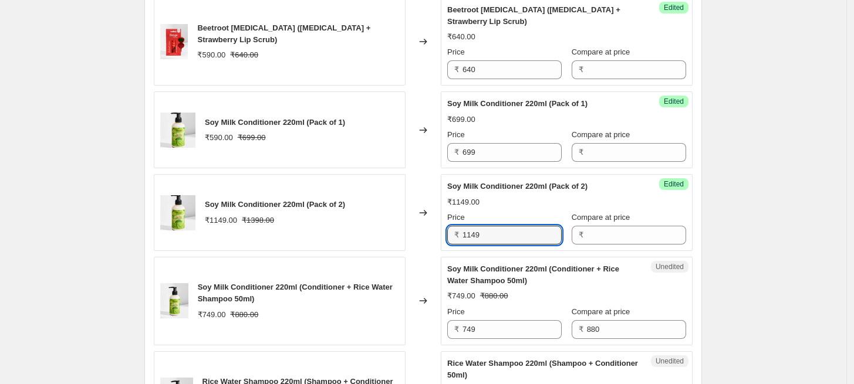
drag, startPoint x: 493, startPoint y: 238, endPoint x: 451, endPoint y: 235, distance: 42.3
click at [451, 235] on div "₹ 1149" at bounding box center [504, 235] width 114 height 19
paste input "398"
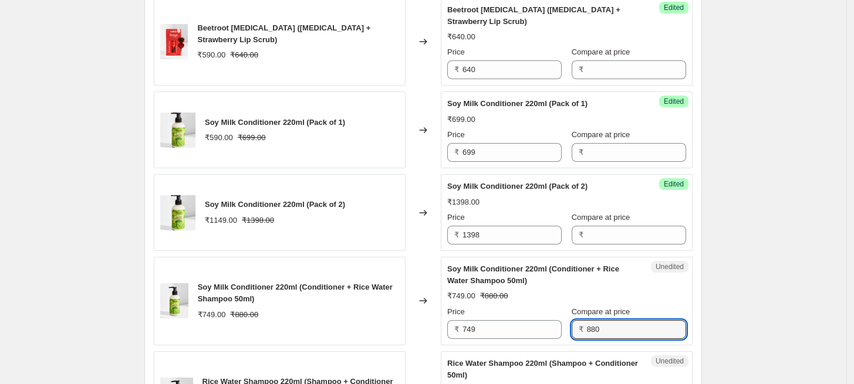
drag, startPoint x: 611, startPoint y: 320, endPoint x: 576, endPoint y: 322, distance: 35.8
click at [576, 322] on div "₹ 880" at bounding box center [629, 329] width 114 height 19
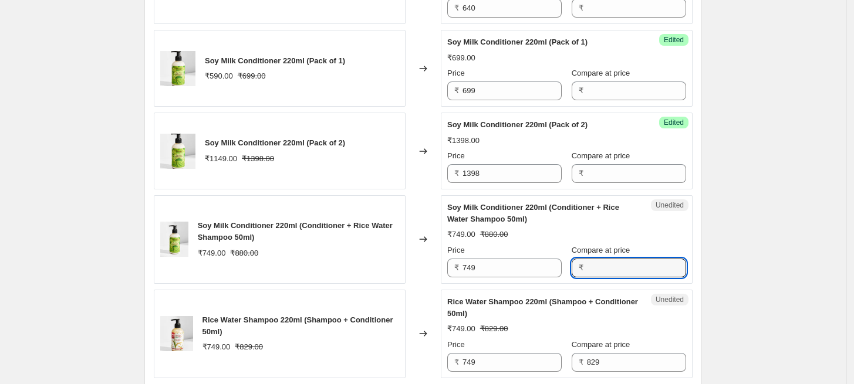
scroll to position [1451, 0]
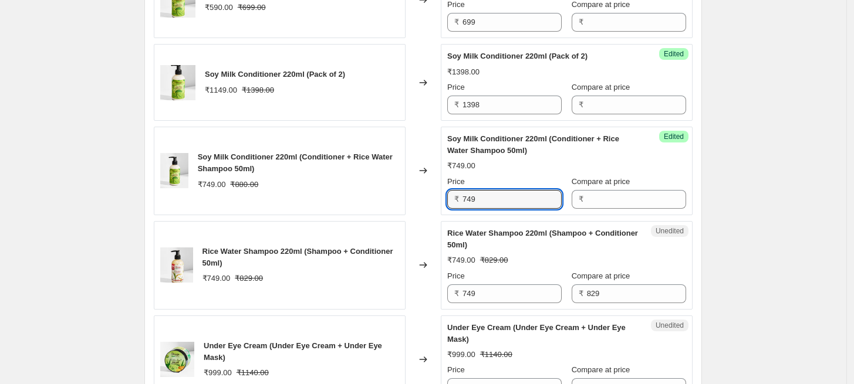
drag, startPoint x: 491, startPoint y: 200, endPoint x: 455, endPoint y: 197, distance: 35.4
click at [455, 197] on div "₹ 749" at bounding box center [504, 199] width 114 height 19
paste
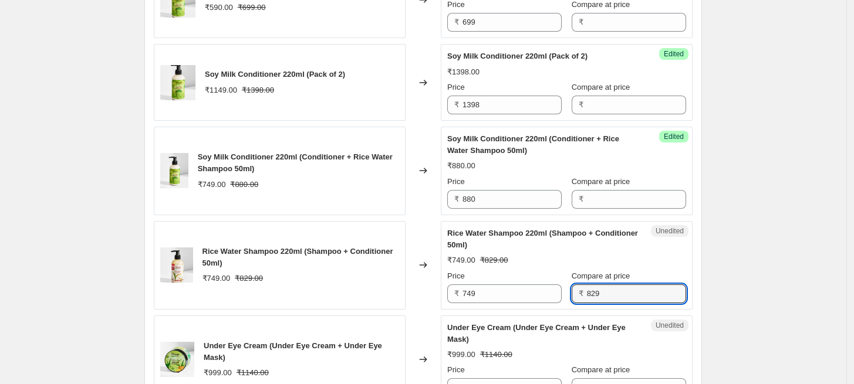
drag, startPoint x: 591, startPoint y: 289, endPoint x: 560, endPoint y: 285, distance: 30.9
click at [560, 285] on div "Price ₹ 749 Compare at price ₹ 829" at bounding box center [566, 287] width 239 height 33
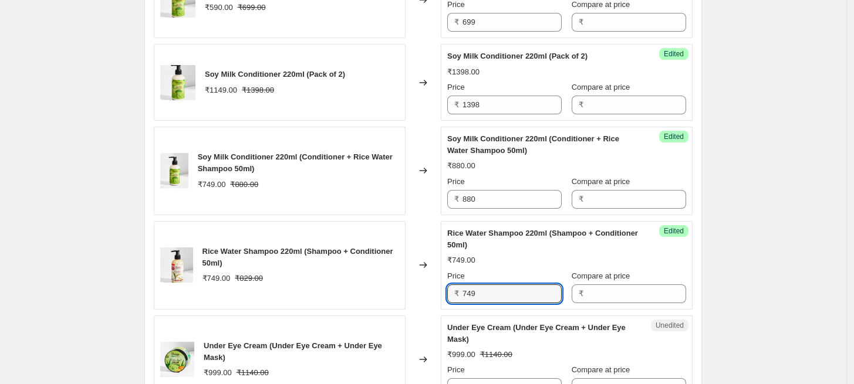
drag, startPoint x: 492, startPoint y: 285, endPoint x: 455, endPoint y: 285, distance: 37.0
click at [455, 285] on div "₹ 749" at bounding box center [504, 294] width 114 height 19
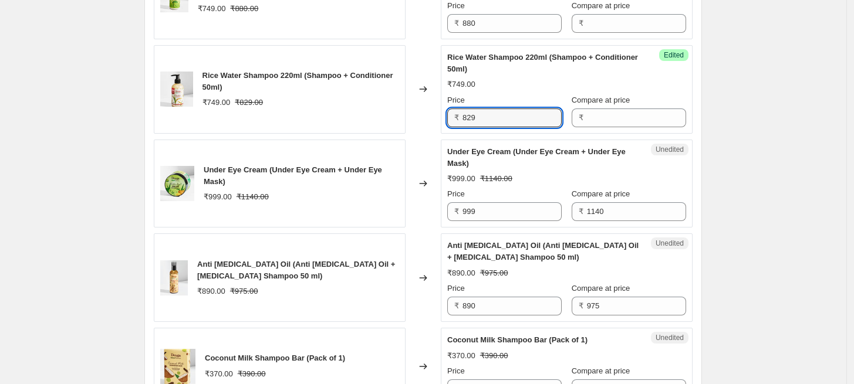
scroll to position [1647, 0]
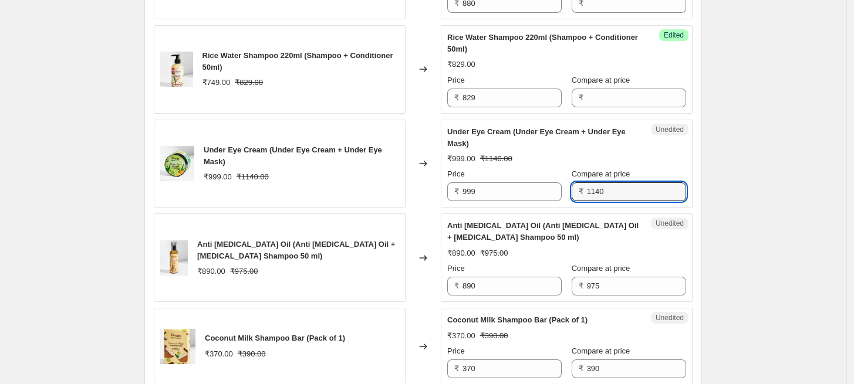
drag, startPoint x: 591, startPoint y: 192, endPoint x: 577, endPoint y: 192, distance: 14.1
click at [577, 192] on div "₹ 1140" at bounding box center [629, 191] width 114 height 19
drag, startPoint x: 625, startPoint y: 190, endPoint x: 573, endPoint y: 192, distance: 51.7
click at [573, 192] on div "₹ 1140" at bounding box center [629, 191] width 114 height 19
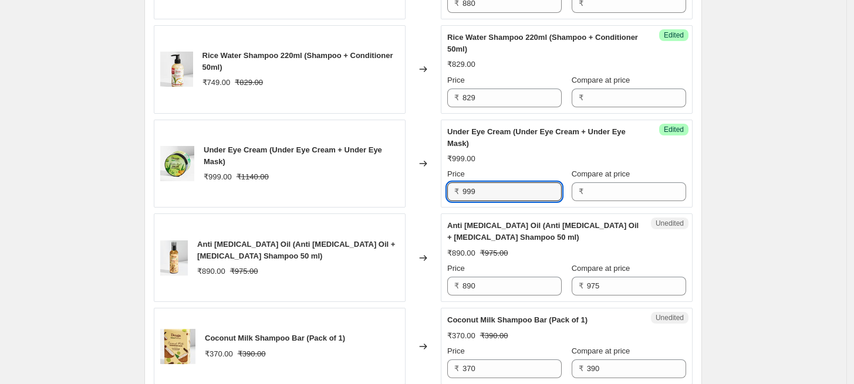
drag, startPoint x: 498, startPoint y: 187, endPoint x: 450, endPoint y: 188, distance: 48.1
click at [450, 188] on div "₹ 999" at bounding box center [504, 191] width 114 height 19
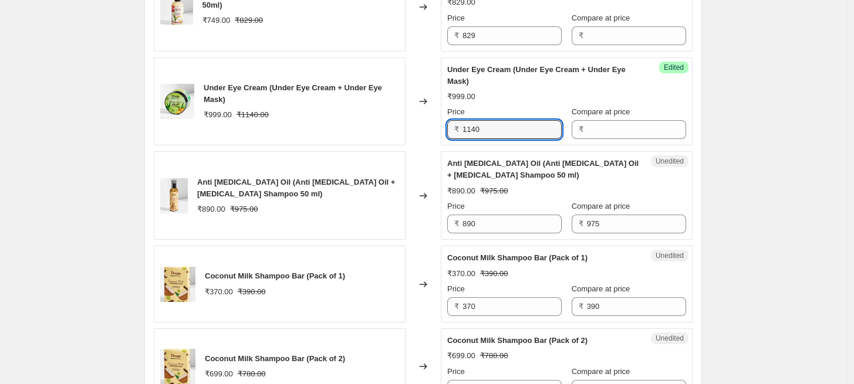
scroll to position [1777, 0]
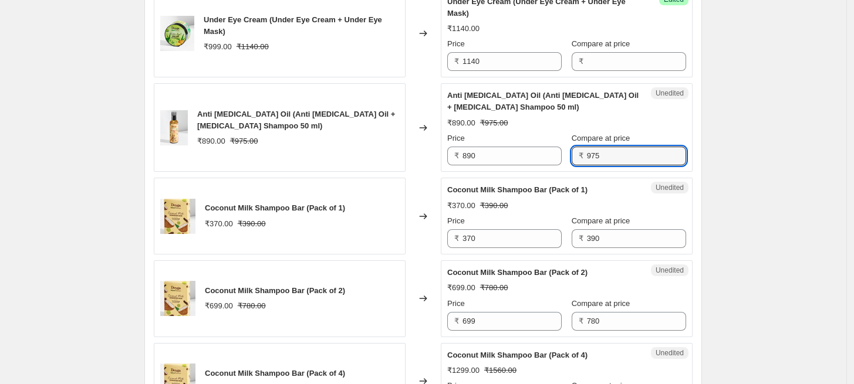
drag, startPoint x: 614, startPoint y: 154, endPoint x: 567, endPoint y: 151, distance: 47.0
click at [567, 151] on div "Price ₹ 890 Compare at price ₹ 975" at bounding box center [566, 149] width 239 height 33
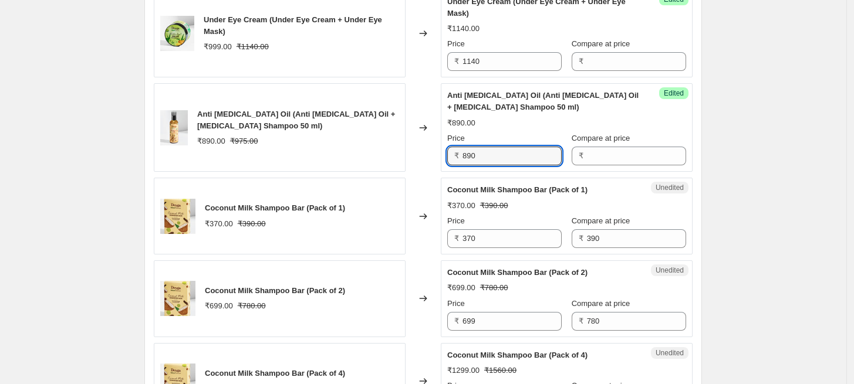
drag, startPoint x: 480, startPoint y: 152, endPoint x: 444, endPoint y: 151, distance: 35.8
click at [444, 151] on div "Success Edited Anti [MEDICAL_DATA] Oil (Anti [MEDICAL_DATA] Oil + [MEDICAL_DATA…" at bounding box center [567, 127] width 252 height 89
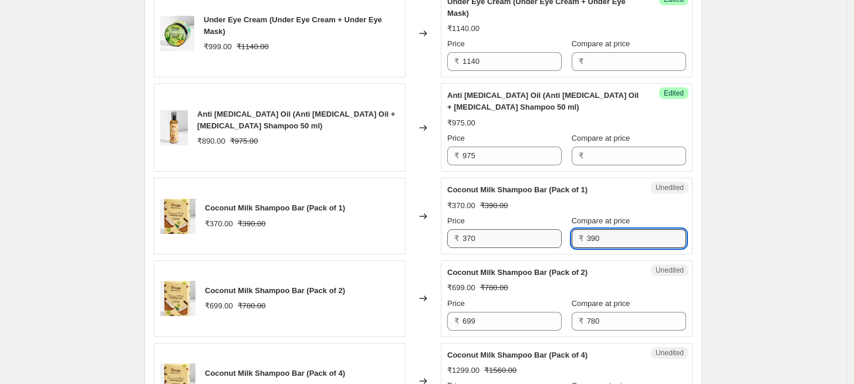
drag, startPoint x: 611, startPoint y: 239, endPoint x: 550, endPoint y: 231, distance: 61.5
click at [550, 231] on div "Price ₹ 370 Compare at price ₹ 390" at bounding box center [566, 231] width 239 height 33
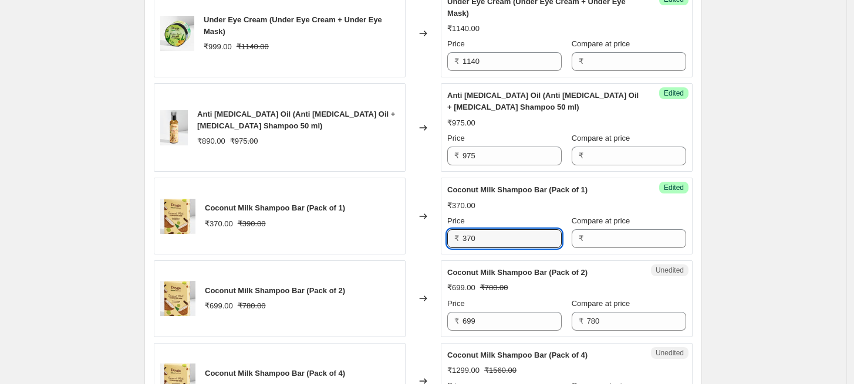
drag, startPoint x: 493, startPoint y: 232, endPoint x: 432, endPoint y: 234, distance: 60.5
click at [432, 234] on div "Coconut Milk Shampoo Bar (Pack of 1) ₹370.00 ₹390.00 Changed to Success Edited …" at bounding box center [423, 216] width 539 height 77
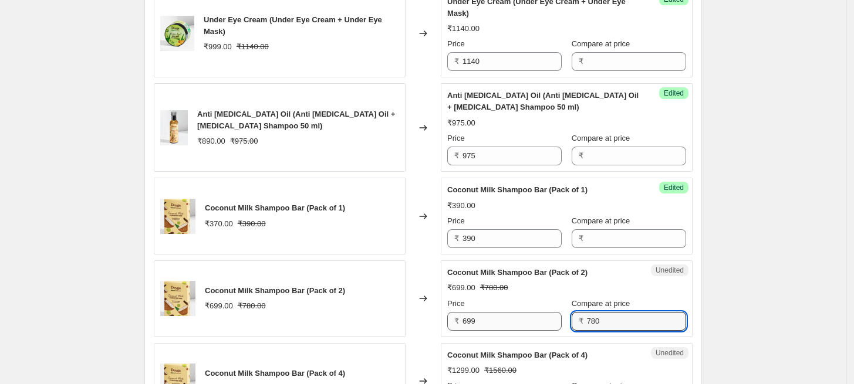
drag, startPoint x: 593, startPoint y: 318, endPoint x: 555, endPoint y: 312, distance: 39.3
click at [555, 312] on div "Price ₹ 699 Compare at price ₹ 780" at bounding box center [566, 314] width 239 height 33
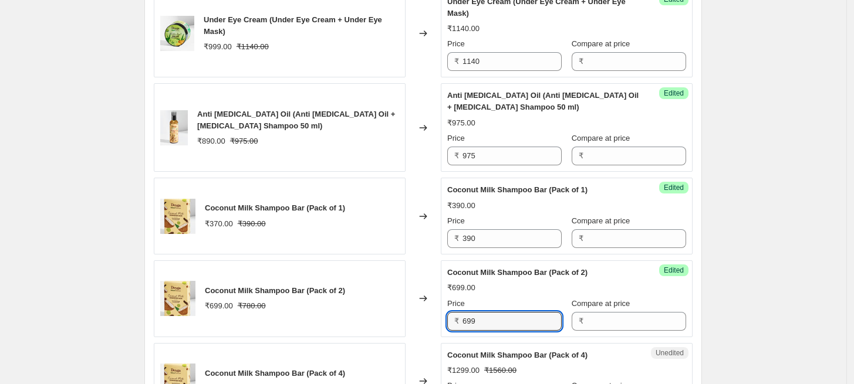
drag, startPoint x: 502, startPoint y: 320, endPoint x: 423, endPoint y: 307, distance: 79.7
click at [423, 307] on div "Coconut Milk Shampoo Bar (Pack of 2) ₹699.00 ₹780.00 Changed to Success Edited …" at bounding box center [423, 299] width 539 height 77
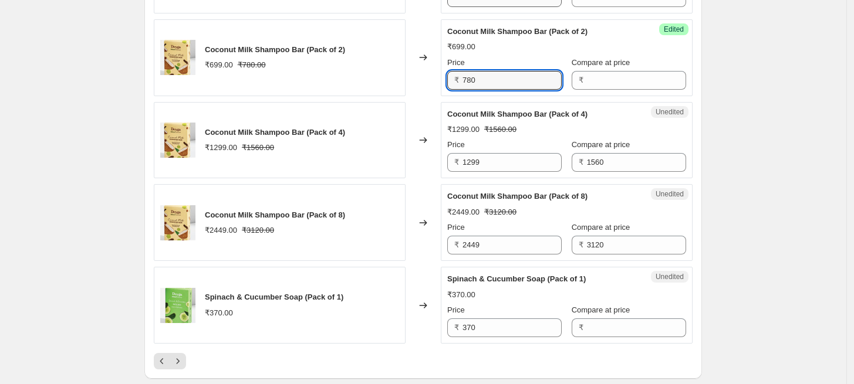
scroll to position [2038, 0]
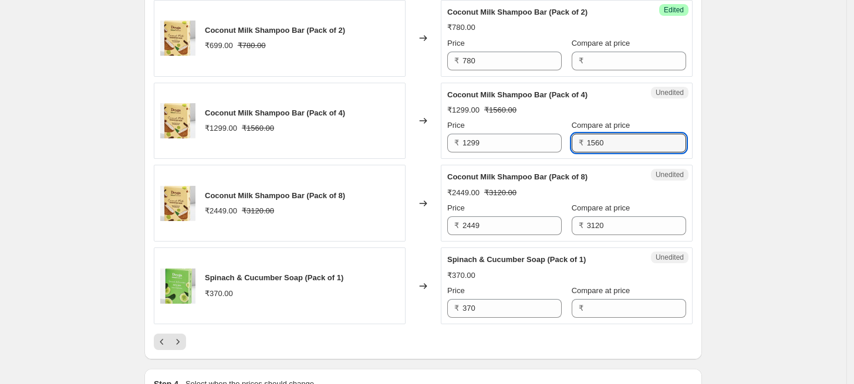
drag, startPoint x: 615, startPoint y: 140, endPoint x: 572, endPoint y: 143, distance: 42.9
click at [572, 143] on div "₹ 1560" at bounding box center [629, 143] width 114 height 19
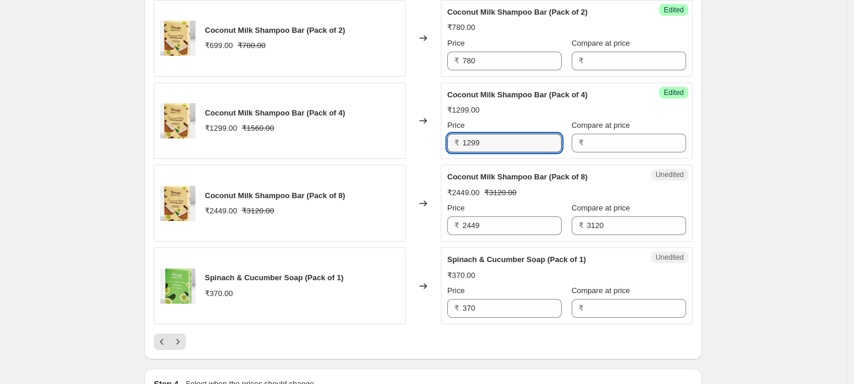
drag, startPoint x: 487, startPoint y: 143, endPoint x: 444, endPoint y: 142, distance: 43.4
click at [444, 142] on div "Success Edited Coconut Milk Shampoo Bar (Pack of 4) ₹1299.00 Price ₹ 1299 Compa…" at bounding box center [567, 121] width 252 height 77
click at [444, 143] on div "Success Edited Coconut Milk Shampoo Bar (Pack of 4) ₹1299.00 Price ₹ 1299 Compa…" at bounding box center [567, 121] width 252 height 77
drag, startPoint x: 466, startPoint y: 144, endPoint x: 453, endPoint y: 143, distance: 12.9
click at [453, 143] on div "₹ 1299" at bounding box center [504, 143] width 114 height 19
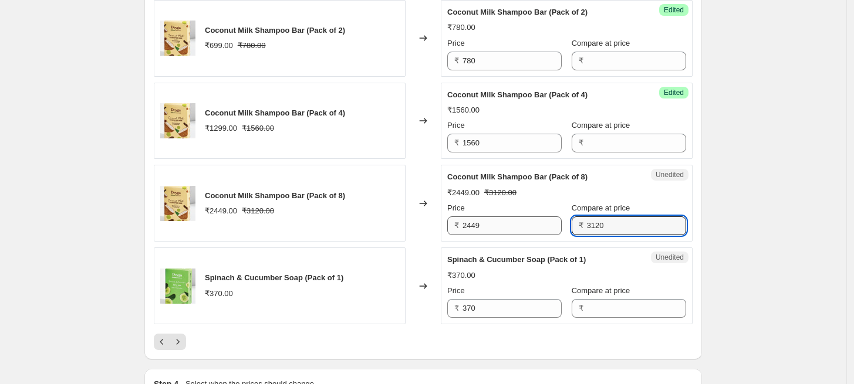
drag, startPoint x: 617, startPoint y: 223, endPoint x: 555, endPoint y: 220, distance: 61.7
click at [555, 220] on div "Price ₹ 2449 Compare at price ₹ 3120" at bounding box center [566, 218] width 239 height 33
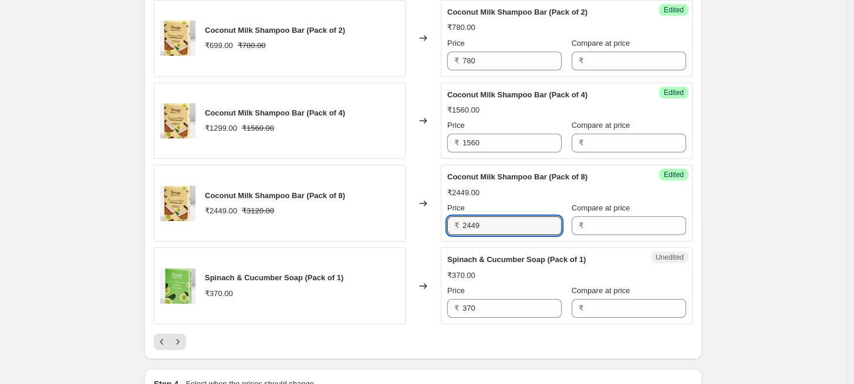
drag, startPoint x: 463, startPoint y: 220, endPoint x: 444, endPoint y: 217, distance: 19.0
click at [444, 217] on div "Success Edited Coconut Milk Shampoo Bar (Pack of 8) ₹2449.00 Price ₹ 2449 Compa…" at bounding box center [567, 203] width 252 height 77
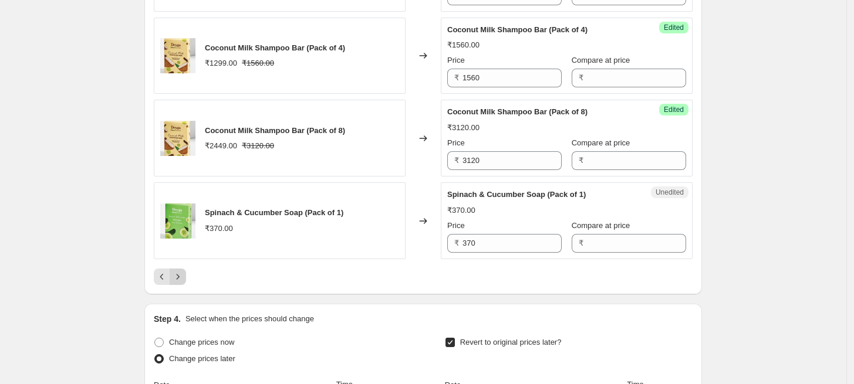
click at [184, 273] on icon "Next" at bounding box center [178, 277] width 12 height 12
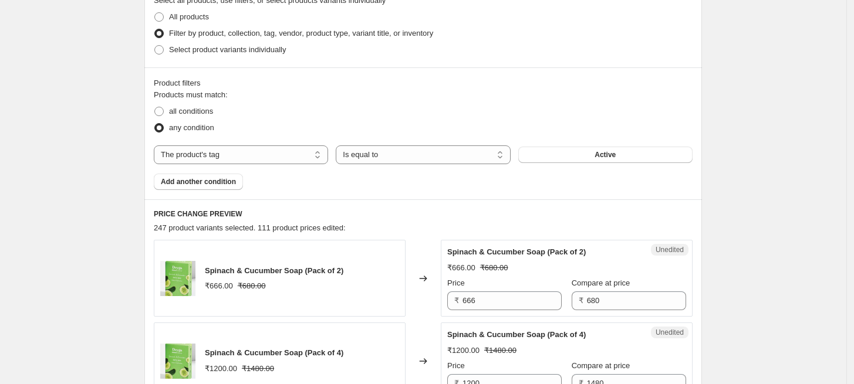
scroll to position [474, 0]
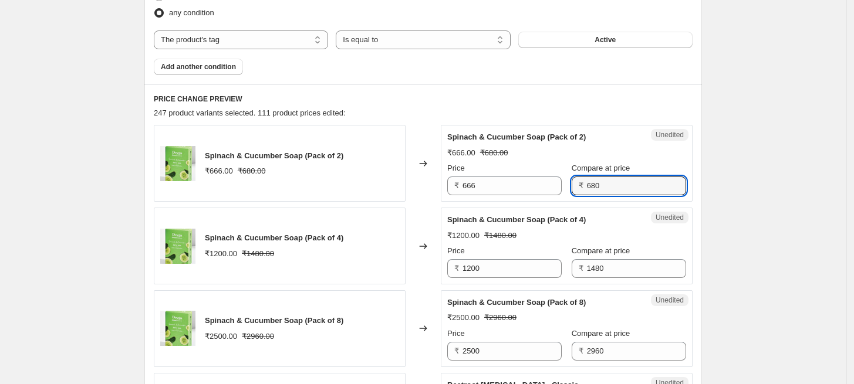
drag, startPoint x: 603, startPoint y: 185, endPoint x: 571, endPoint y: 185, distance: 32.3
click at [572, 185] on div "₹ 680" at bounding box center [629, 186] width 114 height 19
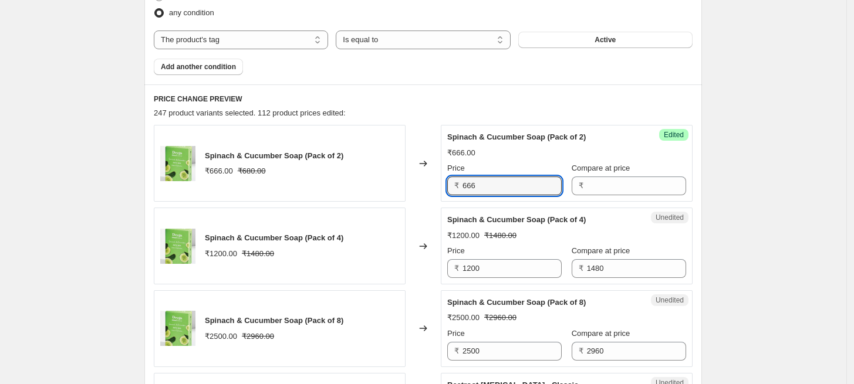
drag, startPoint x: 491, startPoint y: 182, endPoint x: 446, endPoint y: 183, distance: 45.2
click at [446, 183] on div "Success Edited Spinach & Cucumber Soap (Pack of 2) ₹666.00 Price ₹ 666 Compare …" at bounding box center [567, 163] width 252 height 77
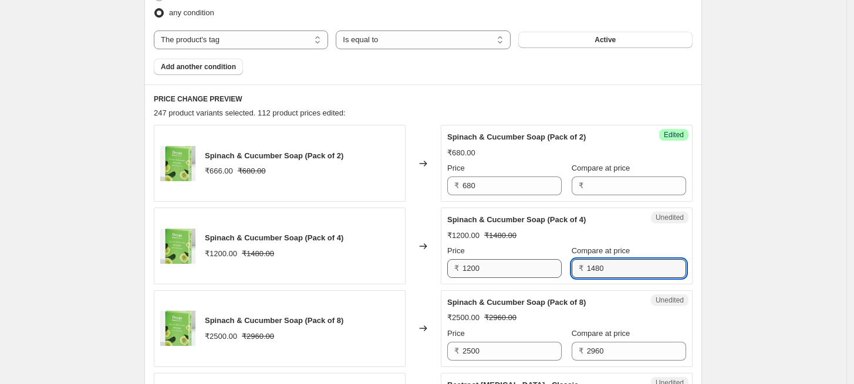
drag, startPoint x: 610, startPoint y: 268, endPoint x: 543, endPoint y: 262, distance: 67.2
click at [543, 262] on div "Price ₹ 1200 Compare at price ₹ 1480" at bounding box center [566, 261] width 239 height 33
click at [471, 269] on input "1200" at bounding box center [511, 268] width 99 height 19
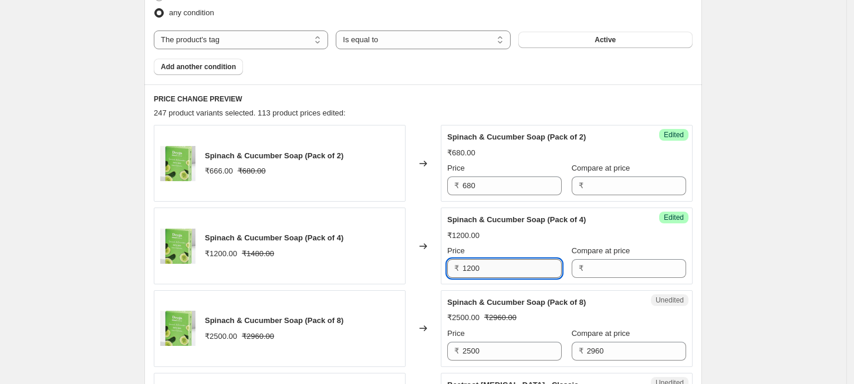
click at [471, 269] on input "1200" at bounding box center [511, 268] width 99 height 19
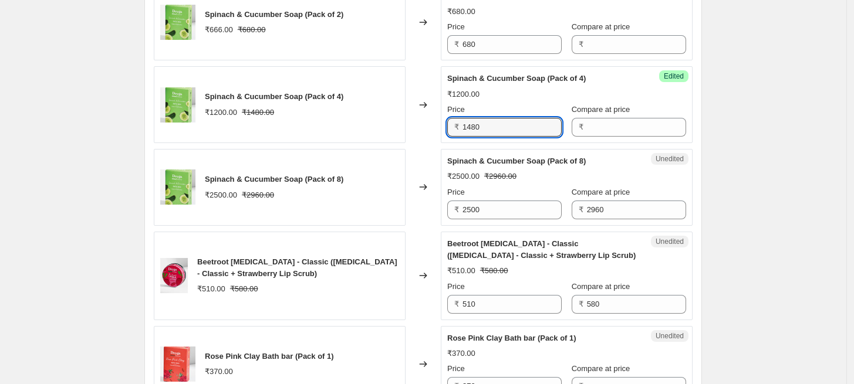
scroll to position [669, 0]
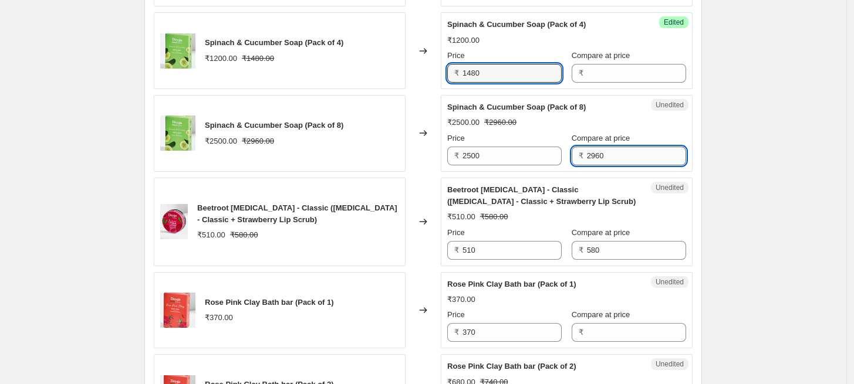
click at [587, 154] on input "2960" at bounding box center [636, 156] width 99 height 19
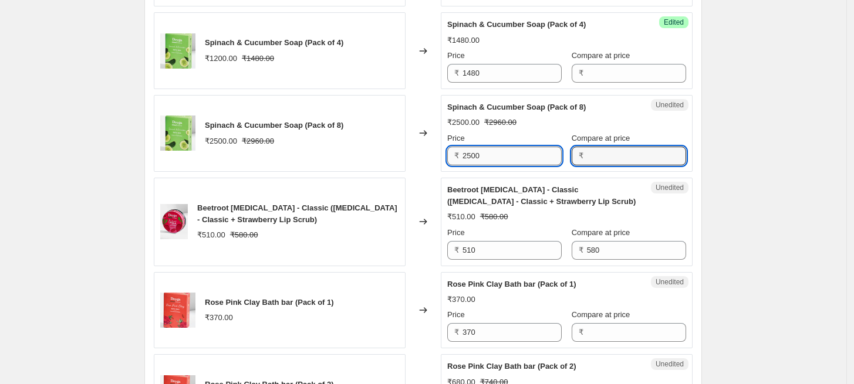
click at [468, 153] on input "2500" at bounding box center [511, 156] width 99 height 19
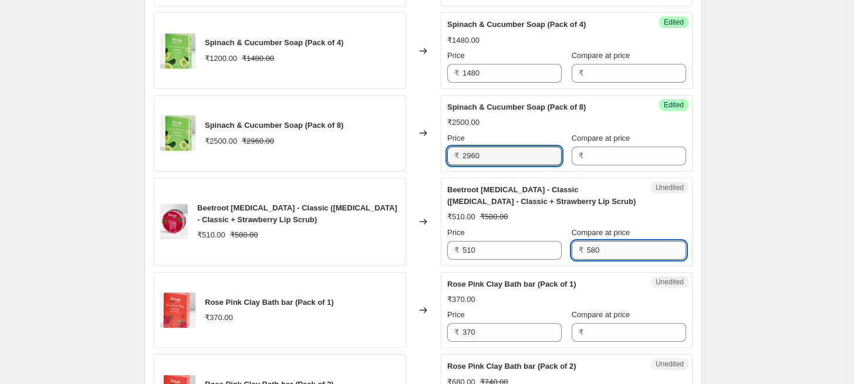
click at [589, 249] on input "580" at bounding box center [636, 250] width 99 height 19
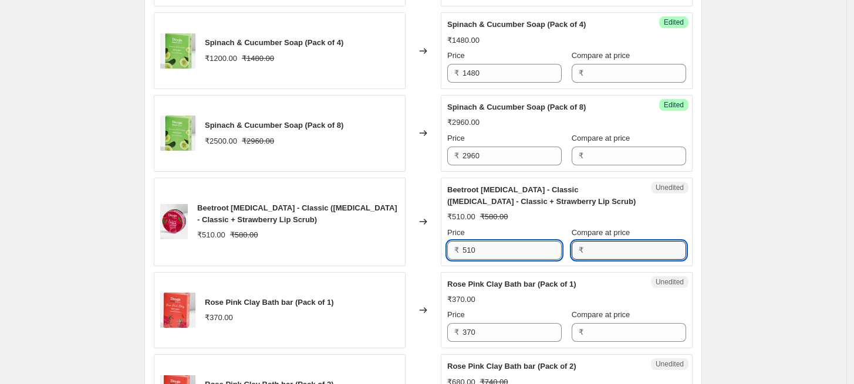
click at [471, 246] on input "510" at bounding box center [511, 250] width 99 height 19
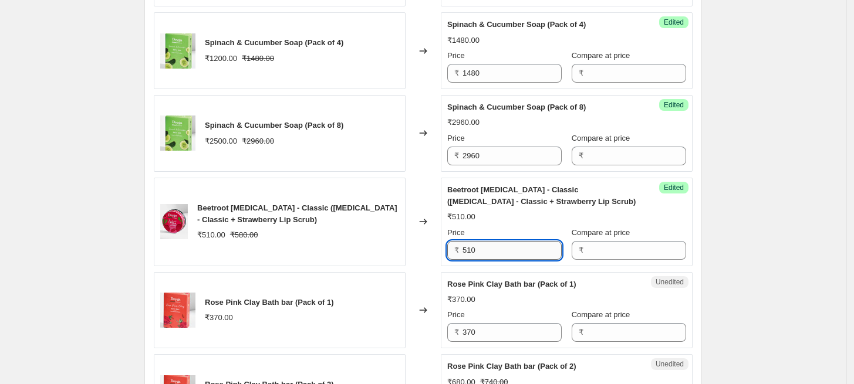
click at [471, 246] on input "510" at bounding box center [511, 250] width 99 height 19
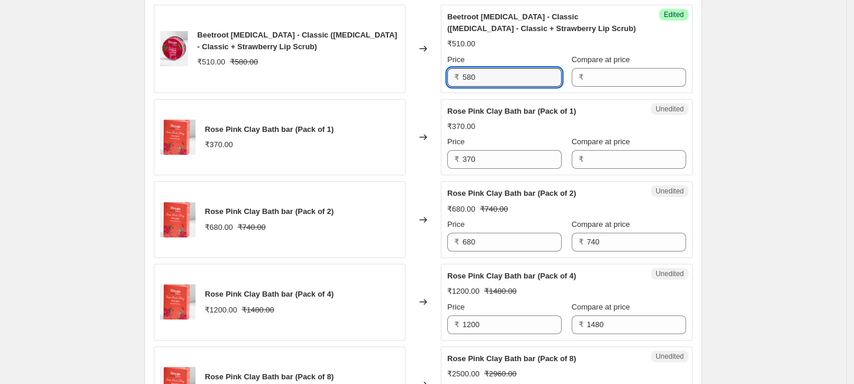
scroll to position [864, 0]
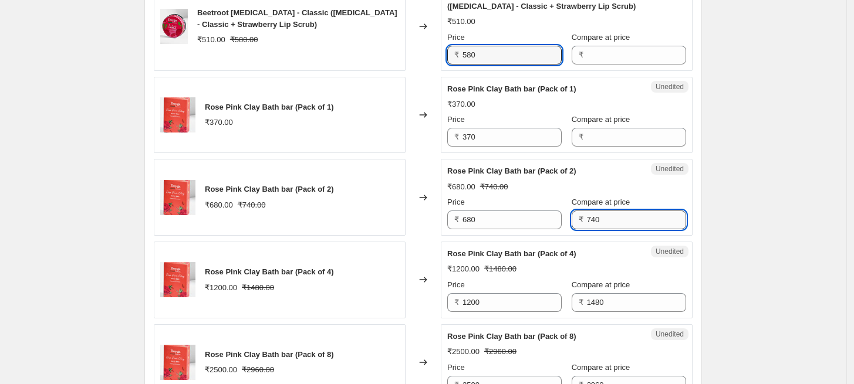
click at [587, 220] on input "740" at bounding box center [636, 220] width 99 height 19
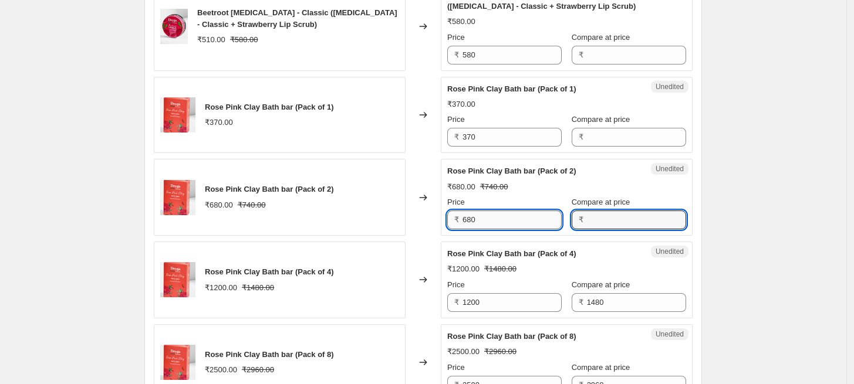
click at [479, 219] on input "680" at bounding box center [511, 220] width 99 height 19
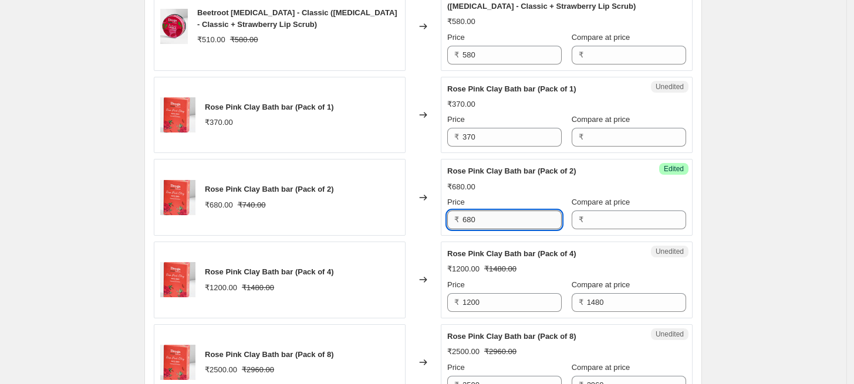
click at [479, 219] on input "680" at bounding box center [511, 220] width 99 height 19
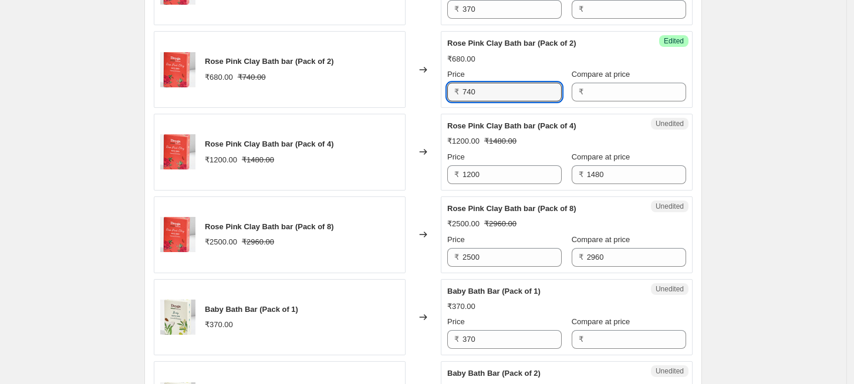
scroll to position [995, 0]
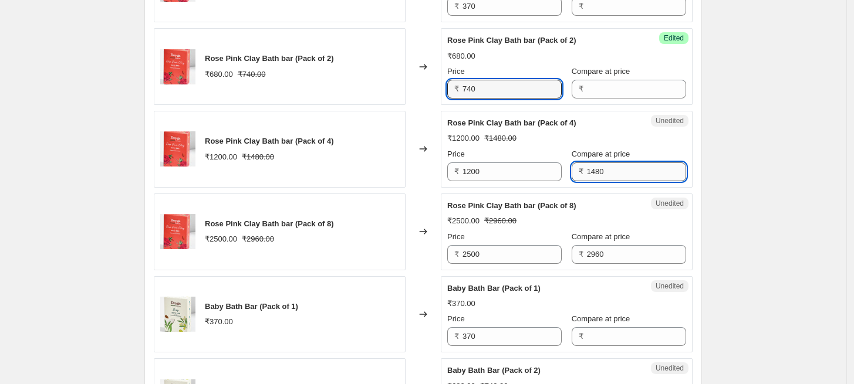
click at [587, 164] on input "1480" at bounding box center [636, 172] width 99 height 19
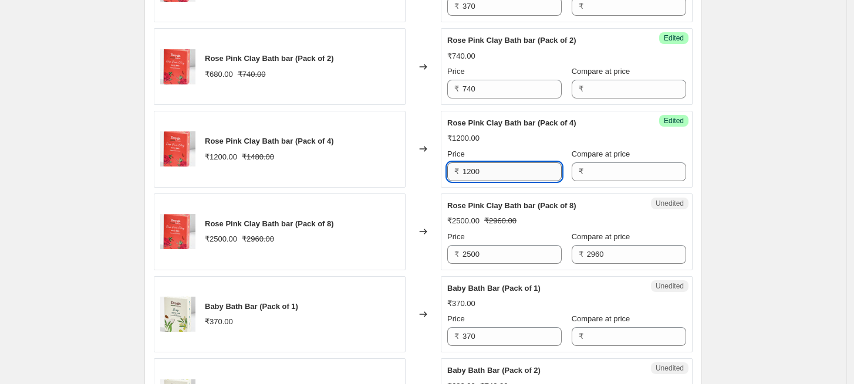
click at [474, 170] on input "1200" at bounding box center [511, 172] width 99 height 19
click at [587, 256] on input "2960" at bounding box center [636, 254] width 99 height 19
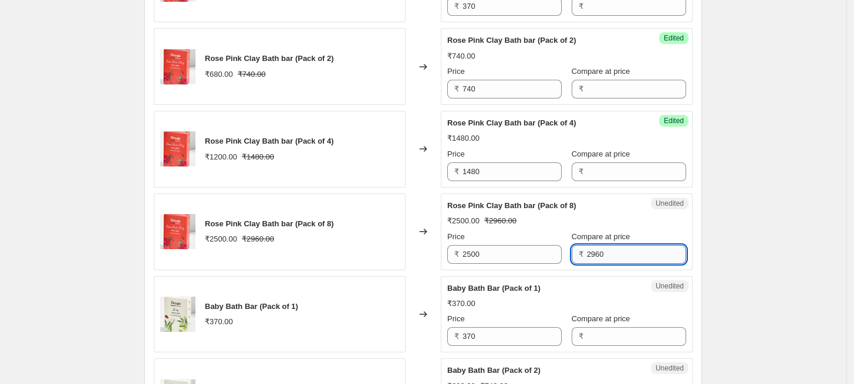
click at [587, 256] on input "2960" at bounding box center [636, 254] width 99 height 19
click at [468, 252] on input "2500" at bounding box center [511, 254] width 99 height 19
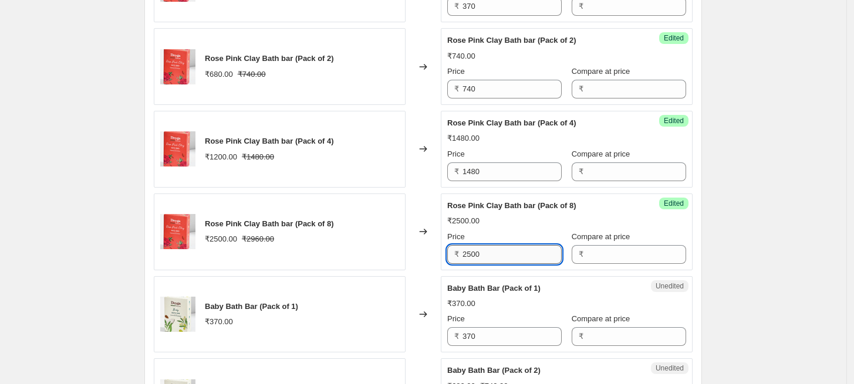
click at [468, 252] on input "2500" at bounding box center [511, 254] width 99 height 19
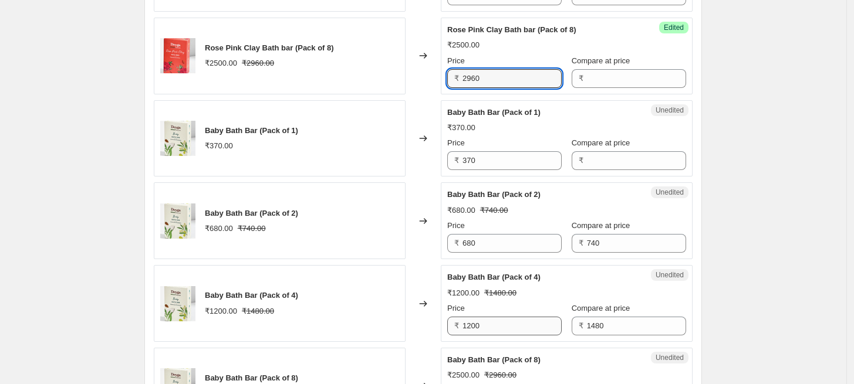
scroll to position [1191, 0]
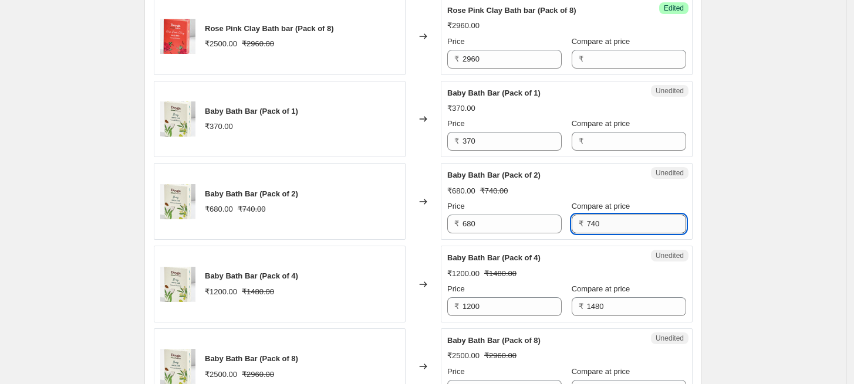
click at [587, 222] on input "740" at bounding box center [636, 224] width 99 height 19
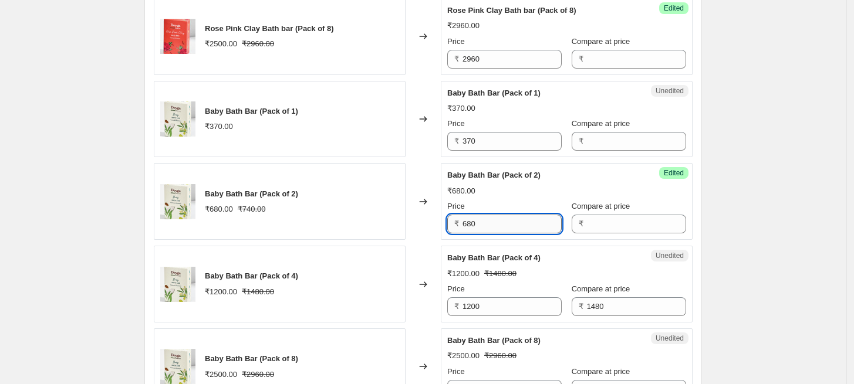
click at [475, 225] on input "680" at bounding box center [511, 224] width 99 height 19
click at [589, 309] on input "1480" at bounding box center [636, 307] width 99 height 19
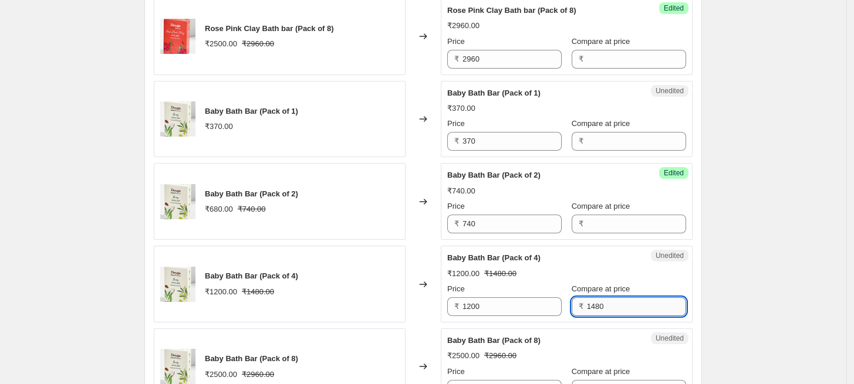
click at [589, 309] on input "1480" at bounding box center [636, 307] width 99 height 19
click at [469, 306] on input "1200" at bounding box center [511, 307] width 99 height 19
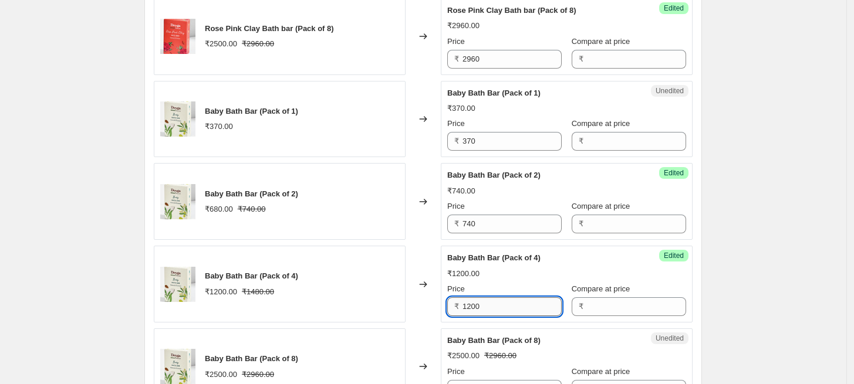
click at [469, 306] on input "1200" at bounding box center [511, 307] width 99 height 19
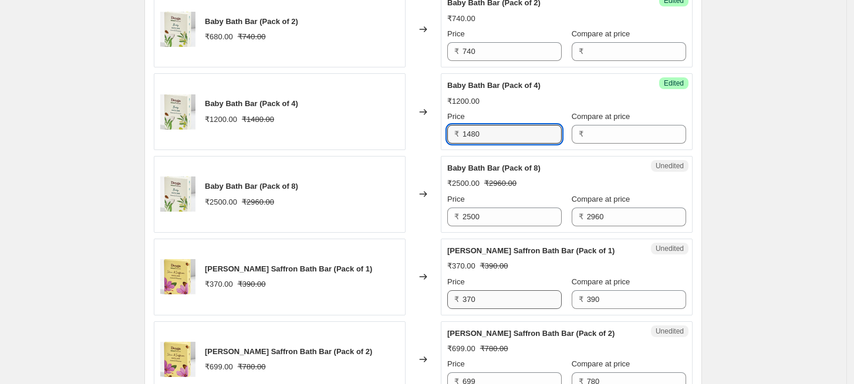
scroll to position [1386, 0]
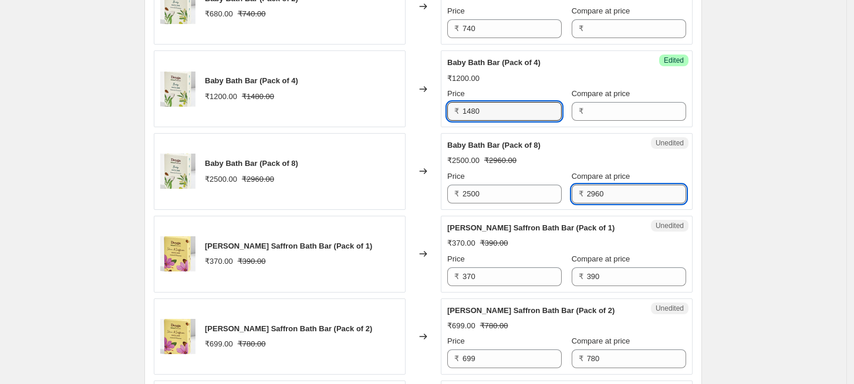
click at [587, 197] on input "2960" at bounding box center [636, 194] width 99 height 19
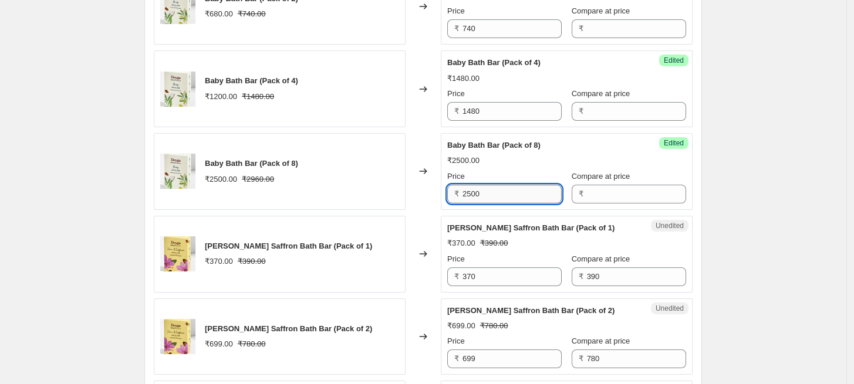
click at [474, 197] on input "2500" at bounding box center [511, 194] width 99 height 19
click at [578, 273] on div "₹ 390" at bounding box center [629, 277] width 114 height 19
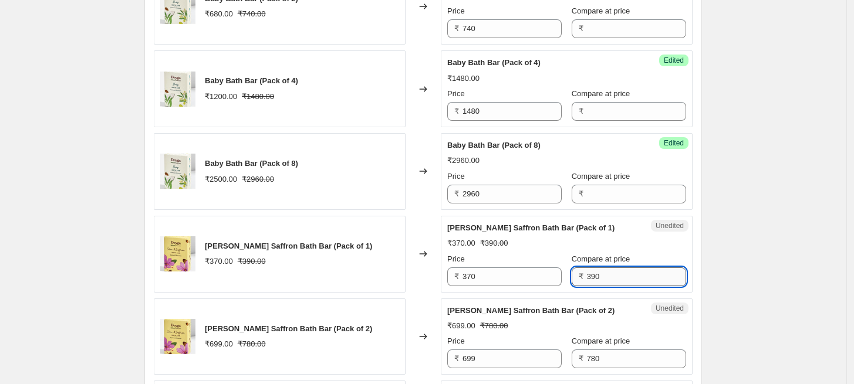
click at [587, 273] on input "390" at bounding box center [636, 277] width 99 height 19
click at [473, 275] on input "370" at bounding box center [511, 277] width 99 height 19
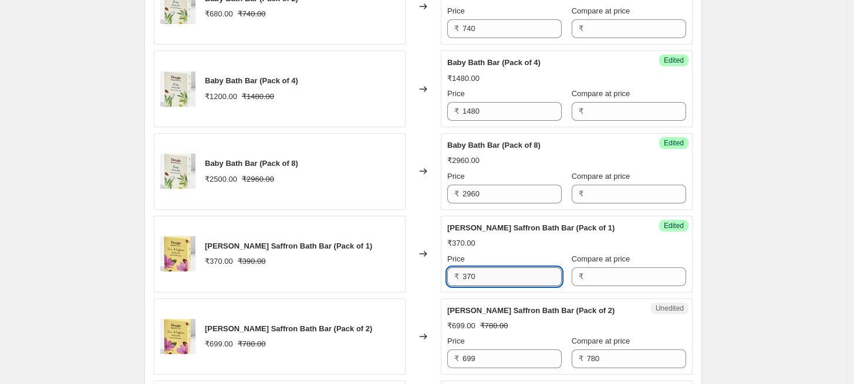
click at [473, 275] on input "370" at bounding box center [511, 277] width 99 height 19
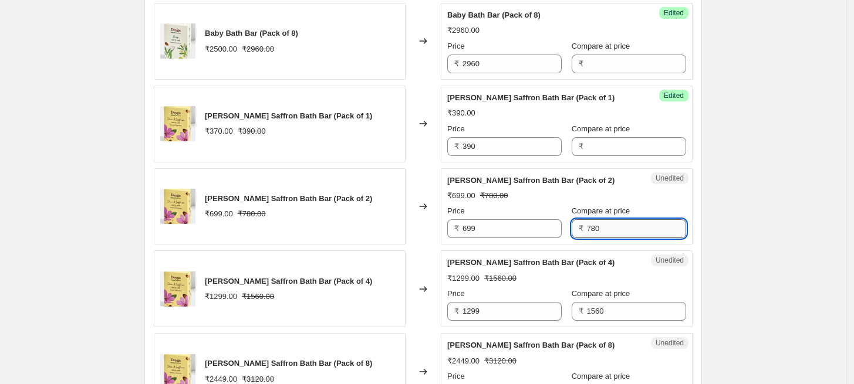
click at [587, 229] on input "780" at bounding box center [636, 228] width 99 height 19
click at [472, 226] on input "699" at bounding box center [511, 228] width 99 height 19
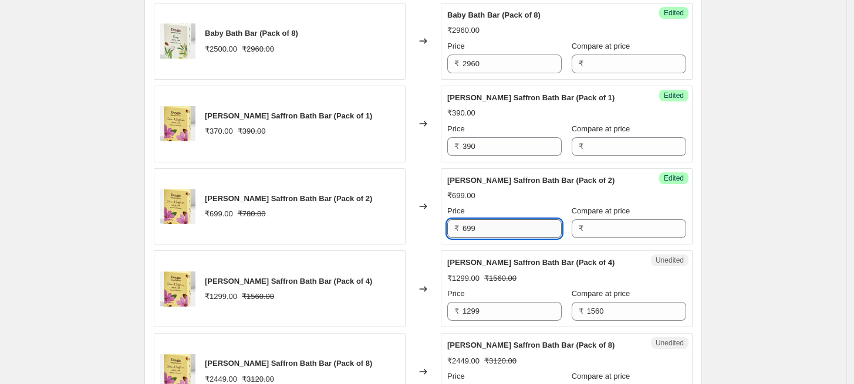
click at [472, 226] on input "699" at bounding box center [511, 228] width 99 height 19
click at [587, 312] on input "1560" at bounding box center [636, 311] width 99 height 19
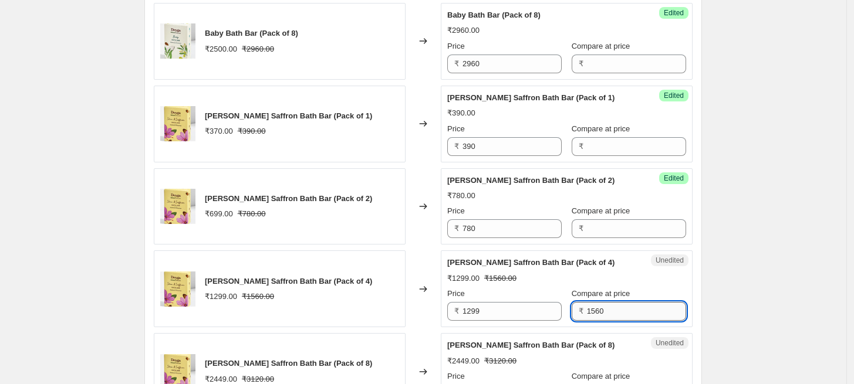
click at [587, 312] on input "1560" at bounding box center [636, 311] width 99 height 19
click at [467, 306] on input "1299" at bounding box center [511, 311] width 99 height 19
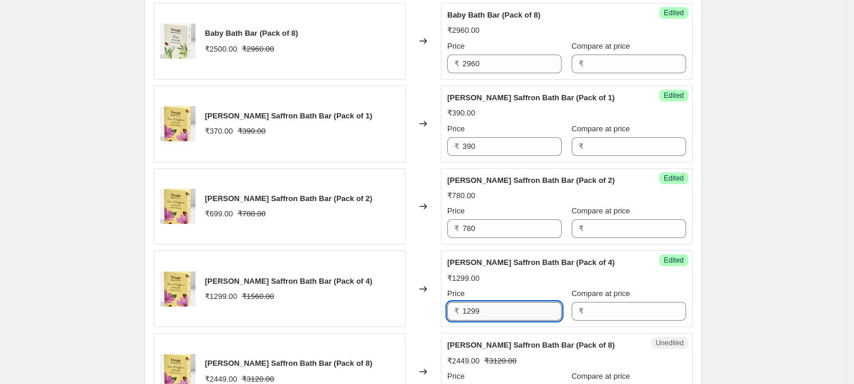
click at [482, 309] on input "1299" at bounding box center [511, 311] width 99 height 19
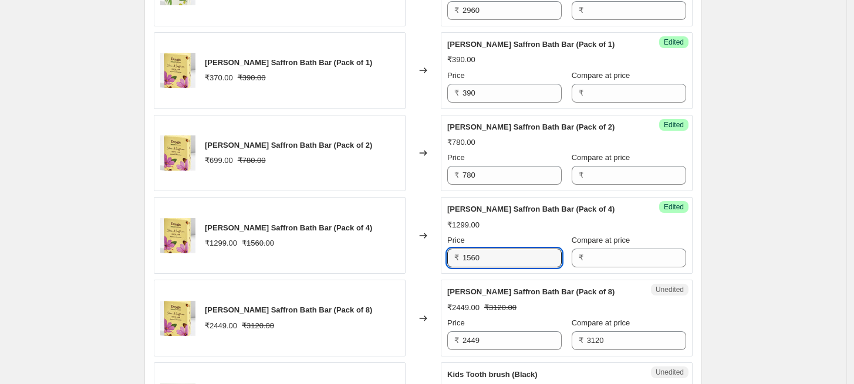
scroll to position [1647, 0]
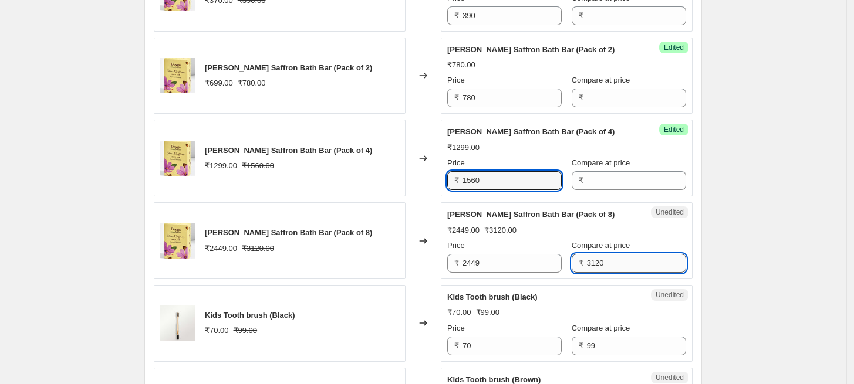
click at [587, 269] on input "3120" at bounding box center [636, 263] width 99 height 19
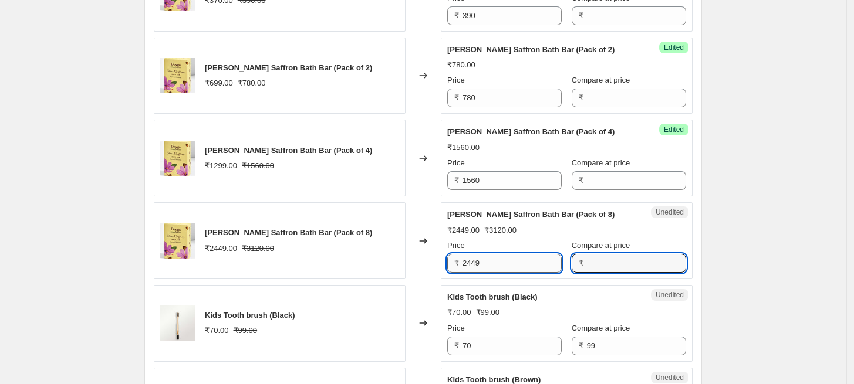
click at [474, 262] on input "2449" at bounding box center [511, 263] width 99 height 19
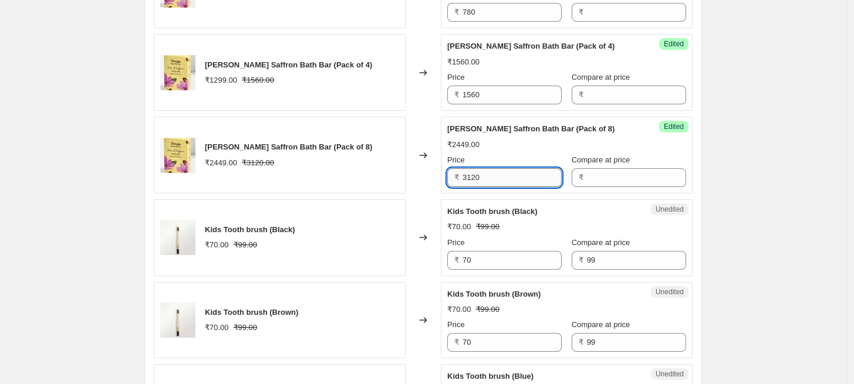
scroll to position [1777, 0]
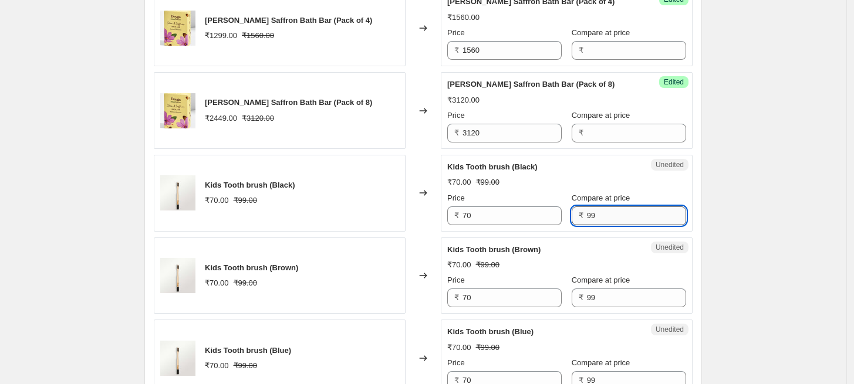
click at [587, 212] on input "99" at bounding box center [636, 216] width 99 height 19
click at [469, 213] on input "70" at bounding box center [511, 216] width 99 height 19
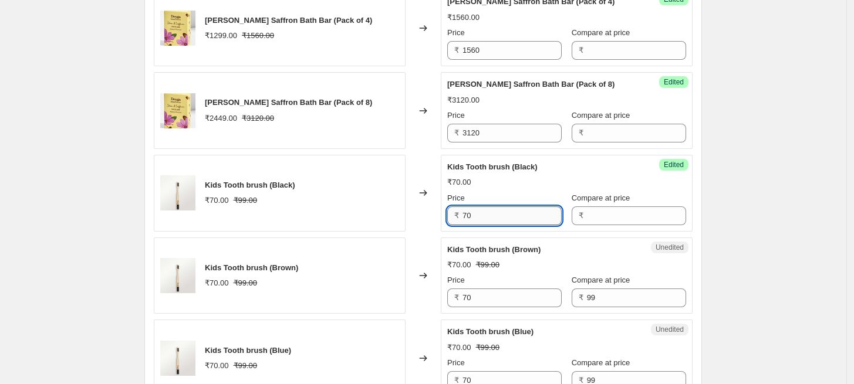
click at [469, 213] on input "70" at bounding box center [511, 216] width 99 height 19
click at [476, 295] on input "70" at bounding box center [511, 298] width 99 height 19
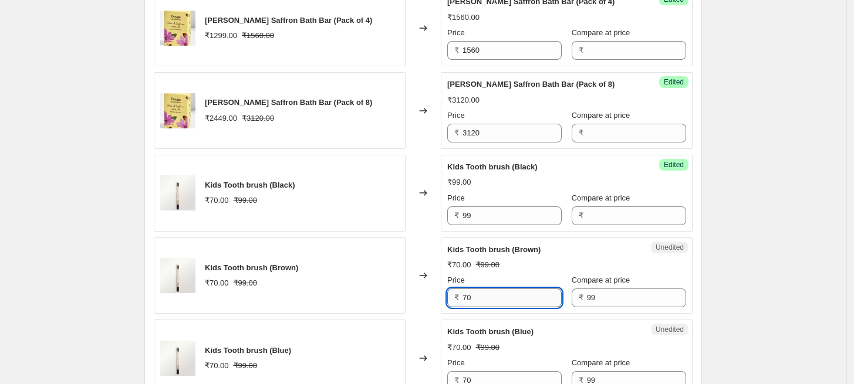
click at [476, 295] on input "70" at bounding box center [511, 298] width 99 height 19
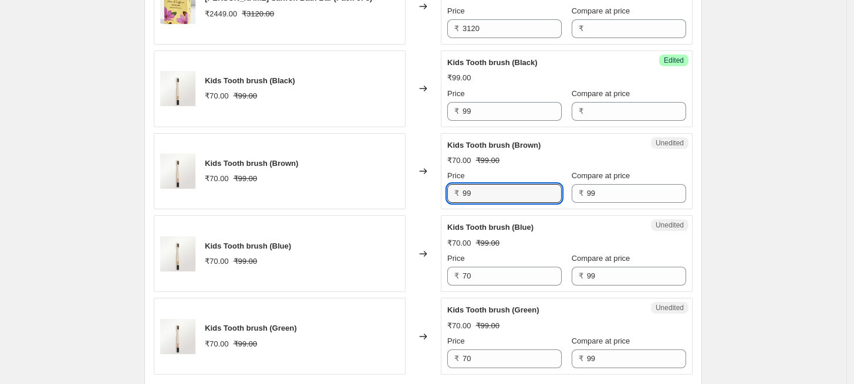
scroll to position [1973, 0]
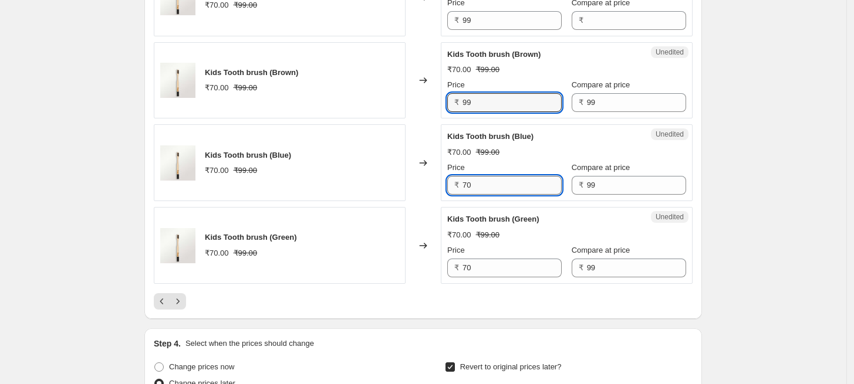
click at [469, 181] on input "70" at bounding box center [511, 185] width 99 height 19
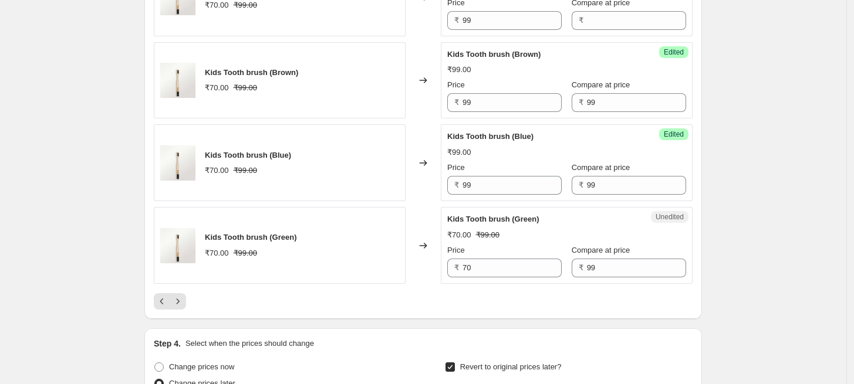
click at [464, 263] on div "₹ 70" at bounding box center [504, 268] width 114 height 19
click at [471, 263] on input "70" at bounding box center [511, 268] width 99 height 19
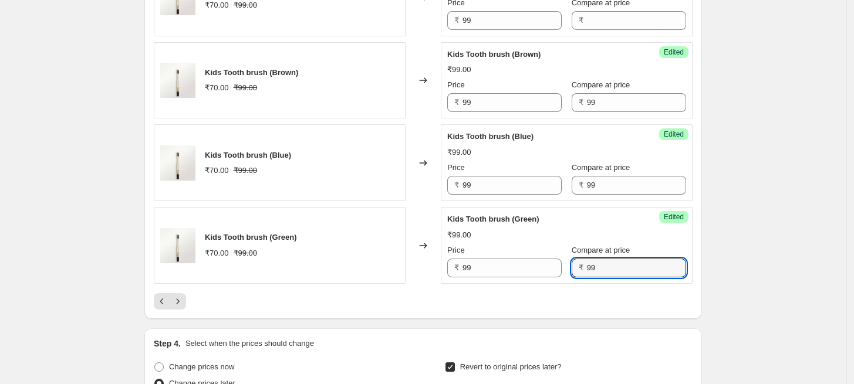
drag, startPoint x: 590, startPoint y: 265, endPoint x: 567, endPoint y: 266, distance: 22.9
click at [572, 266] on div "₹ 99" at bounding box center [629, 268] width 114 height 19
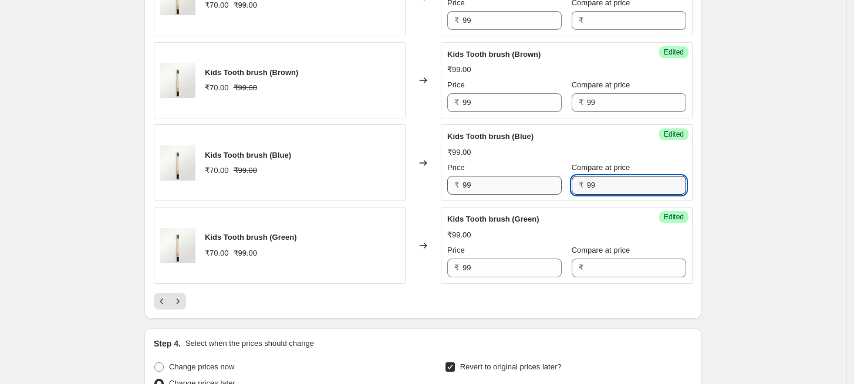
drag, startPoint x: 595, startPoint y: 185, endPoint x: 535, endPoint y: 180, distance: 60.1
click at [535, 180] on div "Price ₹ 99 Compare at price ₹ 99" at bounding box center [566, 178] width 239 height 33
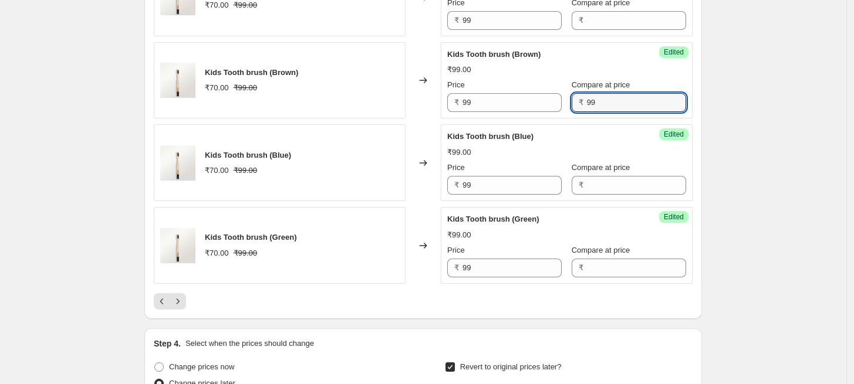
drag, startPoint x: 587, startPoint y: 101, endPoint x: 567, endPoint y: 97, distance: 20.3
click at [572, 97] on div "₹ 99" at bounding box center [629, 102] width 114 height 19
click at [182, 305] on button "Next" at bounding box center [178, 301] width 16 height 16
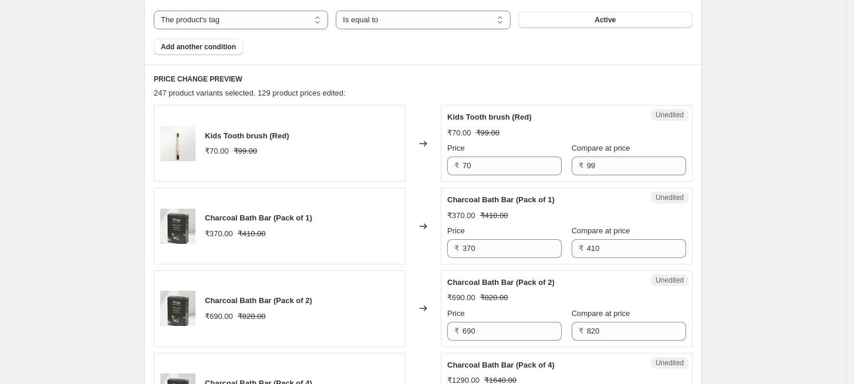
scroll to position [474, 0]
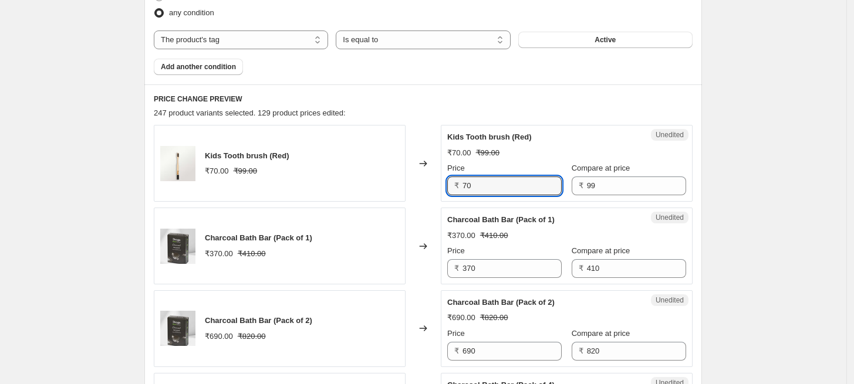
drag, startPoint x: 494, startPoint y: 185, endPoint x: 444, endPoint y: 184, distance: 49.9
click at [444, 184] on div "Unedited Kids Tooth brush (Red) ₹70.00 ₹99.00 Price ₹ 70 Compare at price ₹ 99" at bounding box center [567, 163] width 252 height 77
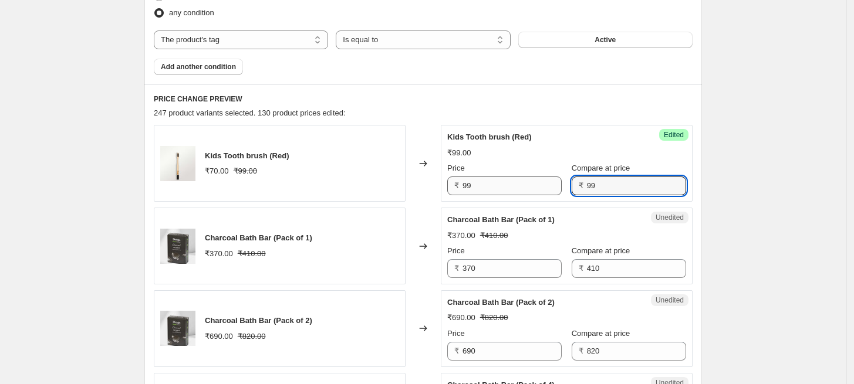
drag, startPoint x: 612, startPoint y: 188, endPoint x: 546, endPoint y: 188, distance: 65.7
click at [546, 188] on div "Price ₹ 99 Compare at price ₹ 99" at bounding box center [566, 179] width 239 height 33
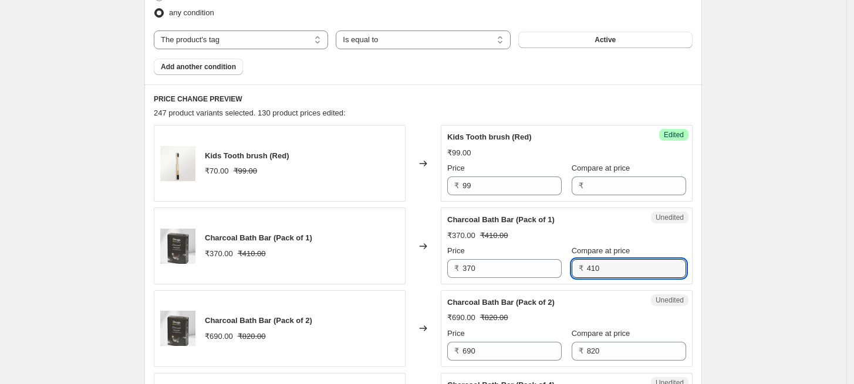
drag, startPoint x: 612, startPoint y: 267, endPoint x: 558, endPoint y: 262, distance: 54.2
click at [558, 262] on div "Price ₹ 370 Compare at price ₹ 410" at bounding box center [566, 261] width 239 height 33
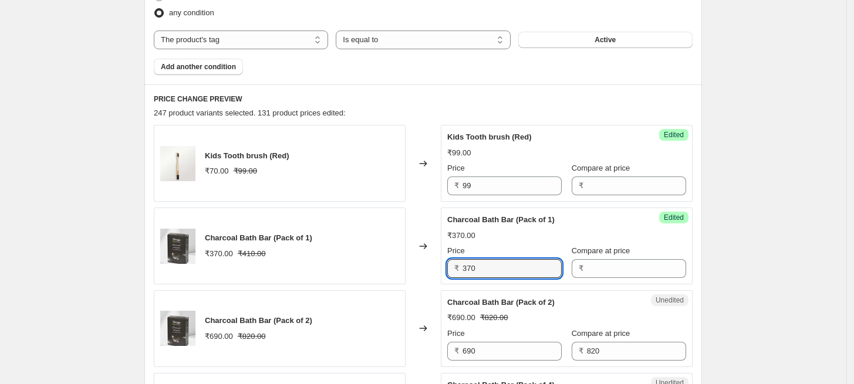
drag, startPoint x: 491, startPoint y: 275, endPoint x: 448, endPoint y: 273, distance: 42.9
click at [448, 273] on div "Success Edited Charcoal Bath Bar (Pack of 1) ₹370.00 Price ₹ 370 Compare at pri…" at bounding box center [567, 246] width 252 height 77
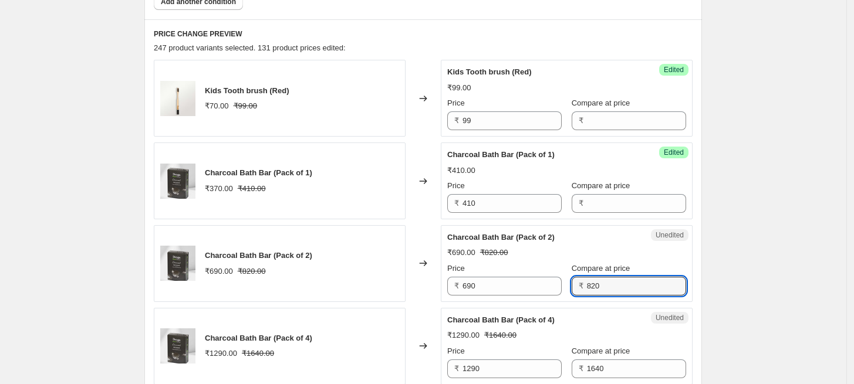
drag, startPoint x: 615, startPoint y: 290, endPoint x: 573, endPoint y: 289, distance: 42.3
click at [573, 289] on div "₹ 820" at bounding box center [629, 286] width 114 height 19
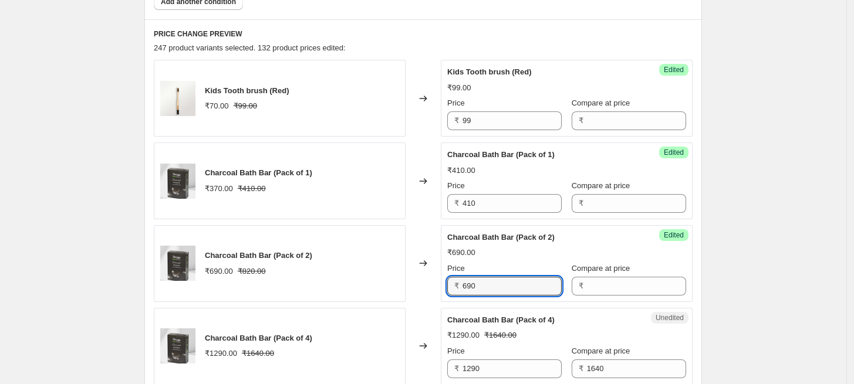
drag, startPoint x: 500, startPoint y: 286, endPoint x: 422, endPoint y: 286, distance: 78.0
click at [422, 286] on div "Charcoal Bath Bar (Pack of 2) ₹690.00 ₹820.00 Changed to Success Edited Charcoa…" at bounding box center [423, 263] width 539 height 77
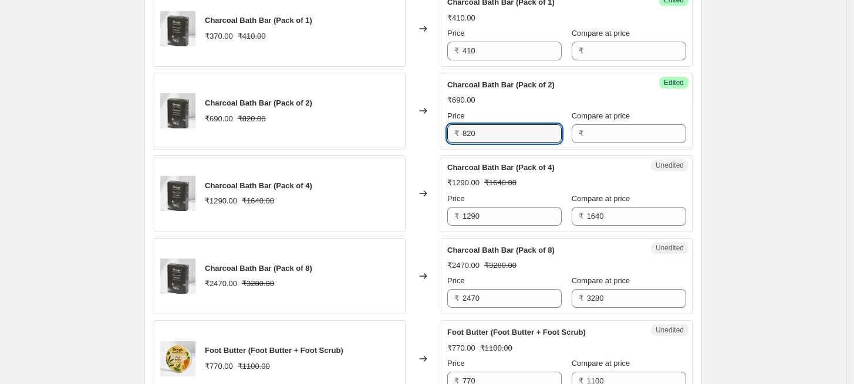
scroll to position [734, 0]
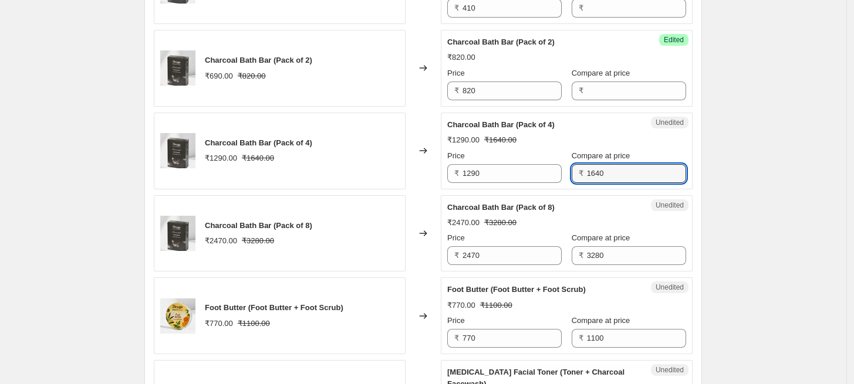
drag, startPoint x: 610, startPoint y: 171, endPoint x: 571, endPoint y: 170, distance: 39.3
click at [572, 170] on div "₹ 1640" at bounding box center [629, 173] width 114 height 19
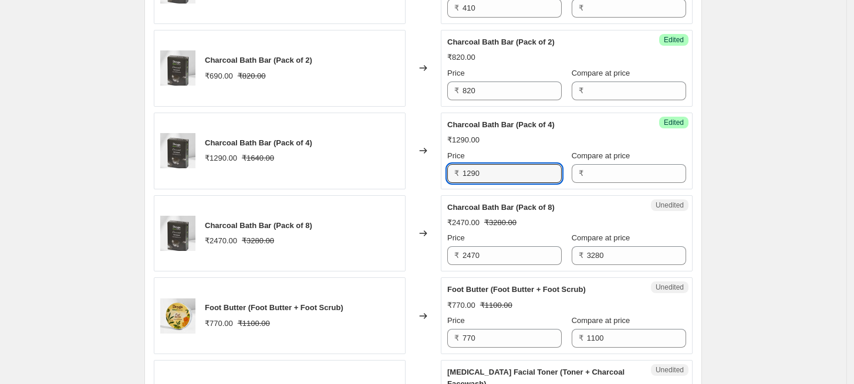
drag, startPoint x: 445, startPoint y: 176, endPoint x: 425, endPoint y: 176, distance: 20.5
click at [425, 176] on div "Charcoal Bath Bar (Pack of 4) ₹1290.00 ₹1640.00 Changed to Success Edited Charc…" at bounding box center [423, 151] width 539 height 77
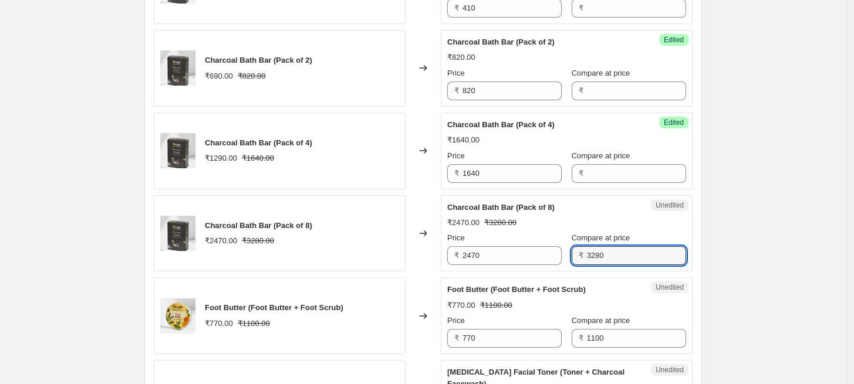
drag, startPoint x: 610, startPoint y: 258, endPoint x: 560, endPoint y: 251, distance: 50.9
click at [560, 251] on div "Price ₹ 2470 Compare at price ₹ 3280" at bounding box center [566, 248] width 239 height 33
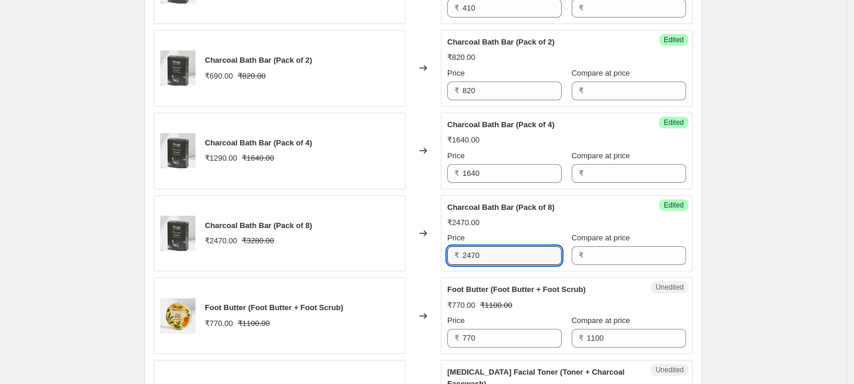
drag, startPoint x: 495, startPoint y: 254, endPoint x: 462, endPoint y: 255, distance: 32.9
click at [462, 255] on div "₹ 2470" at bounding box center [504, 255] width 114 height 19
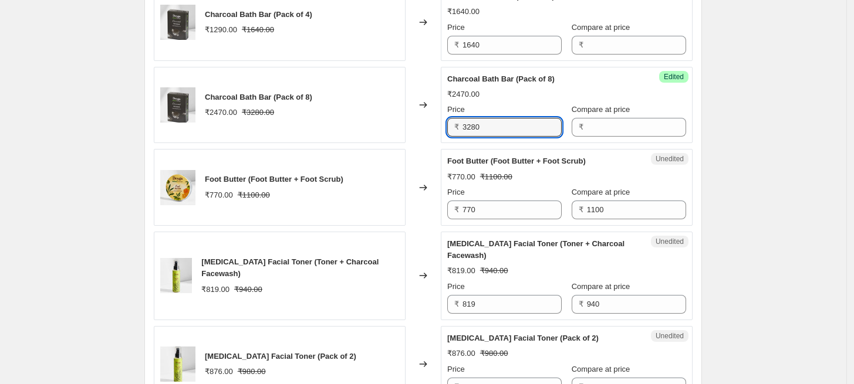
scroll to position [864, 0]
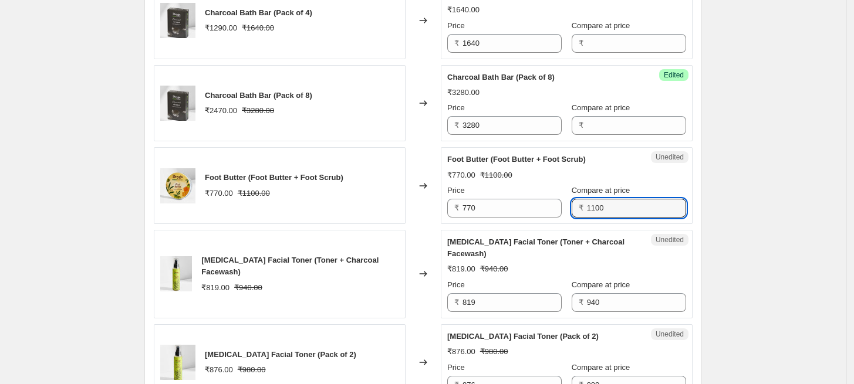
drag, startPoint x: 611, startPoint y: 212, endPoint x: 573, endPoint y: 211, distance: 38.7
click at [573, 211] on div "₹ 1100" at bounding box center [629, 208] width 114 height 19
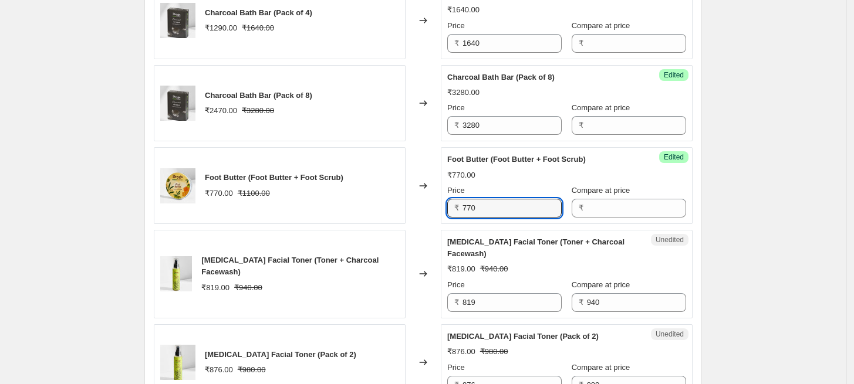
drag, startPoint x: 496, startPoint y: 210, endPoint x: 460, endPoint y: 208, distance: 35.8
click at [460, 208] on div "₹ 770" at bounding box center [504, 208] width 114 height 19
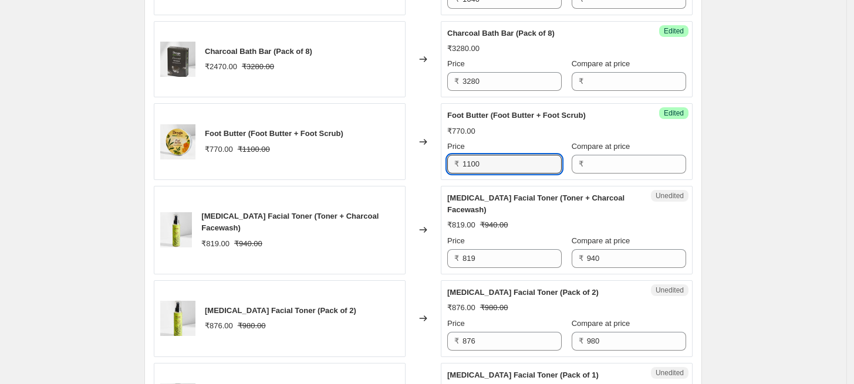
scroll to position [929, 0]
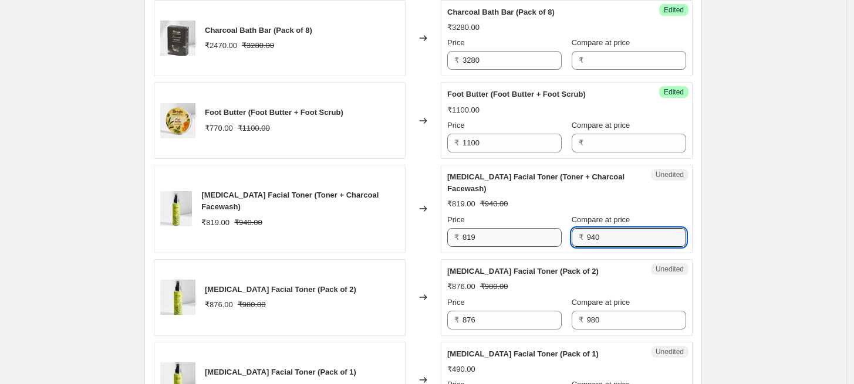
drag, startPoint x: 616, startPoint y: 237, endPoint x: 547, endPoint y: 233, distance: 68.8
click at [547, 233] on div "Price ₹ 819 Compare at price ₹ 940" at bounding box center [566, 230] width 239 height 33
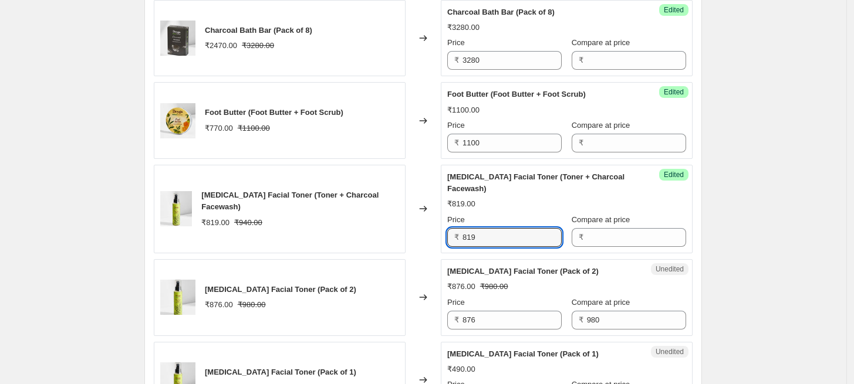
drag, startPoint x: 486, startPoint y: 232, endPoint x: 452, endPoint y: 234, distance: 34.6
click at [452, 234] on div "₹ 819" at bounding box center [504, 237] width 114 height 19
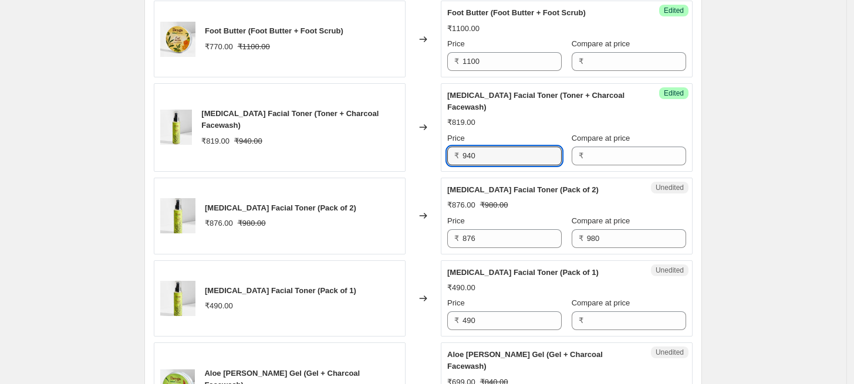
scroll to position [1060, 0]
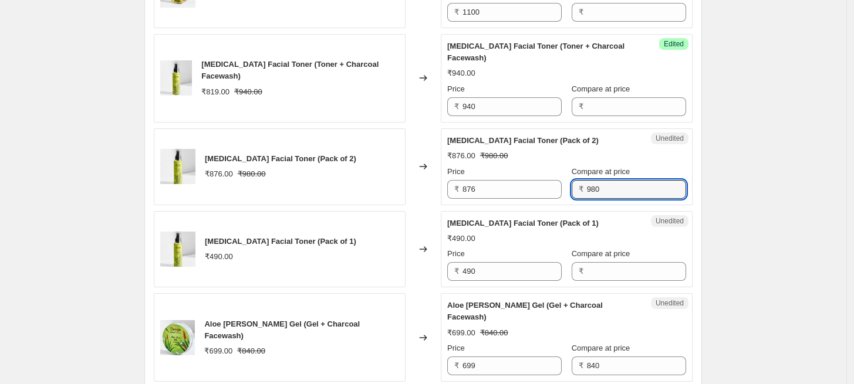
drag, startPoint x: 610, startPoint y: 190, endPoint x: 572, endPoint y: 190, distance: 38.1
click at [572, 190] on div "₹ 980" at bounding box center [629, 189] width 114 height 19
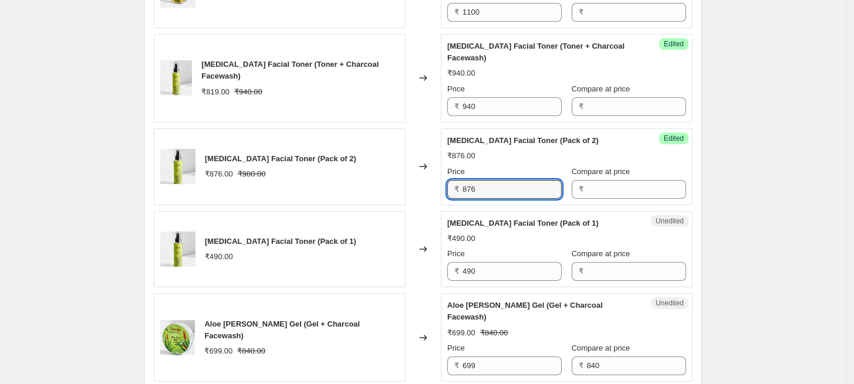
drag, startPoint x: 493, startPoint y: 192, endPoint x: 457, endPoint y: 191, distance: 37.0
click at [457, 191] on div "₹ 876" at bounding box center [504, 189] width 114 height 19
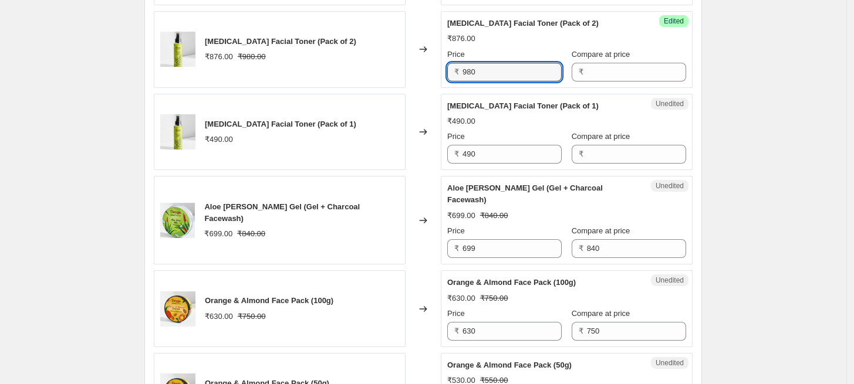
scroll to position [1191, 0]
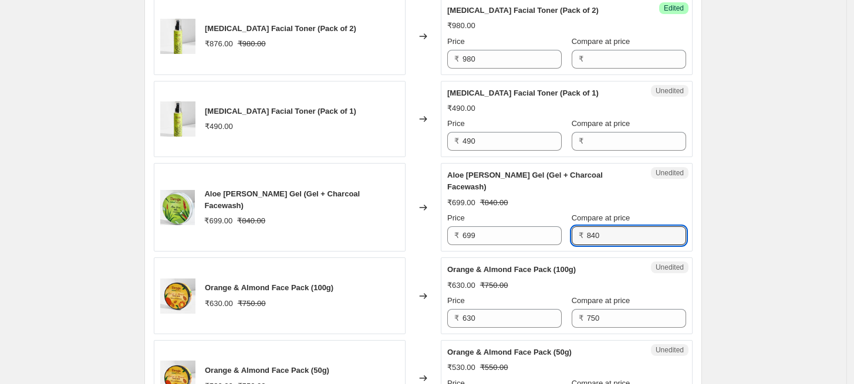
drag, startPoint x: 607, startPoint y: 222, endPoint x: 560, endPoint y: 217, distance: 47.8
click at [560, 217] on div "Price ₹ 699 Compare at price ₹ 840" at bounding box center [566, 228] width 239 height 33
click at [560, 218] on div "Price ₹ 699 Compare at price ₹ 840" at bounding box center [566, 228] width 239 height 33
drag, startPoint x: 602, startPoint y: 223, endPoint x: 565, endPoint y: 222, distance: 37.0
click at [572, 226] on div "₹ 840" at bounding box center [629, 235] width 114 height 19
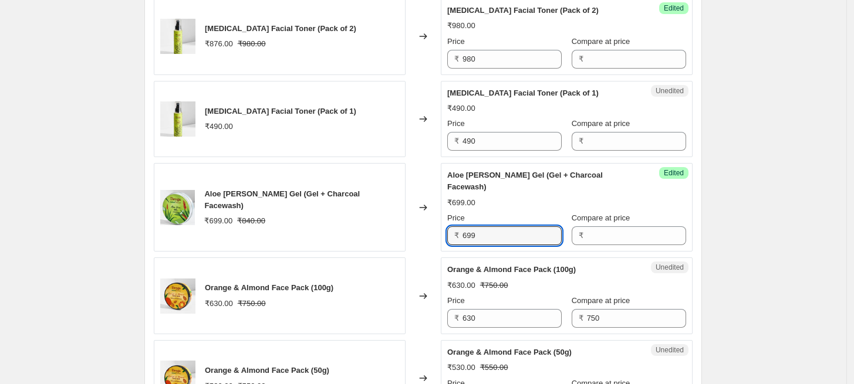
drag, startPoint x: 506, startPoint y: 224, endPoint x: 444, endPoint y: 225, distance: 62.8
click at [444, 225] on div "Success Edited [PERSON_NAME] (Gel + Charcoal Facewash) ₹699.00 Price ₹ 699 Comp…" at bounding box center [567, 207] width 252 height 89
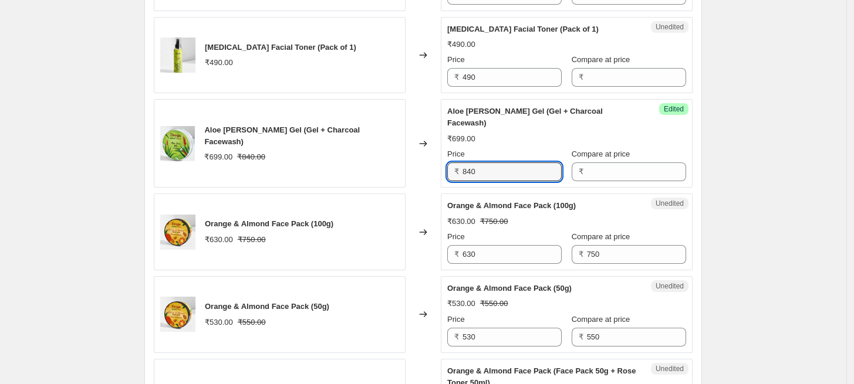
scroll to position [1321, 0]
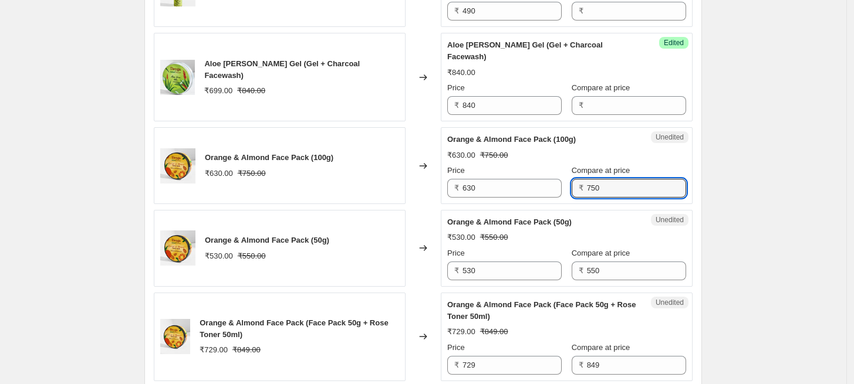
drag, startPoint x: 608, startPoint y: 171, endPoint x: 574, endPoint y: 170, distance: 34.0
click at [574, 179] on div "₹ 750" at bounding box center [629, 188] width 114 height 19
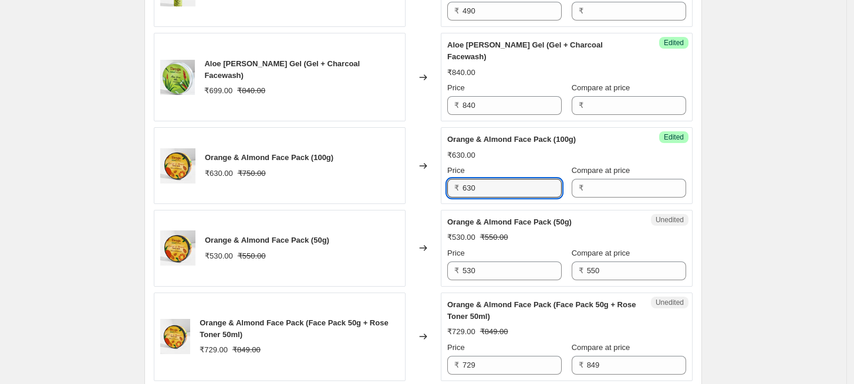
drag, startPoint x: 498, startPoint y: 179, endPoint x: 437, endPoint y: 178, distance: 61.0
click at [437, 178] on div "Orange & Almond Face Pack (100g) ₹630.00 ₹750.00 Changed to Success Edited Oran…" at bounding box center [423, 165] width 539 height 77
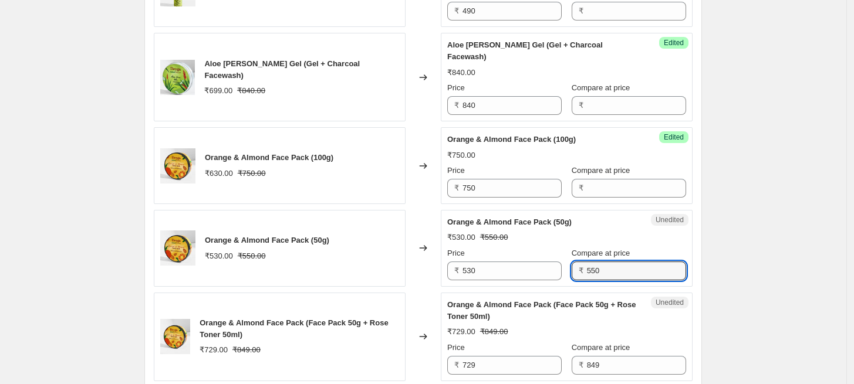
drag, startPoint x: 605, startPoint y: 262, endPoint x: 559, endPoint y: 257, distance: 46.0
click at [559, 257] on div "Price ₹ 530 Compare at price ₹ 550" at bounding box center [566, 264] width 239 height 33
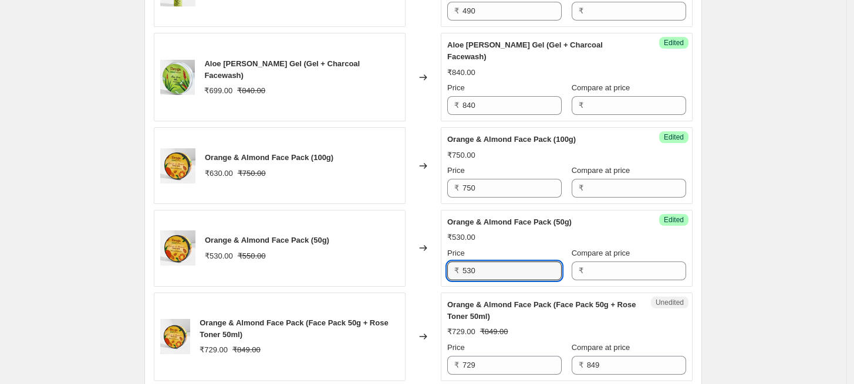
drag, startPoint x: 506, startPoint y: 249, endPoint x: 432, endPoint y: 251, distance: 74.5
click at [432, 251] on div "Orange & Almond Face Pack (50g) ₹530.00 ₹550.00 Changed to Success Edited Orang…" at bounding box center [423, 248] width 539 height 77
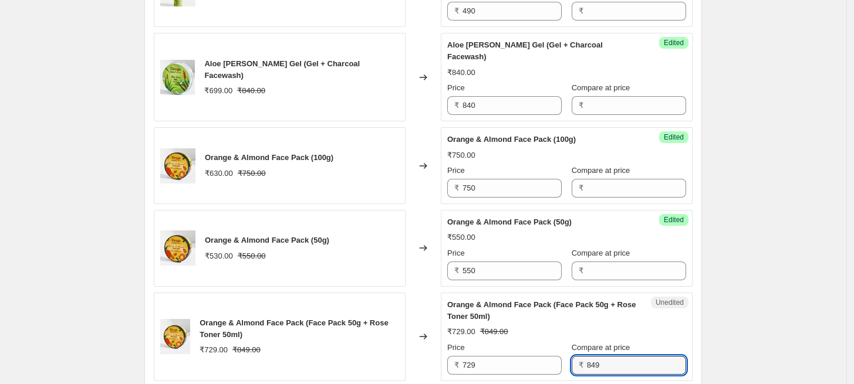
drag, startPoint x: 610, startPoint y: 350, endPoint x: 573, endPoint y: 344, distance: 37.3
click at [573, 356] on div "₹ 849" at bounding box center [629, 365] width 114 height 19
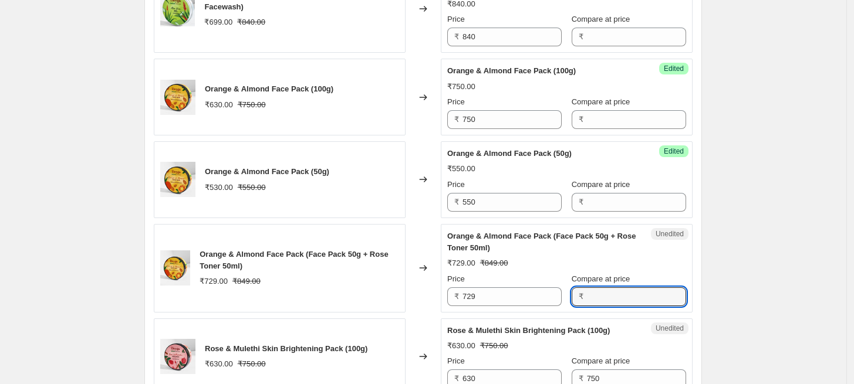
scroll to position [1451, 0]
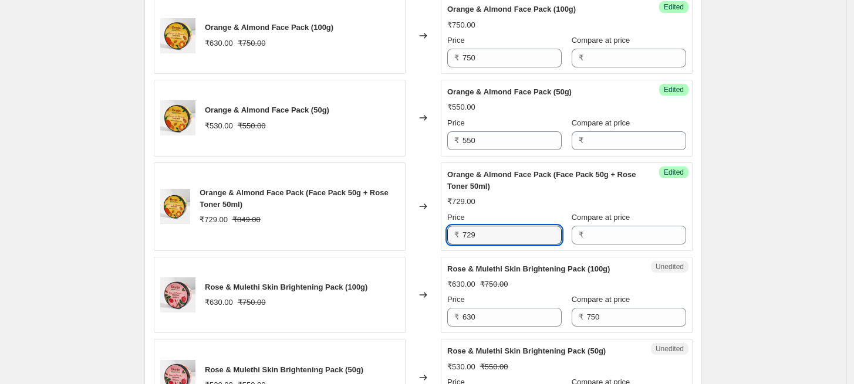
drag, startPoint x: 502, startPoint y: 226, endPoint x: 451, endPoint y: 225, distance: 51.7
click at [451, 226] on div "₹ 729" at bounding box center [504, 235] width 114 height 19
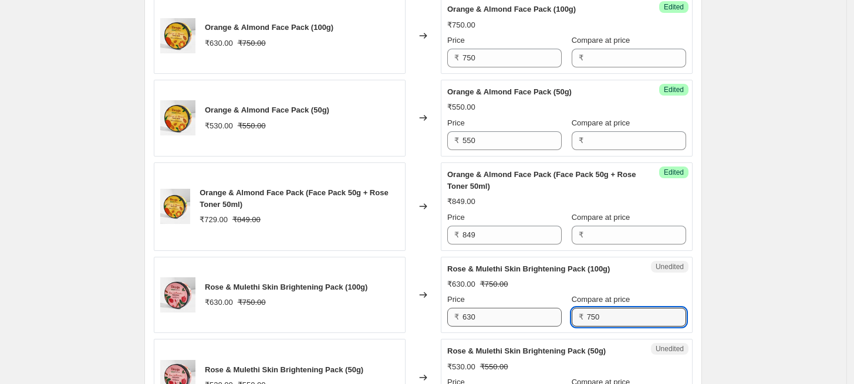
drag, startPoint x: 613, startPoint y: 304, endPoint x: 554, endPoint y: 298, distance: 59.6
click at [554, 298] on div "Price ₹ 630 Compare at price ₹ 750" at bounding box center [566, 310] width 239 height 33
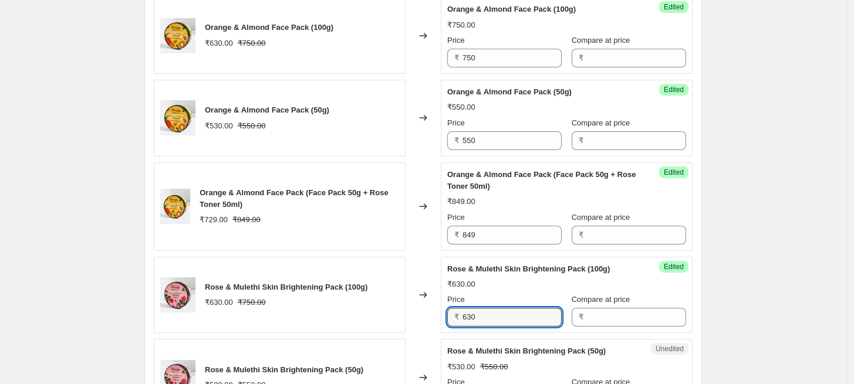
drag, startPoint x: 498, startPoint y: 301, endPoint x: 441, endPoint y: 304, distance: 56.4
click at [441, 304] on div "Rose & Mulethi Skin Brightening Pack (100g) ₹630.00 ₹750.00 Changed to Success …" at bounding box center [423, 295] width 539 height 77
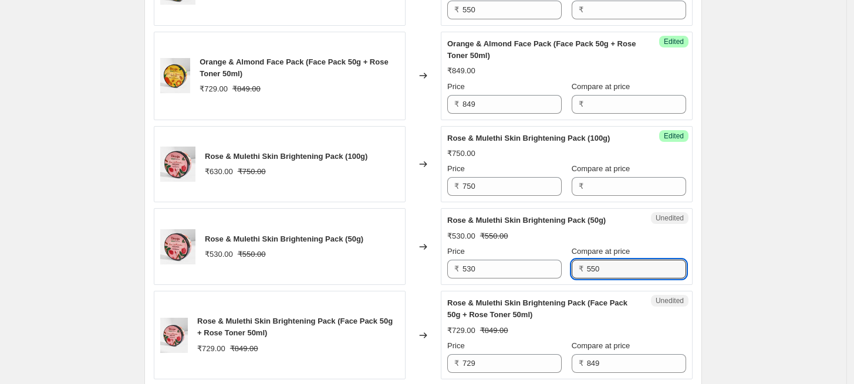
drag, startPoint x: 608, startPoint y: 249, endPoint x: 574, endPoint y: 253, distance: 34.3
click at [574, 260] on div "₹ 550" at bounding box center [629, 269] width 114 height 19
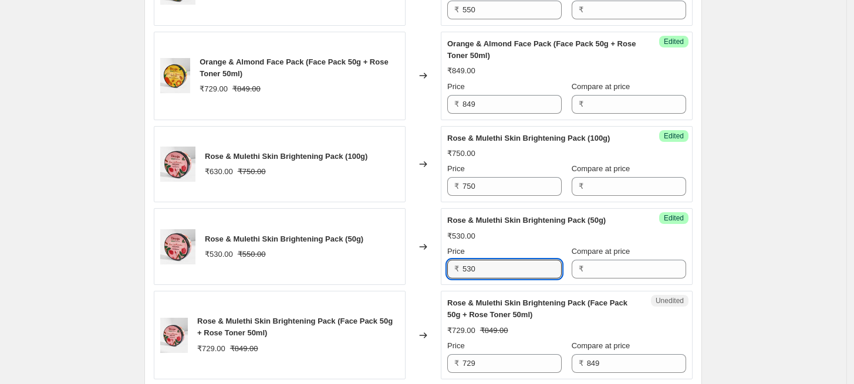
drag, startPoint x: 516, startPoint y: 262, endPoint x: 451, endPoint y: 257, distance: 64.7
click at [451, 260] on div "₹ 530" at bounding box center [504, 269] width 114 height 19
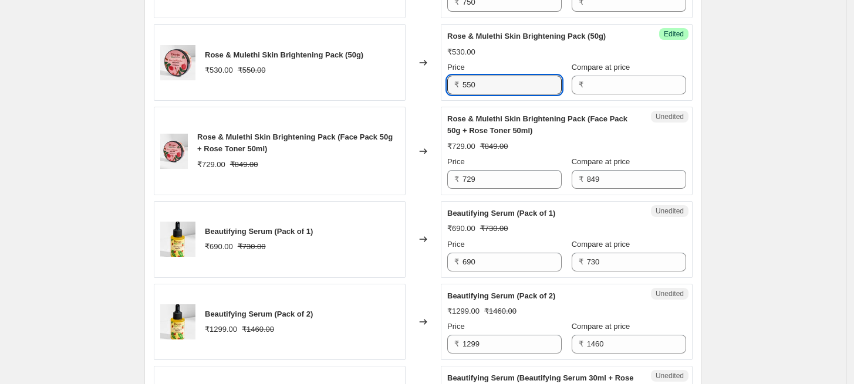
scroll to position [1777, 0]
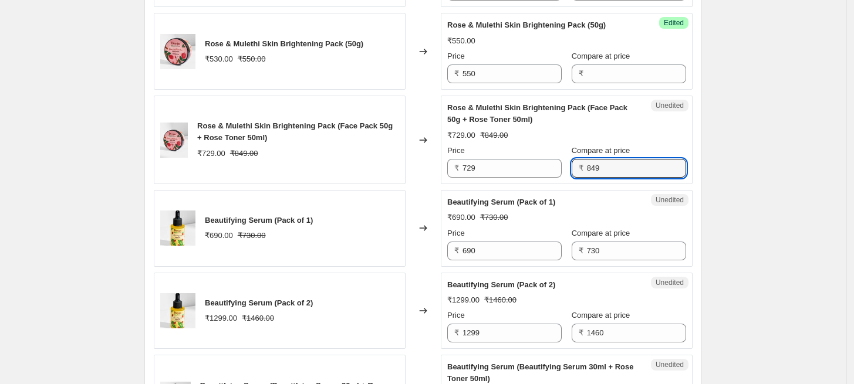
drag, startPoint x: 618, startPoint y: 157, endPoint x: 583, endPoint y: 156, distance: 35.8
click at [583, 159] on div "₹ 849" at bounding box center [629, 168] width 114 height 19
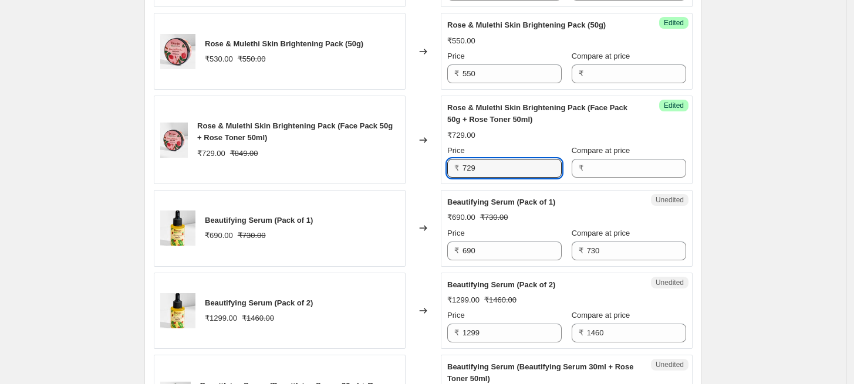
drag, startPoint x: 507, startPoint y: 160, endPoint x: 453, endPoint y: 158, distance: 54.0
click at [453, 159] on div "₹ 729" at bounding box center [504, 168] width 114 height 19
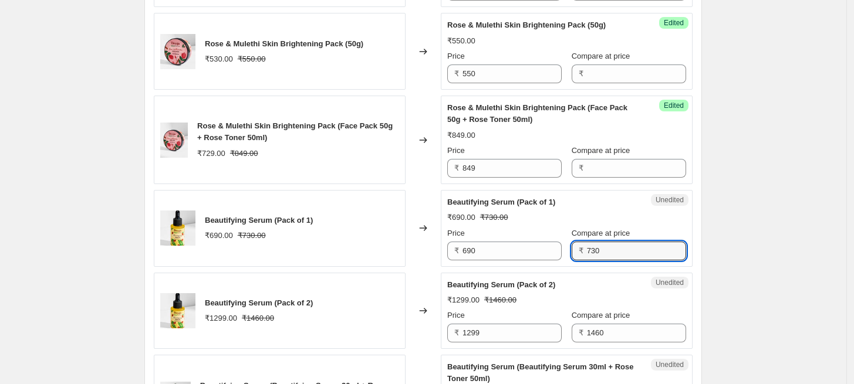
drag, startPoint x: 601, startPoint y: 232, endPoint x: 570, endPoint y: 232, distance: 31.7
click at [572, 242] on div "₹ 730" at bounding box center [629, 251] width 114 height 19
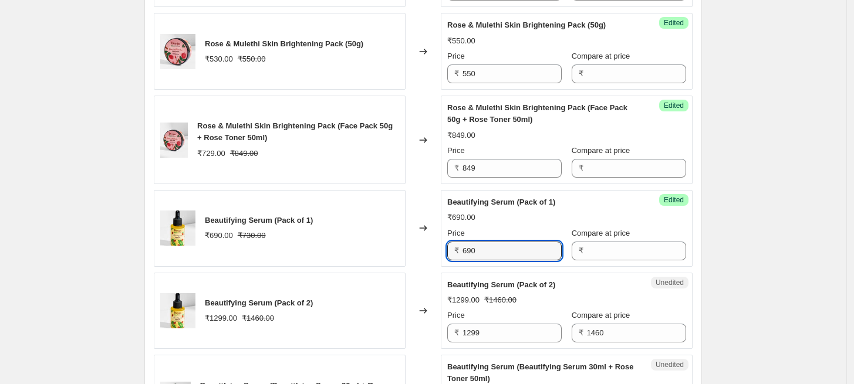
drag, startPoint x: 503, startPoint y: 236, endPoint x: 454, endPoint y: 236, distance: 49.9
click at [454, 242] on div "₹ 690" at bounding box center [504, 251] width 114 height 19
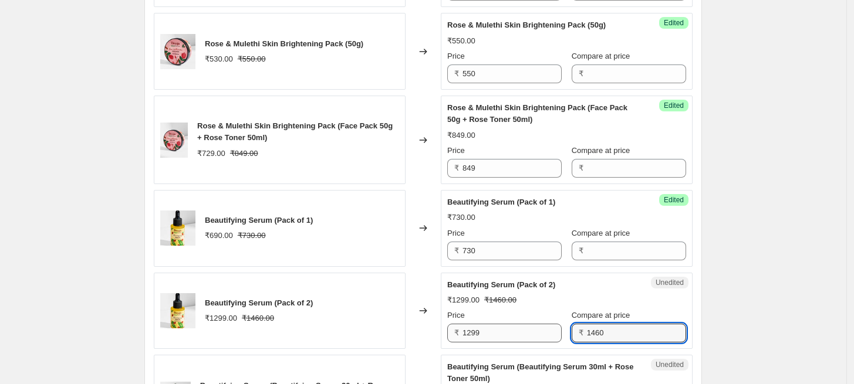
drag, startPoint x: 618, startPoint y: 319, endPoint x: 543, endPoint y: 315, distance: 75.2
click at [543, 315] on div "Price ₹ 1299 Compare at price ₹ 1460" at bounding box center [566, 326] width 239 height 33
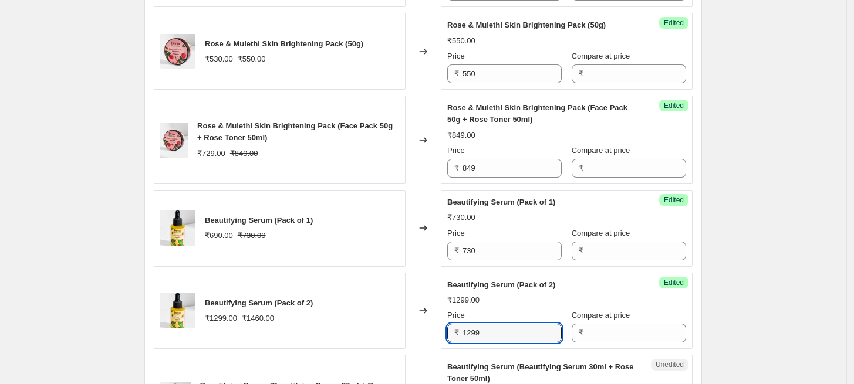
drag, startPoint x: 505, startPoint y: 313, endPoint x: 452, endPoint y: 316, distance: 52.3
click at [453, 324] on div "₹ 1299" at bounding box center [504, 333] width 114 height 19
click at [452, 324] on div "₹ 1299" at bounding box center [504, 333] width 114 height 19
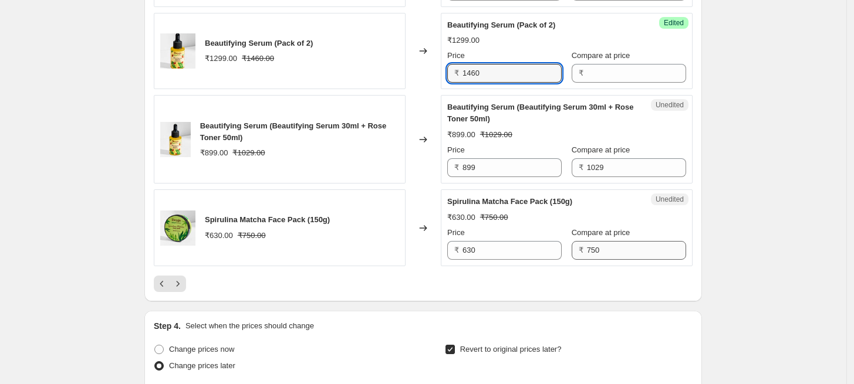
scroll to position [2038, 0]
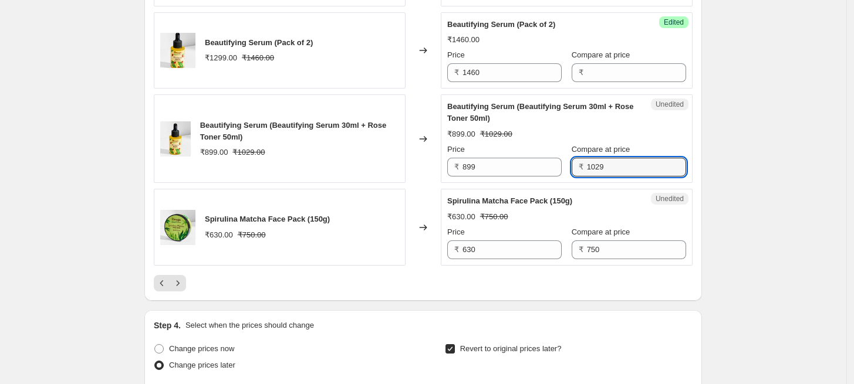
drag, startPoint x: 620, startPoint y: 155, endPoint x: 567, endPoint y: 153, distance: 52.9
click at [567, 153] on div "Price ₹ 899 Compare at price ₹ 1029" at bounding box center [566, 160] width 239 height 33
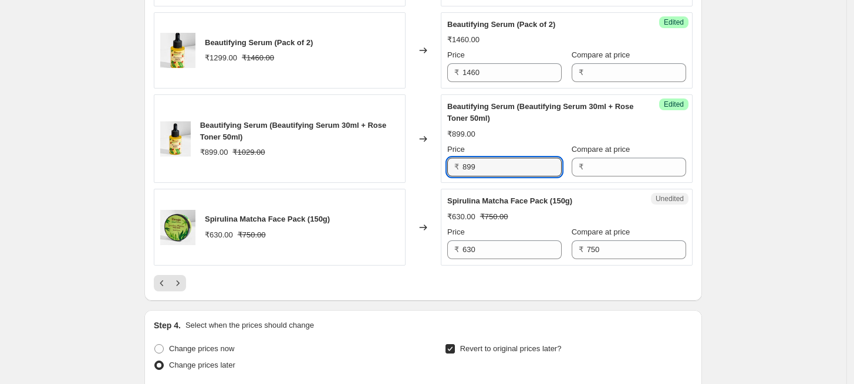
drag, startPoint x: 498, startPoint y: 150, endPoint x: 449, endPoint y: 156, distance: 48.5
click at [449, 156] on div "Success Edited Beautifying Serum (Beautifying Serum 30ml + Rose Toner 50ml) ₹89…" at bounding box center [567, 138] width 252 height 89
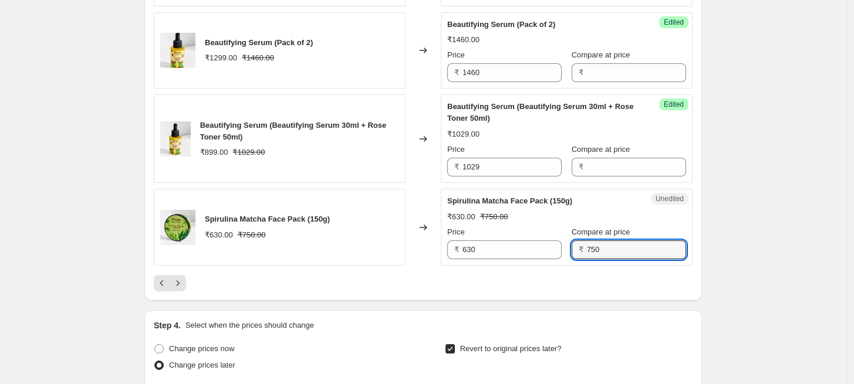
drag, startPoint x: 603, startPoint y: 234, endPoint x: 571, endPoint y: 235, distance: 31.7
click at [572, 241] on div "₹ 750" at bounding box center [629, 250] width 114 height 19
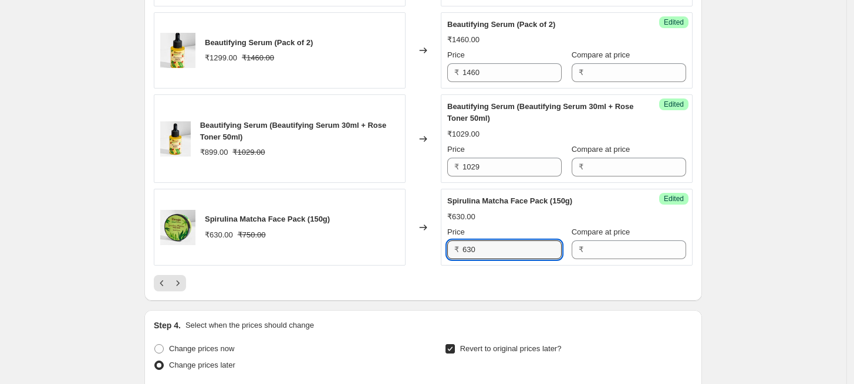
drag, startPoint x: 502, startPoint y: 240, endPoint x: 455, endPoint y: 236, distance: 46.5
click at [455, 241] on div "₹ 630" at bounding box center [504, 250] width 114 height 19
click at [182, 278] on icon "Next" at bounding box center [178, 284] width 12 height 12
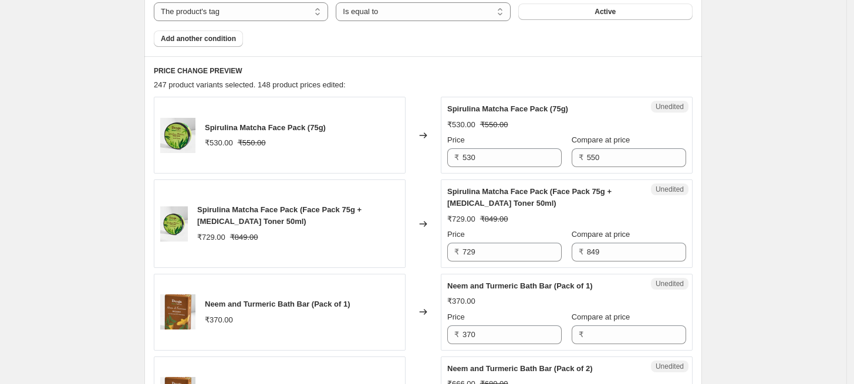
scroll to position [539, 0]
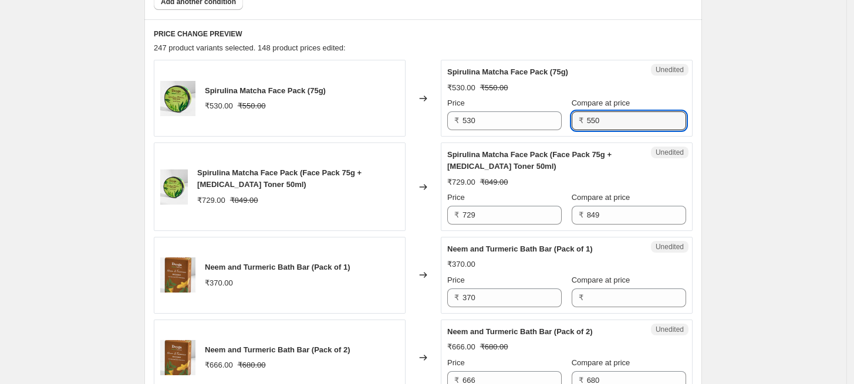
drag, startPoint x: 607, startPoint y: 125, endPoint x: 569, endPoint y: 120, distance: 39.0
click at [572, 120] on div "₹ 550" at bounding box center [629, 120] width 114 height 19
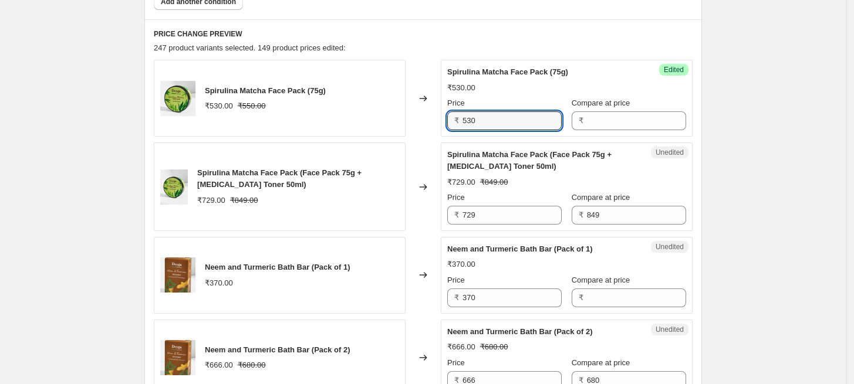
drag, startPoint x: 490, startPoint y: 126, endPoint x: 427, endPoint y: 120, distance: 63.1
click at [427, 120] on div "Spirulina Matcha Face Pack (75g) ₹530.00 ₹550.00 Changed to Success Edited Spir…" at bounding box center [423, 98] width 539 height 77
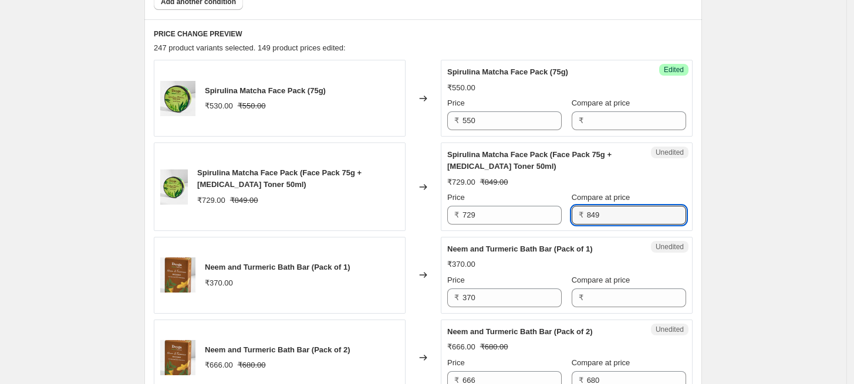
drag, startPoint x: 601, startPoint y: 218, endPoint x: 570, endPoint y: 221, distance: 31.2
click at [570, 221] on div "Price ₹ 729 Compare at price ₹ 849" at bounding box center [566, 208] width 239 height 33
drag, startPoint x: 606, startPoint y: 218, endPoint x: 566, endPoint y: 209, distance: 40.9
click at [566, 209] on div "Price ₹ 729 Compare at price ₹ 849" at bounding box center [566, 208] width 239 height 33
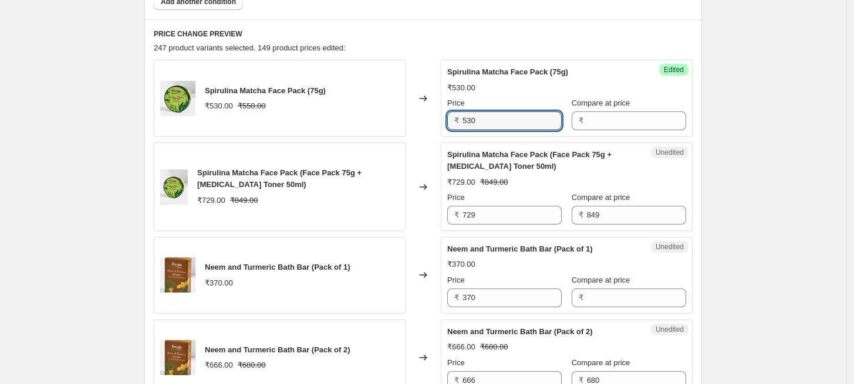
drag, startPoint x: 492, startPoint y: 120, endPoint x: 454, endPoint y: 120, distance: 38.1
click at [454, 120] on div "₹ 530" at bounding box center [504, 120] width 114 height 19
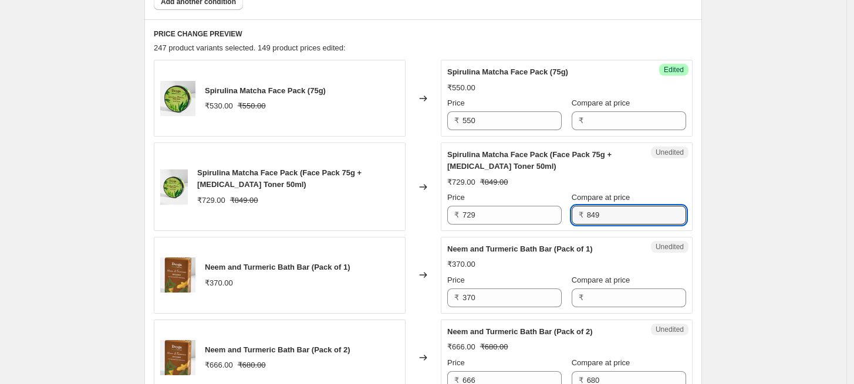
drag, startPoint x: 609, startPoint y: 219, endPoint x: 570, endPoint y: 218, distance: 39.4
click at [570, 218] on div "Price ₹ 729 Compare at price ₹ 849" at bounding box center [566, 208] width 239 height 33
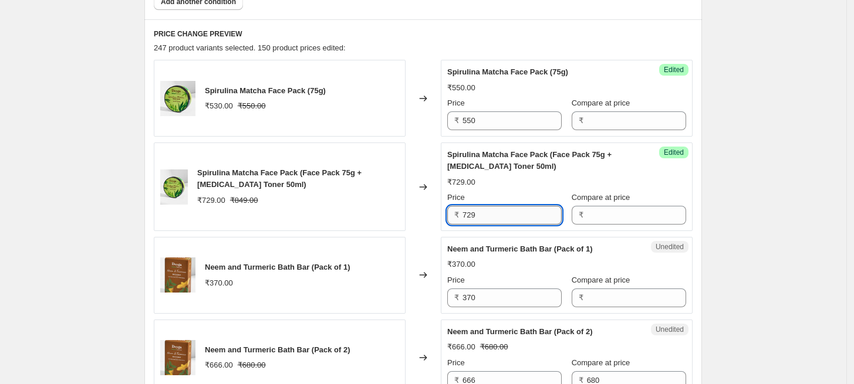
click at [481, 217] on input "729" at bounding box center [511, 215] width 99 height 19
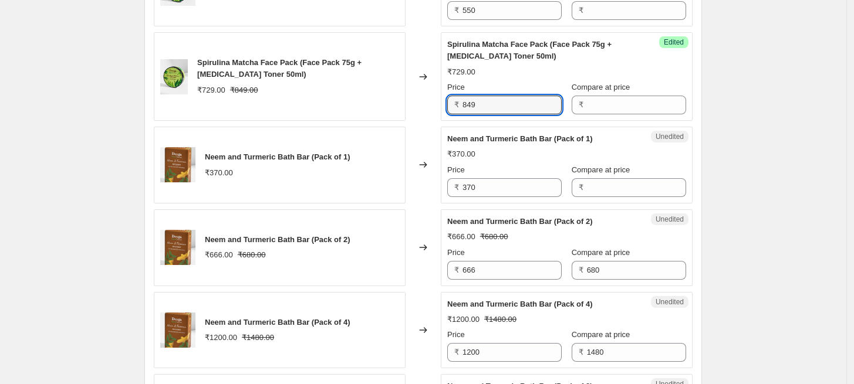
scroll to position [669, 0]
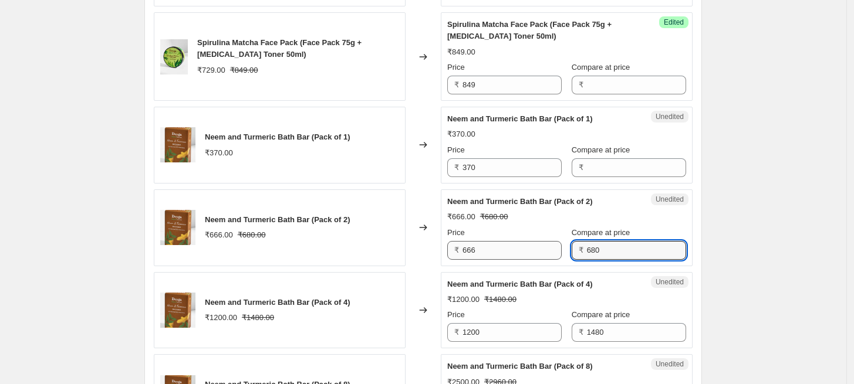
drag, startPoint x: 606, startPoint y: 251, endPoint x: 552, endPoint y: 245, distance: 54.2
click at [552, 245] on div "Price ₹ 666 Compare at price ₹ 680" at bounding box center [566, 243] width 239 height 33
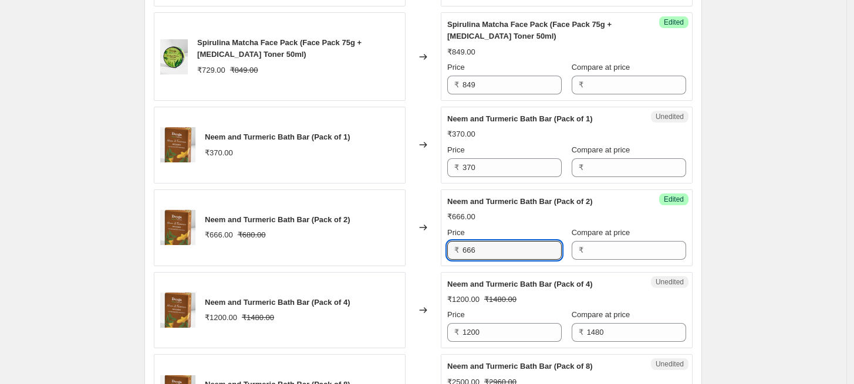
drag, startPoint x: 498, startPoint y: 249, endPoint x: 462, endPoint y: 250, distance: 35.2
click at [462, 250] on div "₹ 666" at bounding box center [504, 250] width 114 height 19
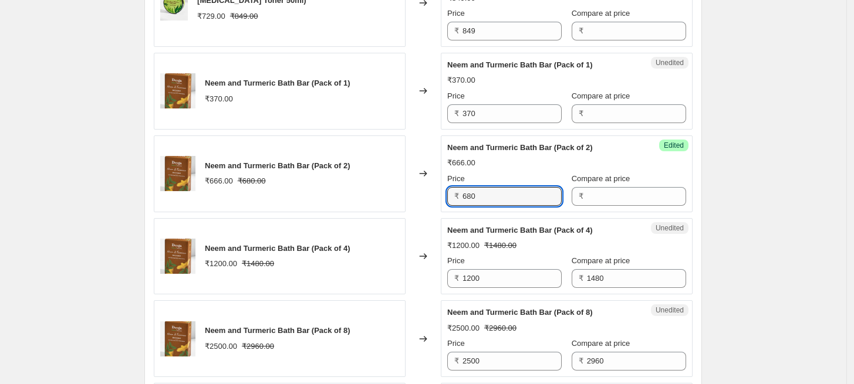
scroll to position [799, 0]
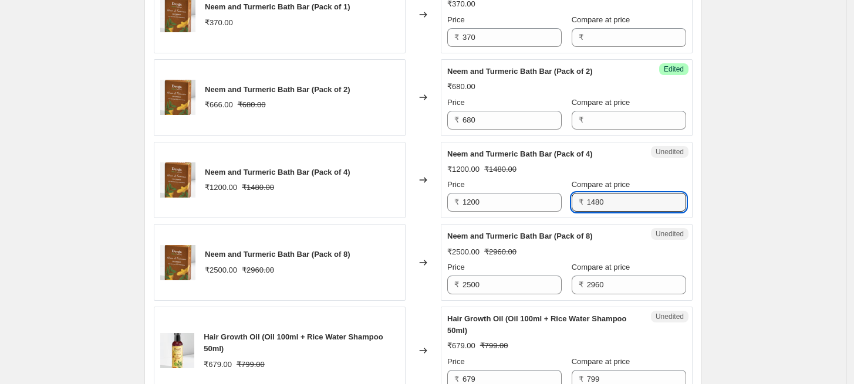
drag, startPoint x: 606, startPoint y: 202, endPoint x: 577, endPoint y: 202, distance: 28.2
click at [577, 202] on div "₹ 1480" at bounding box center [629, 202] width 114 height 19
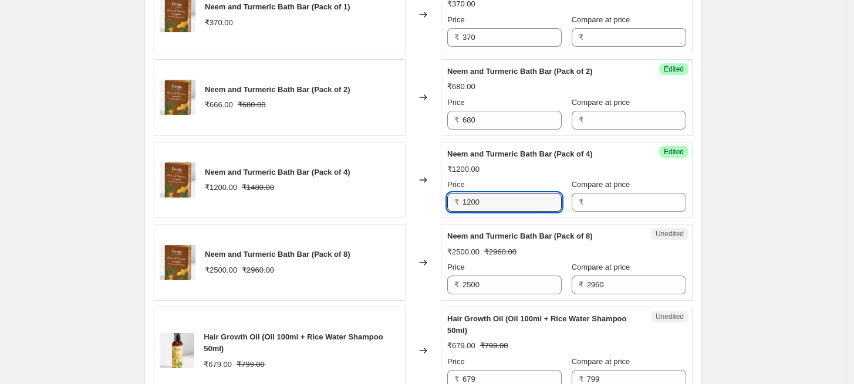
drag, startPoint x: 491, startPoint y: 201, endPoint x: 464, endPoint y: 199, distance: 27.1
click at [464, 199] on div "₹ 1200" at bounding box center [504, 202] width 114 height 19
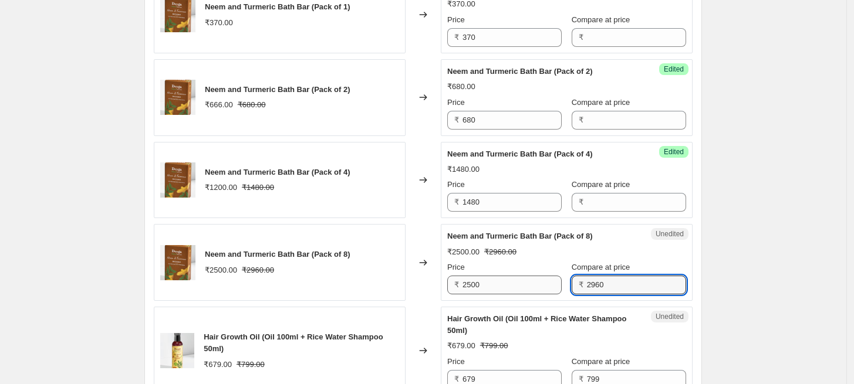
drag, startPoint x: 607, startPoint y: 285, endPoint x: 553, endPoint y: 276, distance: 54.1
click at [553, 276] on div "Price ₹ 2500 Compare at price ₹ 2960" at bounding box center [566, 278] width 239 height 33
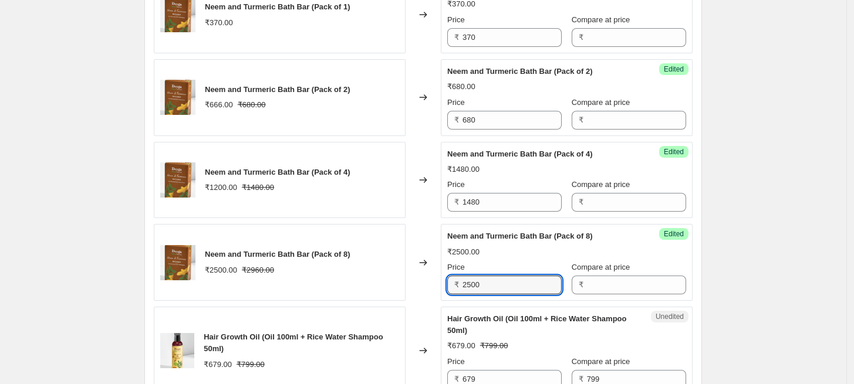
drag, startPoint x: 494, startPoint y: 277, endPoint x: 447, endPoint y: 278, distance: 46.9
click at [447, 278] on div "Success Edited Neem and Turmeric Bath Bar (Pack of 8) ₹2500.00 Price ₹ 2500 Com…" at bounding box center [567, 262] width 252 height 77
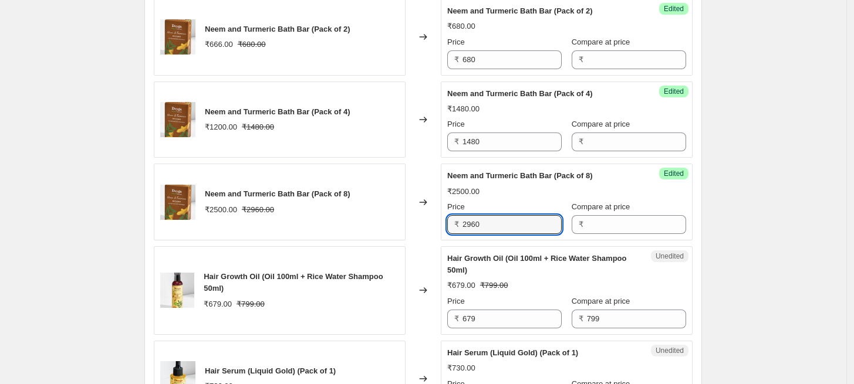
scroll to position [929, 0]
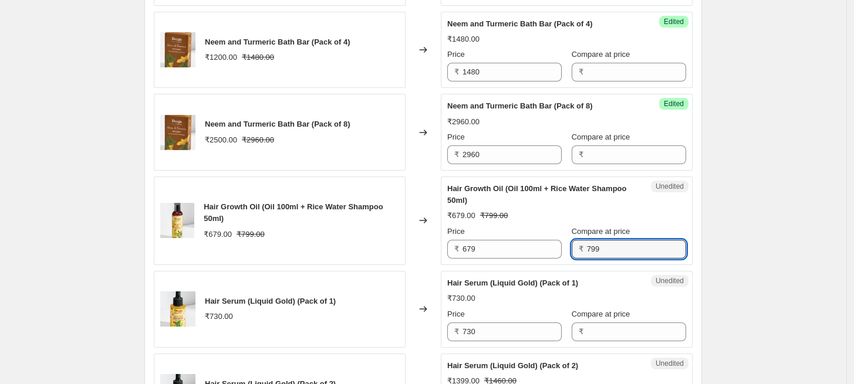
drag, startPoint x: 593, startPoint y: 251, endPoint x: 565, endPoint y: 248, distance: 28.3
click at [572, 248] on div "₹ 799" at bounding box center [629, 249] width 114 height 19
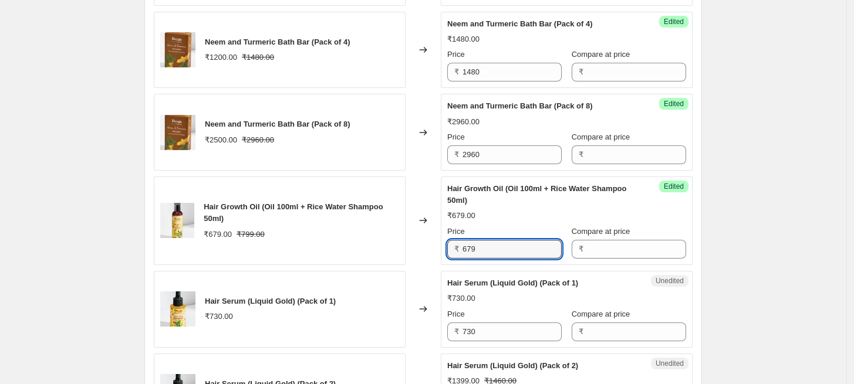
drag, startPoint x: 479, startPoint y: 252, endPoint x: 442, endPoint y: 250, distance: 37.0
click at [442, 250] on div "Hair Growth Oil (Oil 100ml + Rice Water Shampoo 50ml) ₹679.00 ₹799.00 Changed t…" at bounding box center [423, 221] width 539 height 89
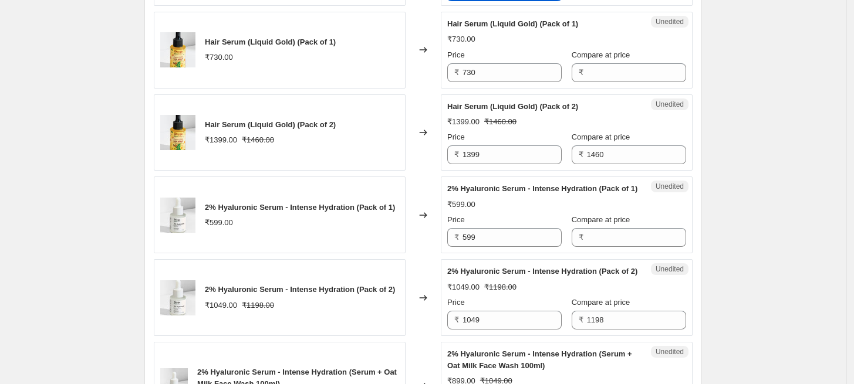
scroll to position [1191, 0]
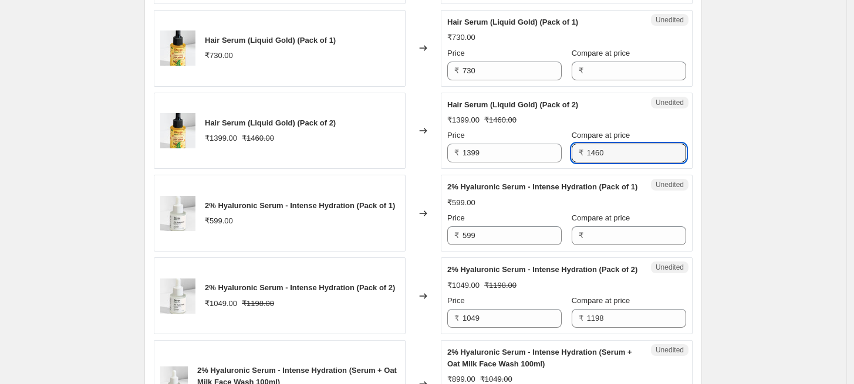
drag, startPoint x: 613, startPoint y: 149, endPoint x: 559, endPoint y: 149, distance: 54.6
click at [559, 149] on div "Price ₹ 1399 Compare at price ₹ 1460" at bounding box center [566, 146] width 239 height 33
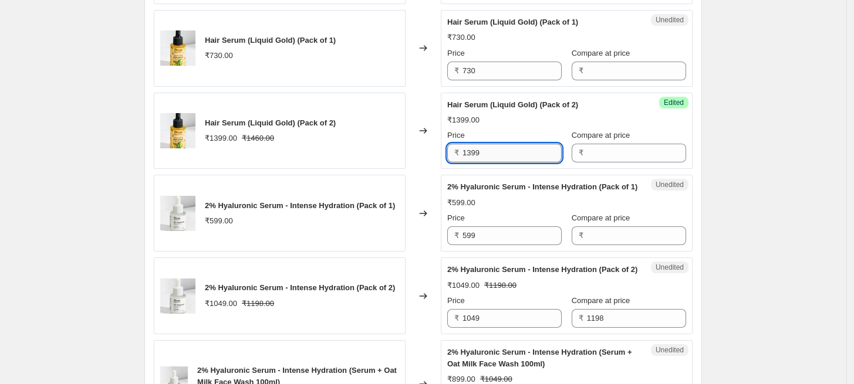
drag, startPoint x: 490, startPoint y: 151, endPoint x: 465, endPoint y: 152, distance: 25.3
click at [465, 152] on input "1399" at bounding box center [511, 153] width 99 height 19
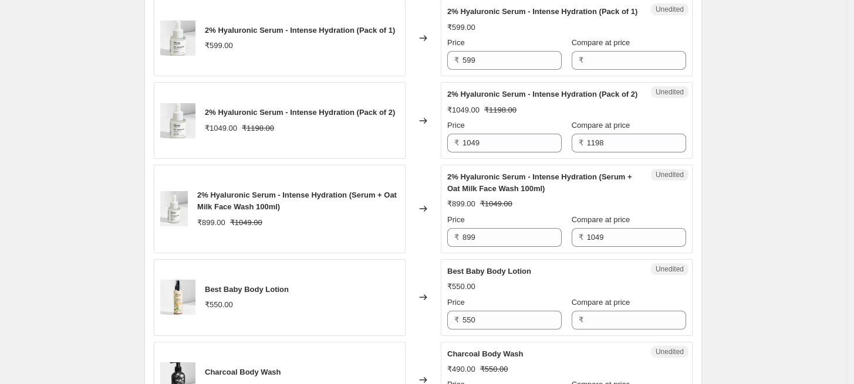
scroll to position [1386, 0]
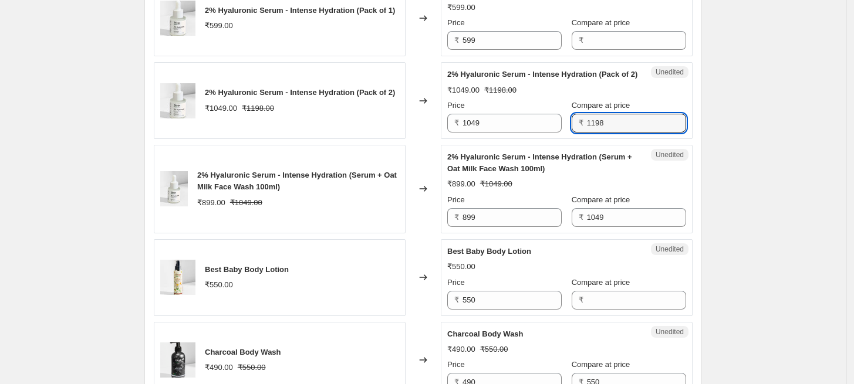
drag, startPoint x: 620, startPoint y: 151, endPoint x: 579, endPoint y: 151, distance: 41.1
click at [579, 133] on div "₹ 1198" at bounding box center [629, 123] width 114 height 19
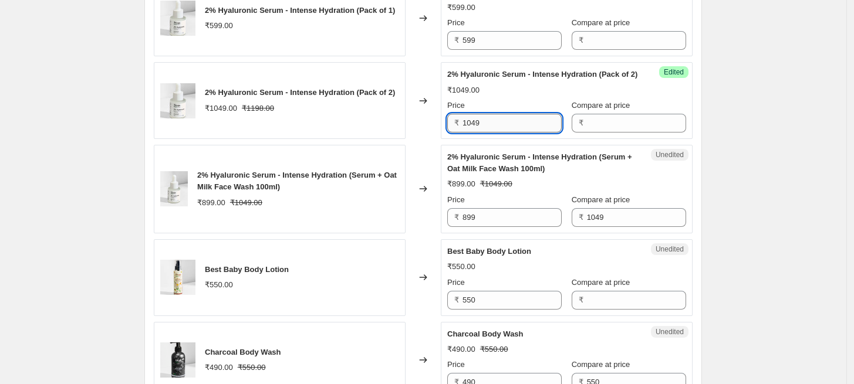
drag, startPoint x: 492, startPoint y: 139, endPoint x: 466, endPoint y: 142, distance: 26.6
click at [466, 133] on input "1049" at bounding box center [511, 123] width 99 height 19
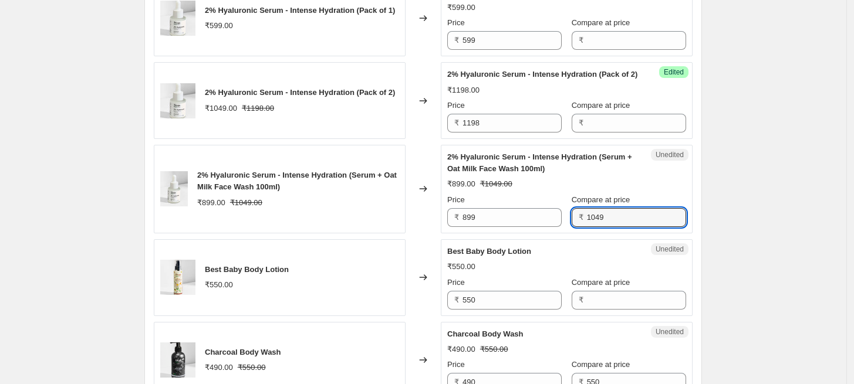
drag, startPoint x: 623, startPoint y: 235, endPoint x: 587, endPoint y: 235, distance: 35.2
click at [587, 227] on div "₹ 1049" at bounding box center [629, 217] width 114 height 19
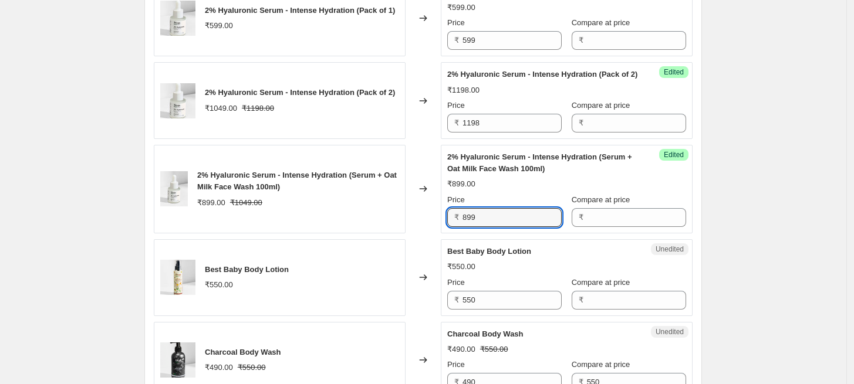
drag, startPoint x: 502, startPoint y: 239, endPoint x: 460, endPoint y: 239, distance: 42.2
click at [460, 227] on div "₹ 899" at bounding box center [504, 217] width 114 height 19
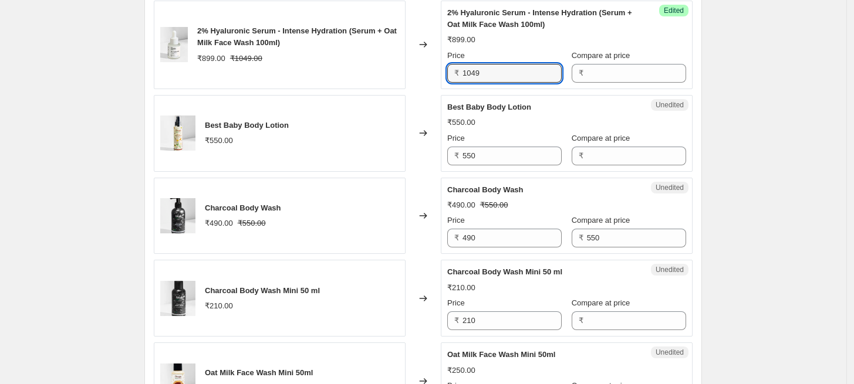
scroll to position [1582, 0]
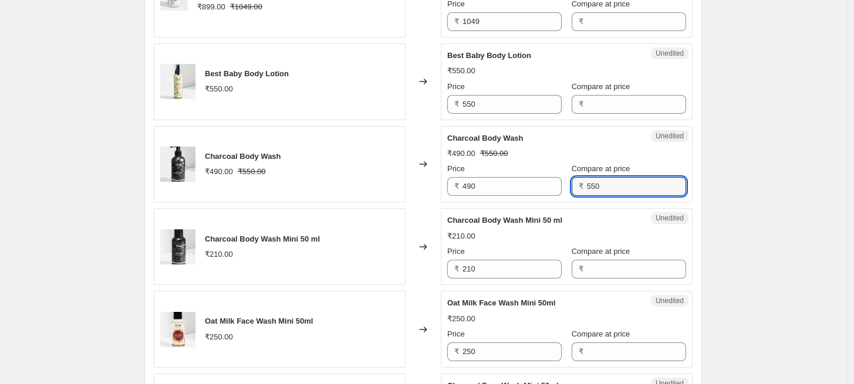
drag, startPoint x: 613, startPoint y: 201, endPoint x: 577, endPoint y: 203, distance: 35.9
click at [577, 196] on div "₹ 550" at bounding box center [629, 186] width 114 height 19
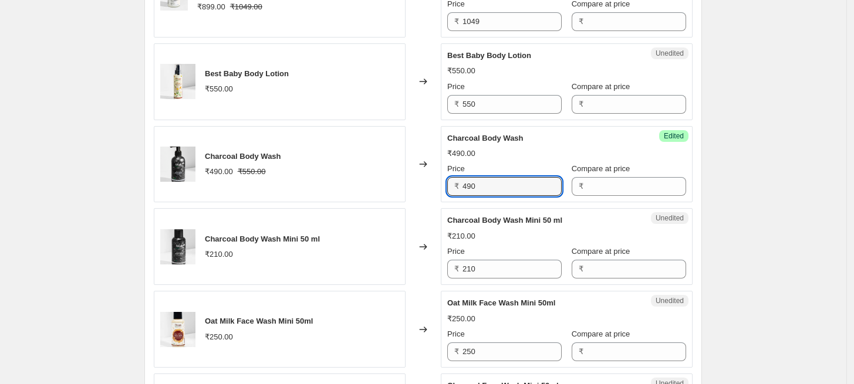
drag, startPoint x: 503, startPoint y: 214, endPoint x: 457, endPoint y: 214, distance: 46.4
click at [457, 196] on div "₹ 490" at bounding box center [504, 186] width 114 height 19
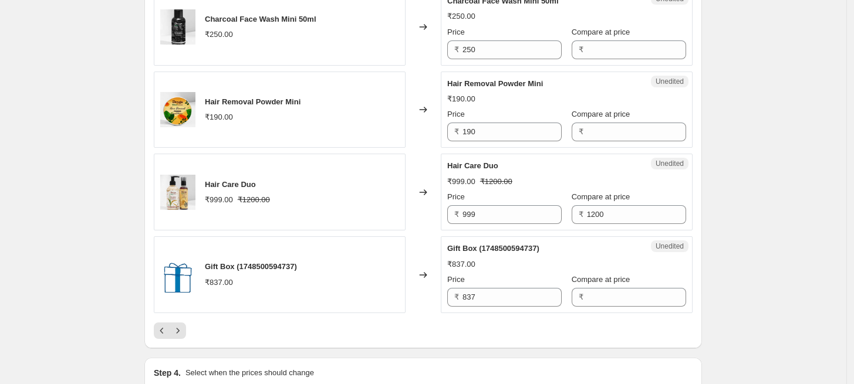
scroll to position [1973, 0]
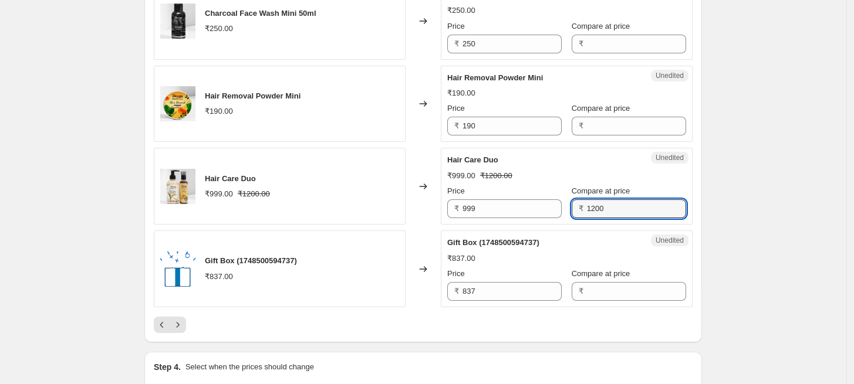
drag, startPoint x: 604, startPoint y: 231, endPoint x: 567, endPoint y: 226, distance: 37.8
click at [572, 218] on div "₹ 1200" at bounding box center [629, 209] width 114 height 19
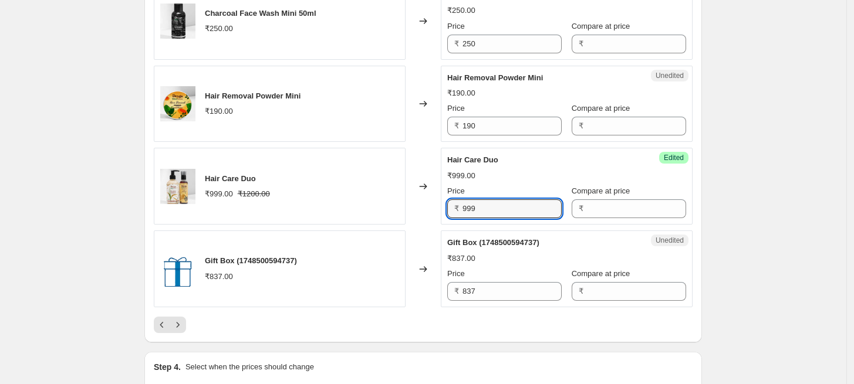
drag, startPoint x: 488, startPoint y: 231, endPoint x: 461, endPoint y: 228, distance: 27.1
click at [461, 218] on div "₹ 999" at bounding box center [504, 209] width 114 height 19
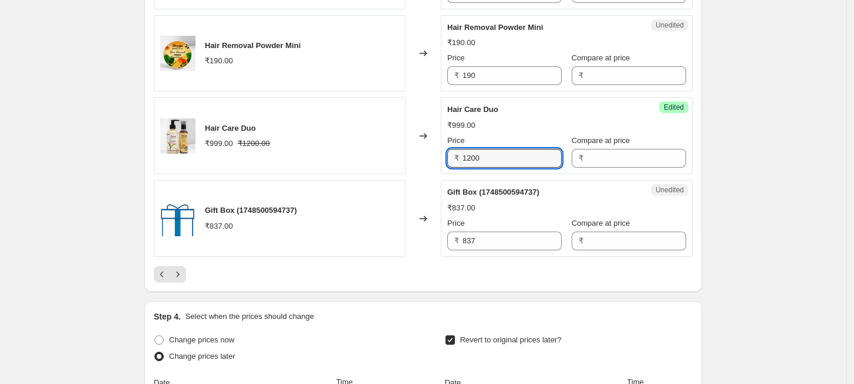
scroll to position [2103, 0]
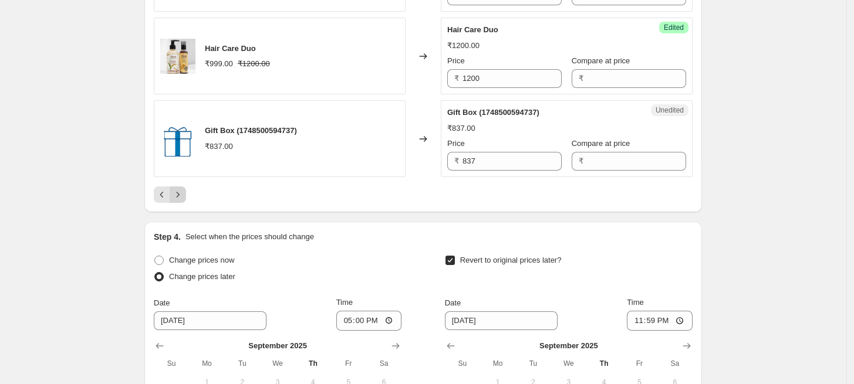
click at [183, 201] on icon "Next" at bounding box center [178, 195] width 12 height 12
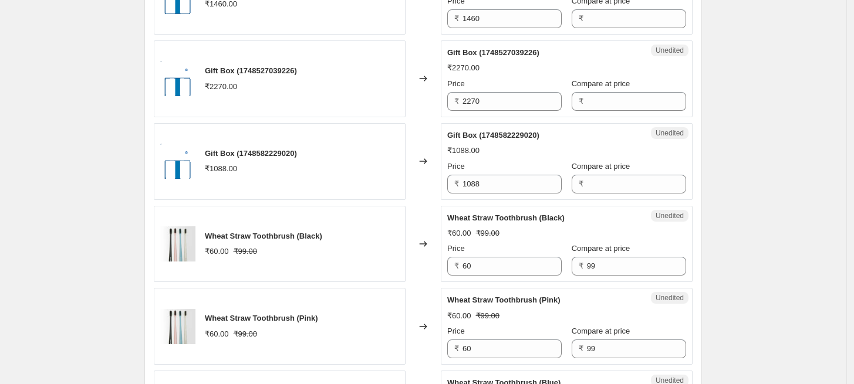
scroll to position [799, 0]
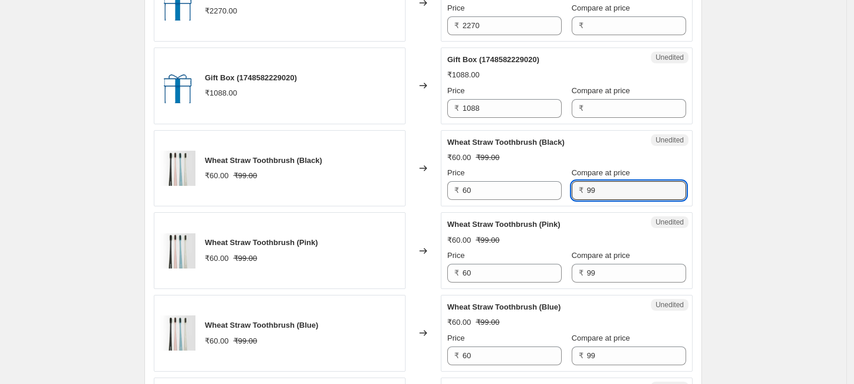
drag, startPoint x: 602, startPoint y: 191, endPoint x: 570, endPoint y: 192, distance: 31.7
click at [572, 192] on div "₹ 99" at bounding box center [629, 190] width 114 height 19
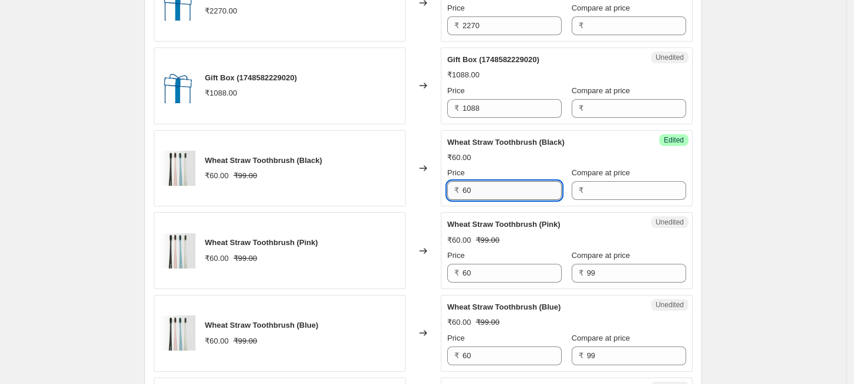
drag, startPoint x: 482, startPoint y: 187, endPoint x: 469, endPoint y: 187, distance: 12.9
click at [469, 187] on input "60" at bounding box center [511, 190] width 99 height 19
click at [486, 194] on input "60" at bounding box center [511, 190] width 99 height 19
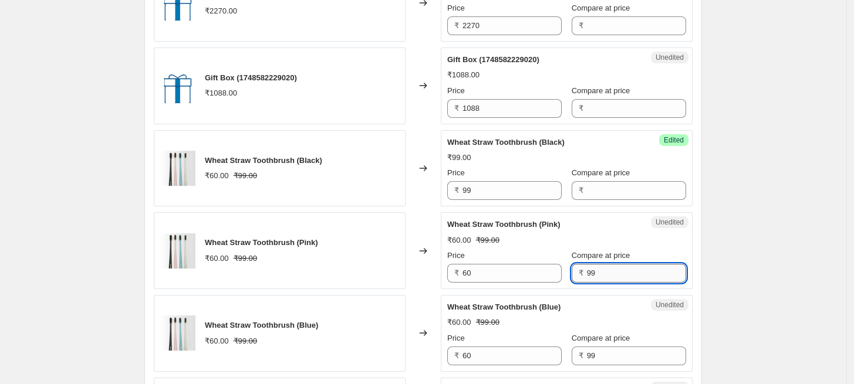
click at [596, 271] on input "99" at bounding box center [636, 273] width 99 height 19
click at [507, 267] on input "60" at bounding box center [511, 273] width 99 height 19
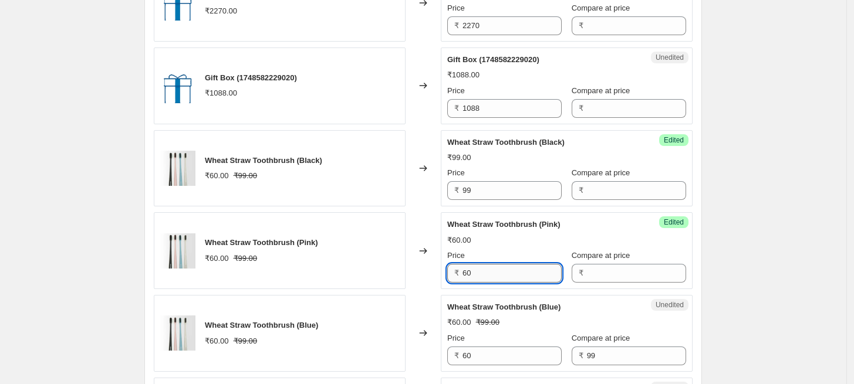
click at [507, 267] on input "60" at bounding box center [511, 273] width 99 height 19
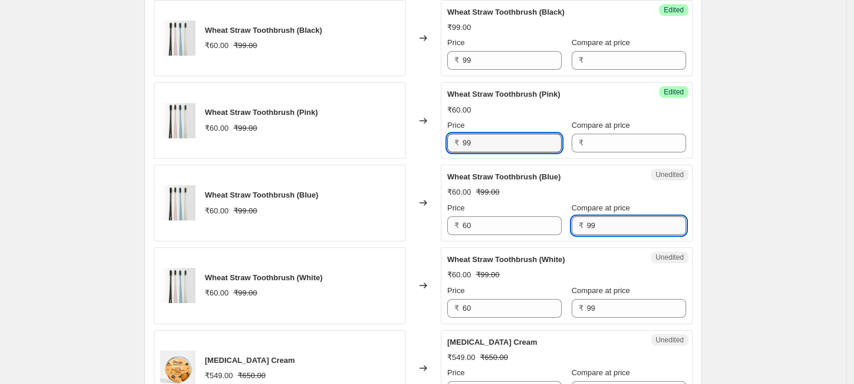
click at [613, 226] on input "99" at bounding box center [636, 226] width 99 height 19
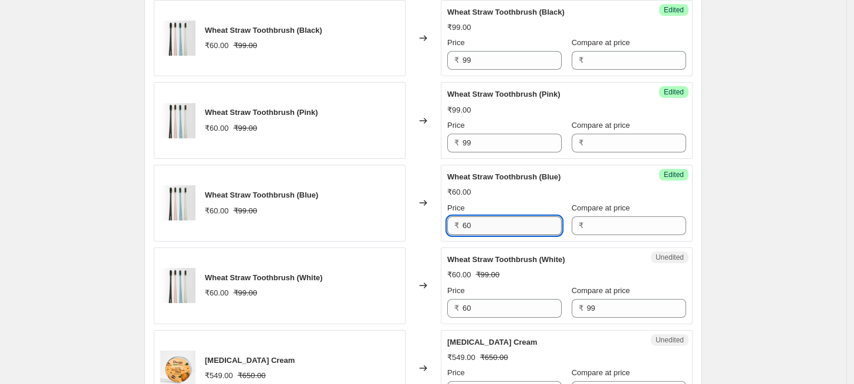
click at [525, 232] on input "60" at bounding box center [511, 226] width 99 height 19
click at [596, 301] on input "99" at bounding box center [636, 308] width 99 height 19
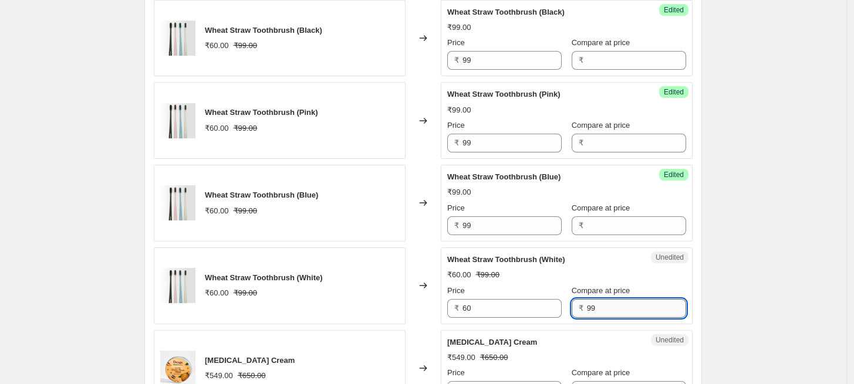
click at [596, 301] on input "99" at bounding box center [636, 308] width 99 height 19
click at [520, 299] on input "60" at bounding box center [511, 308] width 99 height 19
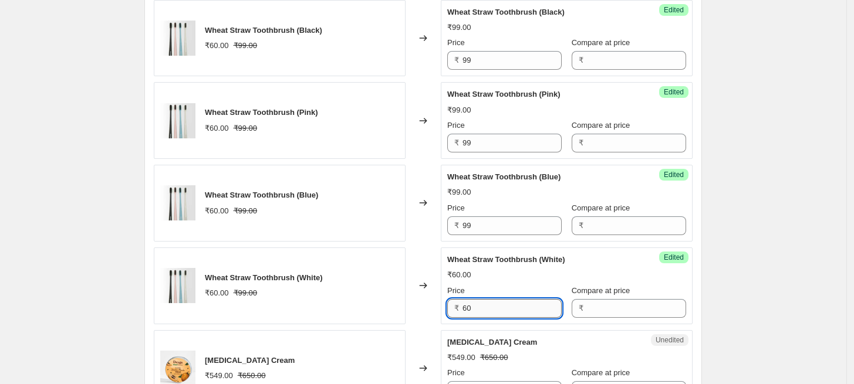
click at [520, 299] on input "60" at bounding box center [511, 308] width 99 height 19
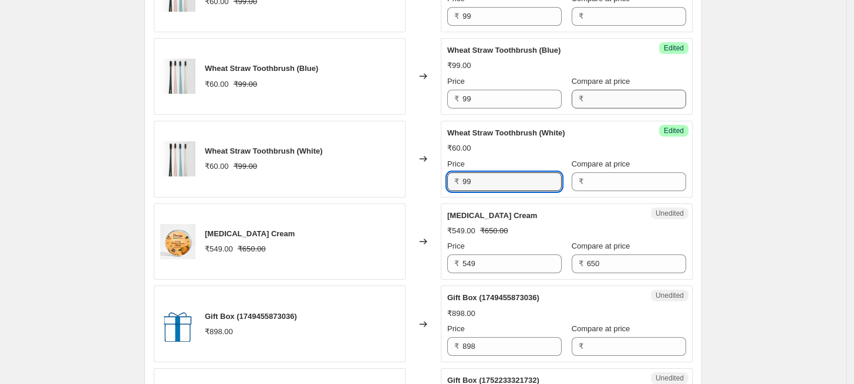
scroll to position [1060, 0]
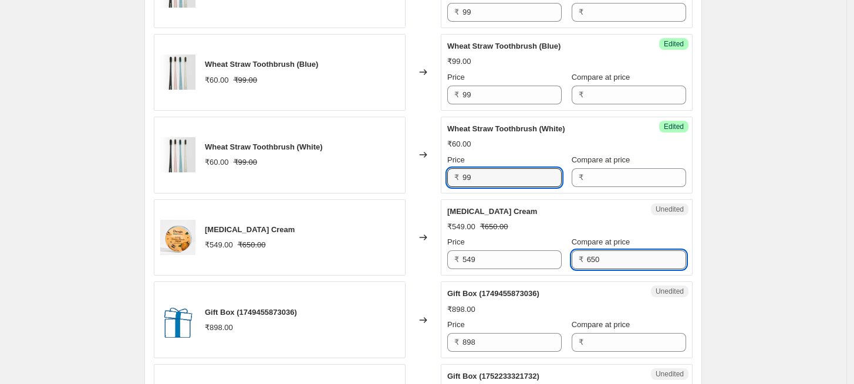
click at [610, 262] on input "650" at bounding box center [636, 260] width 99 height 19
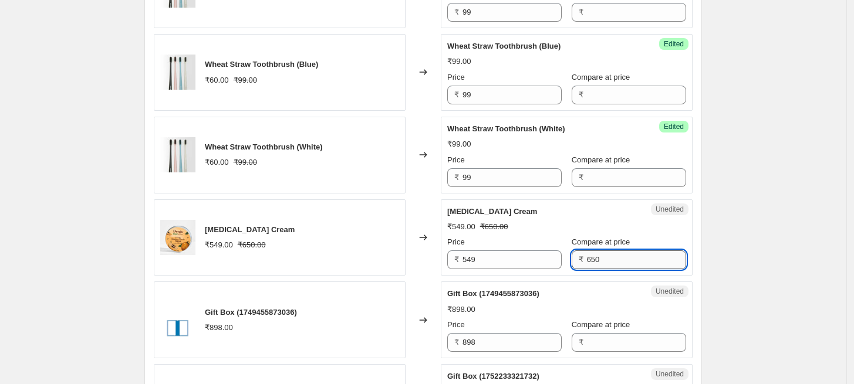
click at [610, 262] on input "650" at bounding box center [636, 260] width 99 height 19
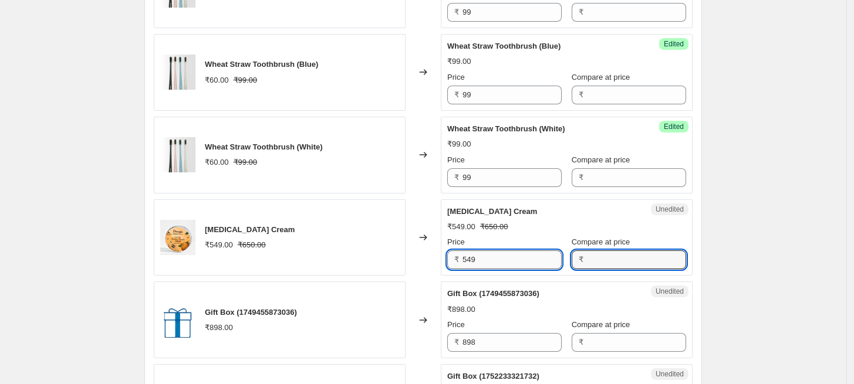
click at [504, 261] on input "549" at bounding box center [511, 260] width 99 height 19
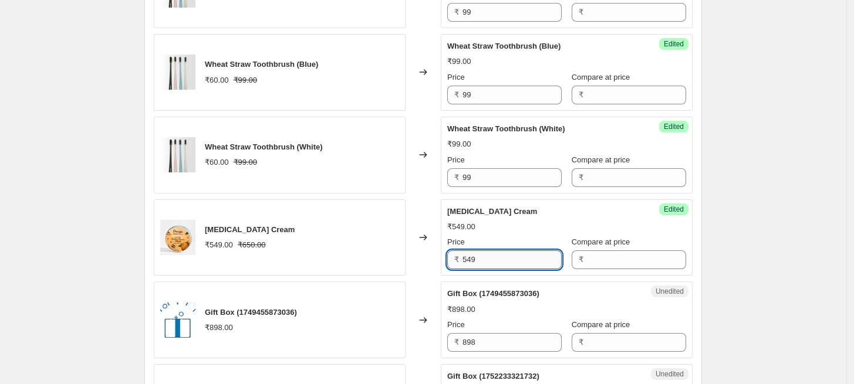
click at [504, 261] on input "549" at bounding box center [511, 260] width 99 height 19
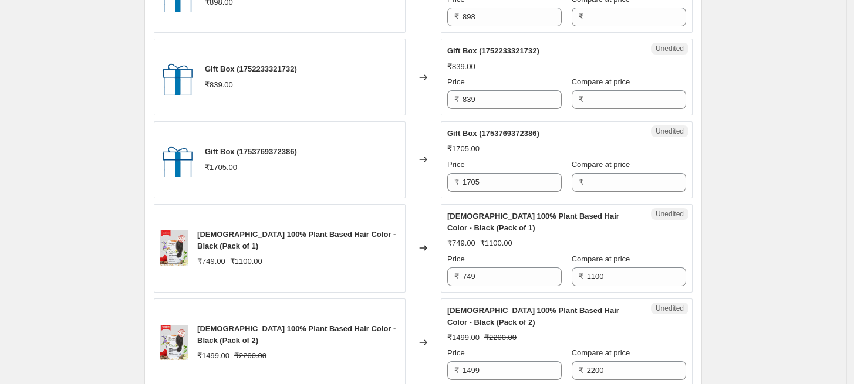
scroll to position [1516, 0]
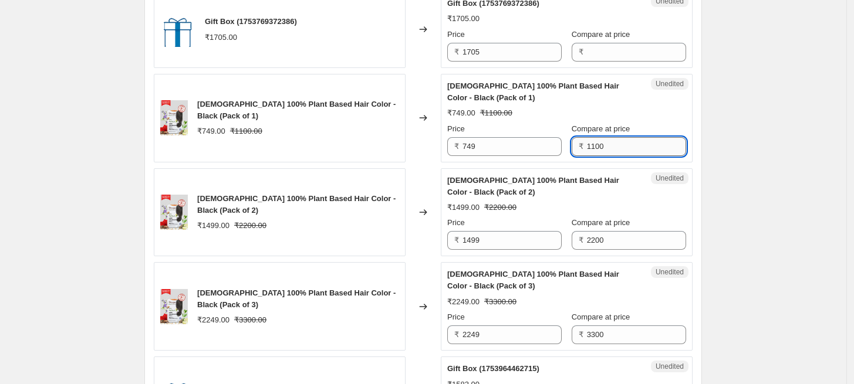
click at [624, 150] on input "1100" at bounding box center [636, 146] width 99 height 19
click at [518, 142] on input "749" at bounding box center [511, 146] width 99 height 19
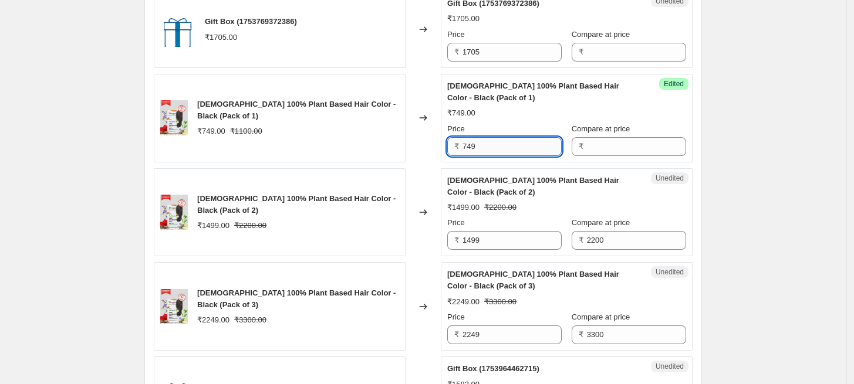
click at [518, 142] on input "749" at bounding box center [511, 146] width 99 height 19
click at [616, 243] on input "2200" at bounding box center [636, 240] width 99 height 19
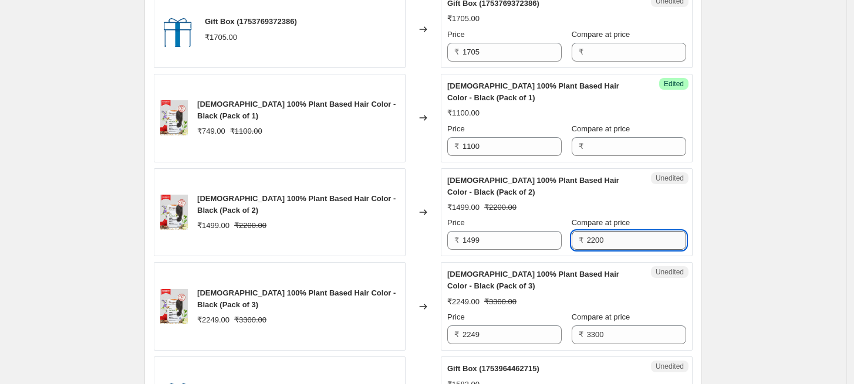
click at [616, 242] on input "2200" at bounding box center [636, 240] width 99 height 19
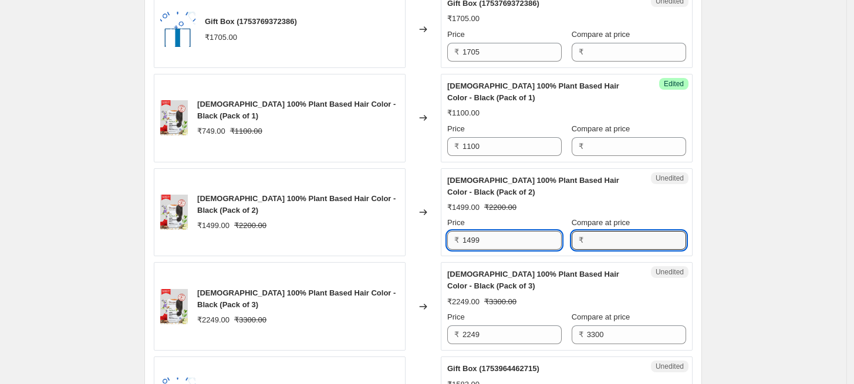
click at [487, 247] on input "1499" at bounding box center [511, 240] width 99 height 19
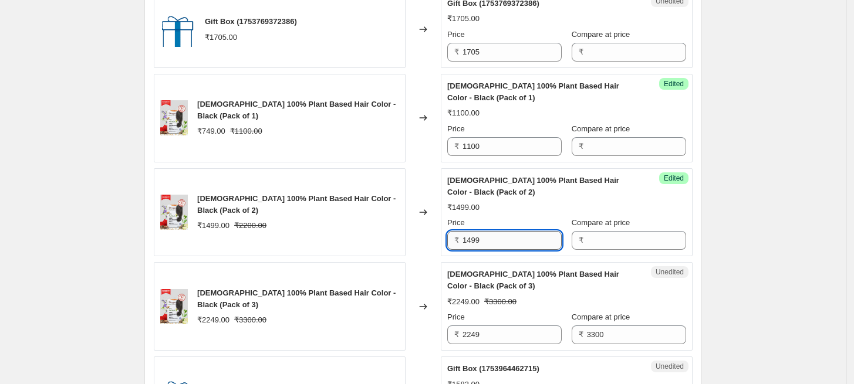
click at [487, 247] on input "1499" at bounding box center [511, 240] width 99 height 19
click at [617, 326] on input "3300" at bounding box center [636, 335] width 99 height 19
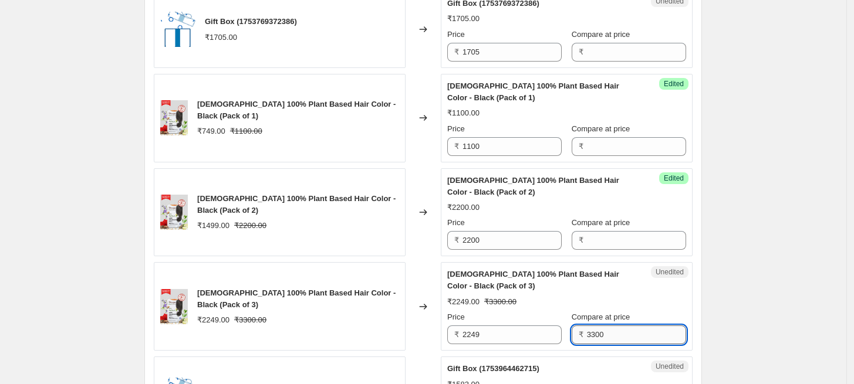
click at [617, 326] on input "3300" at bounding box center [636, 335] width 99 height 19
click at [503, 330] on input "2249" at bounding box center [511, 335] width 99 height 19
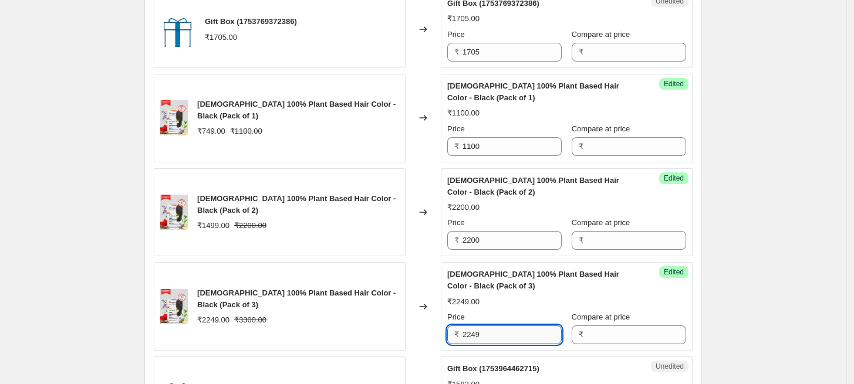
click at [503, 330] on input "2249" at bounding box center [511, 335] width 99 height 19
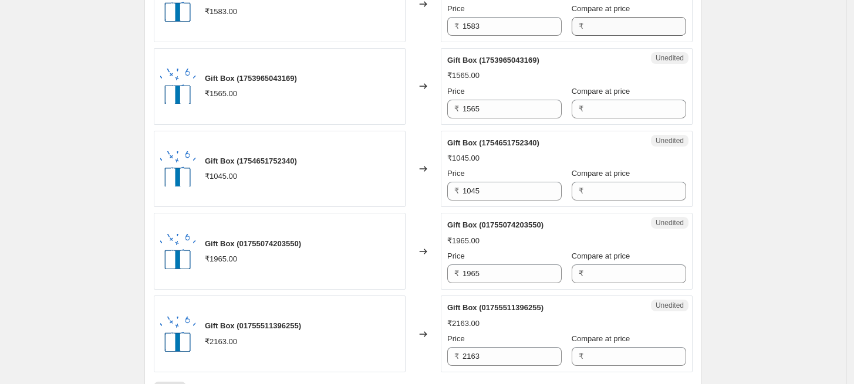
scroll to position [2103, 0]
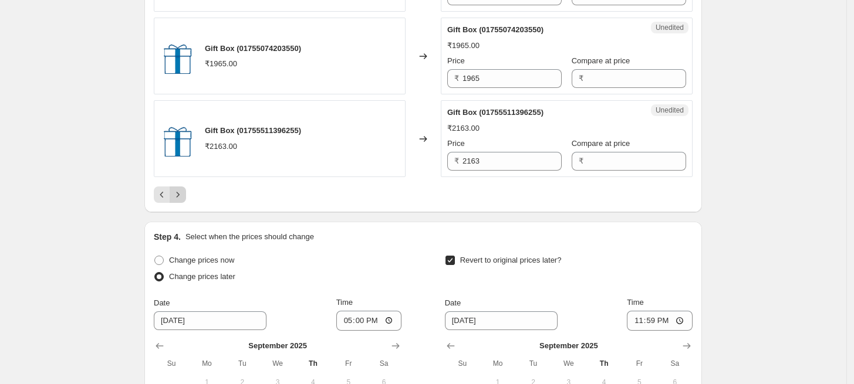
click at [182, 190] on icon "Next" at bounding box center [178, 195] width 12 height 12
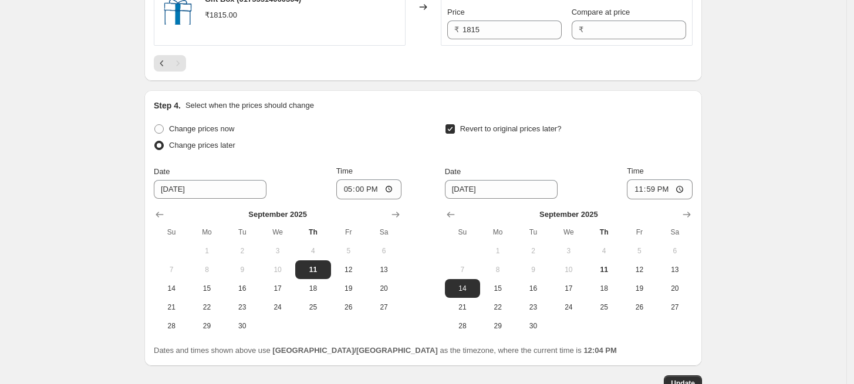
scroll to position [1203, 0]
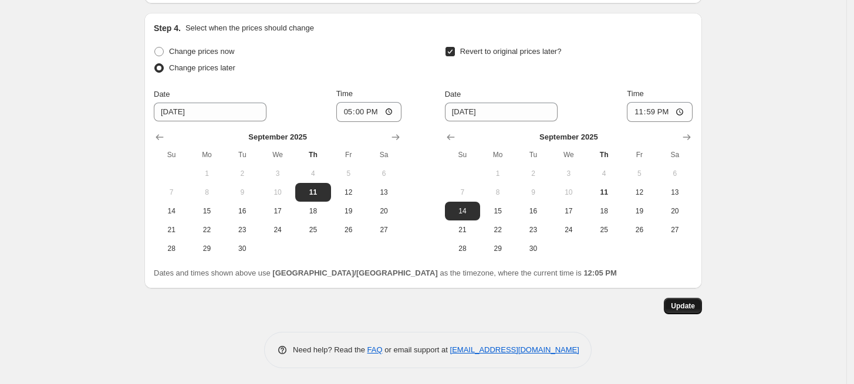
click at [689, 307] on span "Update" at bounding box center [683, 306] width 24 height 9
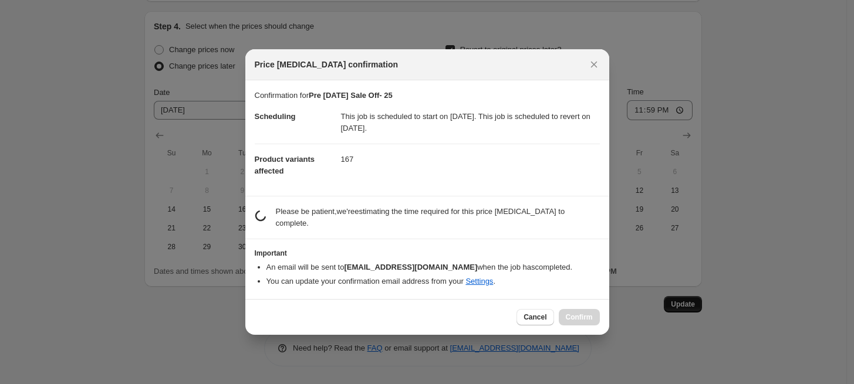
scroll to position [0, 0]
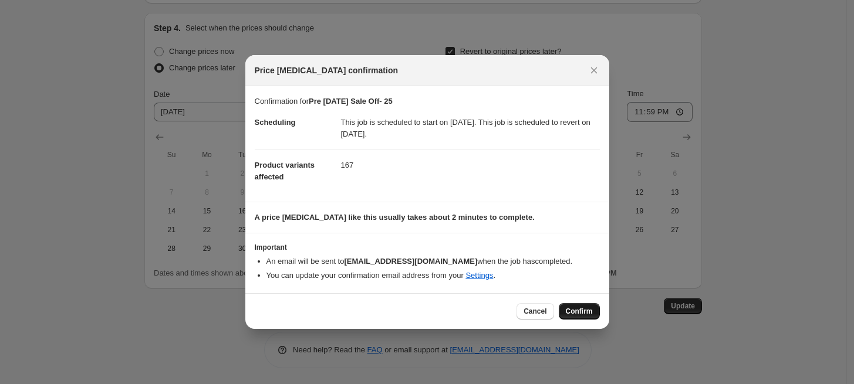
click at [564, 316] on button "Confirm" at bounding box center [579, 311] width 41 height 16
